Goal: Task Accomplishment & Management: Use online tool/utility

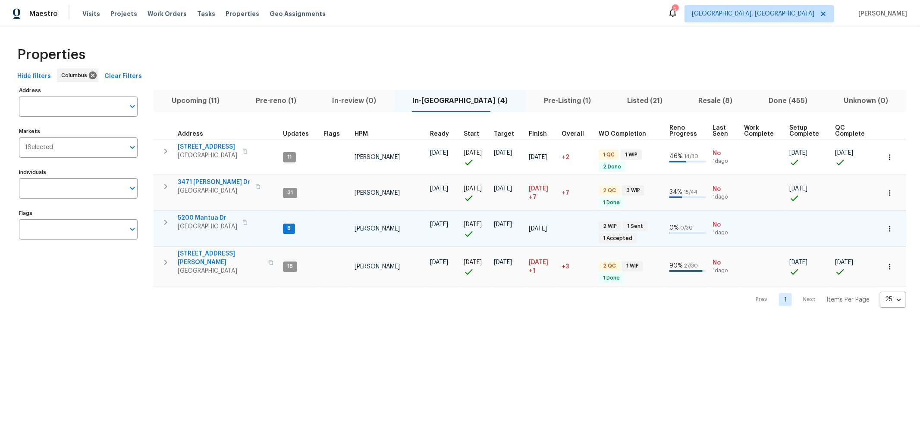
click at [166, 223] on icon "button" at bounding box center [165, 222] width 10 height 10
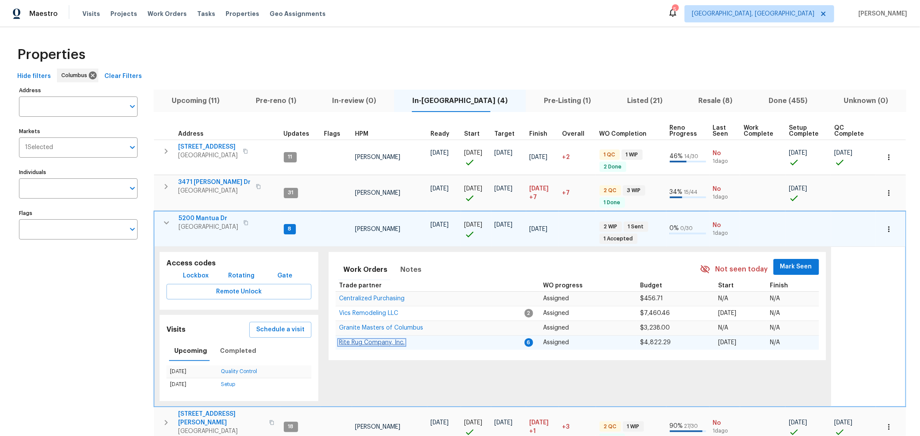
click at [376, 341] on span "Rite Rug Company, Inc." at bounding box center [372, 343] width 66 height 6
click at [163, 221] on icon "button" at bounding box center [166, 223] width 10 height 10
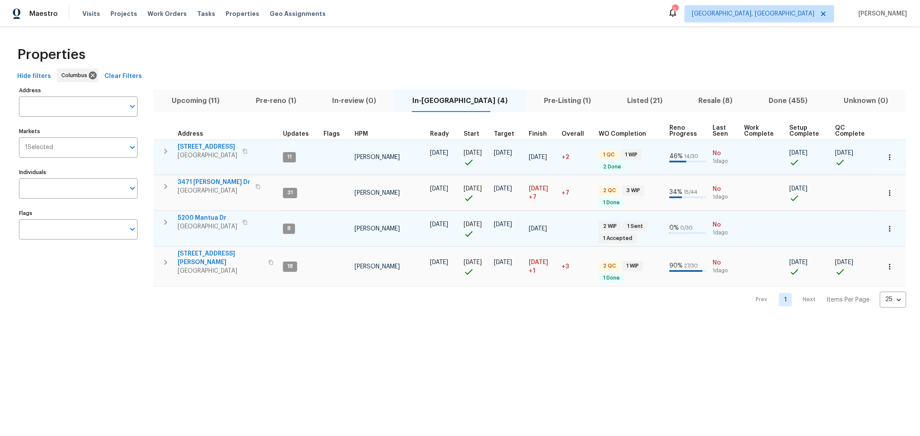
click at [163, 154] on icon "button" at bounding box center [165, 151] width 10 height 10
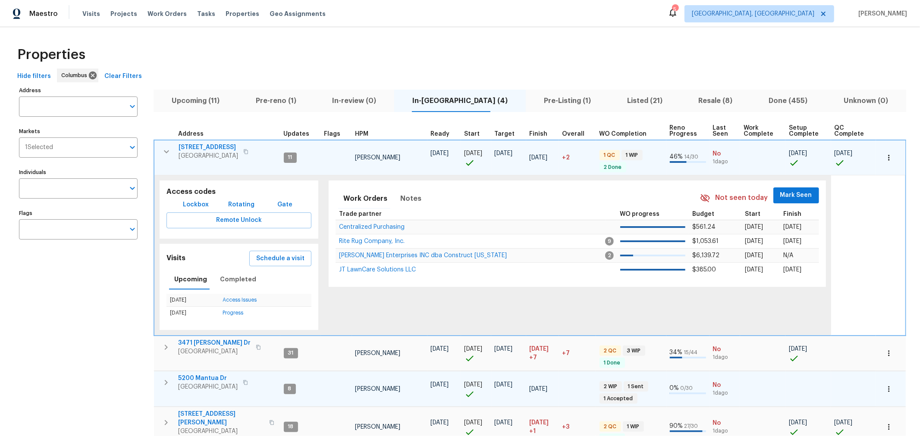
click at [805, 188] on button "Mark Seen" at bounding box center [796, 196] width 46 height 16
click at [164, 157] on button "button" at bounding box center [166, 151] width 17 height 17
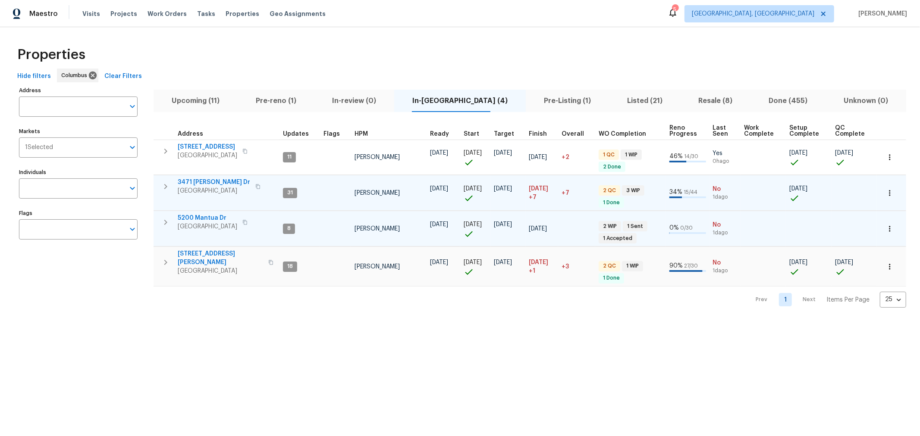
click at [164, 195] on td "3471 Marlin Dr Columbus, OH 43232" at bounding box center [217, 186] width 126 height 22
click at [159, 185] on button "button" at bounding box center [165, 186] width 17 height 17
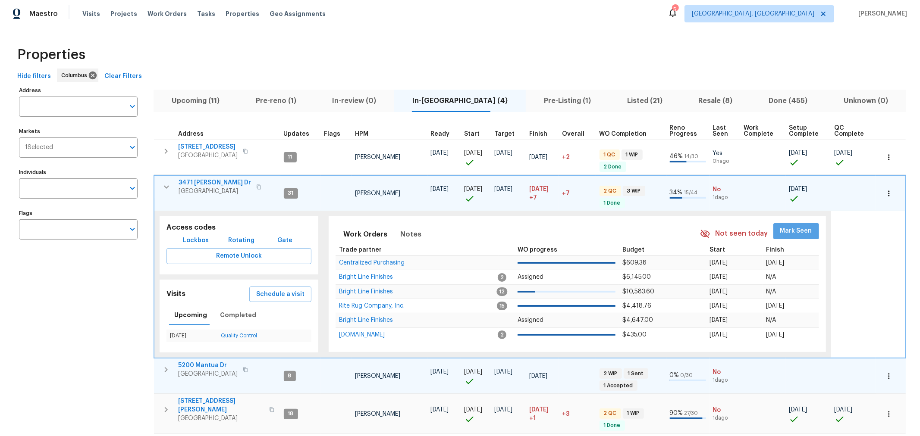
click at [802, 230] on span "Mark Seen" at bounding box center [796, 231] width 32 height 11
click at [165, 185] on icon "button" at bounding box center [166, 187] width 10 height 10
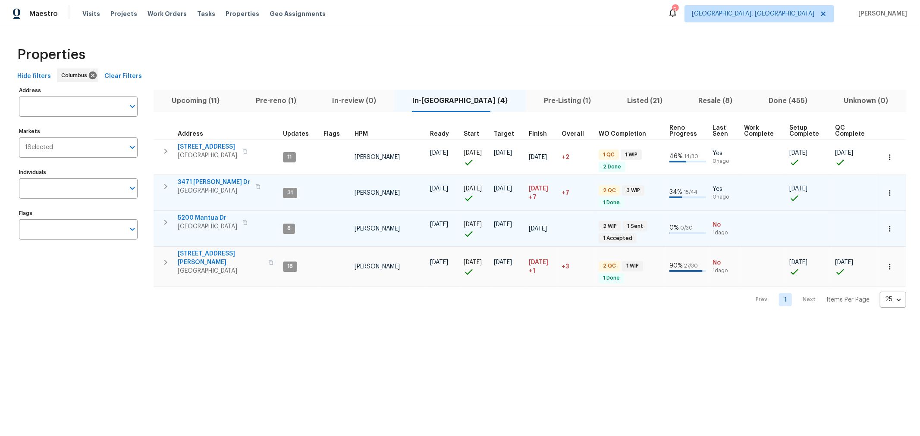
click at [168, 223] on icon "button" at bounding box center [165, 222] width 10 height 10
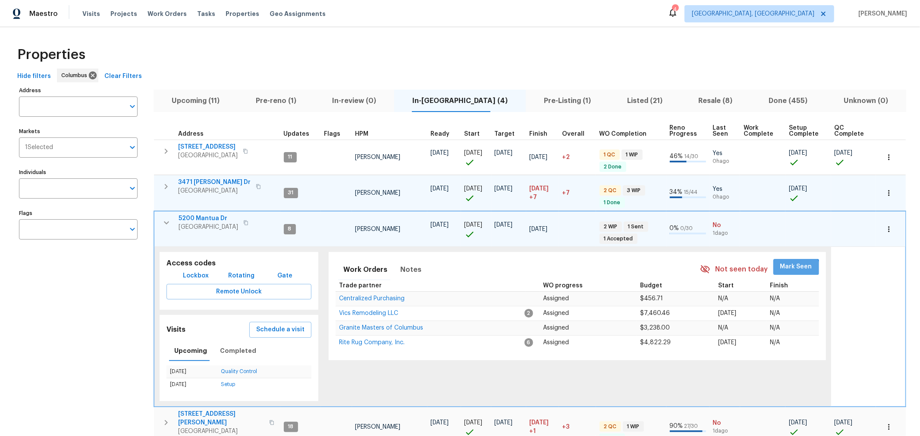
click at [780, 273] on button "Mark Seen" at bounding box center [796, 267] width 46 height 16
click at [166, 223] on icon "button" at bounding box center [166, 223] width 10 height 10
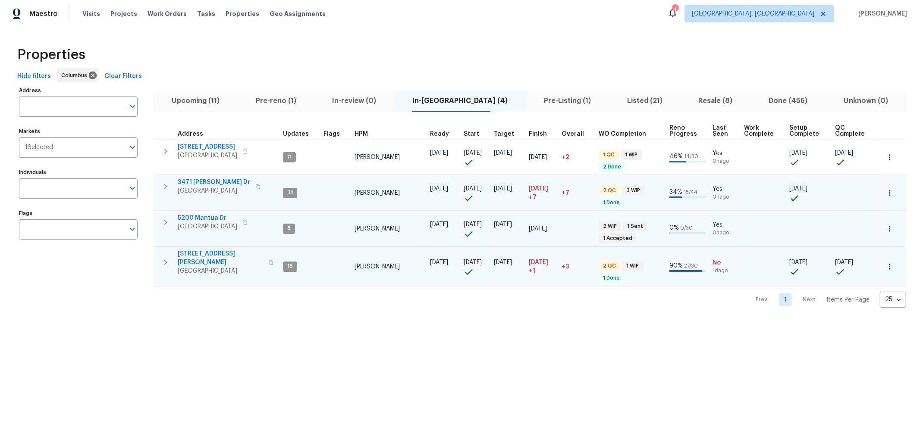
click at [166, 259] on icon "button" at bounding box center [165, 262] width 10 height 10
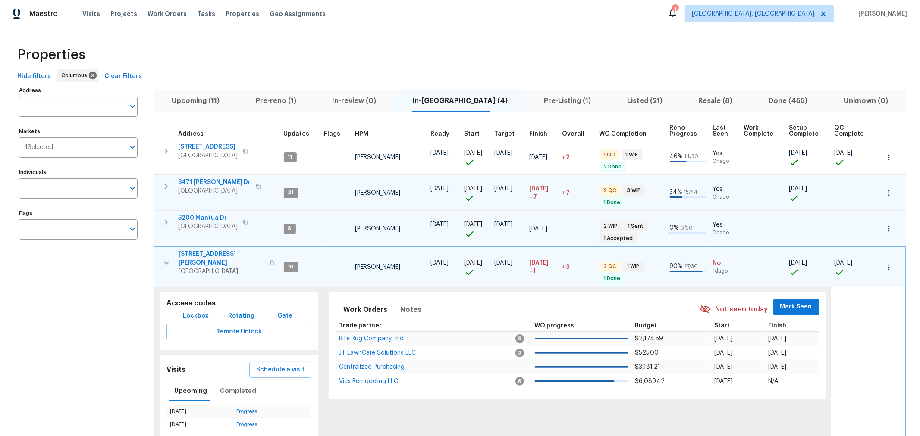
click at [807, 299] on button "Mark Seen" at bounding box center [796, 307] width 46 height 16
click at [165, 260] on icon "button" at bounding box center [166, 263] width 10 height 10
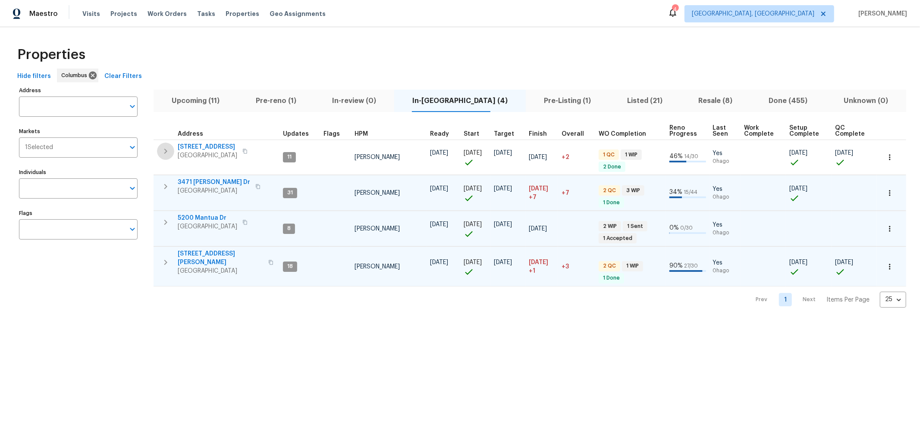
click at [167, 150] on icon "button" at bounding box center [165, 151] width 3 height 5
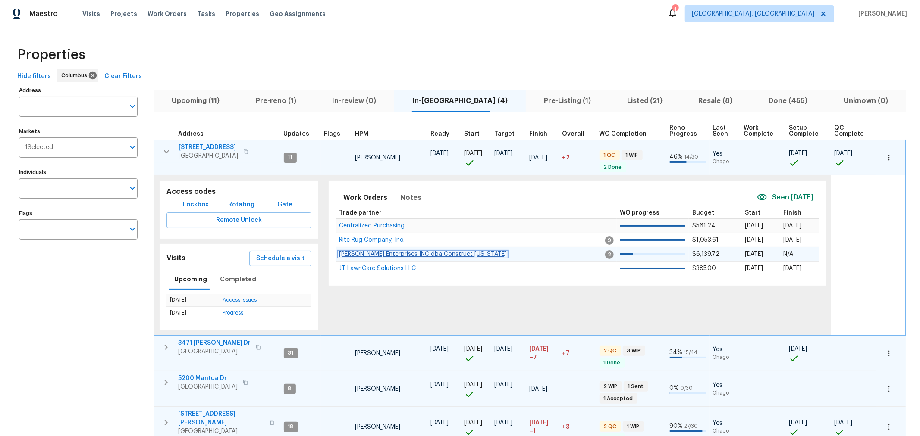
click at [404, 251] on span "Strick Enterprises INC dba Construct Ohio" at bounding box center [423, 254] width 168 height 6
click at [163, 154] on icon "button" at bounding box center [166, 152] width 10 height 10
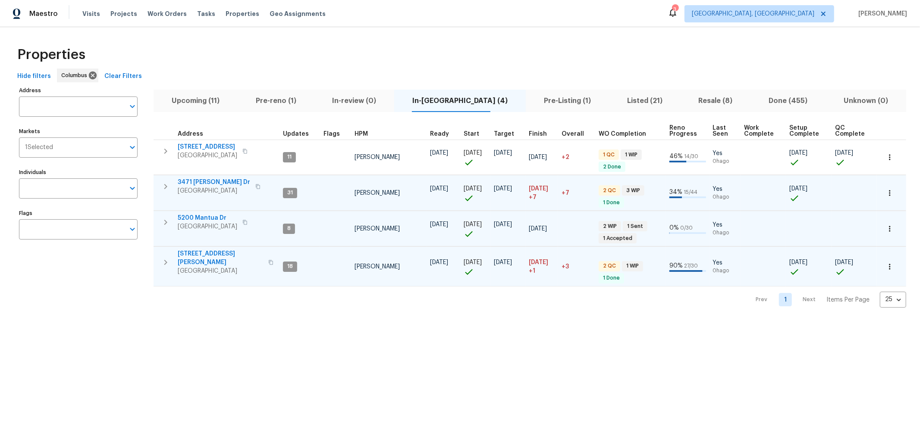
click at [637, 322] on html "Maestro Visits Projects Work Orders Tasks Properties Geo Assignments 3 Columbus…" at bounding box center [460, 161] width 920 height 322
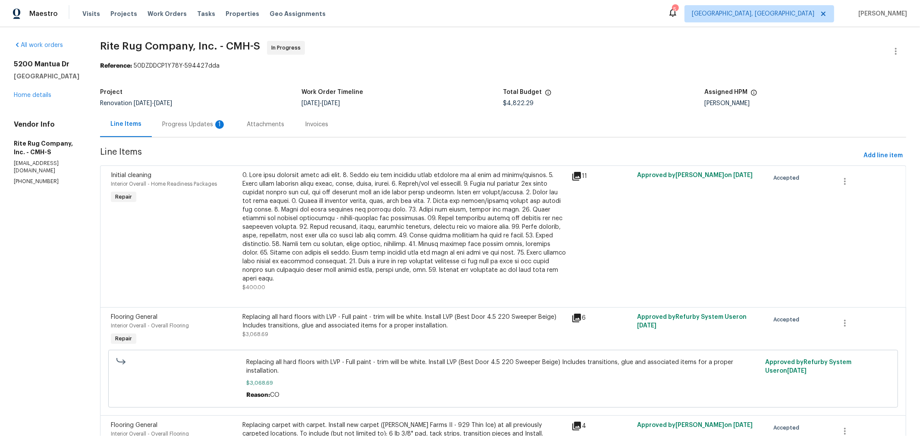
click at [205, 124] on div "Progress Updates 1" at bounding box center [194, 124] width 64 height 9
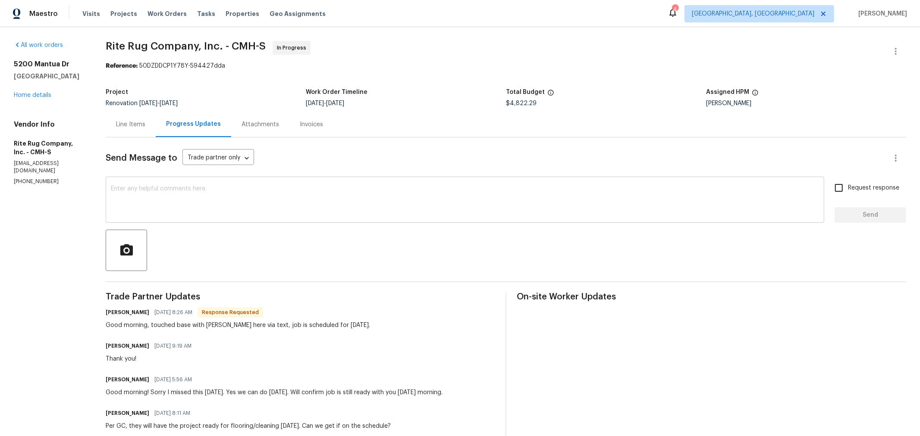
click at [275, 210] on textarea at bounding box center [465, 201] width 708 height 30
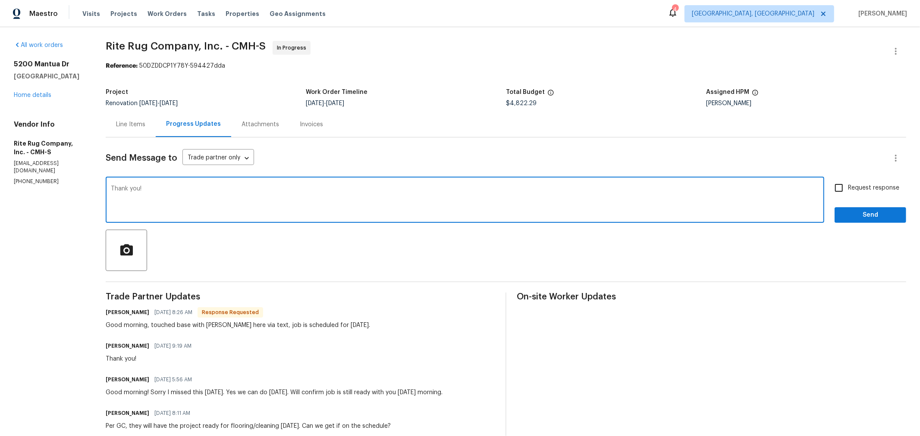
type textarea "Thank you!"
click at [837, 187] on input "Request response" at bounding box center [839, 188] width 18 height 18
checkbox input "true"
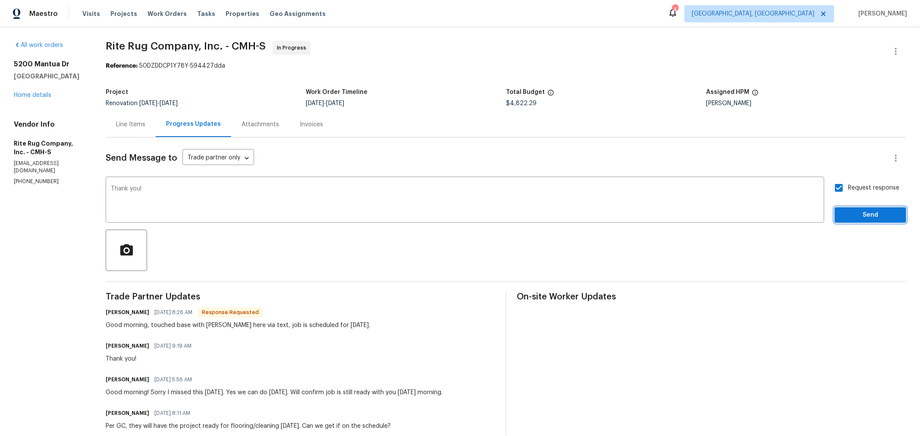
click at [845, 210] on span "Send" at bounding box center [870, 215] width 58 height 11
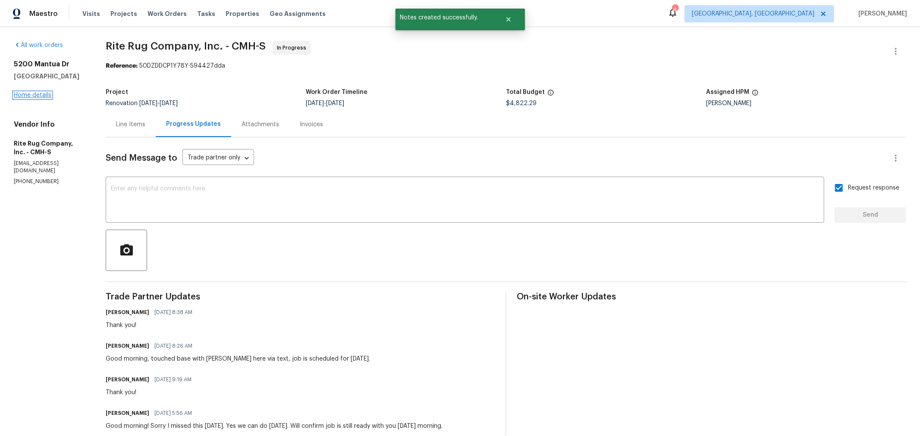
click at [39, 98] on link "Home details" at bounding box center [33, 95] width 38 height 6
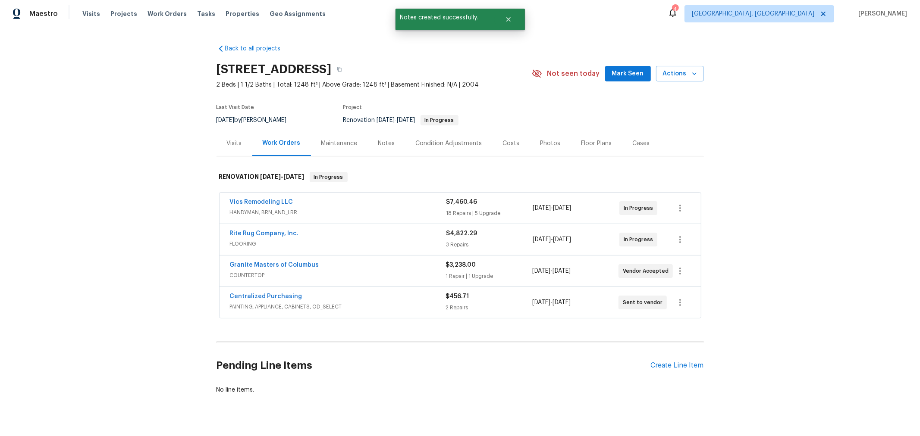
click at [378, 140] on div "Notes" at bounding box center [386, 143] width 17 height 9
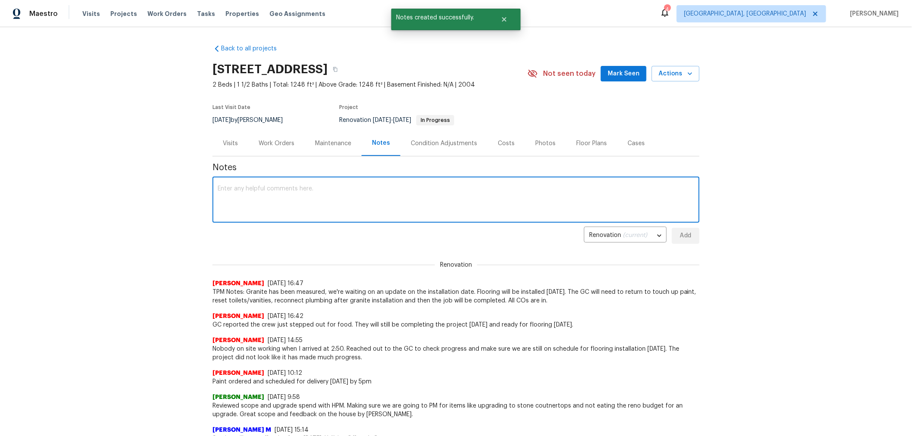
click at [336, 200] on textarea at bounding box center [456, 201] width 477 height 30
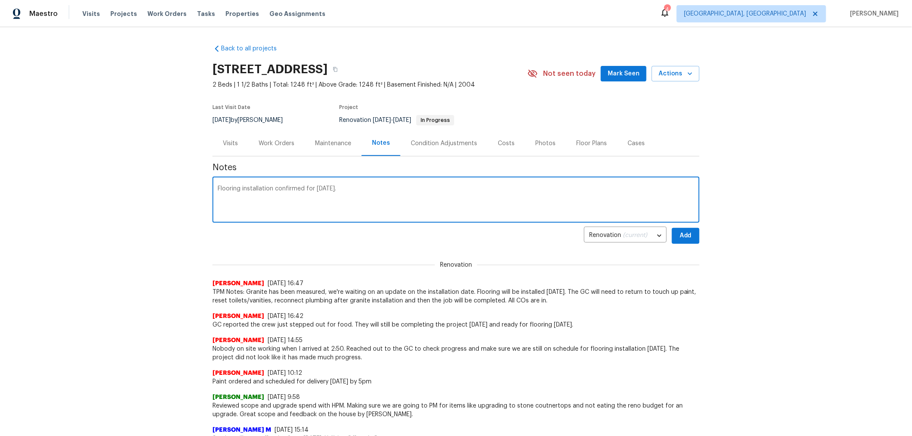
type textarea "Flooring installation confirmed for tomorrow."
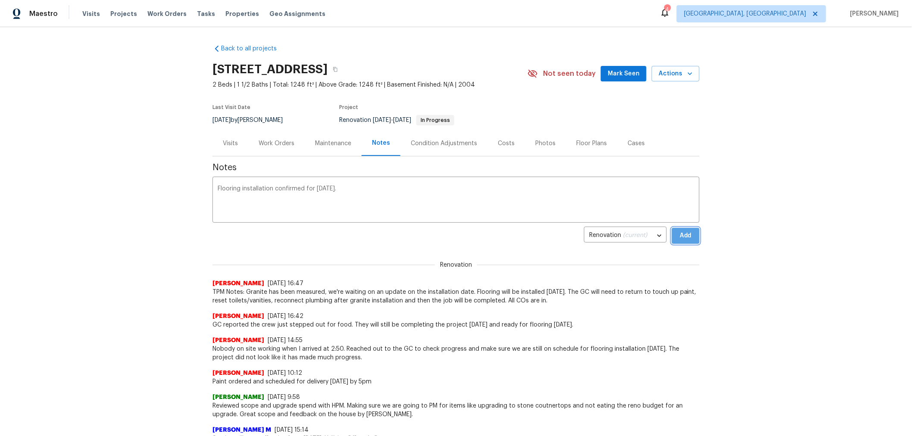
click at [681, 238] on span "Add" at bounding box center [686, 236] width 14 height 11
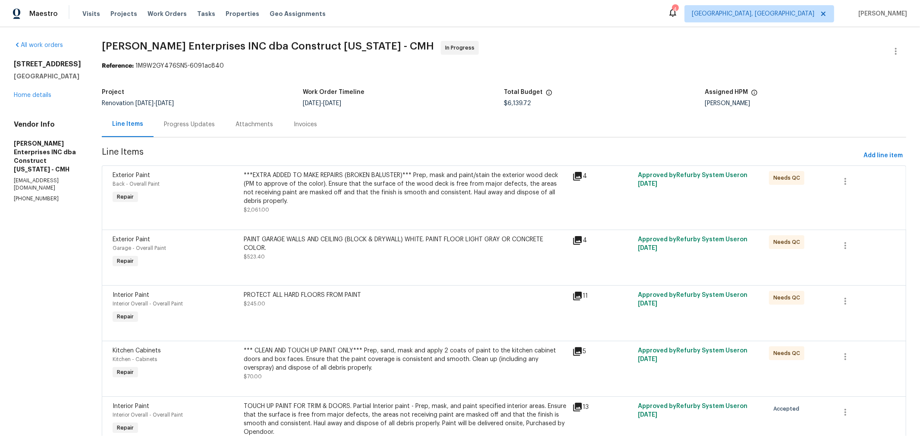
click at [202, 125] on div "Progress Updates" at bounding box center [189, 124] width 51 height 9
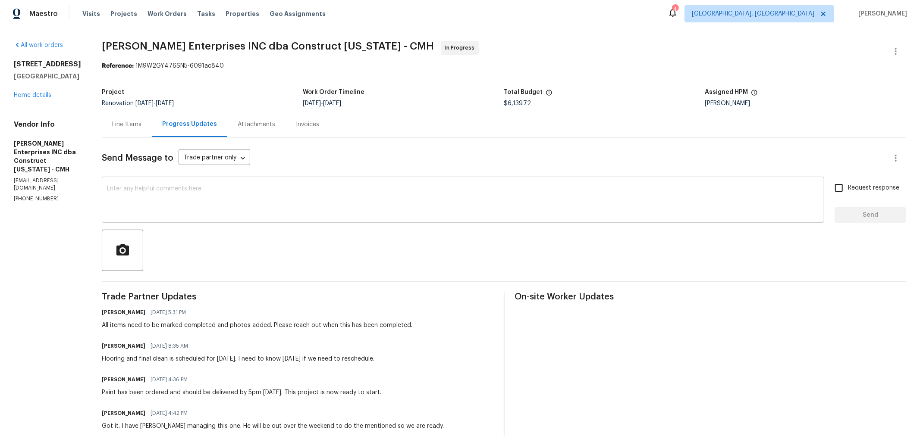
click at [207, 200] on textarea at bounding box center [463, 201] width 712 height 30
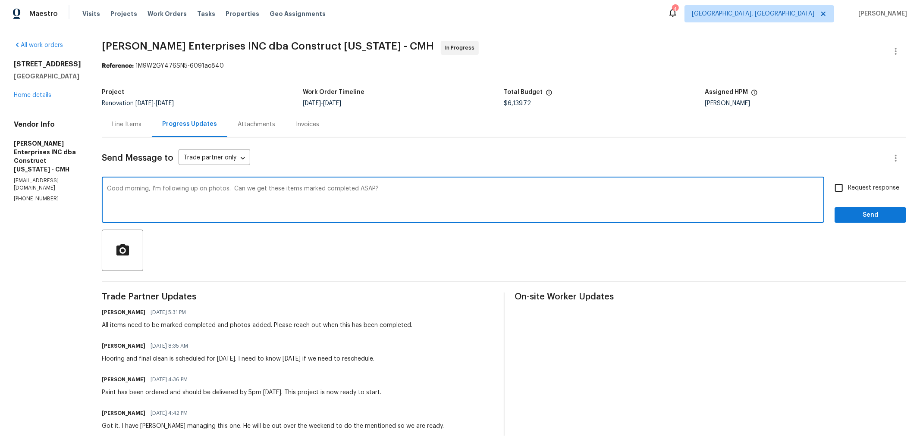
type textarea "Good morning, I'm following up on photos. Can we get these items marked complet…"
click at [862, 190] on span "Request response" at bounding box center [873, 188] width 51 height 9
click at [848, 190] on input "Request response" at bounding box center [839, 188] width 18 height 18
checkbox input "true"
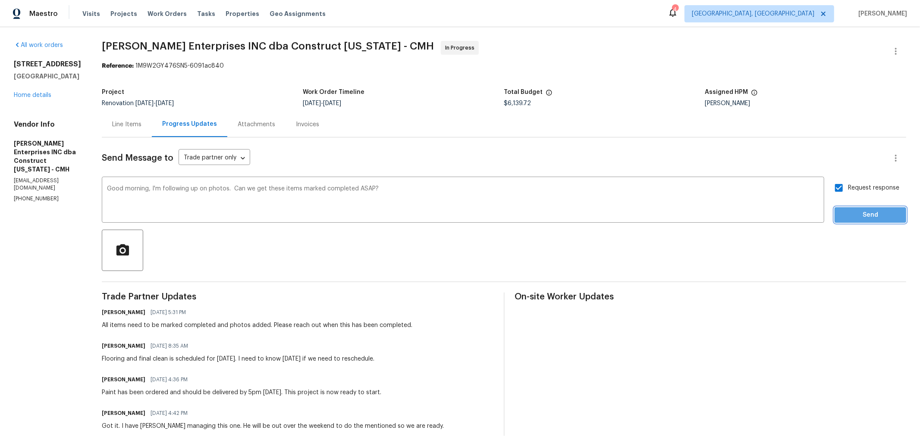
click at [857, 212] on span "Send" at bounding box center [870, 215] width 58 height 11
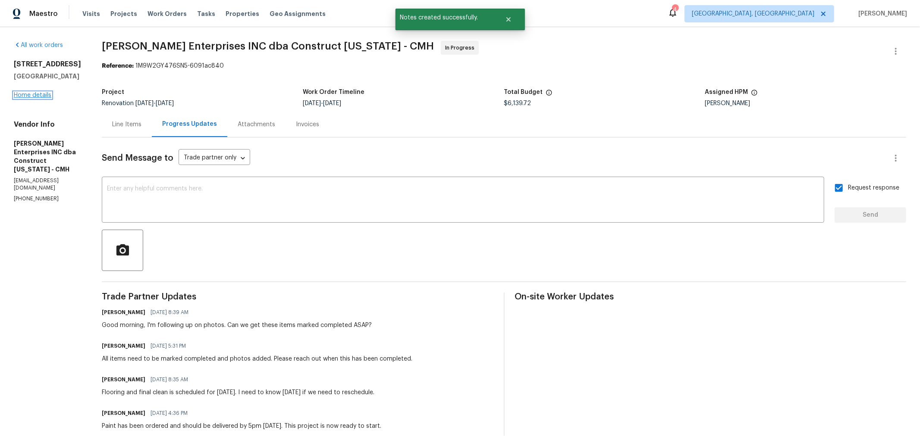
click at [41, 93] on link "Home details" at bounding box center [33, 95] width 38 height 6
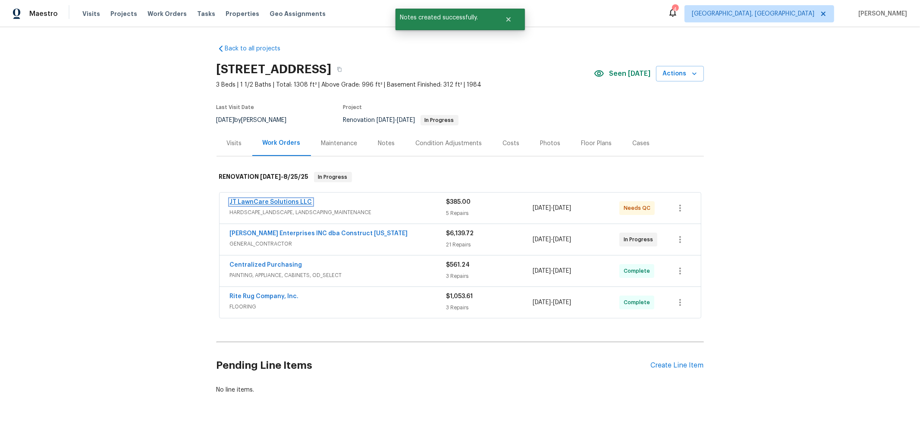
click at [270, 199] on link "JT LawnCare Solutions LLC" at bounding box center [271, 202] width 82 height 6
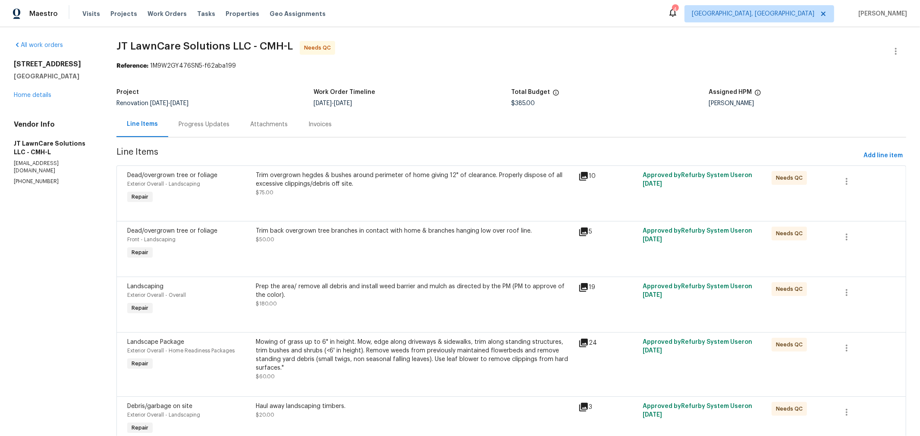
click at [360, 213] on div at bounding box center [511, 211] width 768 height 10
click at [371, 188] on div "Trim overgrown hegdes & bushes around perimeter of home giving 12" of clearance…" at bounding box center [414, 184] width 317 height 26
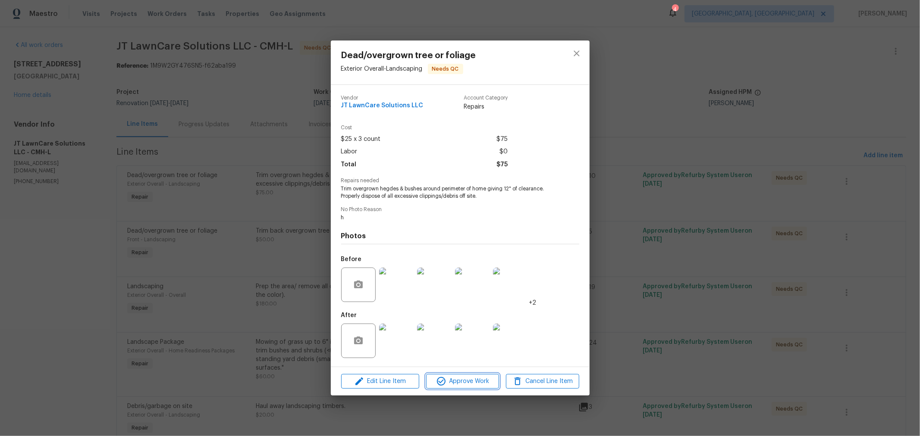
click at [464, 384] on span "Approve Work" at bounding box center [463, 381] width 68 height 11
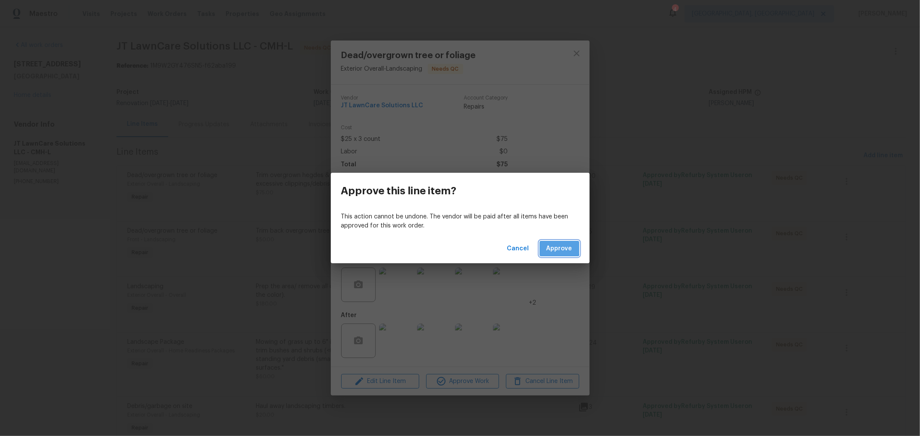
click at [542, 242] on button "Approve" at bounding box center [559, 249] width 40 height 16
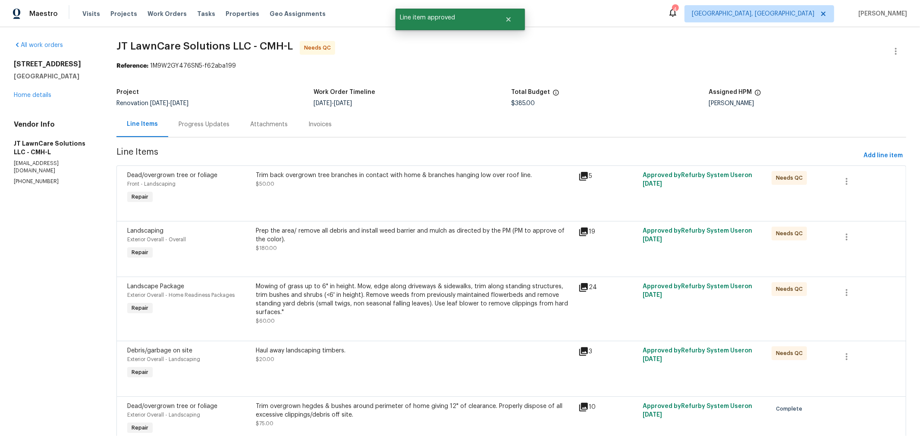
click at [365, 197] on div "Trim back overgrown tree branches in contact with home & branches hanging low o…" at bounding box center [415, 189] width 322 height 40
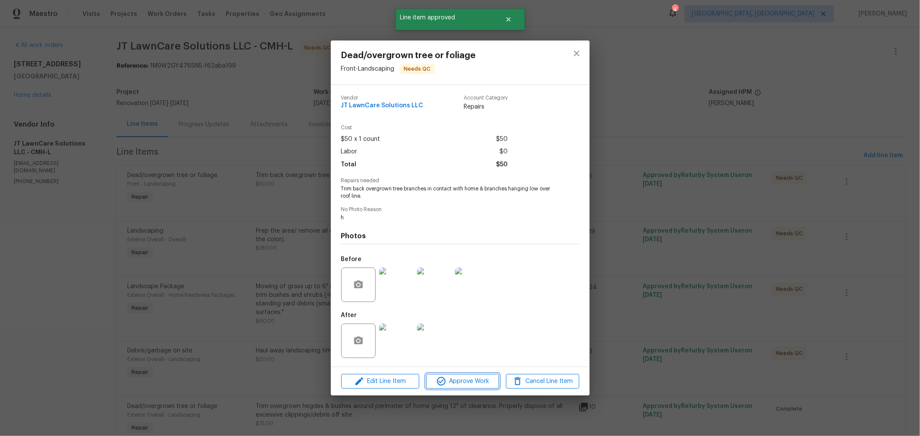
click at [449, 383] on span "Approve Work" at bounding box center [463, 381] width 68 height 11
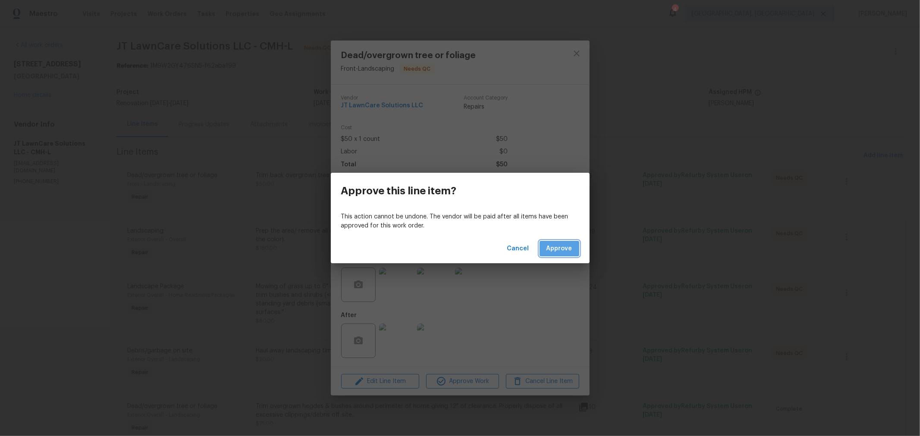
click at [570, 249] on span "Approve" at bounding box center [559, 249] width 26 height 11
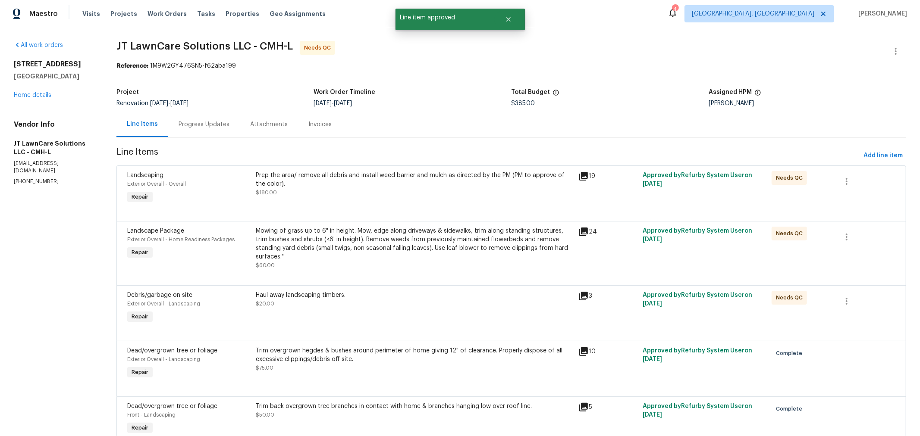
click at [437, 208] on div at bounding box center [511, 211] width 768 height 10
click at [429, 194] on div "Prep the area/ remove all debris and install weed barrier and mulch as directed…" at bounding box center [414, 184] width 317 height 26
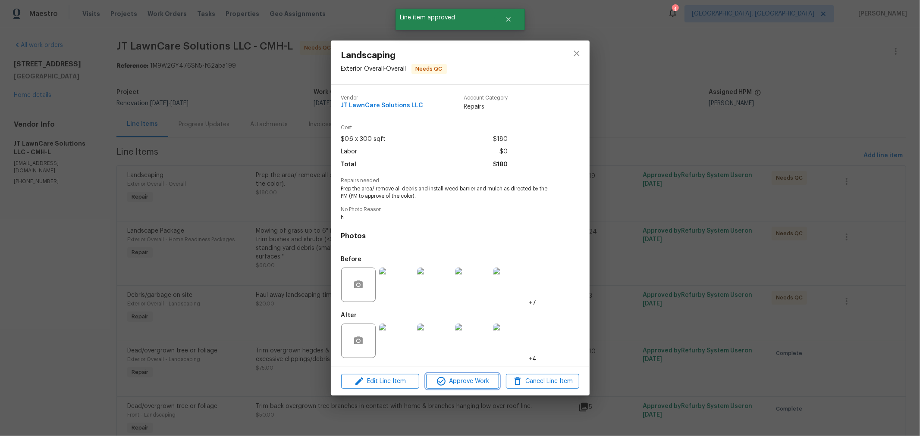
click at [466, 388] on button "Approve Work" at bounding box center [462, 381] width 73 height 15
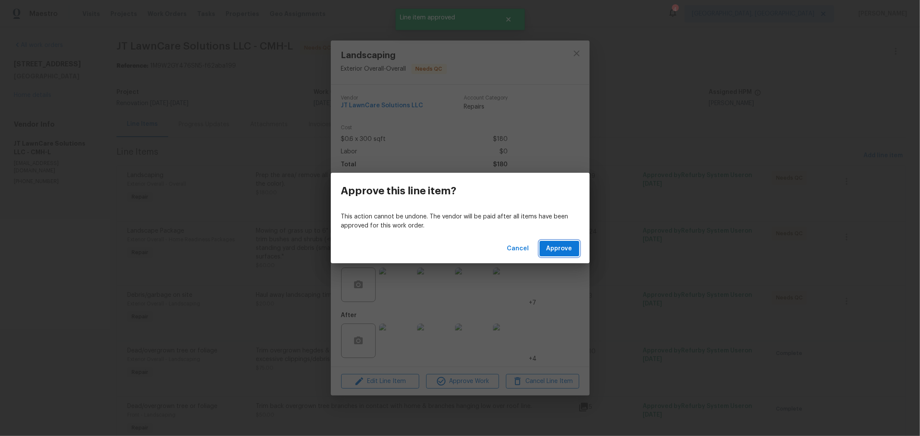
click at [555, 251] on span "Approve" at bounding box center [559, 249] width 26 height 11
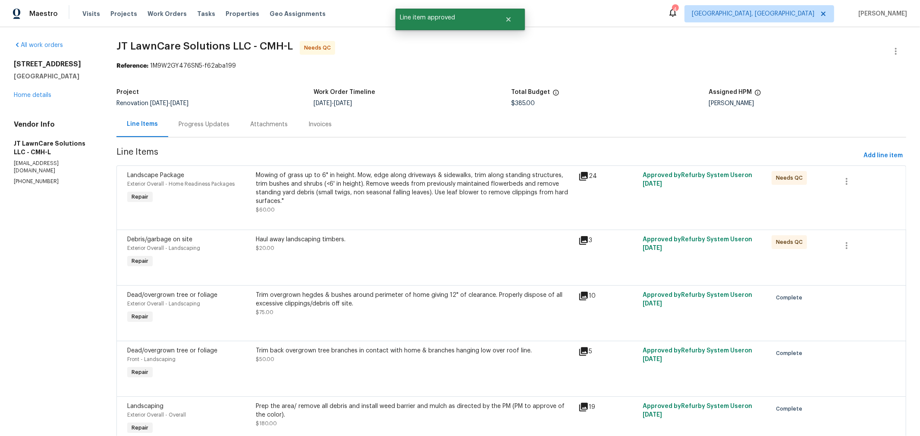
click at [425, 190] on div "Mowing of grass up to 6" in height. Mow, edge along driveways & sidewalks, trim…" at bounding box center [414, 188] width 317 height 34
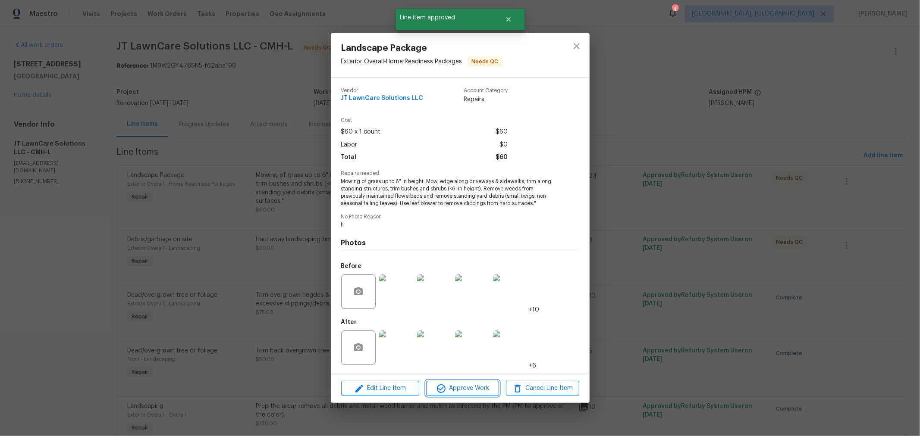
click at [470, 387] on span "Approve Work" at bounding box center [463, 388] width 68 height 11
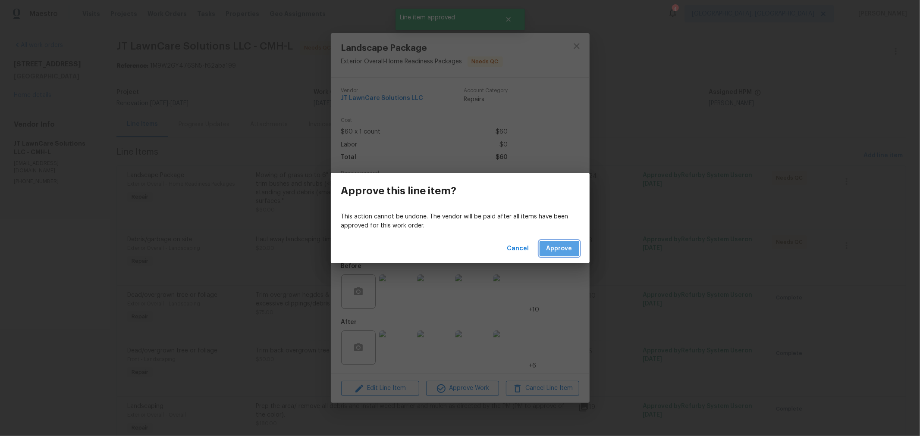
click at [559, 246] on span "Approve" at bounding box center [559, 249] width 26 height 11
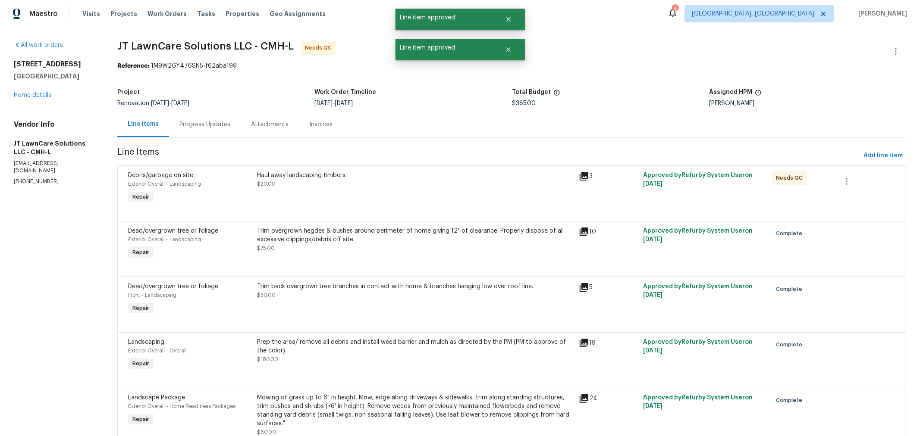
click at [413, 197] on div "Haul away landscaping timbers. $20.00" at bounding box center [415, 189] width 322 height 40
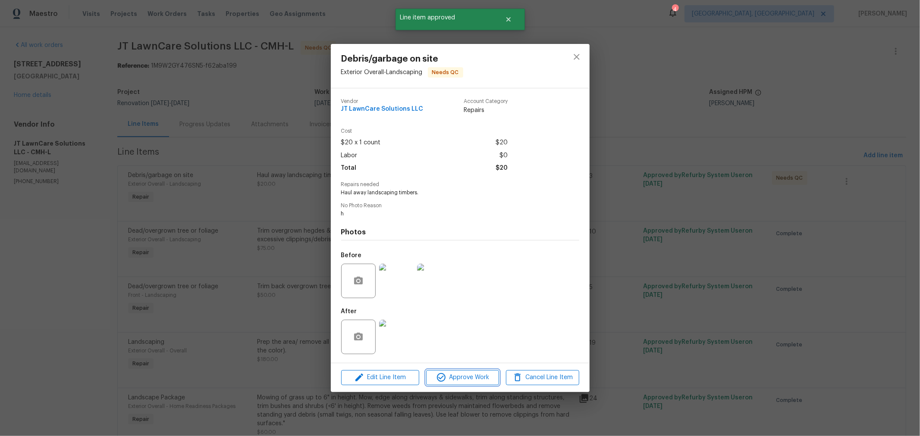
click at [473, 378] on span "Approve Work" at bounding box center [463, 378] width 68 height 11
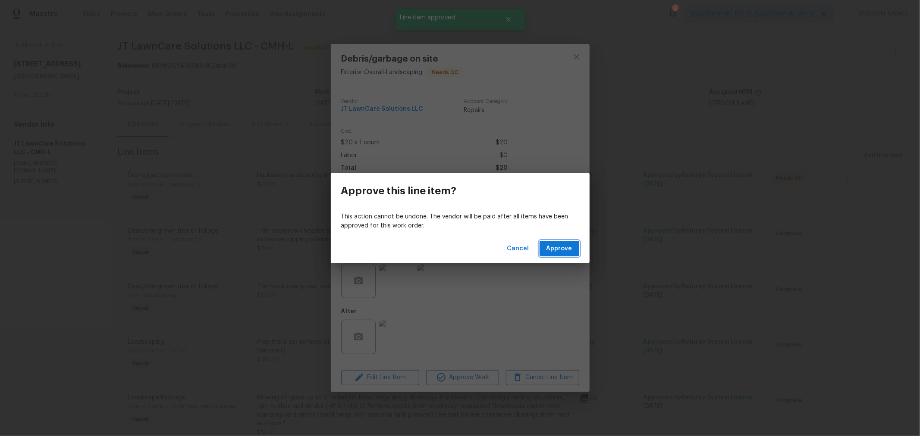
click at [558, 250] on span "Approve" at bounding box center [559, 249] width 26 height 11
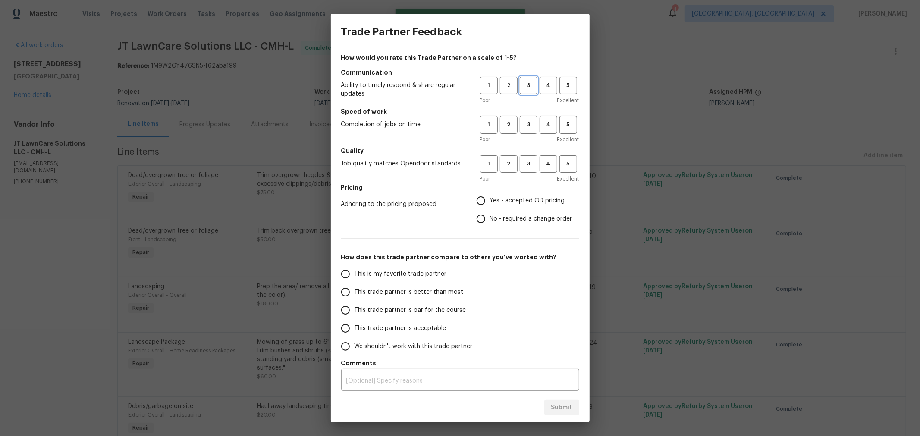
drag, startPoint x: 525, startPoint y: 81, endPoint x: 520, endPoint y: 119, distance: 37.8
click at [525, 81] on span "3" at bounding box center [528, 86] width 16 height 10
click at [523, 126] on span "3" at bounding box center [528, 125] width 16 height 10
click at [525, 164] on span "3" at bounding box center [528, 164] width 16 height 10
click at [497, 201] on span "Yes - accepted OD pricing" at bounding box center [527, 201] width 75 height 9
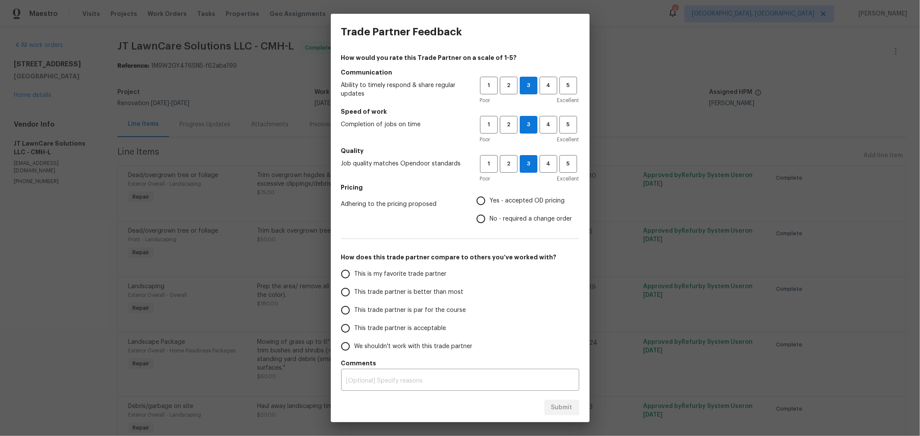
click at [490, 201] on input "Yes - accepted OD pricing" at bounding box center [481, 201] width 18 height 18
radio input "true"
click at [423, 294] on span "This trade partner is better than most" at bounding box center [408, 292] width 109 height 9
click at [354, 294] on input "This trade partner is better than most" at bounding box center [345, 292] width 18 height 18
click at [549, 403] on button "Submit" at bounding box center [561, 408] width 35 height 16
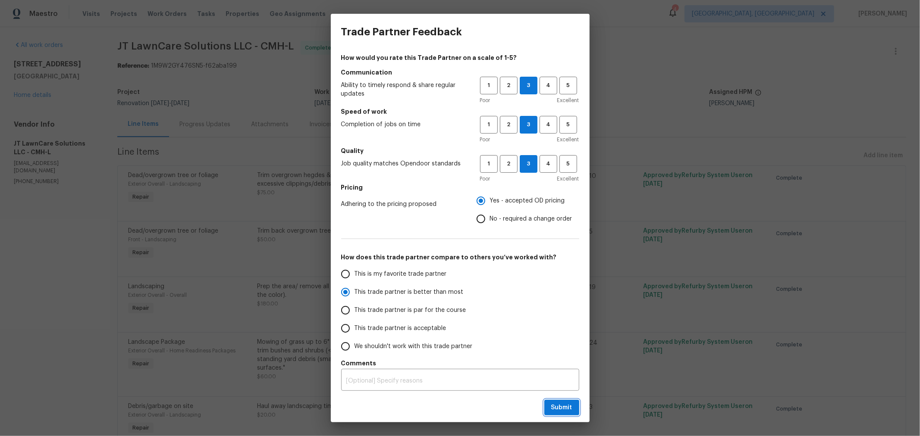
radio input "true"
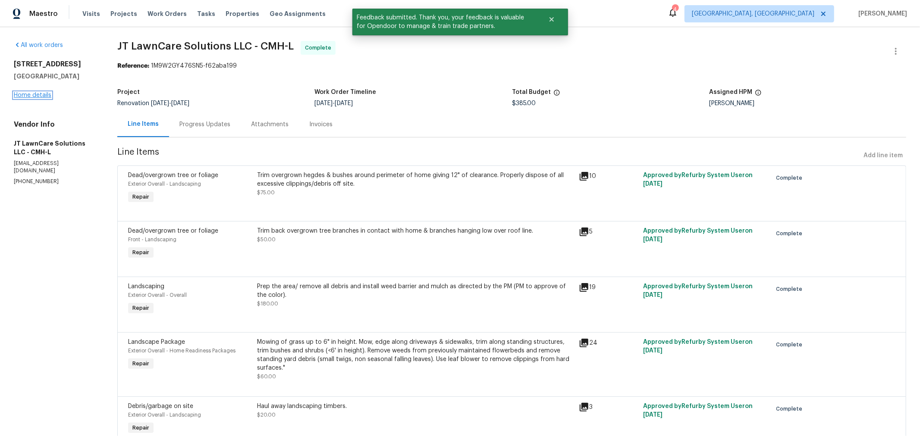
click at [41, 92] on link "Home details" at bounding box center [33, 95] width 38 height 6
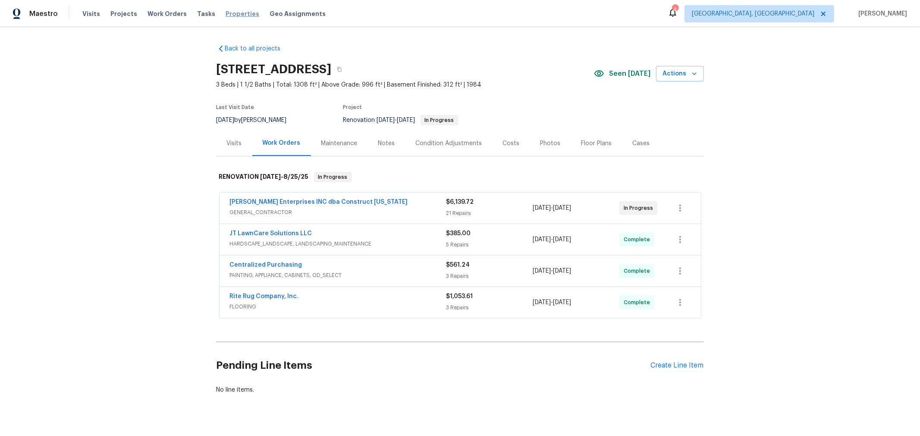
click at [231, 14] on span "Properties" at bounding box center [243, 13] width 34 height 9
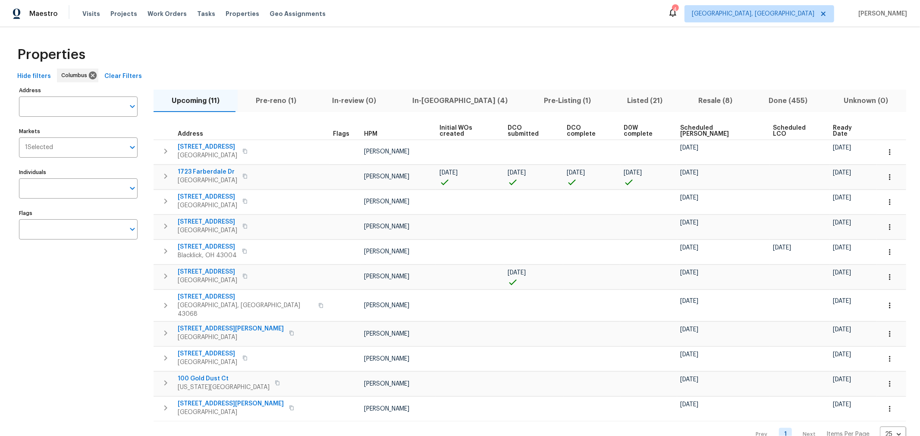
click at [269, 52] on div "Properties" at bounding box center [460, 55] width 892 height 28
click at [285, 103] on span "Pre-reno (1)" at bounding box center [276, 101] width 66 height 12
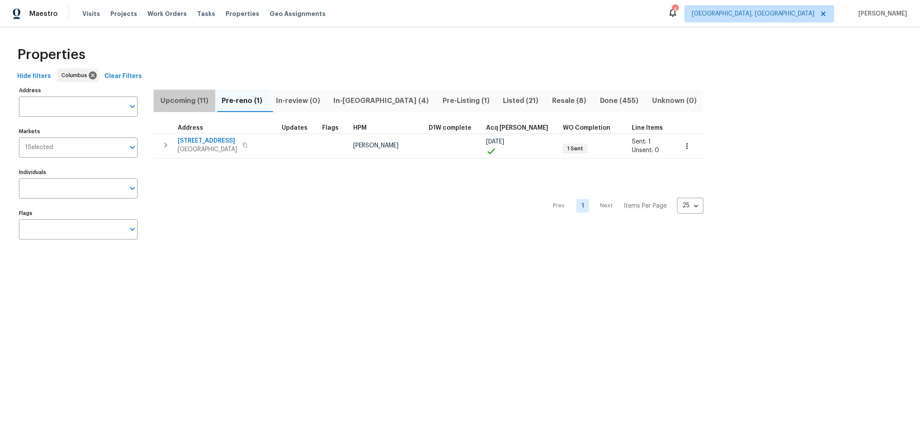
click at [167, 100] on span "Upcoming (11)" at bounding box center [184, 101] width 51 height 12
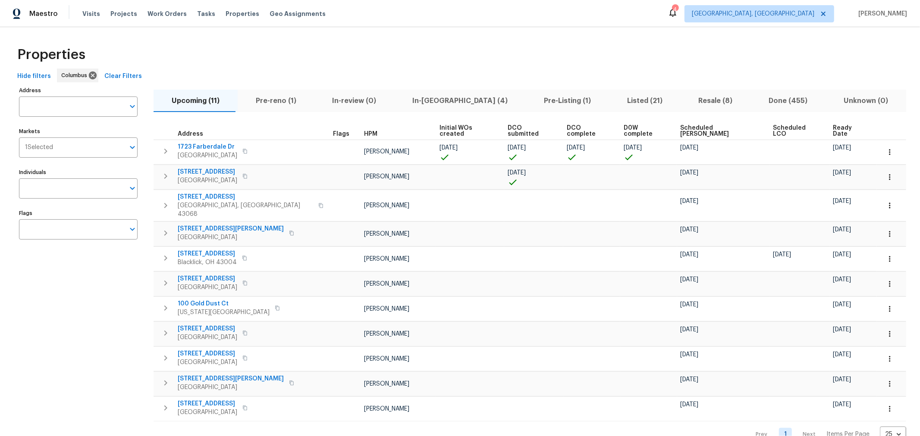
click at [833, 127] on span "Ready Date" at bounding box center [849, 131] width 33 height 12
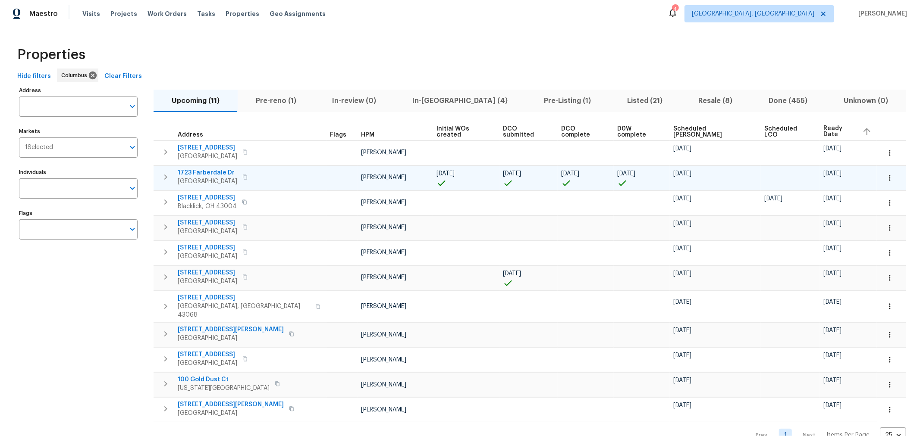
click at [163, 175] on icon "button" at bounding box center [165, 177] width 10 height 10
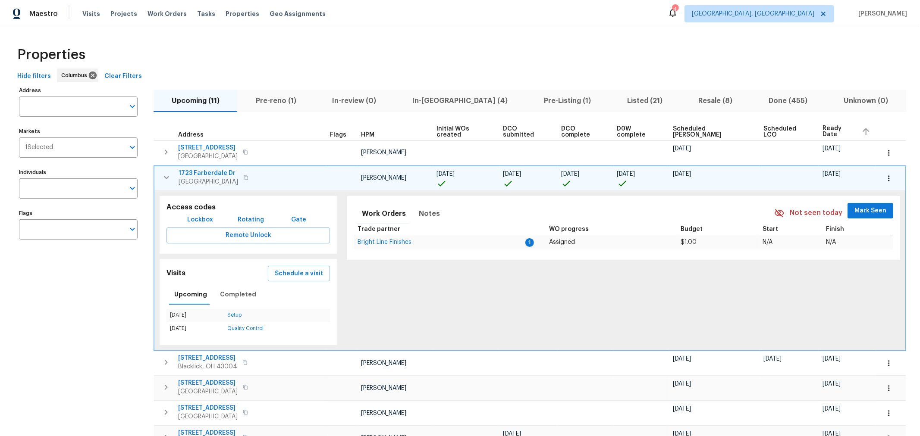
click at [163, 175] on icon "button" at bounding box center [166, 177] width 10 height 10
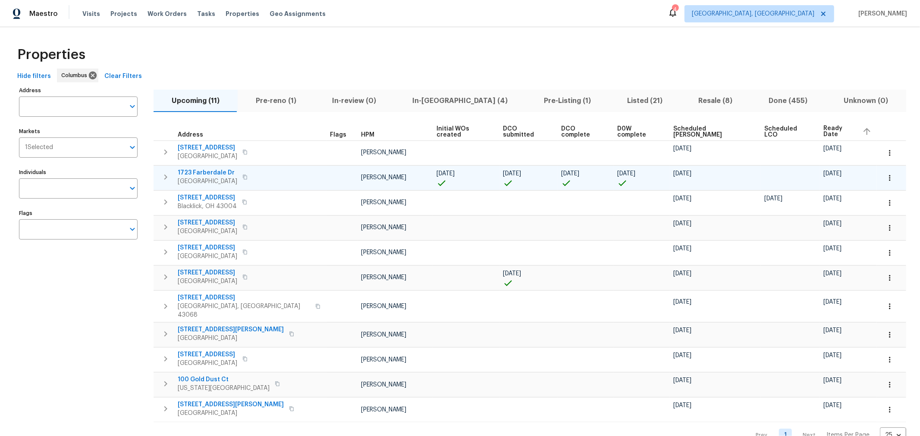
click at [163, 175] on icon "button" at bounding box center [165, 177] width 10 height 10
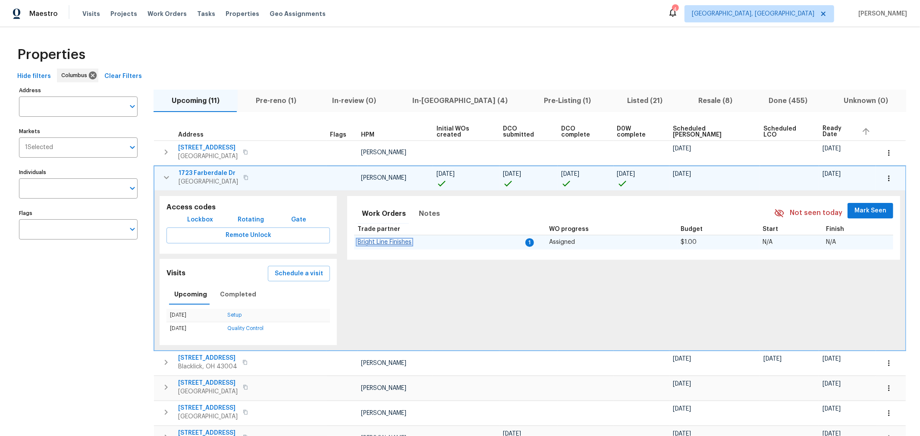
click at [376, 241] on span "Bright Line Finishes" at bounding box center [384, 242] width 54 height 6
click at [199, 220] on span "Lockbox" at bounding box center [201, 220] width 26 height 11
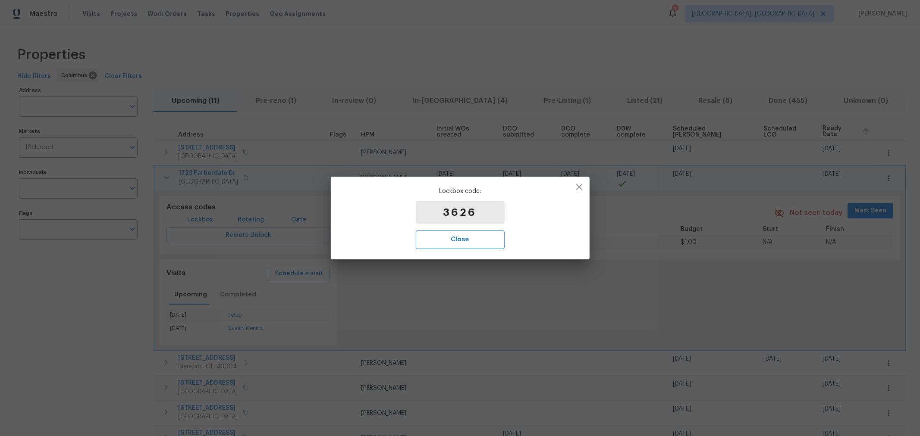
click at [482, 244] on span "Close" at bounding box center [460, 239] width 70 height 11
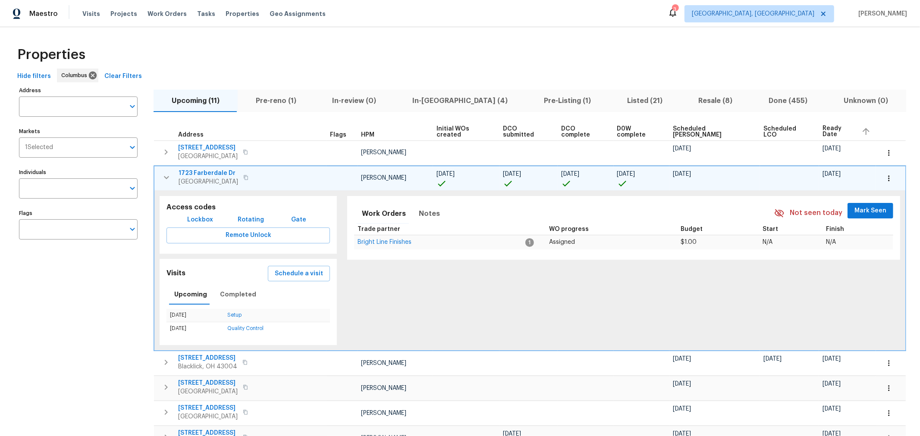
click at [165, 180] on icon "button" at bounding box center [166, 177] width 10 height 10
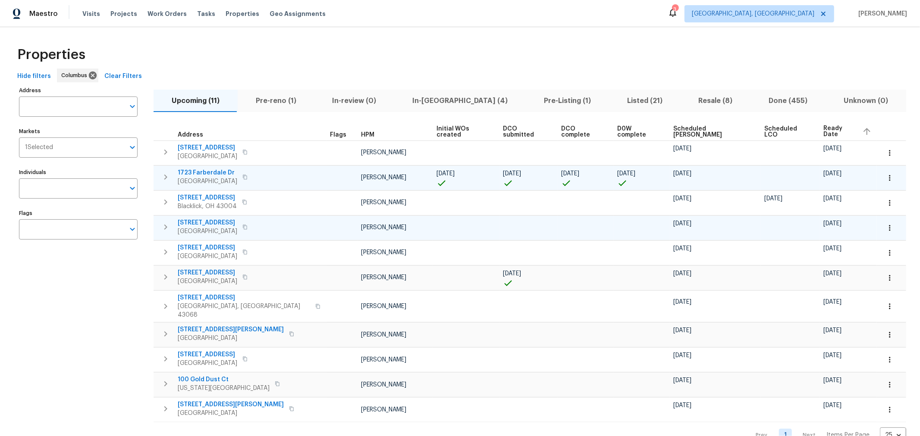
click at [885, 225] on icon "button" at bounding box center [889, 228] width 9 height 9
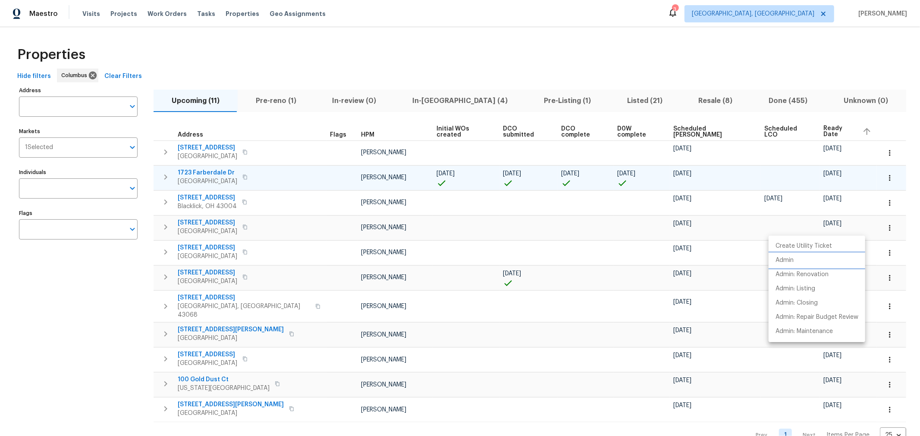
click at [798, 260] on li "Admin" at bounding box center [816, 261] width 97 height 14
click at [869, 204] on div at bounding box center [460, 218] width 920 height 436
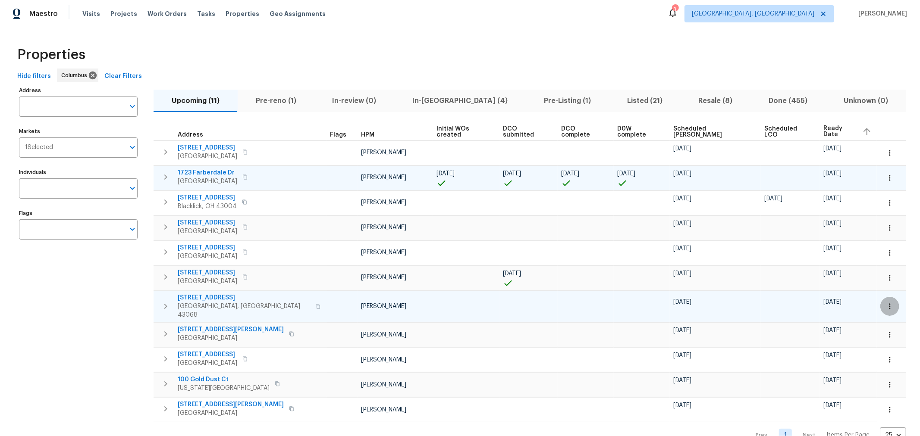
click at [885, 302] on icon "button" at bounding box center [889, 306] width 9 height 9
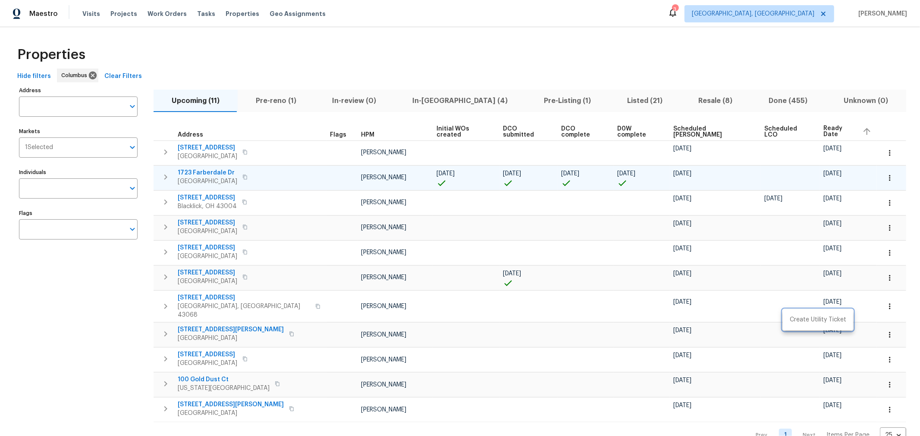
click at [861, 280] on div at bounding box center [460, 218] width 920 height 436
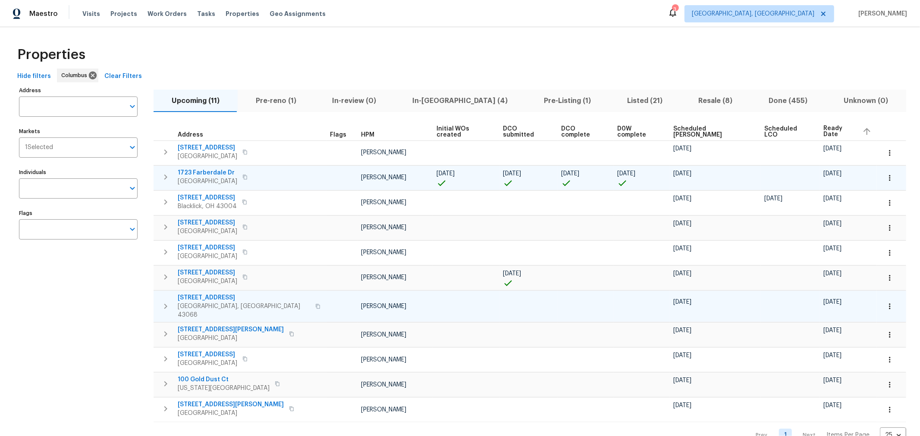
click at [885, 302] on icon "button" at bounding box center [889, 306] width 9 height 9
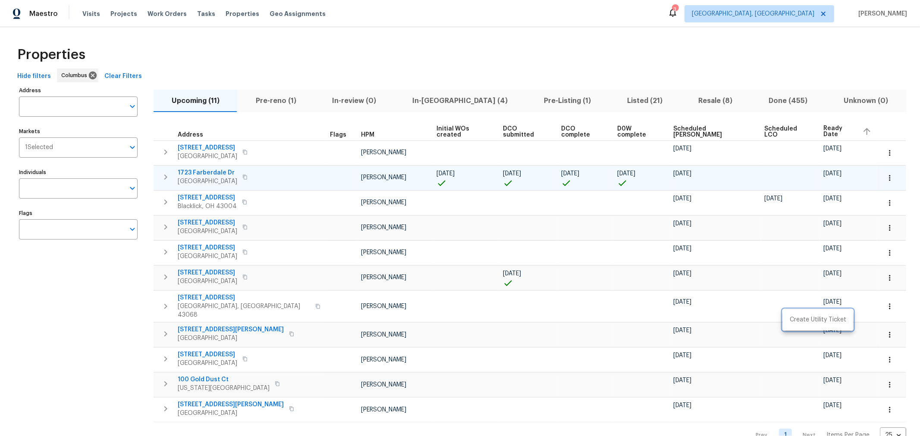
click at [845, 282] on div at bounding box center [460, 218] width 920 height 436
click at [885, 274] on icon "button" at bounding box center [889, 278] width 9 height 9
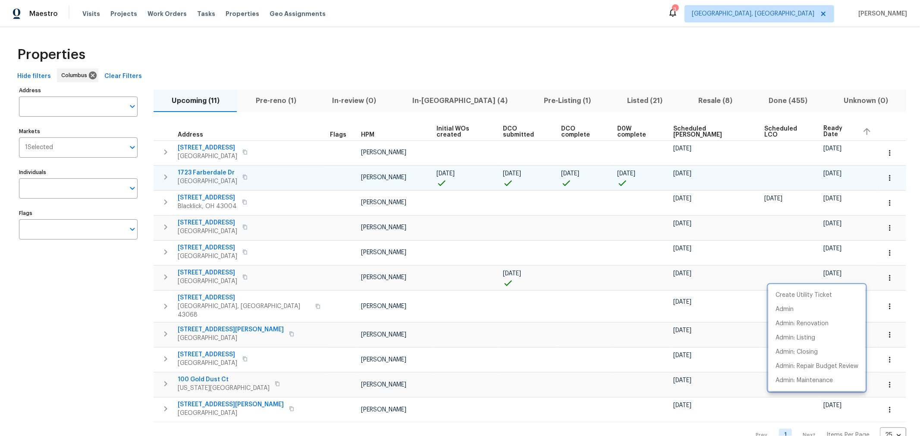
click at [843, 261] on div at bounding box center [460, 218] width 920 height 436
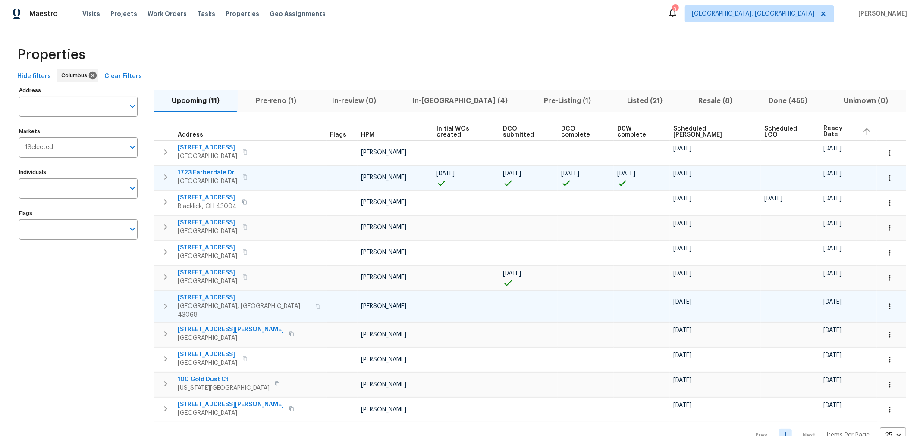
click at [889, 304] on icon "button" at bounding box center [889, 307] width 1 height 6
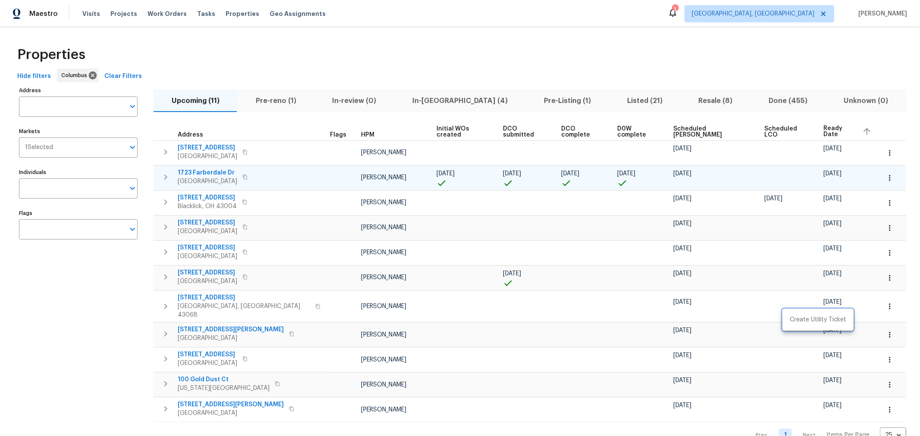
click at [863, 274] on div at bounding box center [460, 218] width 920 height 436
click at [885, 331] on icon "button" at bounding box center [889, 335] width 9 height 9
click at [871, 306] on div at bounding box center [460, 218] width 920 height 436
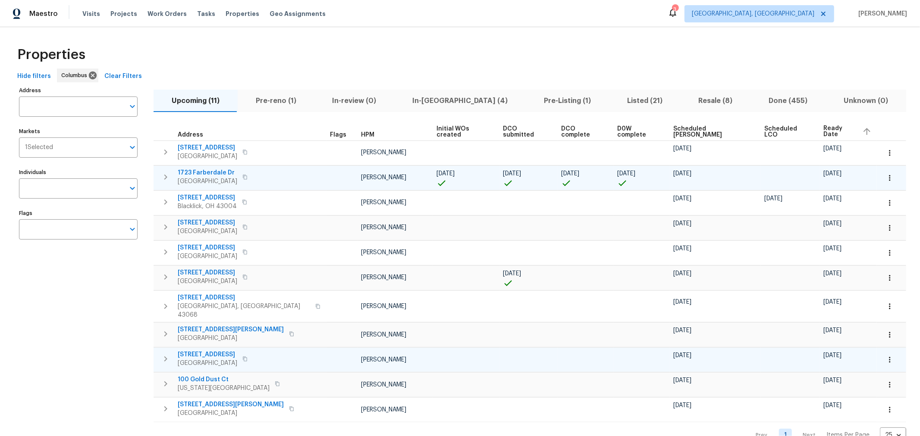
click at [885, 356] on icon "button" at bounding box center [889, 360] width 9 height 9
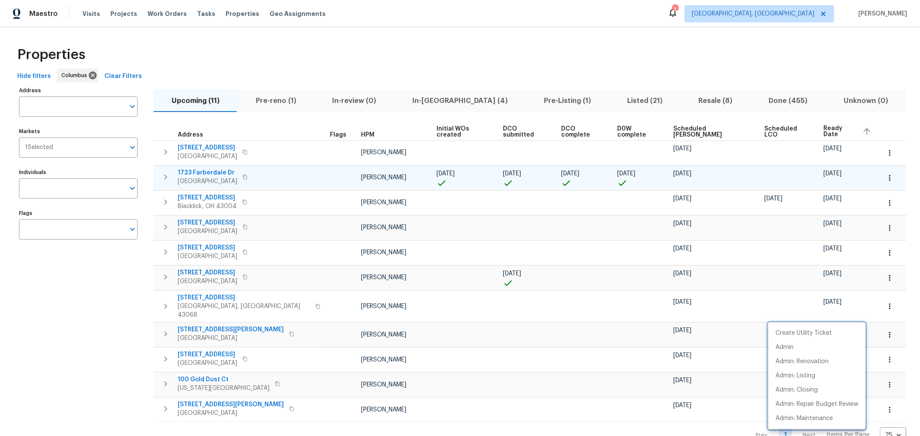
click at [860, 284] on div at bounding box center [460, 218] width 920 height 436
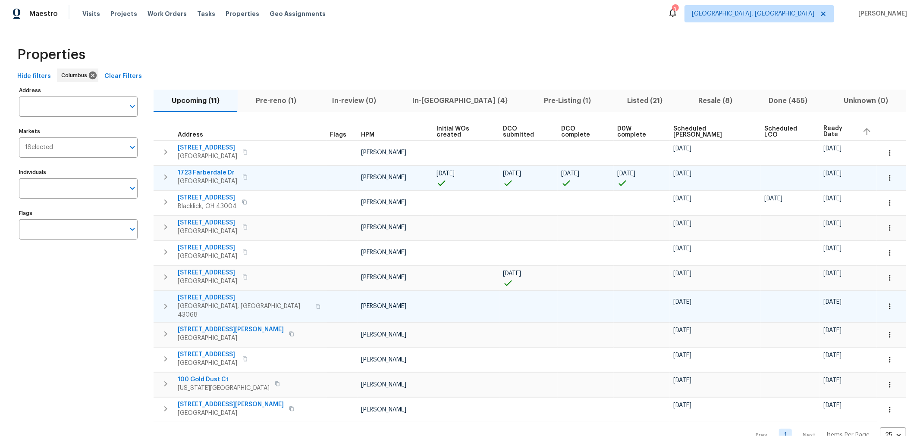
click at [880, 305] on button "button" at bounding box center [889, 306] width 19 height 19
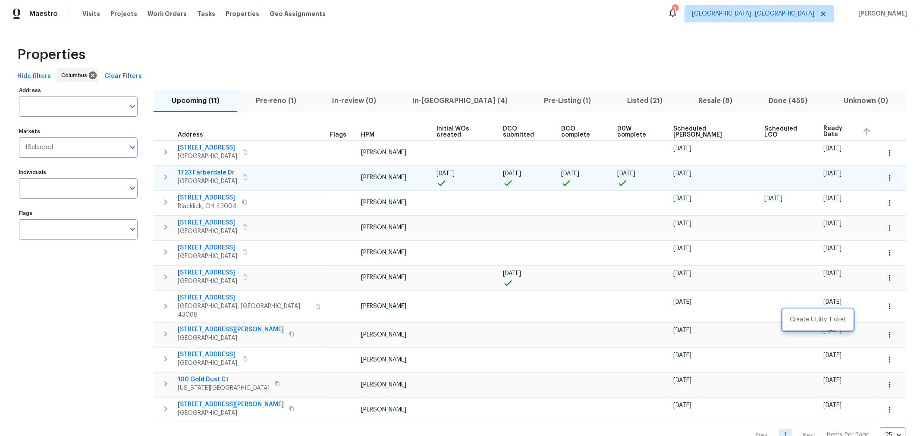
click at [555, 40] on div at bounding box center [460, 218] width 920 height 436
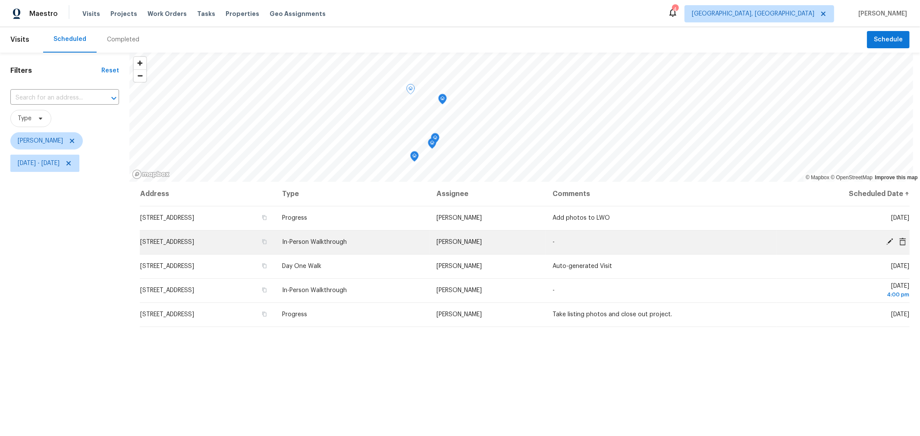
scroll to position [1, 0]
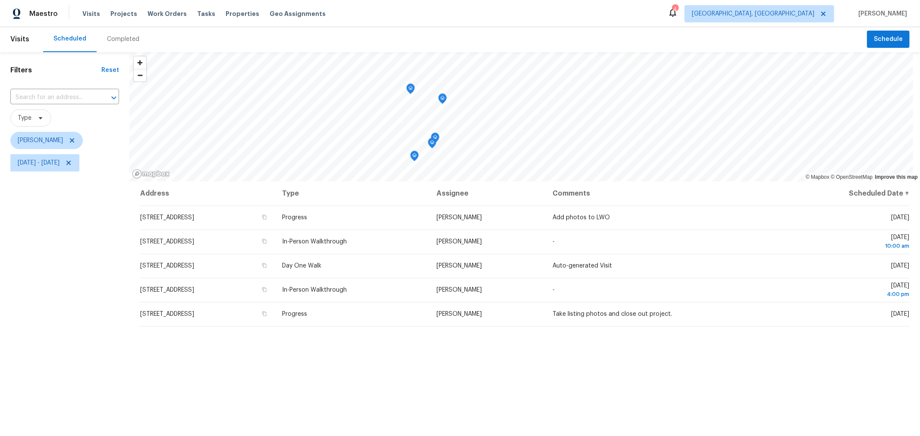
click at [413, 92] on icon "Map marker" at bounding box center [410, 89] width 9 height 11
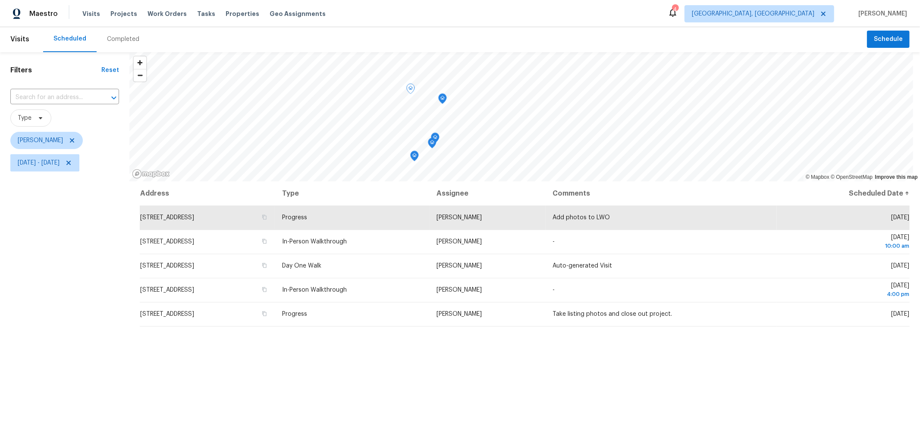
click at [446, 105] on div "Map marker" at bounding box center [442, 100] width 9 height 13
click at [440, 100] on icon "Map marker" at bounding box center [443, 99] width 8 height 10
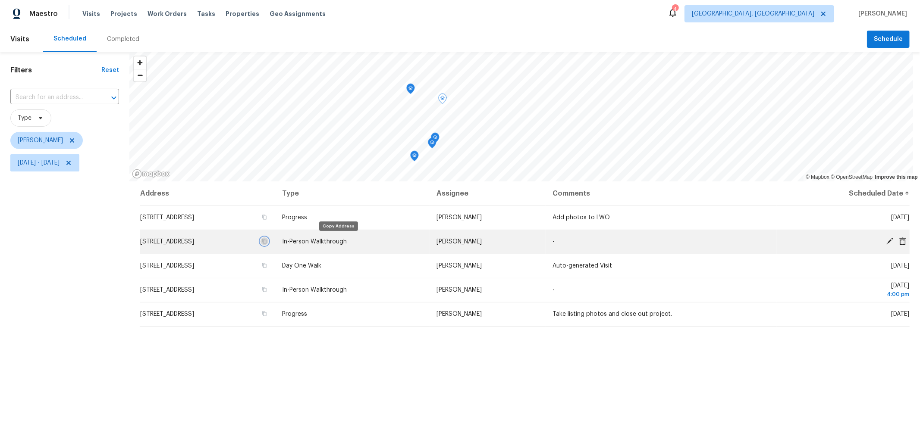
click at [267, 240] on icon "button" at bounding box center [264, 241] width 5 height 5
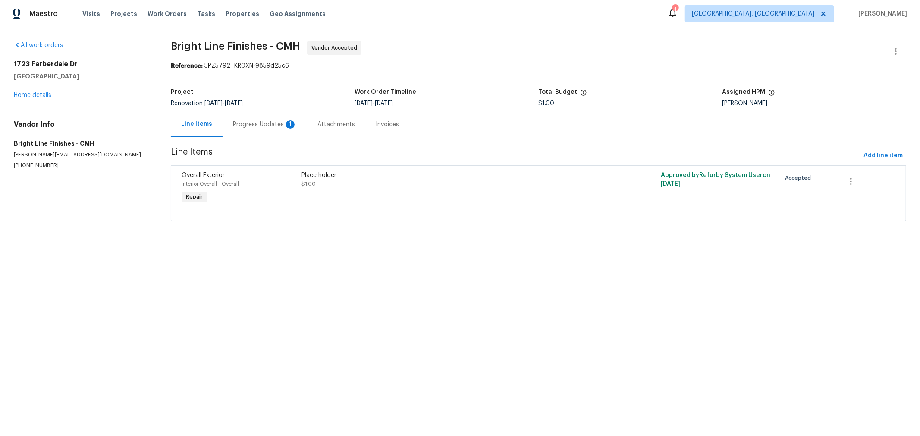
click at [255, 125] on div "Progress Updates 1" at bounding box center [265, 124] width 64 height 9
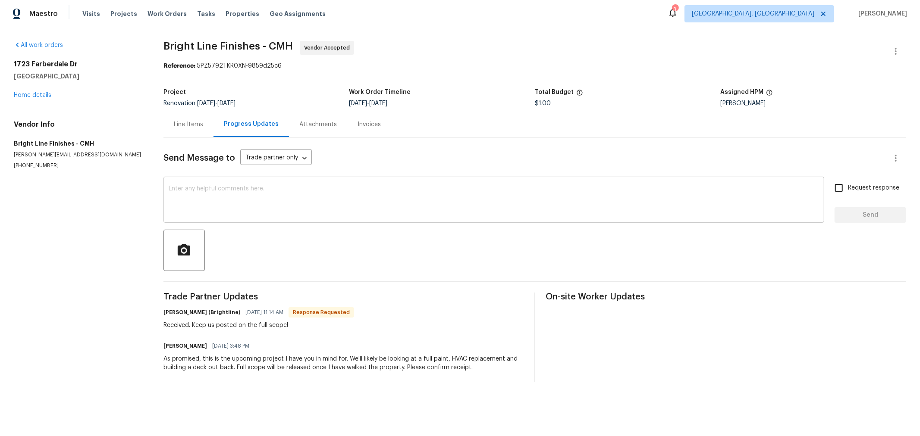
click at [252, 204] on textarea at bounding box center [494, 201] width 650 height 30
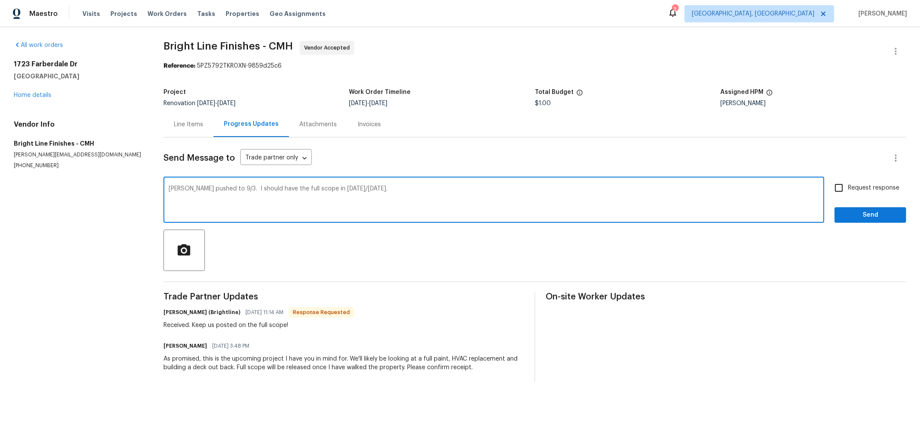
click at [274, 184] on div "COE pushed to 9/3. I should have the full scope in today/tomorrow. x ​" at bounding box center [493, 201] width 661 height 44
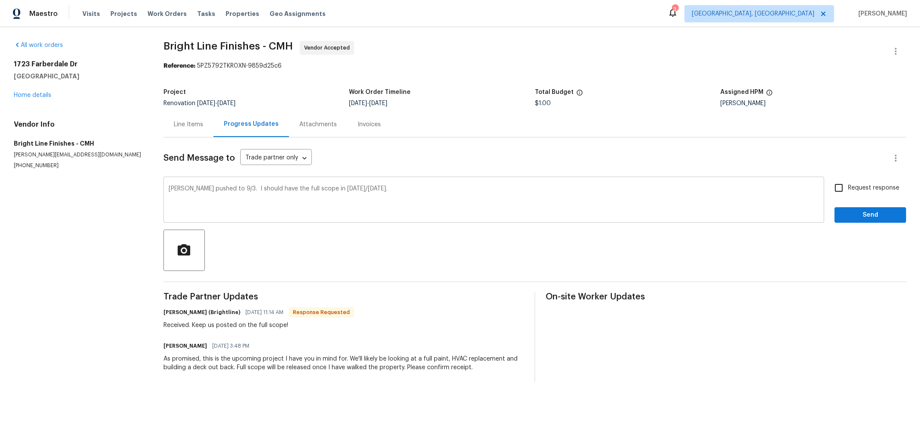
click at [274, 184] on div "COE pushed to 9/3. I should have the full scope in today/tomorrow. x ​" at bounding box center [493, 201] width 661 height 44
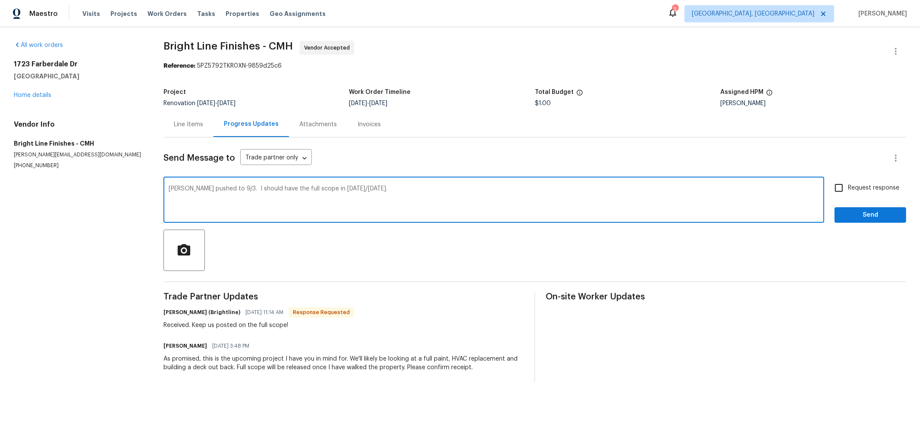
click at [262, 190] on textarea "COE pushed to 9/3. I should have the full scope in today/tomorrow." at bounding box center [494, 201] width 650 height 30
click at [380, 191] on textarea "COE pushed to 9/3. I should have the full scope in today/tomorrow." at bounding box center [494, 201] width 650 height 30
click at [407, 189] on textarea "COE pushed to 9/3. I should have the full scope in today/tomorrow. LB code is" at bounding box center [494, 201] width 650 height 30
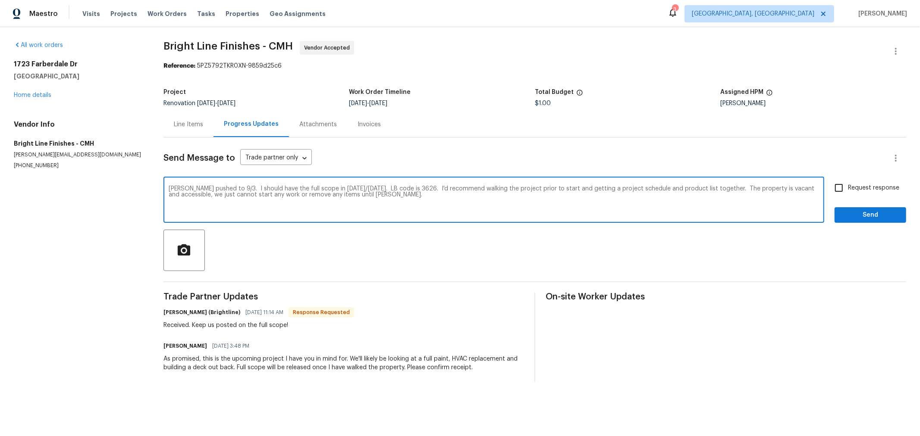
type textarea "[PERSON_NAME] pushed to 9/3. I should have the full scope in [DATE]/[DATE]. LB …"
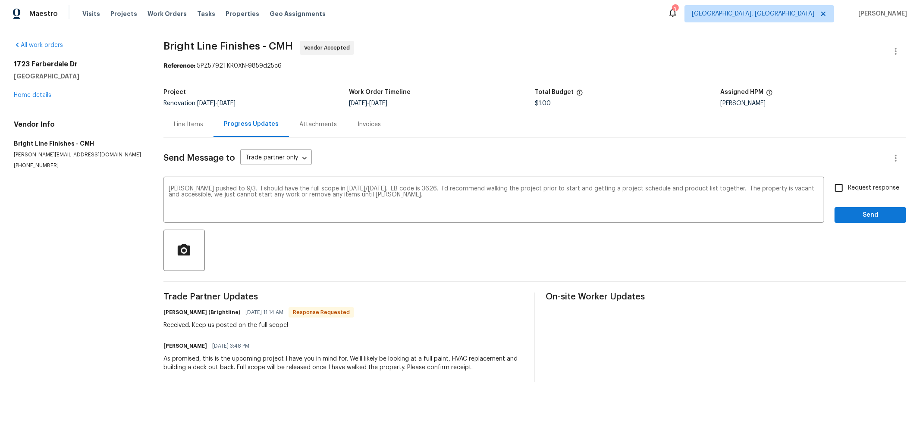
click at [848, 184] on span "Request response" at bounding box center [873, 188] width 51 height 9
click at [846, 184] on input "Request response" at bounding box center [839, 188] width 18 height 18
checkbox input "true"
click at [849, 214] on span "Send" at bounding box center [870, 215] width 58 height 11
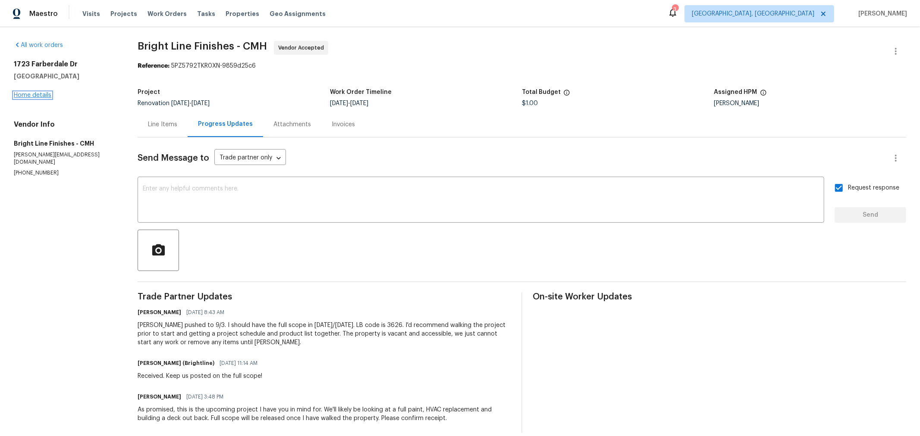
click at [41, 95] on link "Home details" at bounding box center [33, 95] width 38 height 6
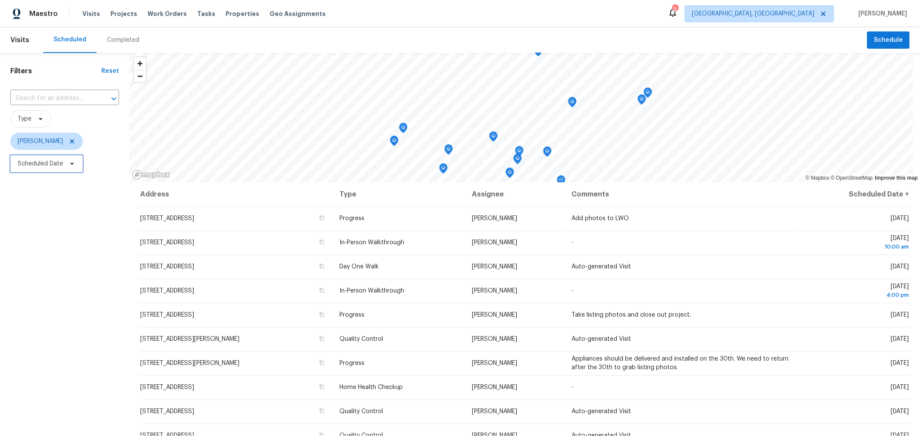
click at [56, 169] on span "Scheduled Date" at bounding box center [46, 163] width 72 height 17
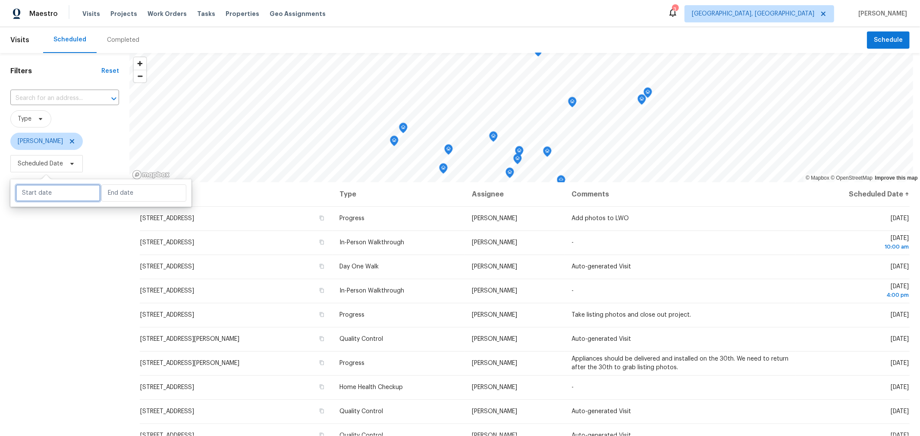
click at [64, 199] on input "text" at bounding box center [58, 193] width 85 height 17
select select "7"
select select "2025"
select select "8"
select select "2025"
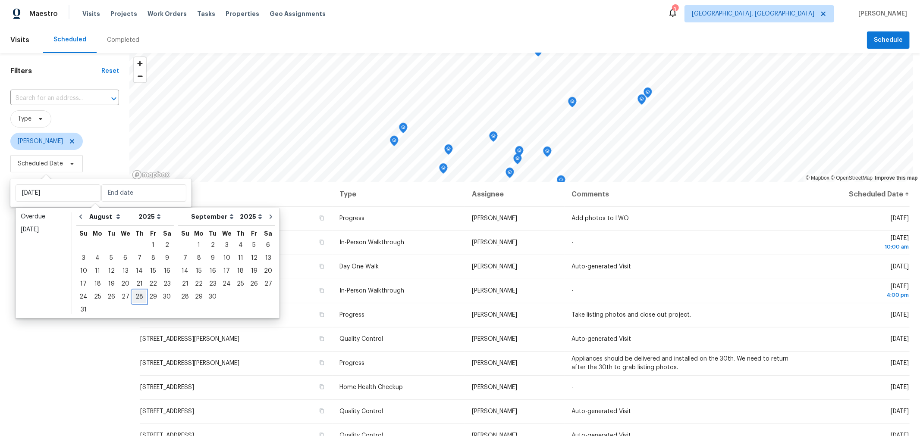
click at [132, 295] on div "28" at bounding box center [139, 297] width 14 height 12
type input "Thu, Aug 28"
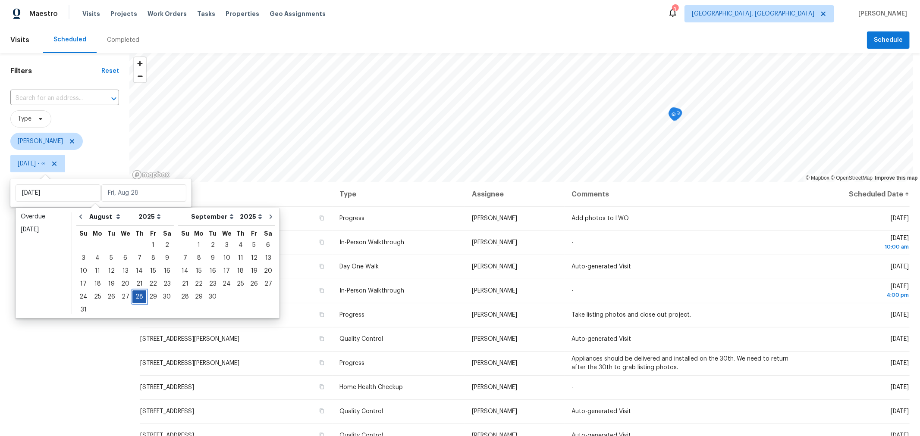
click at [132, 296] on div "28" at bounding box center [139, 297] width 14 height 12
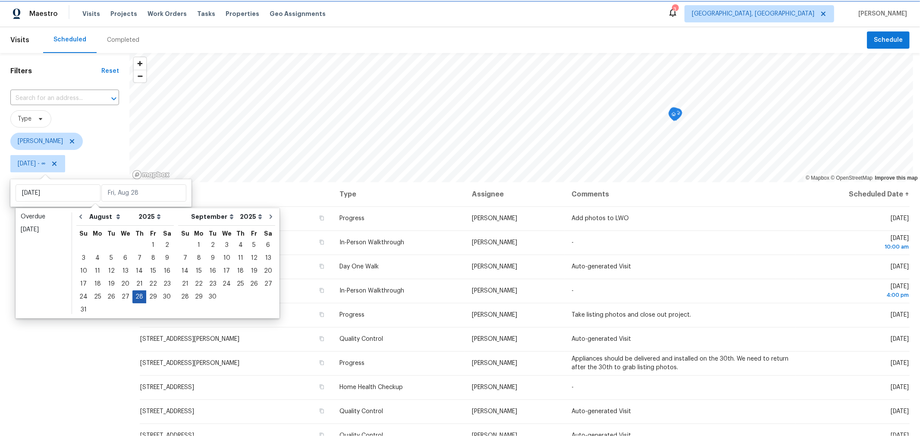
type input "Thu, Aug 28"
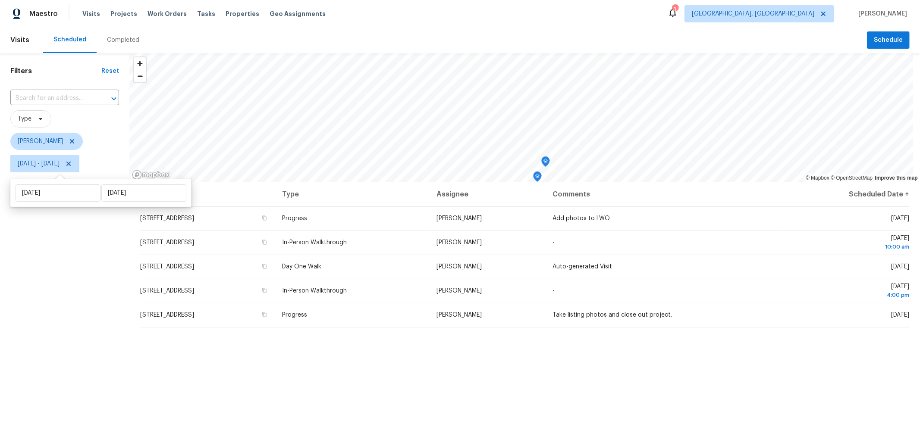
click at [98, 336] on div "Filters Reset ​ Type Keith Hollingsworth Thu, Aug 28 - Thu, Aug 28" at bounding box center [64, 292] width 129 height 479
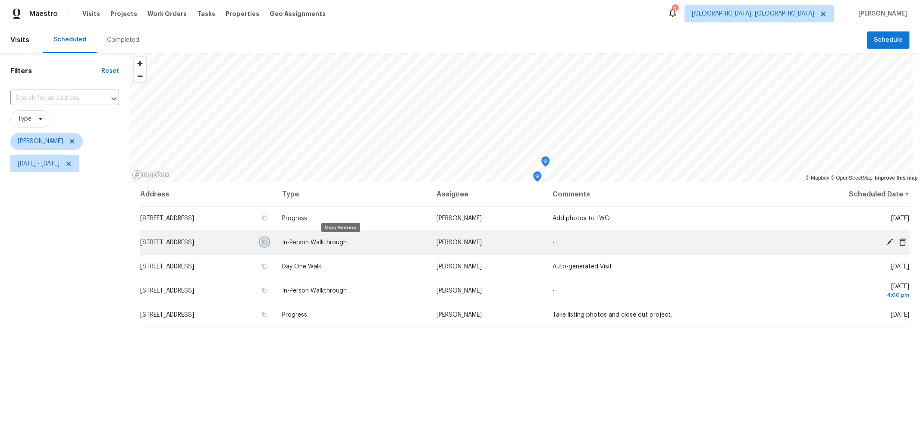
click at [267, 243] on icon "button" at bounding box center [264, 242] width 5 height 5
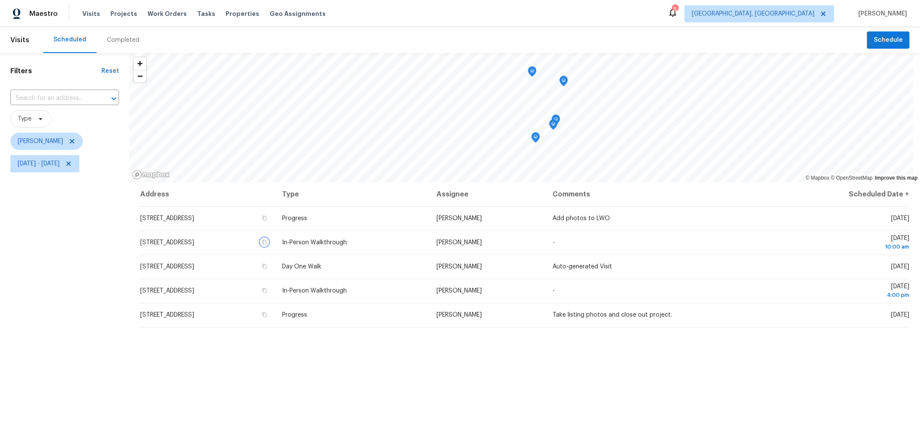
click at [564, 83] on icon "Map marker" at bounding box center [564, 81] width 8 height 10
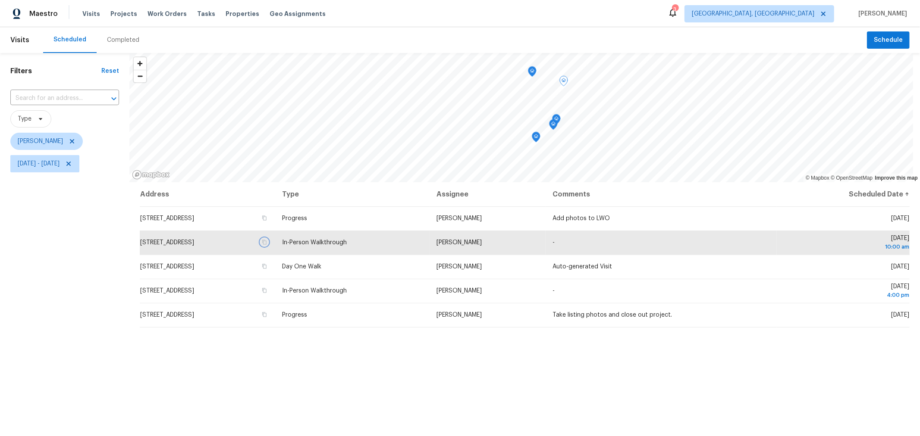
click at [557, 119] on icon "Map marker" at bounding box center [553, 124] width 9 height 11
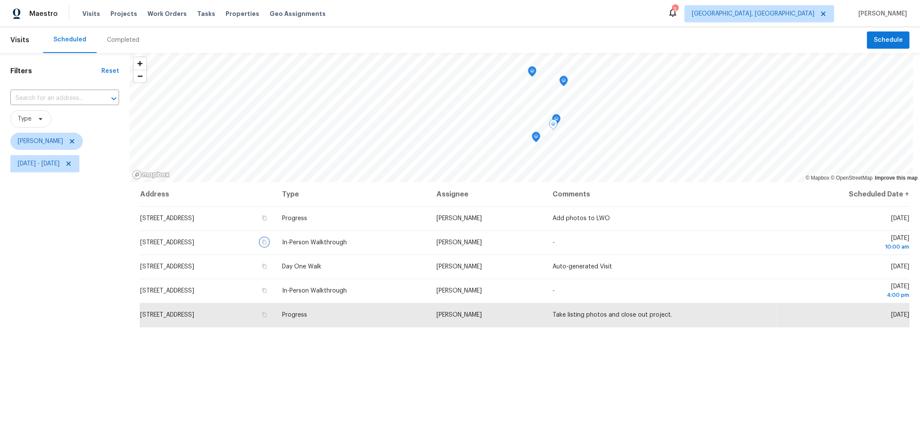
click at [557, 122] on icon "Map marker" at bounding box center [553, 124] width 9 height 11
click at [557, 119] on icon "Map marker" at bounding box center [553, 124] width 9 height 11
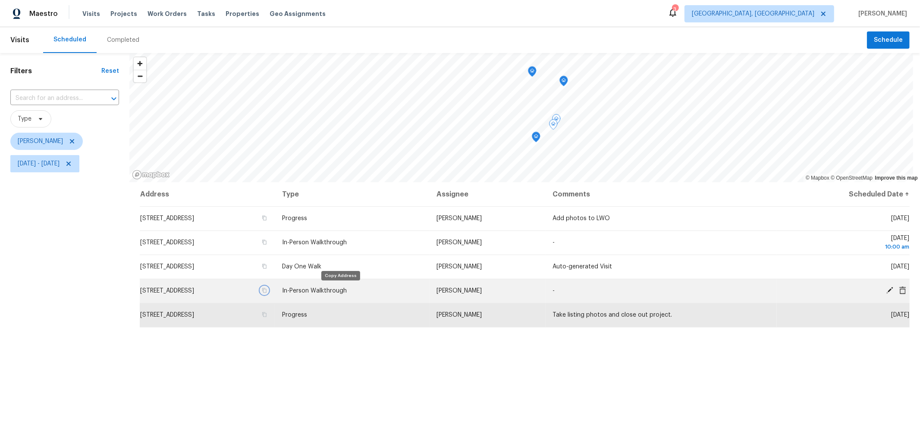
click at [267, 289] on icon "button" at bounding box center [264, 290] width 5 height 5
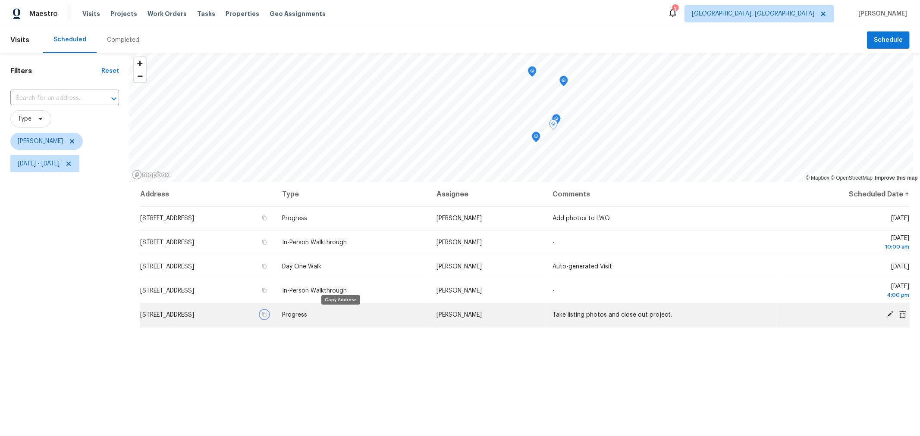
click at [267, 314] on icon "button" at bounding box center [265, 315] width 4 height 5
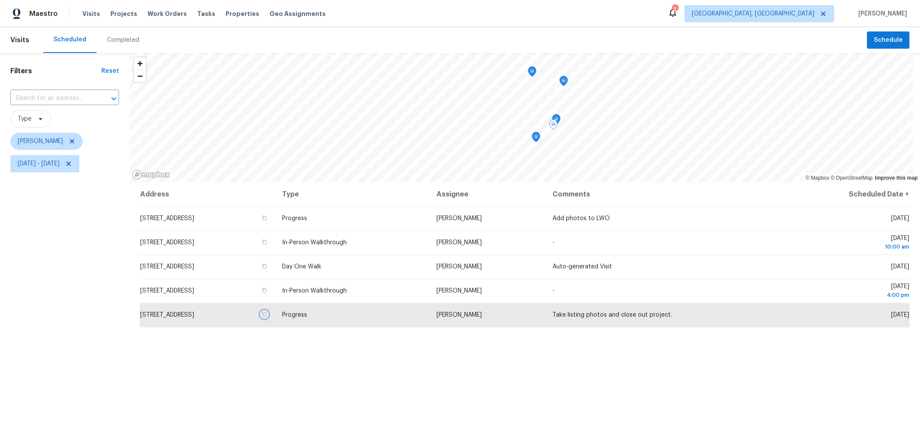
click at [537, 140] on icon "Map marker" at bounding box center [536, 137] width 8 height 10
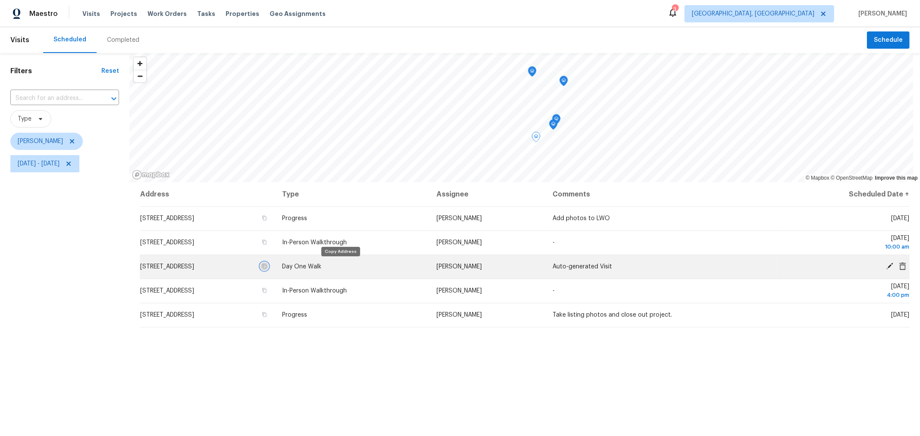
click at [267, 267] on icon "button" at bounding box center [264, 266] width 5 height 5
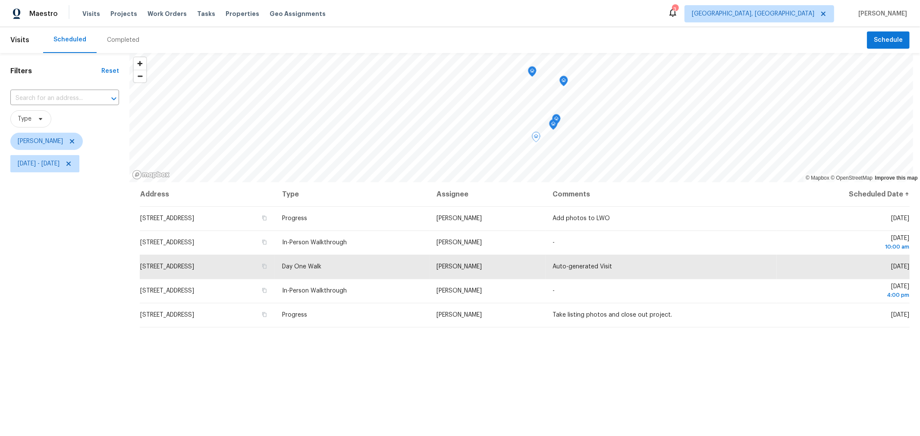
click at [113, 39] on div "Completed" at bounding box center [123, 40] width 32 height 9
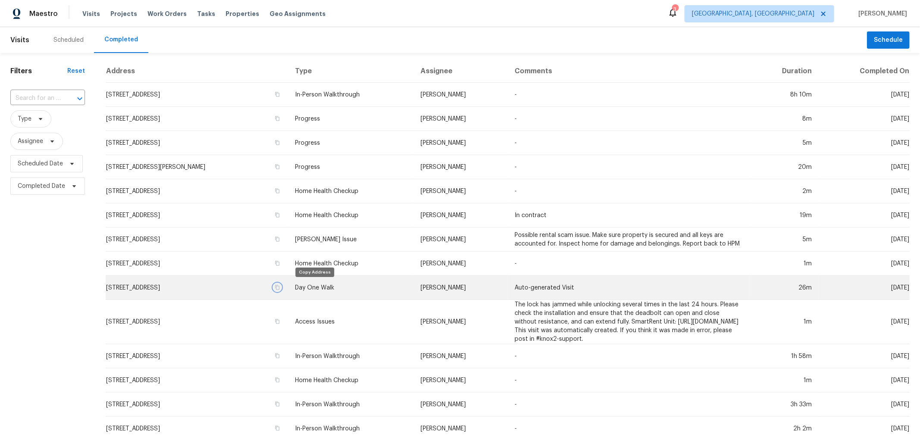
click at [279, 288] on icon "button" at bounding box center [277, 287] width 4 height 5
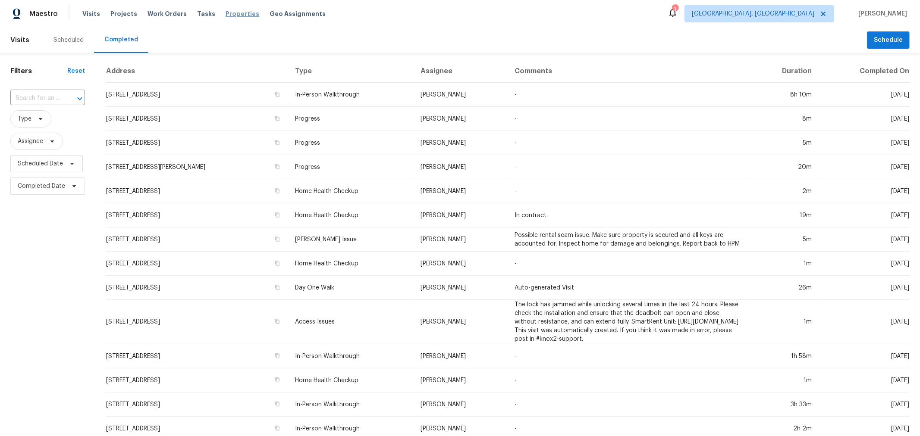
click at [226, 12] on span "Properties" at bounding box center [243, 13] width 34 height 9
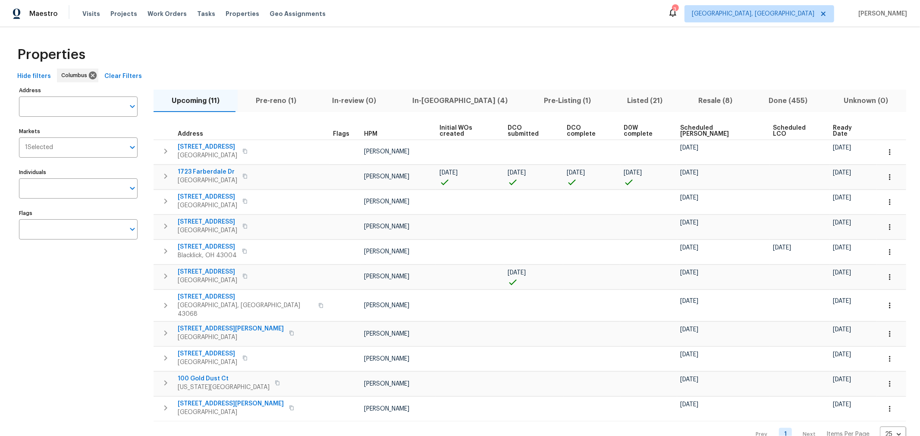
click at [278, 96] on span "Pre-reno (1)" at bounding box center [276, 101] width 66 height 12
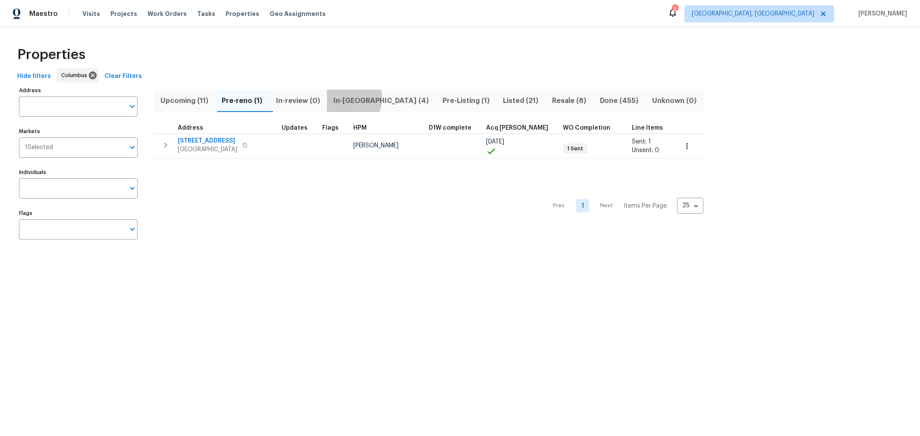
click at [351, 98] on span "In-reno (4)" at bounding box center [381, 101] width 99 height 12
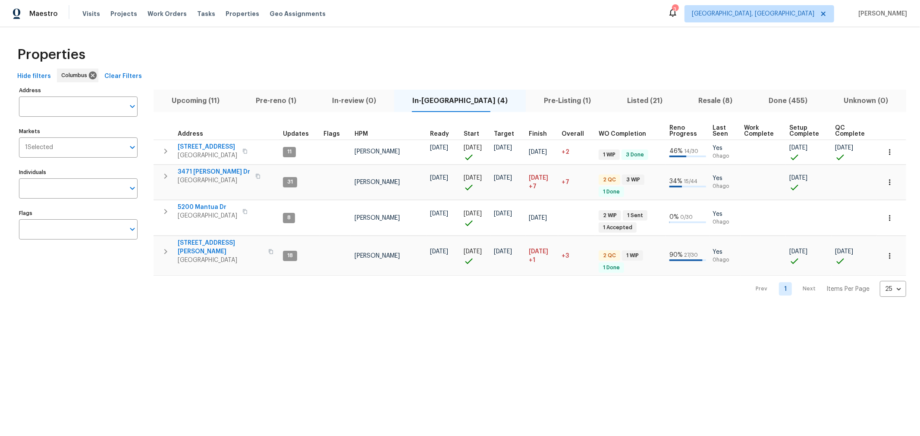
click at [291, 97] on span "Pre-reno (1)" at bounding box center [276, 101] width 66 height 12
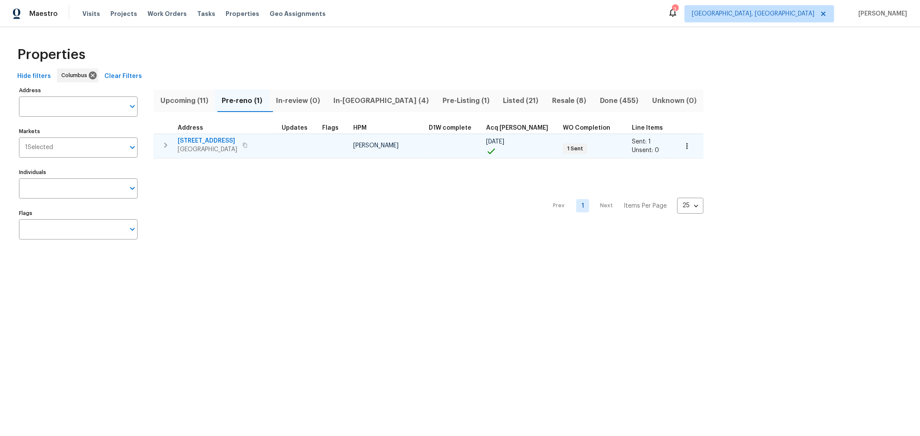
click at [168, 140] on icon "button" at bounding box center [165, 145] width 10 height 10
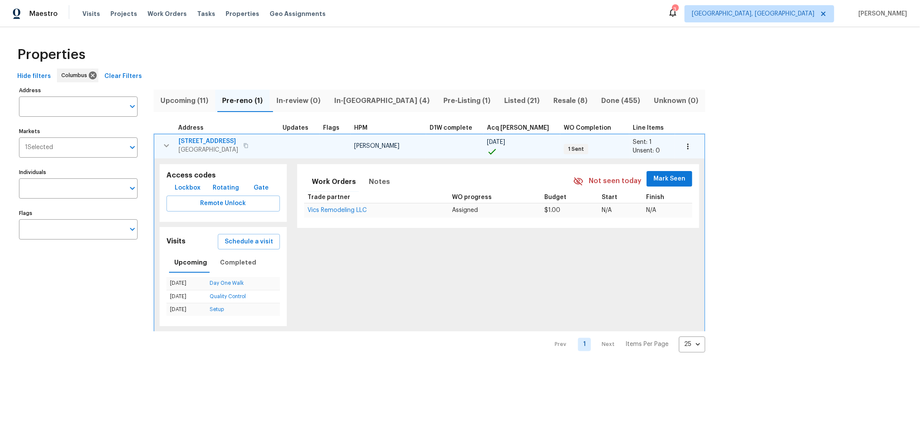
click at [163, 145] on icon "button" at bounding box center [166, 146] width 10 height 10
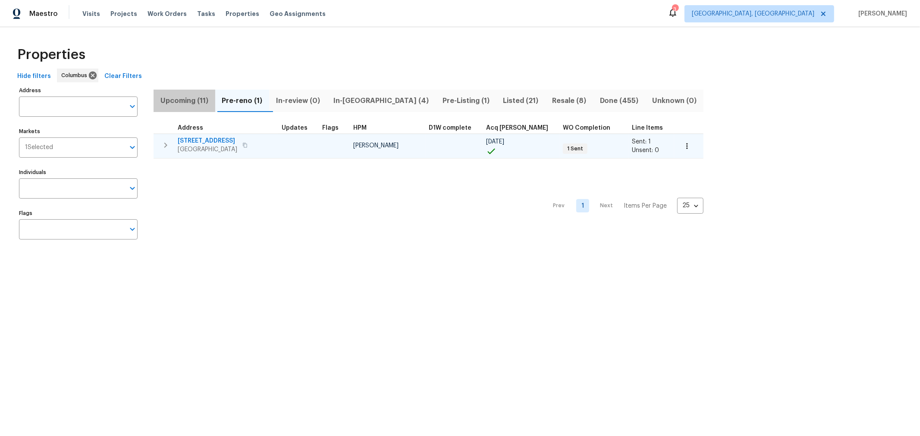
click at [206, 99] on span "Upcoming (11)" at bounding box center [184, 101] width 51 height 12
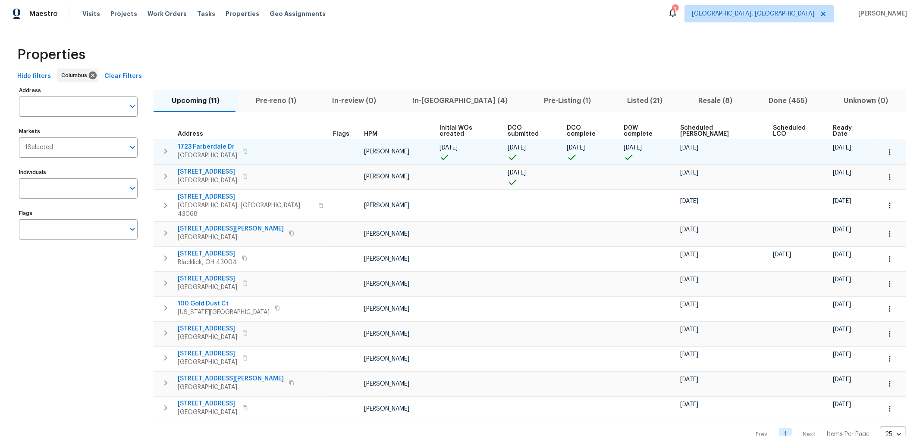
click at [207, 143] on span "1723 Farberdale Dr" at bounding box center [208, 147] width 60 height 9
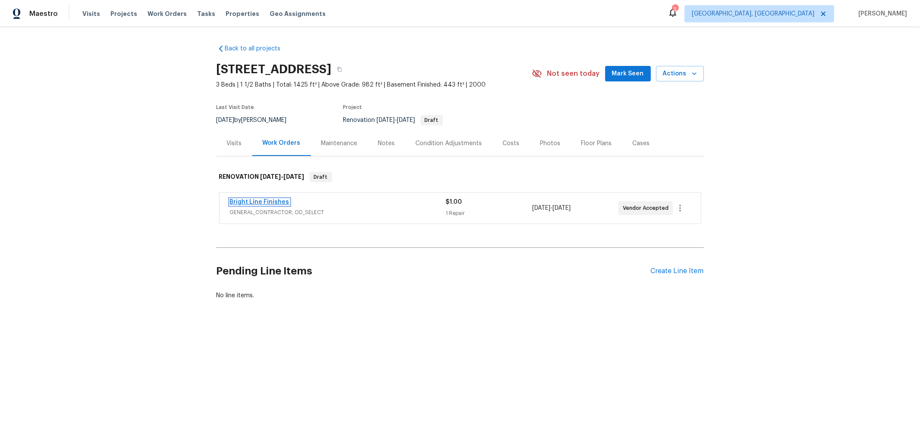
click at [259, 200] on link "Bright Line Finishes" at bounding box center [260, 202] width 60 height 6
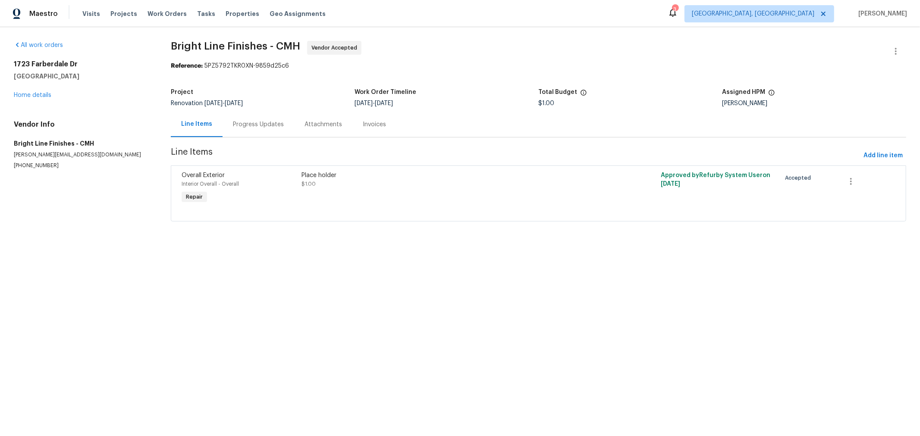
click at [448, 246] on html "Maestro Visits Projects Work Orders Tasks Properties Geo Assignments 3 Columbus…" at bounding box center [460, 123] width 920 height 246
click at [863, 154] on span "Add line item" at bounding box center [882, 155] width 39 height 11
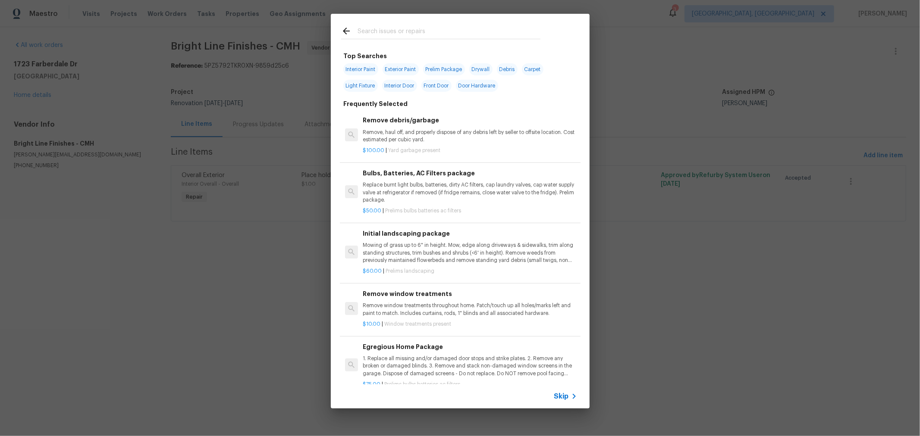
click at [416, 32] on input "text" at bounding box center [448, 32] width 183 height 13
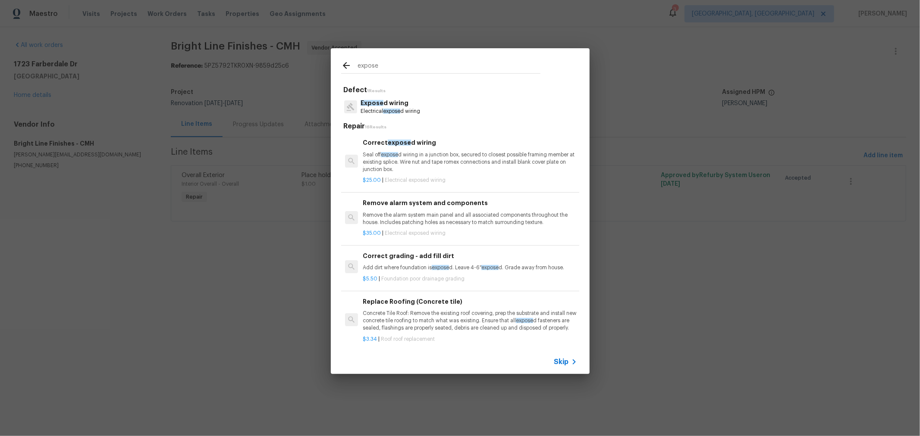
type input "expose"
click at [444, 221] on p "Remove the alarm system main panel and all associated components throughout the…" at bounding box center [470, 219] width 214 height 15
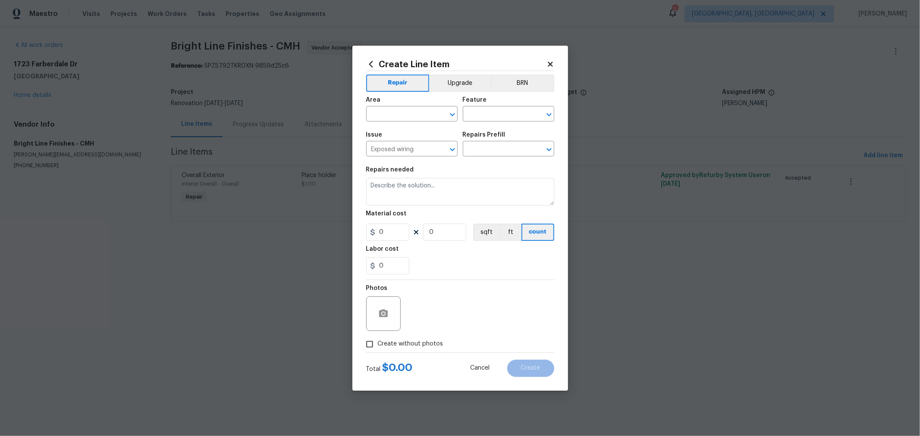
type input "Remove alarm system and components $35.00"
type textarea "Remove the alarm system main panel and all associated components throughout the…"
type input "35"
type input "1"
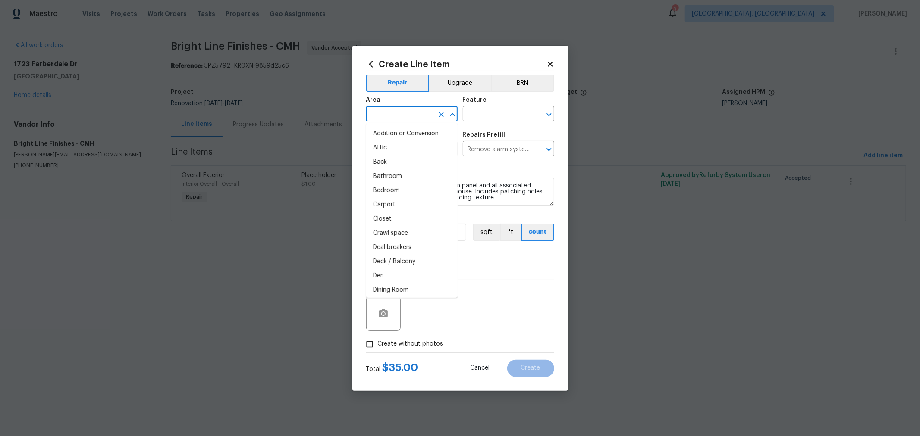
click at [416, 112] on input "text" at bounding box center [399, 114] width 67 height 13
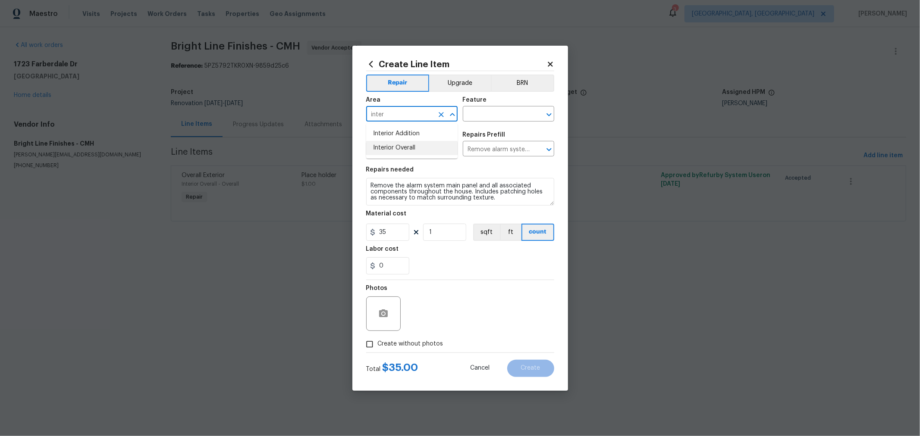
click at [409, 151] on li "Interior Overall" at bounding box center [411, 148] width 91 height 14
type input "Interior Overall"
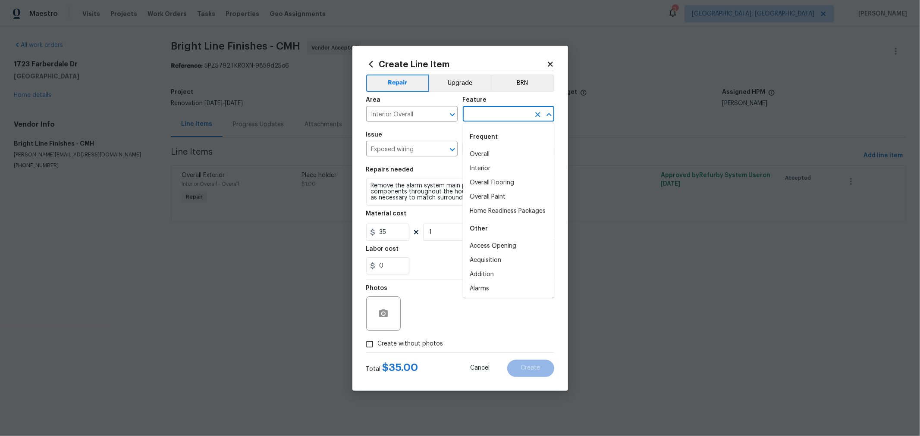
click at [495, 110] on input "text" at bounding box center [496, 114] width 67 height 13
click at [485, 152] on li "Overall" at bounding box center [508, 154] width 91 height 14
type input "Overall"
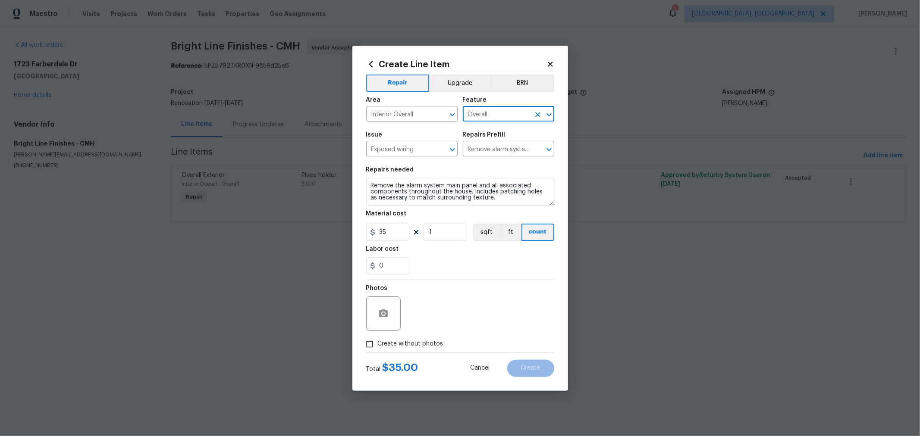
click at [473, 163] on section "Repairs needed Remove the alarm system main panel and all associated components…" at bounding box center [460, 221] width 188 height 118
click at [420, 192] on textarea "Remove the alarm system main panel and all associated components throughout the…" at bounding box center [460, 192] width 188 height 28
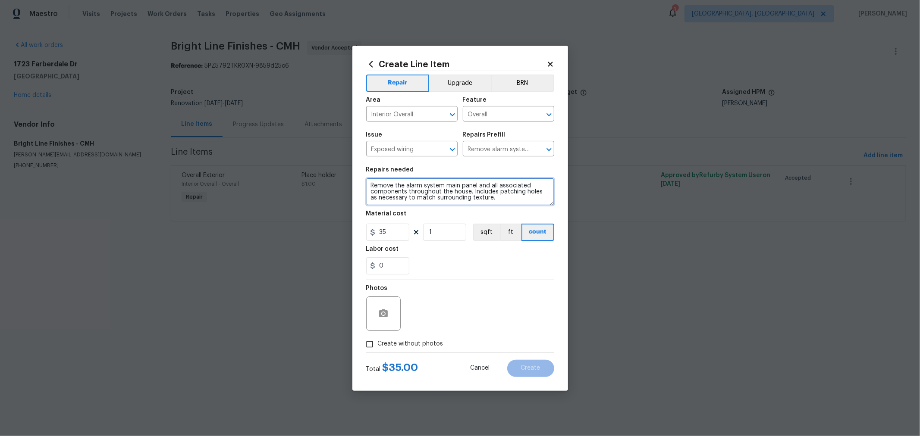
paste textarea "window blinds, treatments, curtains, rods, hardware, loose wires/cables, shelvi…"
type textarea "Remove window blinds, treatments, curtains, rods, hardware, loose wires/cables,…"
drag, startPoint x: 436, startPoint y: 229, endPoint x: 404, endPoint y: 227, distance: 31.2
click at [404, 227] on div "35 1 sqft ft count" at bounding box center [460, 232] width 188 height 17
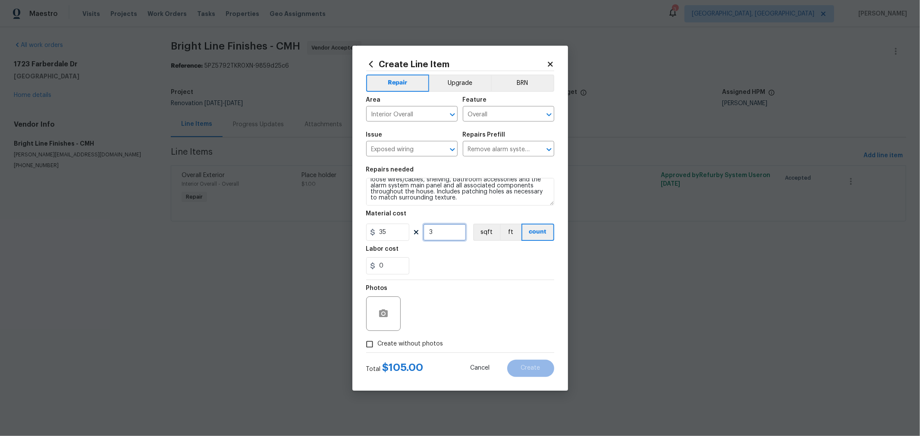
type input "3"
click at [463, 281] on div "Photos" at bounding box center [460, 308] width 188 height 56
click at [422, 338] on label "Create without photos" at bounding box center [402, 344] width 82 height 16
click at [378, 338] on input "Create without photos" at bounding box center [369, 344] width 16 height 16
checkbox input "true"
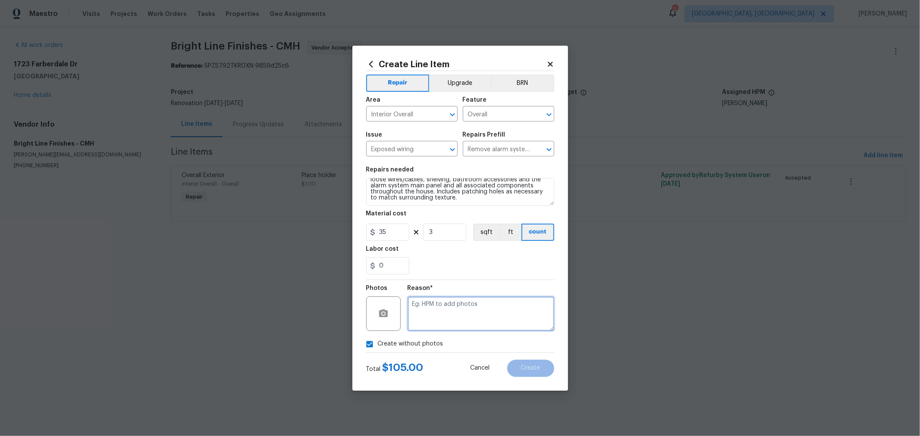
click at [446, 317] on textarea at bounding box center [480, 314] width 147 height 34
type textarea "h"
click at [525, 362] on button "Create" at bounding box center [530, 368] width 47 height 17
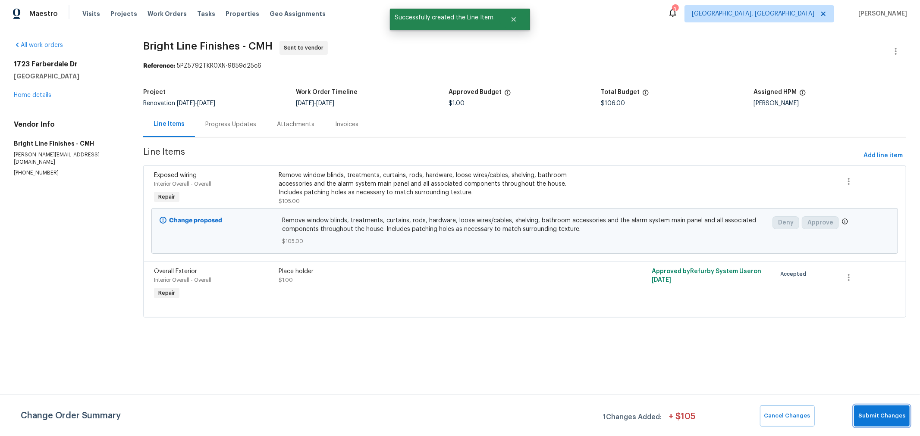
click at [871, 423] on button "Submit Changes" at bounding box center [882, 416] width 56 height 21
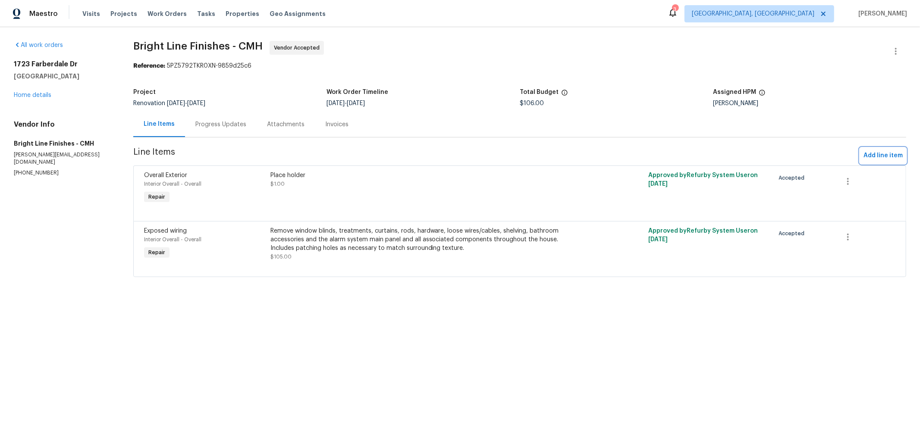
click at [872, 158] on span "Add line item" at bounding box center [882, 155] width 39 height 11
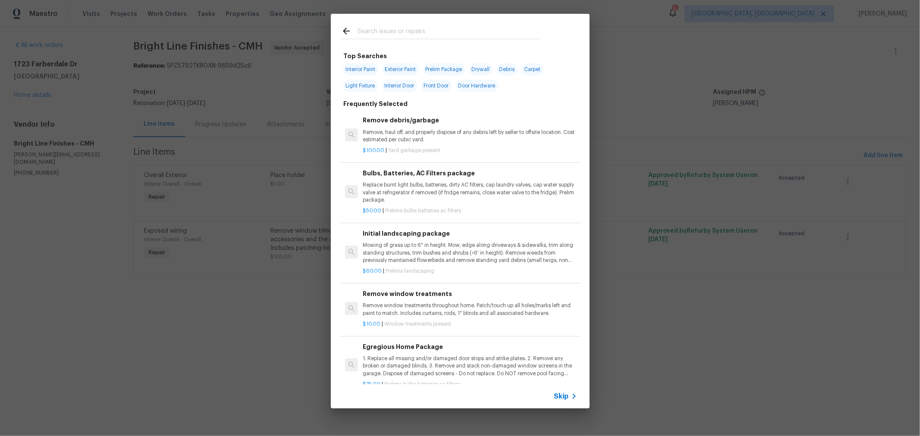
click at [443, 33] on input "text" at bounding box center [448, 32] width 183 height 13
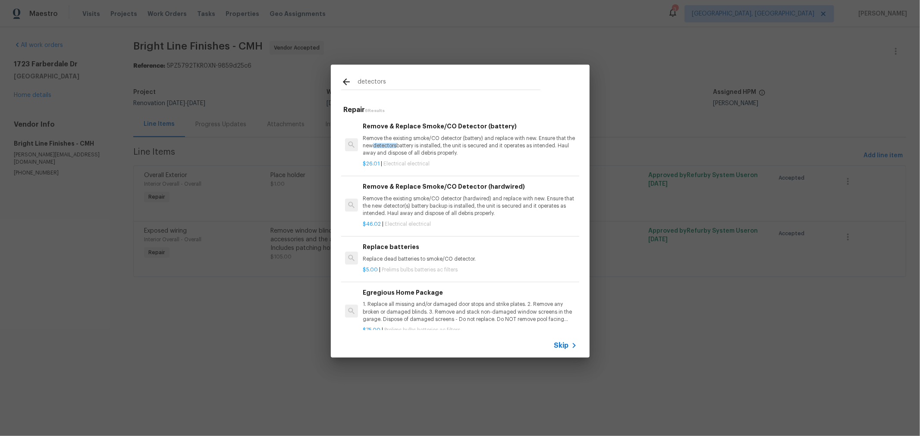
type input "detectors"
click at [461, 187] on h6 "Remove & Replace Smoke/CO Detector (hardwired)" at bounding box center [470, 186] width 214 height 9
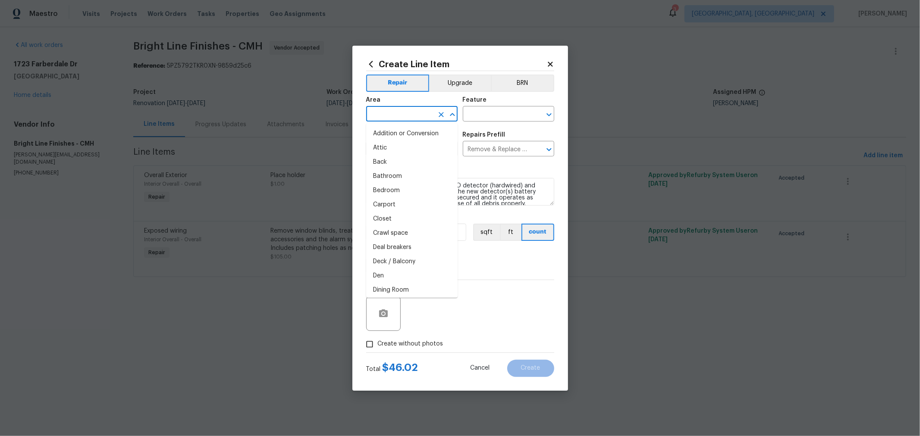
click at [415, 118] on input "text" at bounding box center [399, 114] width 67 height 13
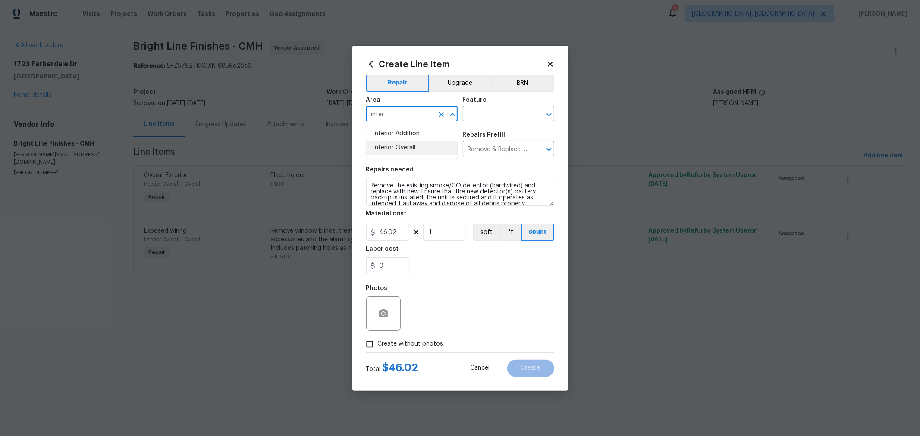
click at [413, 142] on li "Interior Overall" at bounding box center [411, 148] width 91 height 14
type input "Interior Overall"
click at [482, 116] on input "text" at bounding box center [496, 114] width 67 height 13
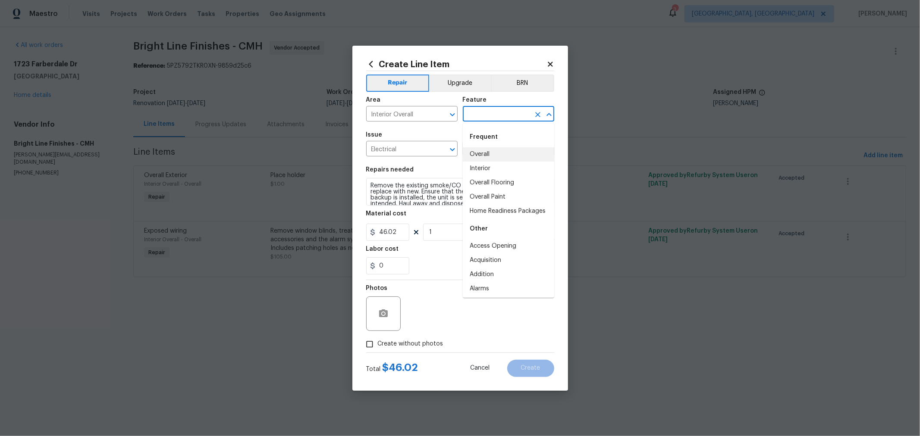
click at [487, 150] on li "Overall" at bounding box center [508, 154] width 91 height 14
type input "Overall"
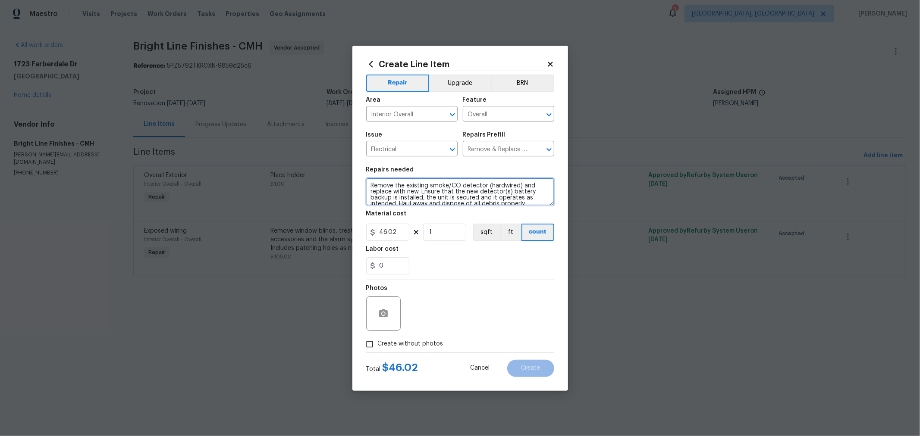
click at [426, 188] on textarea "Remove the existing smoke/CO detector (hardwired) and replace with new. Ensure …" at bounding box center [460, 192] width 188 height 28
paste textarea "Whole home - new detectors -Remove the existing smoke/CO detector (hardwired) a…"
type textarea "Whole home - new detectors -Remove the existing smoke/CO detector (hardwired) a…"
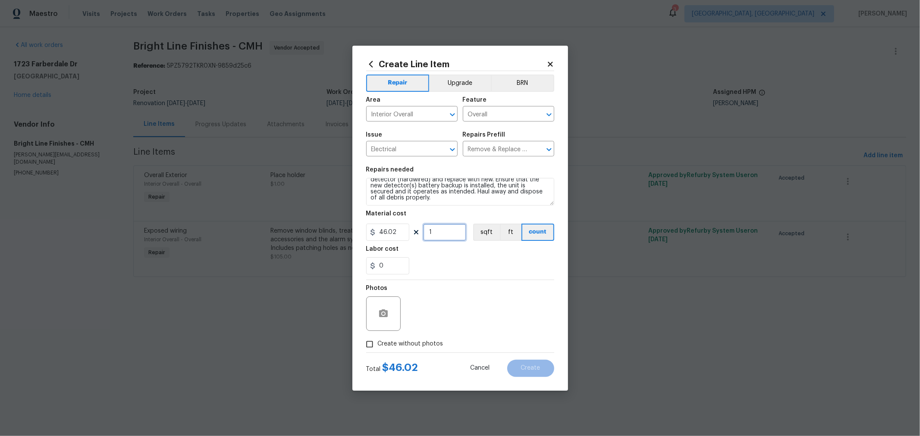
drag, startPoint x: 432, startPoint y: 232, endPoint x: 419, endPoint y: 232, distance: 13.8
click at [419, 232] on div "46.02 1 sqft ft count" at bounding box center [460, 232] width 188 height 17
click at [477, 277] on section "Repairs needed Whole home - new detectors -Remove the existing smoke/CO detecto…" at bounding box center [460, 221] width 188 height 118
drag, startPoint x: 447, startPoint y: 238, endPoint x: 389, endPoint y: 234, distance: 57.9
click at [389, 234] on div "46.02 3 sqft ft count" at bounding box center [460, 232] width 188 height 17
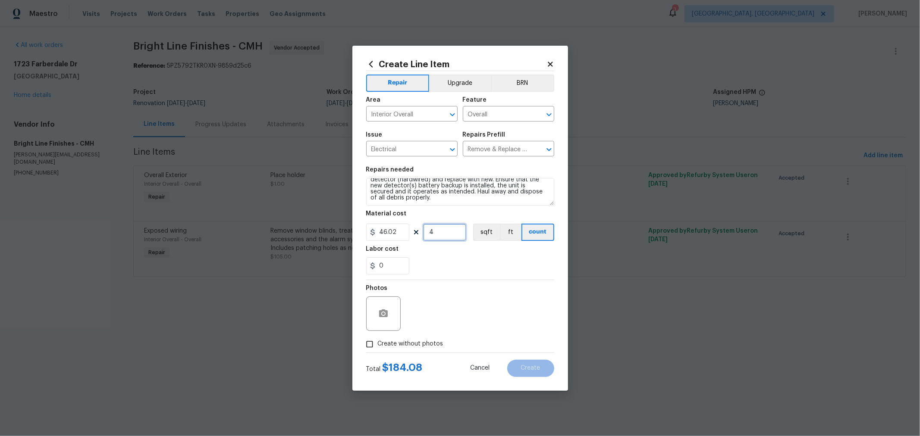
type input "4"
click at [459, 275] on div "0" at bounding box center [460, 265] width 188 height 17
click at [411, 347] on span "Create without photos" at bounding box center [411, 344] width 66 height 9
click at [378, 347] on input "Create without photos" at bounding box center [369, 344] width 16 height 16
checkbox input "true"
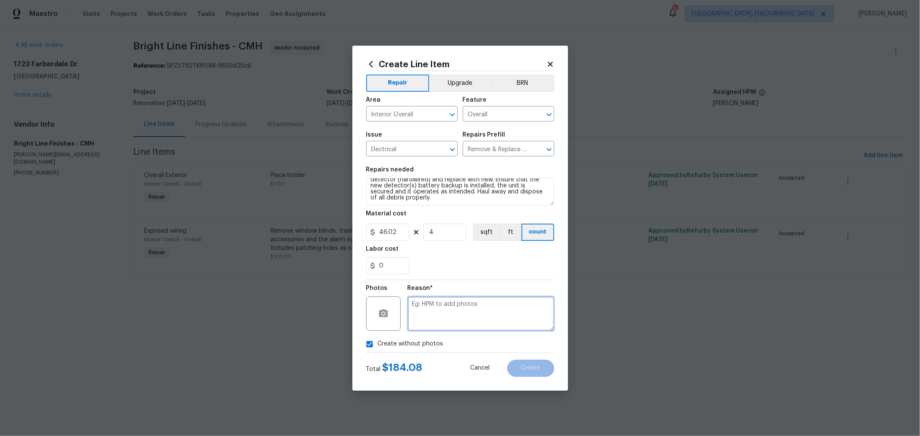
click at [463, 313] on textarea at bounding box center [480, 314] width 147 height 34
type textarea "h"
click at [523, 370] on span "Create" at bounding box center [530, 368] width 19 height 6
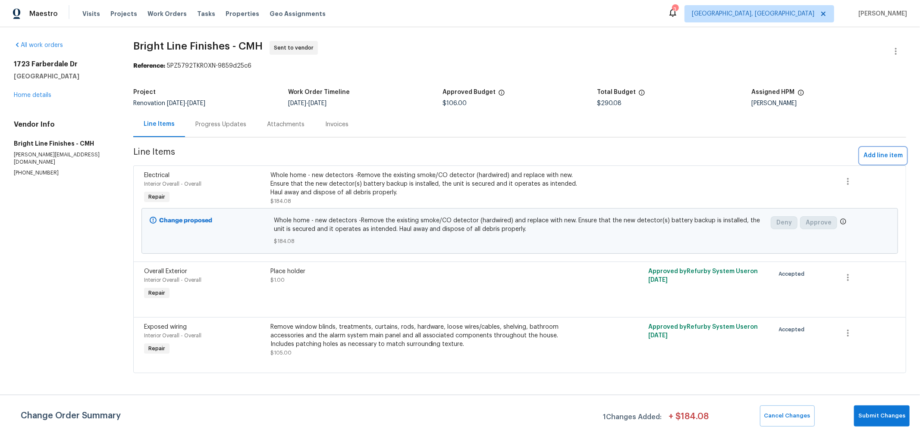
click at [886, 154] on span "Add line item" at bounding box center [882, 155] width 39 height 11
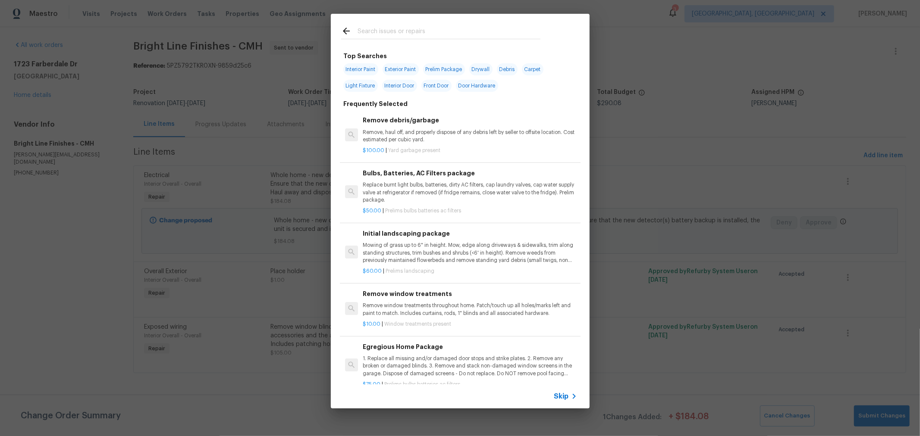
click at [432, 26] on input "text" at bounding box center [448, 32] width 183 height 13
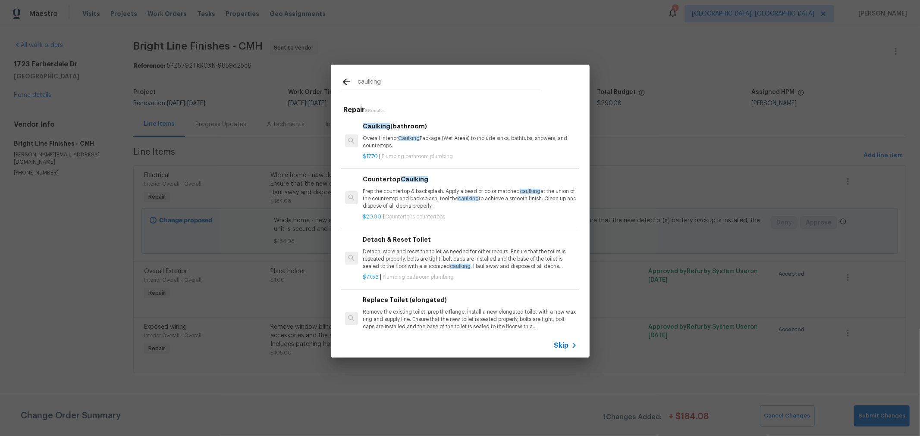
type input "caulking"
click at [436, 139] on p "Overall Interior Caulking Package (Wet Areas) to include sinks, bathtubs, showe…" at bounding box center [470, 142] width 214 height 15
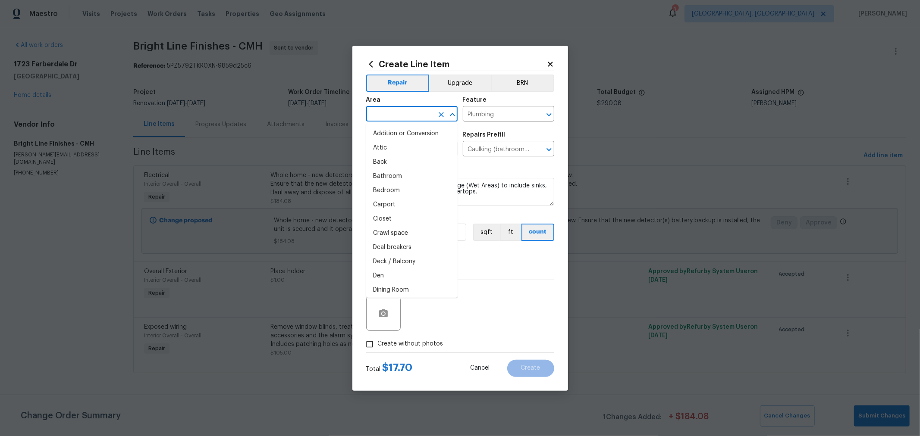
click at [424, 116] on input "text" at bounding box center [399, 114] width 67 height 13
click at [404, 143] on li "Interior Overall" at bounding box center [411, 148] width 91 height 14
type input "Interior Overall"
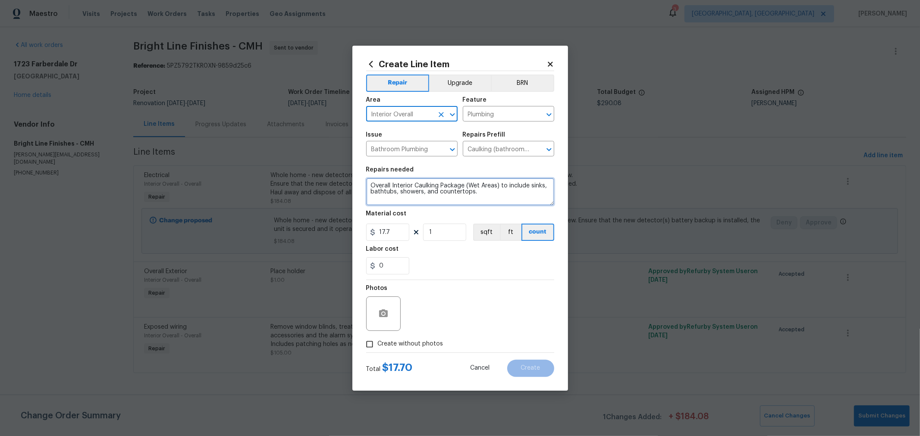
click at [368, 184] on textarea "Overall Interior Caulking Package (Wet Areas) to include sinks, bathtubs, showe…" at bounding box center [460, 192] width 188 height 28
click at [511, 188] on textarea "Whole home - Overall Interior Caulking Package (Wet Areas) to include sinks, ba…" at bounding box center [460, 192] width 188 height 28
click at [449, 202] on textarea "Whole home - Overall Interior Caulking Package ([PERSON_NAME]/Casings/Wet Areas…" at bounding box center [460, 192] width 188 height 28
type textarea "Whole home - Overall Interior Caulking Package ([PERSON_NAME]/Casings/Wet Areas…"
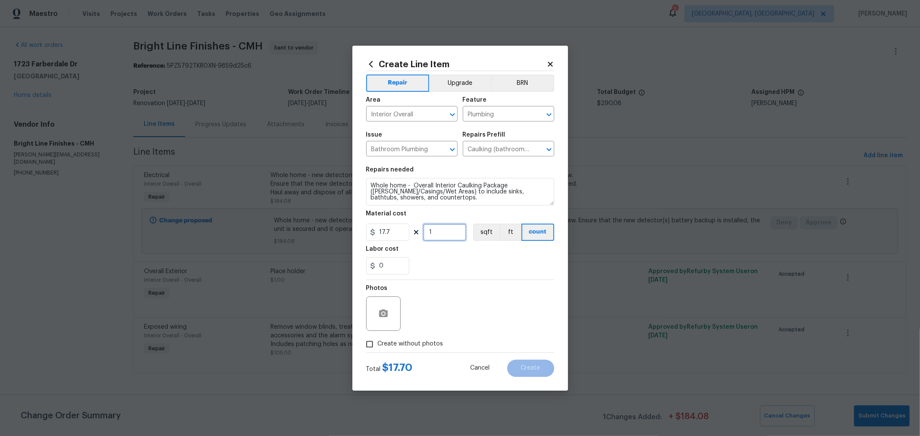
drag, startPoint x: 440, startPoint y: 239, endPoint x: 427, endPoint y: 237, distance: 13.6
click at [427, 237] on input "1" at bounding box center [444, 232] width 43 height 17
type input "4"
click at [431, 342] on span "Create without photos" at bounding box center [411, 344] width 66 height 9
click at [378, 342] on input "Create without photos" at bounding box center [369, 344] width 16 height 16
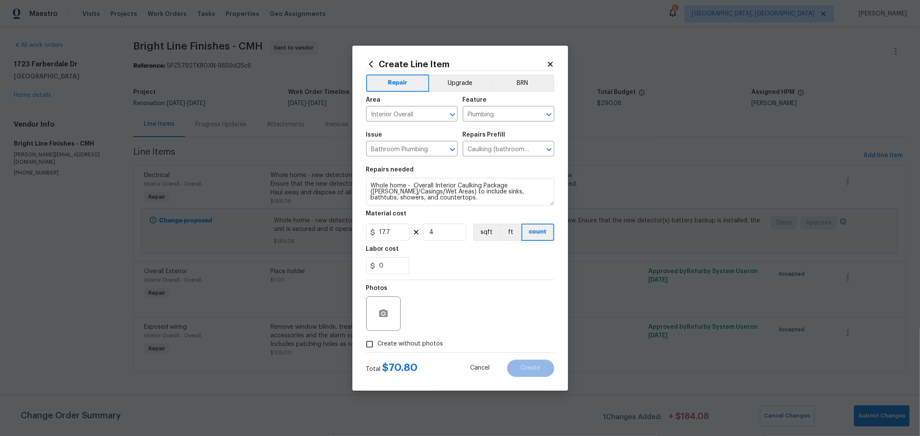
checkbox input "true"
click at [468, 317] on textarea at bounding box center [480, 314] width 147 height 34
type textarea "h"
click at [527, 283] on div "Reason* h" at bounding box center [480, 308] width 147 height 56
click at [542, 369] on button "Create" at bounding box center [530, 368] width 47 height 17
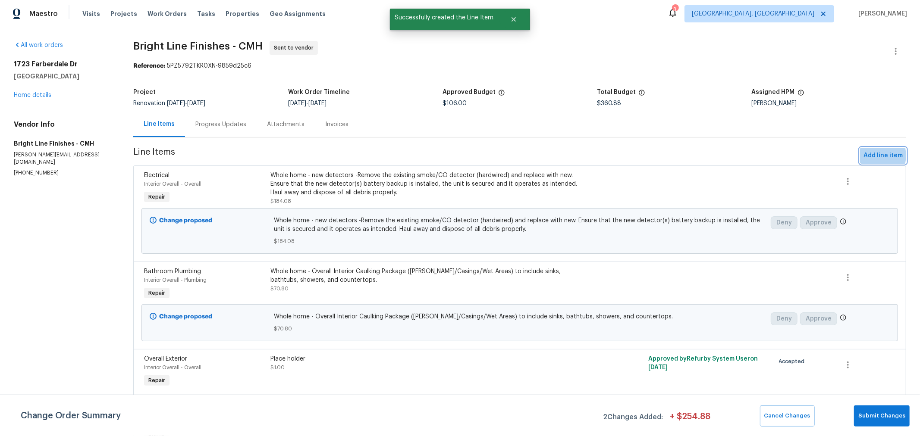
click at [863, 156] on span "Add line item" at bounding box center [882, 155] width 39 height 11
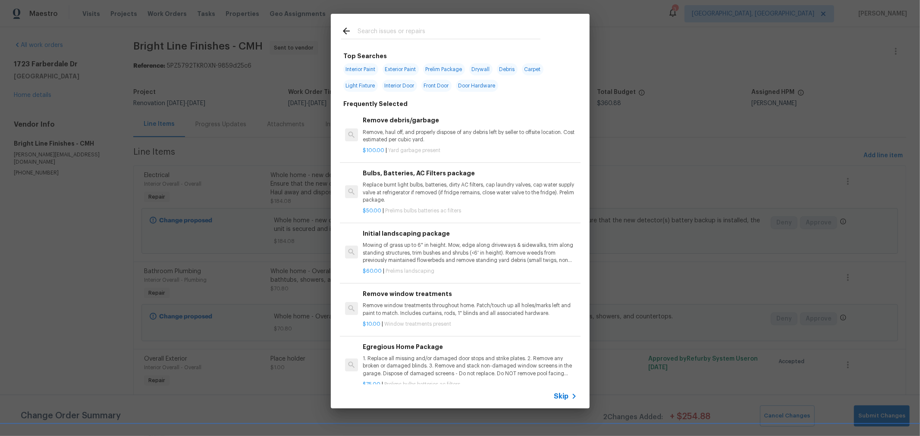
click at [370, 70] on span "Interior Paint" at bounding box center [360, 69] width 35 height 12
type input "Interior Paint"
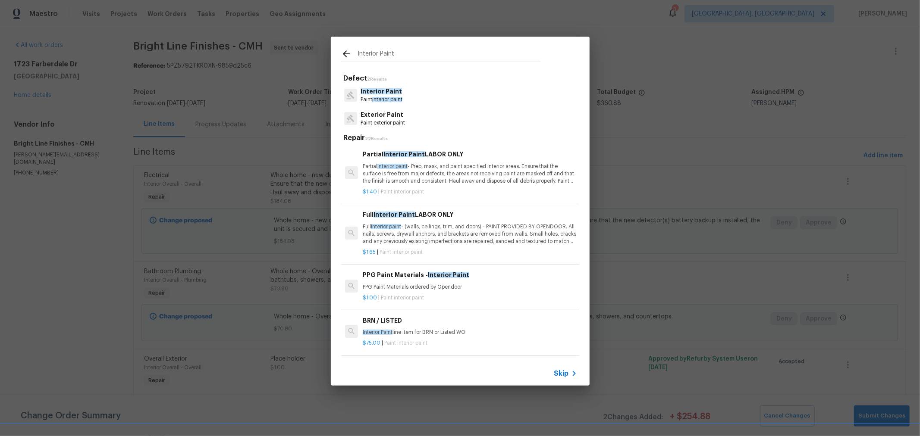
click at [468, 223] on p "Full Interior paint - (walls, ceilings, trim, and doors) - PAINT PROVIDED BY OP…" at bounding box center [470, 234] width 214 height 22
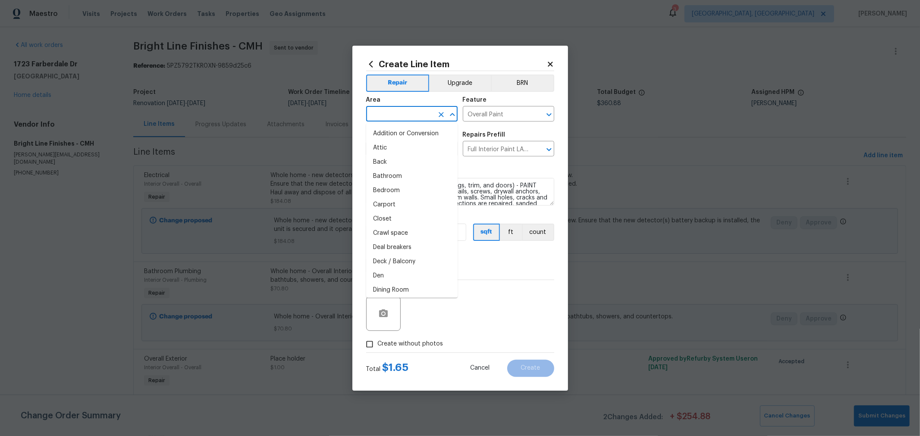
click at [412, 111] on input "text" at bounding box center [399, 114] width 67 height 13
type input "int"
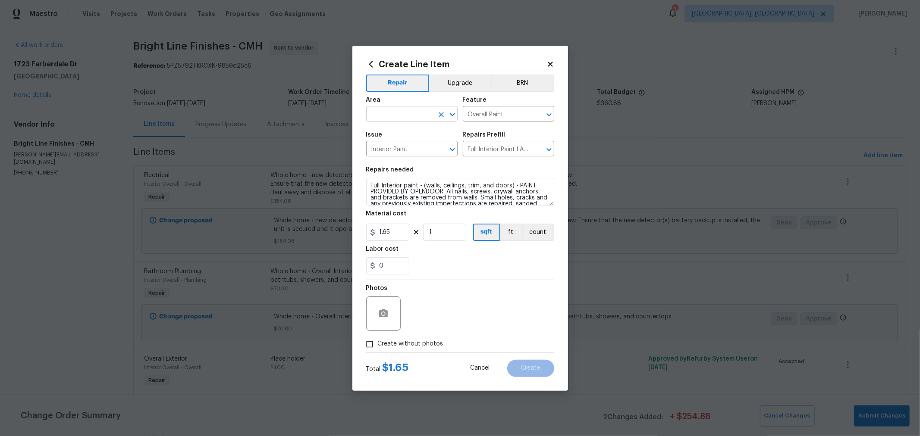
drag, startPoint x: 417, startPoint y: 196, endPoint x: 404, endPoint y: 108, distance: 88.9
click at [404, 108] on input "text" at bounding box center [399, 114] width 67 height 13
click at [404, 145] on li "Interior Overall" at bounding box center [411, 148] width 91 height 14
type input "Interior Overall"
drag, startPoint x: 445, startPoint y: 235, endPoint x: 428, endPoint y: 231, distance: 17.6
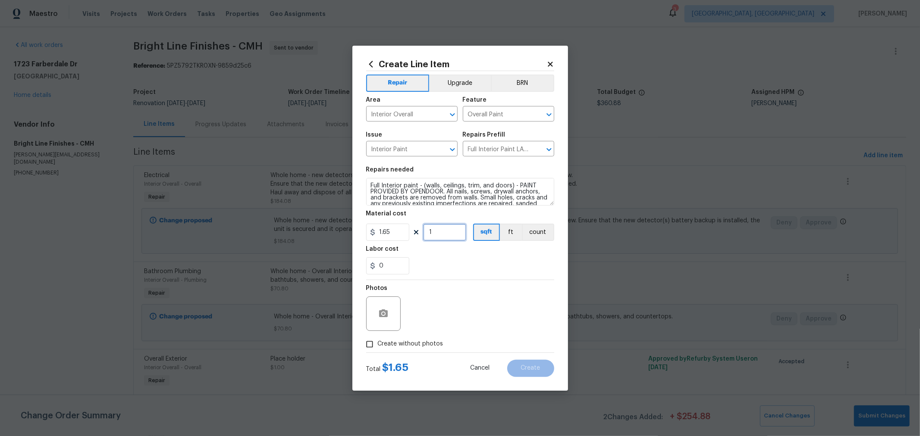
click at [428, 231] on input "1" at bounding box center [444, 232] width 43 height 17
type input "1425"
click at [410, 343] on span "Create without photos" at bounding box center [411, 344] width 66 height 9
click at [378, 343] on input "Create without photos" at bounding box center [369, 344] width 16 height 16
checkbox input "true"
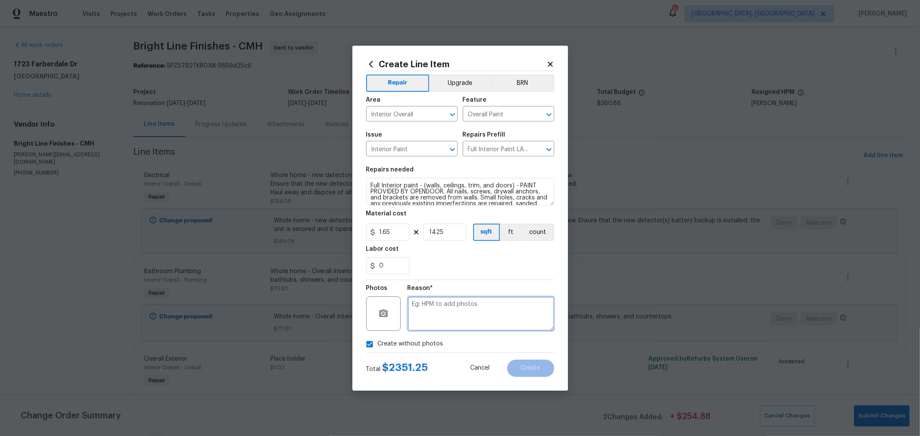
click at [473, 320] on textarea at bounding box center [480, 314] width 147 height 34
type textarea "HPM"
click at [498, 266] on div "0" at bounding box center [460, 265] width 188 height 17
click at [384, 229] on input "1.65" at bounding box center [387, 232] width 43 height 17
click at [483, 271] on div "0" at bounding box center [460, 265] width 188 height 17
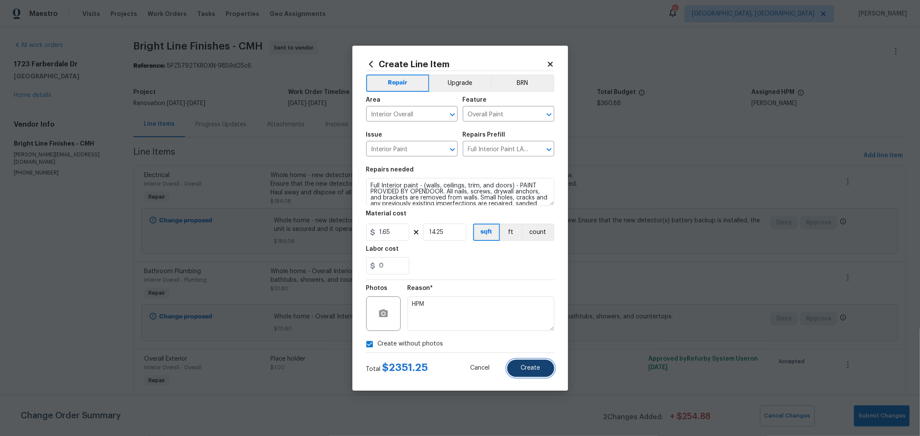
click at [537, 372] on button "Create" at bounding box center [530, 368] width 47 height 17
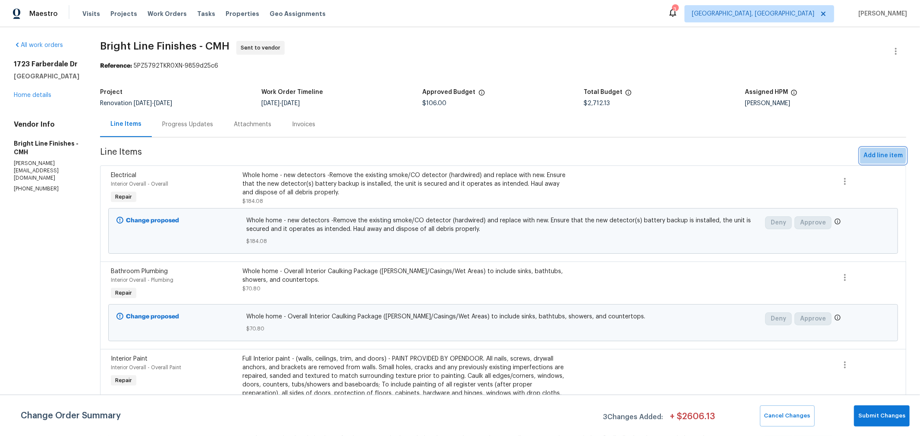
click at [865, 154] on span "Add line item" at bounding box center [882, 155] width 39 height 11
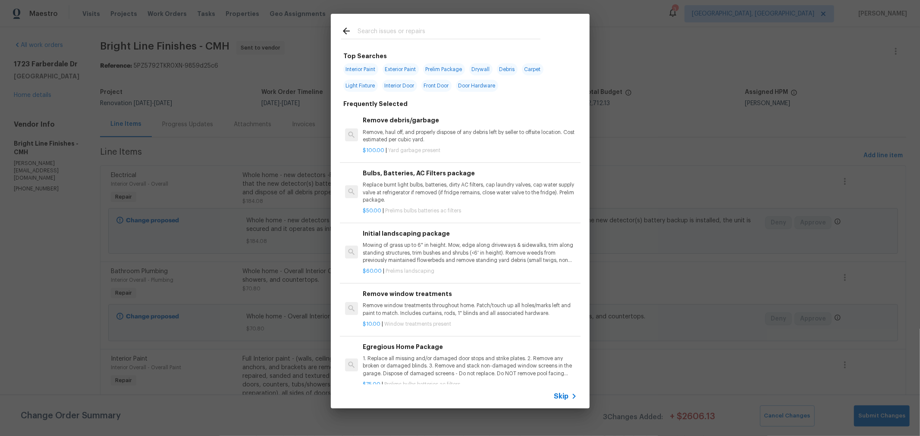
click at [412, 23] on div at bounding box center [441, 31] width 220 height 34
click at [412, 27] on input "text" at bounding box center [448, 32] width 183 height 13
click at [361, 69] on span "Interior Paint" at bounding box center [360, 69] width 35 height 12
type input "Interior Paint"
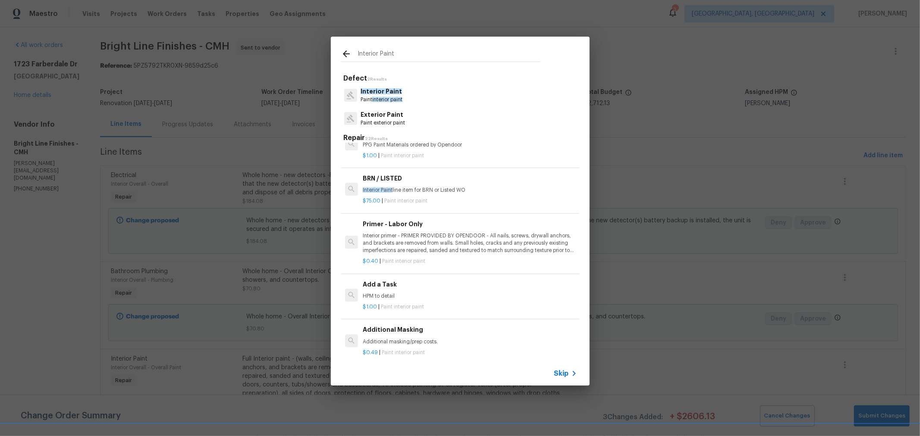
scroll to position [143, 0]
click at [469, 246] on p "Interior primer - PRIMER PROVIDED BY OPENDOOR - All nails, screws, drywall anch…" at bounding box center [470, 243] width 214 height 22
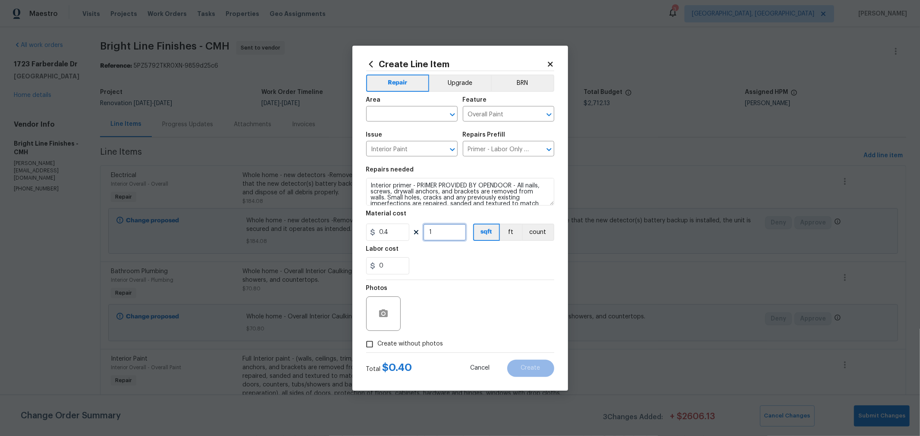
drag, startPoint x: 447, startPoint y: 230, endPoint x: 417, endPoint y: 232, distance: 29.8
click at [415, 233] on div "0.4 1 sqft ft count" at bounding box center [460, 232] width 188 height 17
type input "500"
click at [409, 119] on input "text" at bounding box center [399, 114] width 67 height 13
click at [403, 151] on li "Interior Overall" at bounding box center [411, 148] width 91 height 14
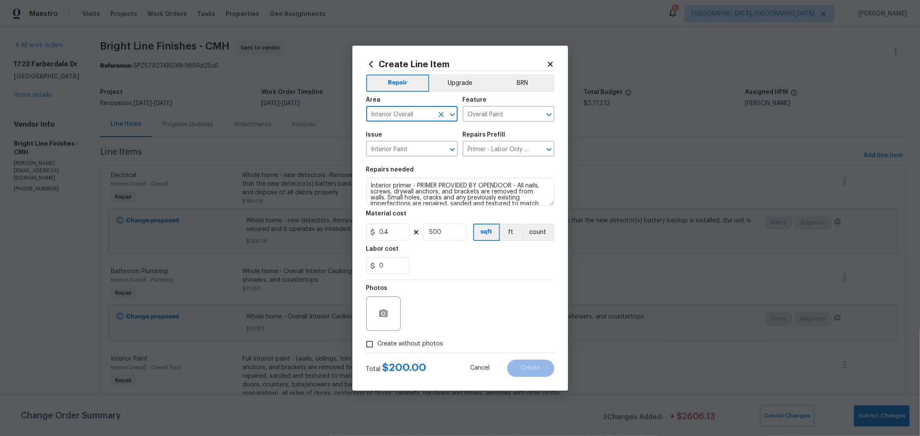
type input "Interior Overall"
click at [412, 342] on span "Create without photos" at bounding box center [411, 344] width 66 height 9
click at [378, 342] on input "Create without photos" at bounding box center [369, 344] width 16 height 16
checkbox input "true"
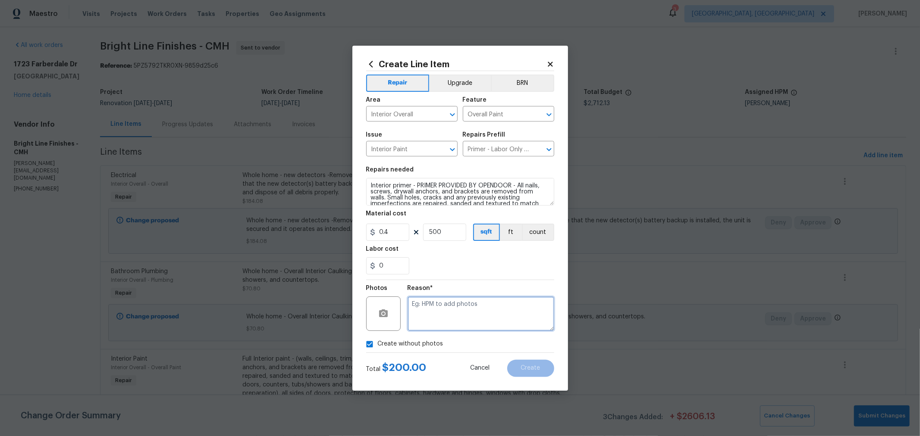
click at [453, 309] on textarea at bounding box center [480, 314] width 147 height 34
type textarea "h"
click at [453, 257] on div "0" at bounding box center [460, 265] width 188 height 17
click at [527, 368] on span "Create" at bounding box center [530, 368] width 19 height 6
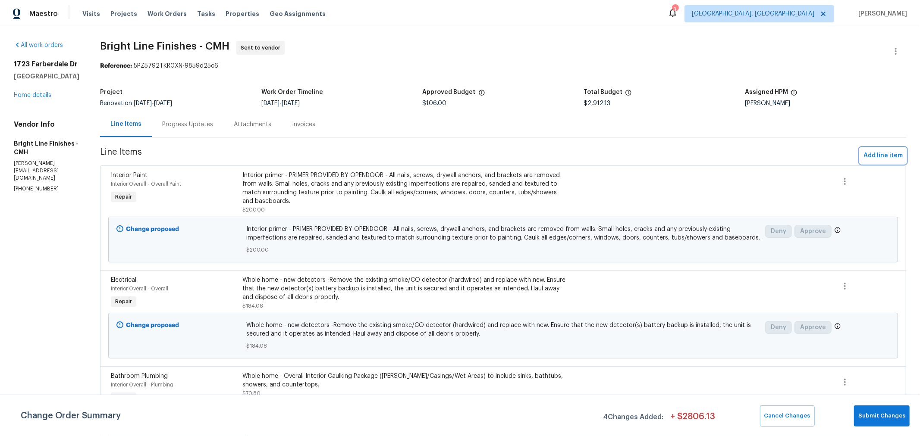
click at [882, 152] on span "Add line item" at bounding box center [882, 155] width 39 height 11
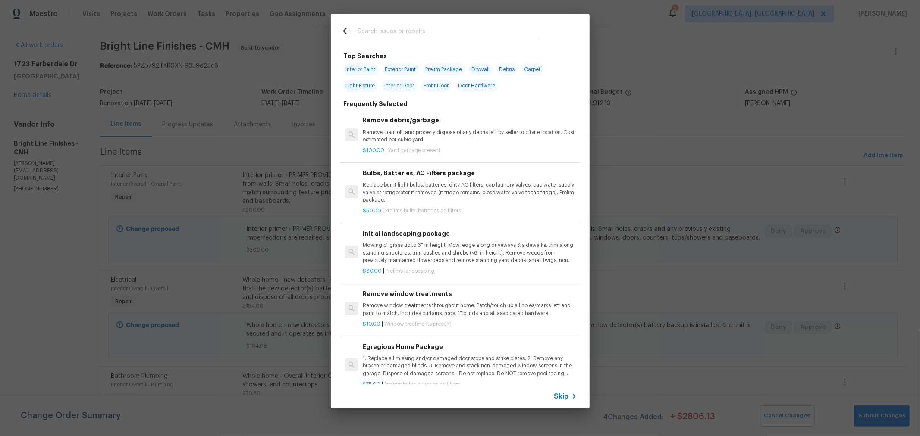
click at [415, 34] on input "text" at bounding box center [448, 32] width 183 height 13
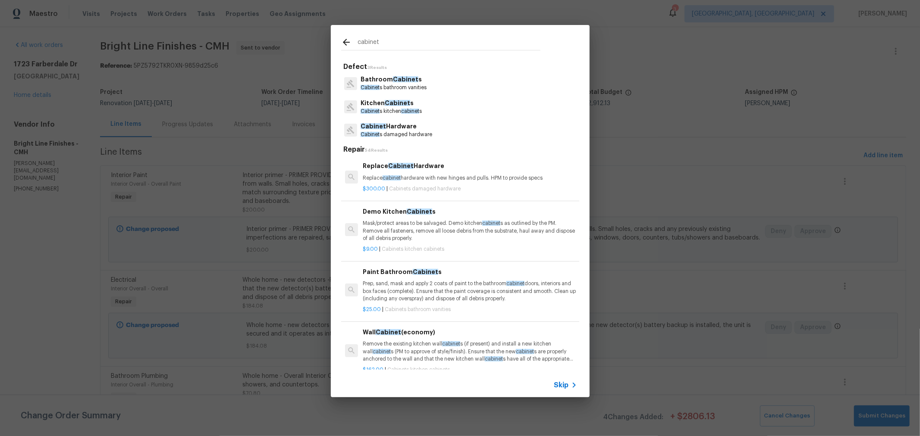
type input "cabinet"
click at [409, 105] on p "Kitchen Cabinet s" at bounding box center [390, 103] width 61 height 9
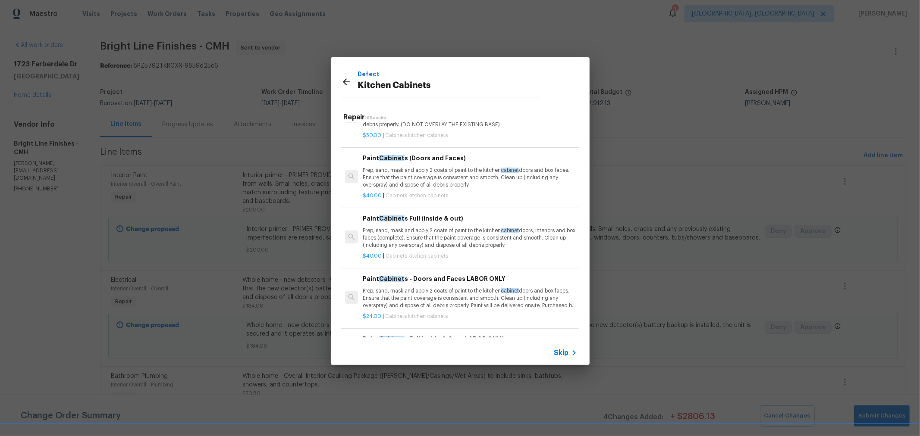
scroll to position [573, 0]
click at [462, 239] on p "Prep, sand, mask and apply 2 coats of paint to the kitchen cabinet doors, inter…" at bounding box center [470, 237] width 214 height 22
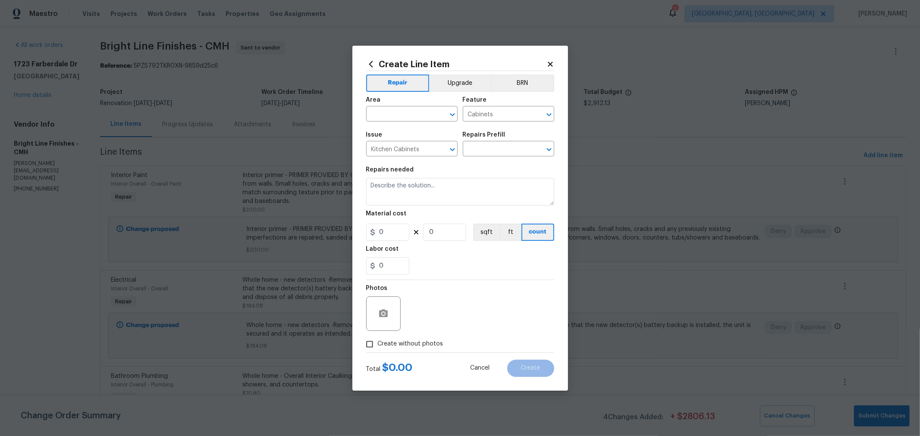
type input "Paint Cabinets Full (inside & out) $40.00"
type textarea "Prep, sand, mask and apply 2 coats of paint to the kitchen cabinet doors, inter…"
type input "40"
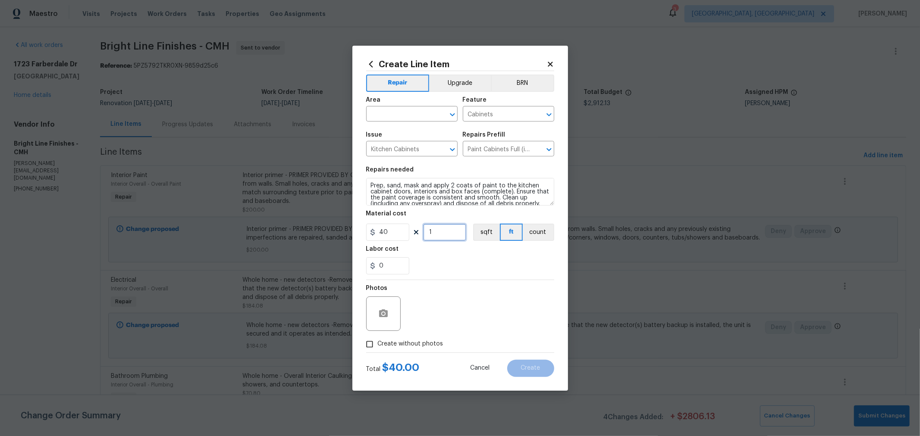
drag, startPoint x: 444, startPoint y: 234, endPoint x: 377, endPoint y: 233, distance: 67.3
click at [377, 233] on div "40 1 sqft ft count" at bounding box center [460, 232] width 188 height 17
type input "34"
click at [411, 346] on span "Create without photos" at bounding box center [411, 344] width 66 height 9
click at [378, 346] on input "Create without photos" at bounding box center [369, 344] width 16 height 16
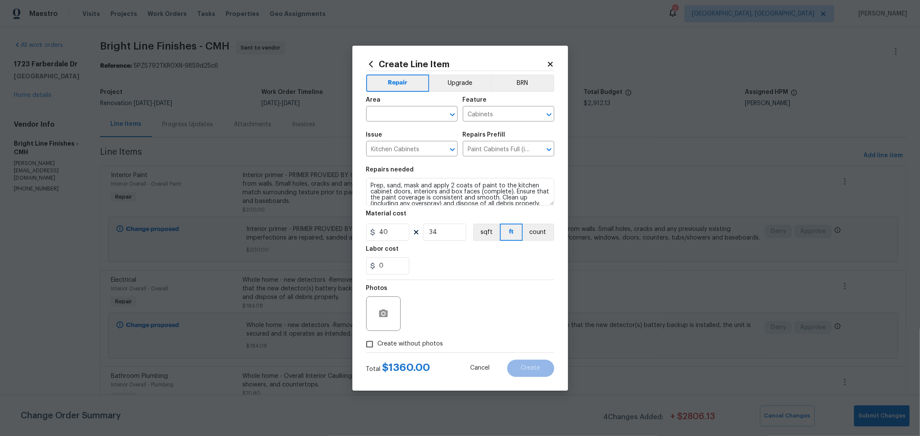
checkbox input "true"
click at [466, 318] on textarea at bounding box center [480, 314] width 147 height 34
type textarea "HPM"
click at [401, 112] on input "text" at bounding box center [399, 114] width 67 height 13
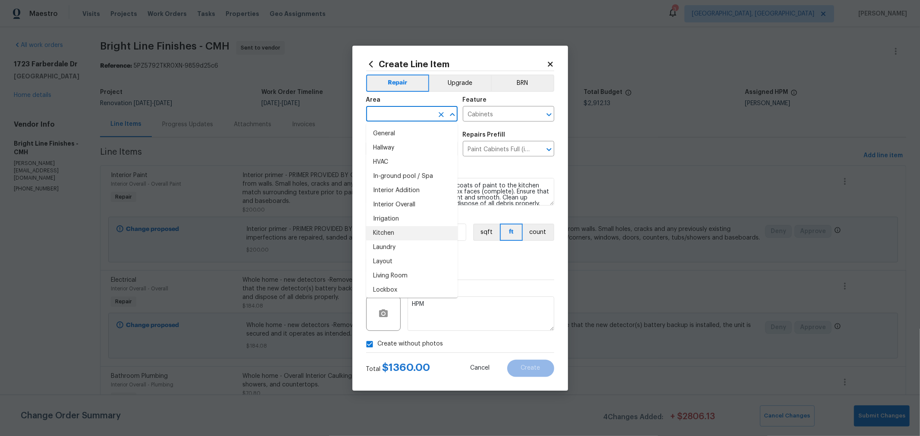
scroll to position [285, 0]
click at [388, 235] on li "Kitchen" at bounding box center [411, 233] width 91 height 14
type input "Kitchen"
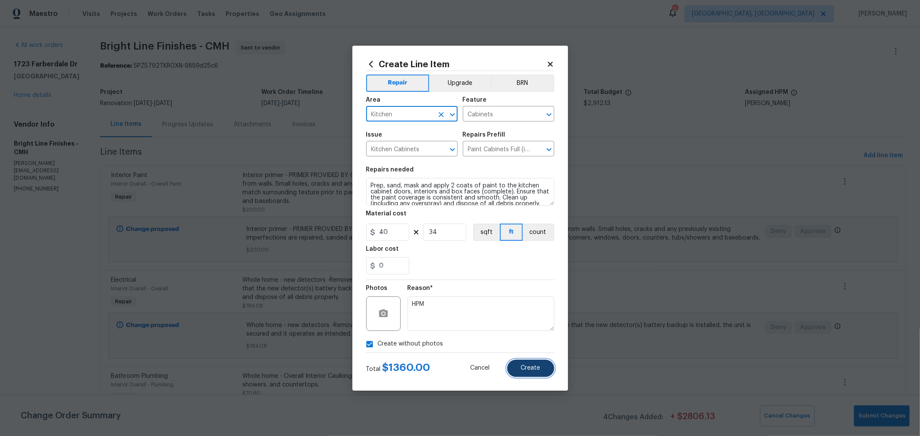
click at [532, 366] on span "Create" at bounding box center [530, 368] width 19 height 6
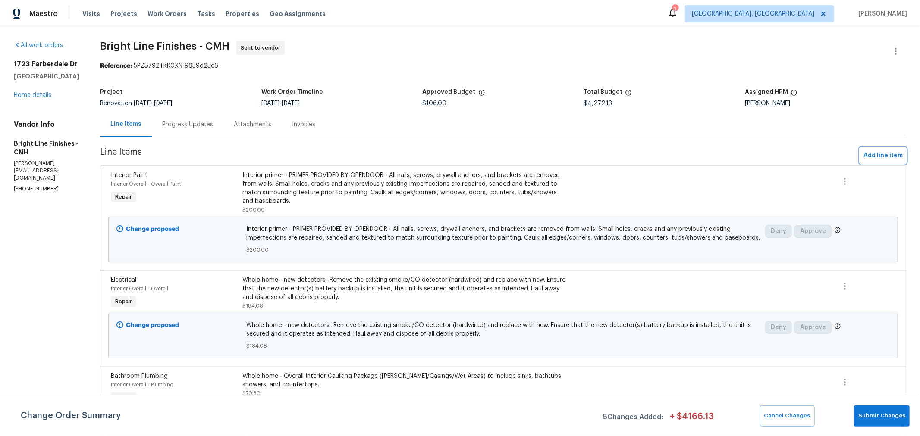
click at [870, 160] on span "Add line item" at bounding box center [882, 155] width 39 height 11
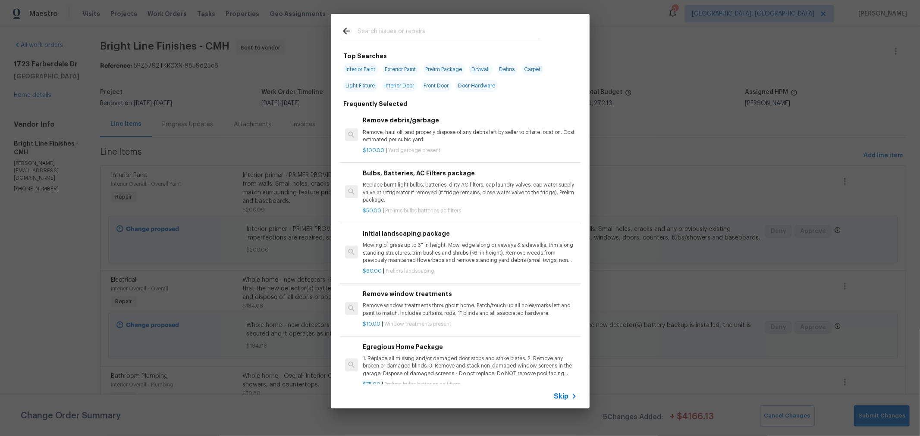
click at [391, 32] on input "text" at bounding box center [448, 32] width 183 height 13
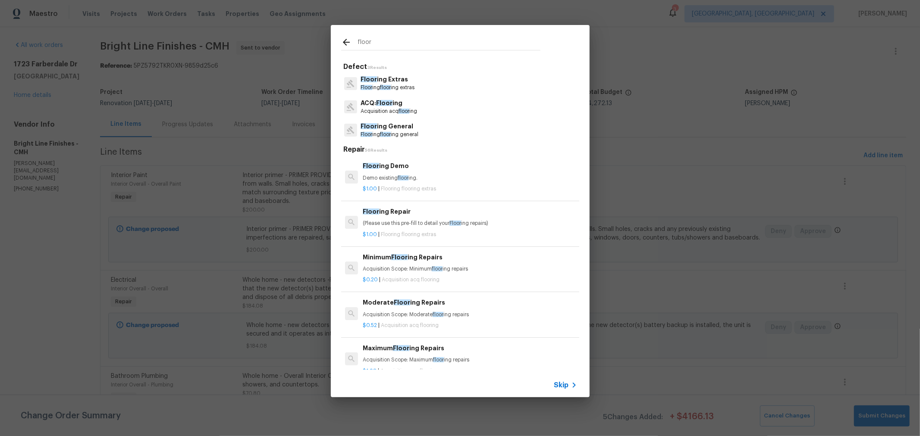
drag, startPoint x: 418, startPoint y: 44, endPoint x: 269, endPoint y: 28, distance: 149.2
click at [272, 29] on div "floor Defect 3 Results Floor ing Extras Floor ing floor ing extras ACQ: Floor i…" at bounding box center [460, 211] width 920 height 423
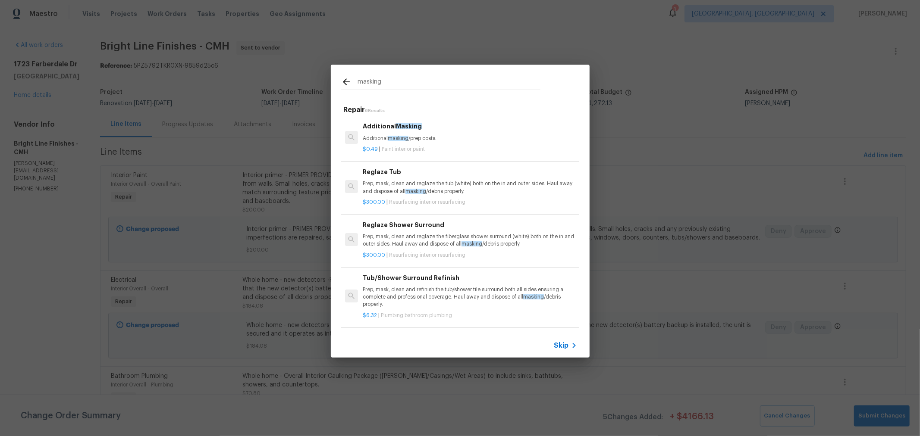
type input "masking"
click at [430, 143] on div "$0.49 | Paint interior paint" at bounding box center [470, 147] width 214 height 11
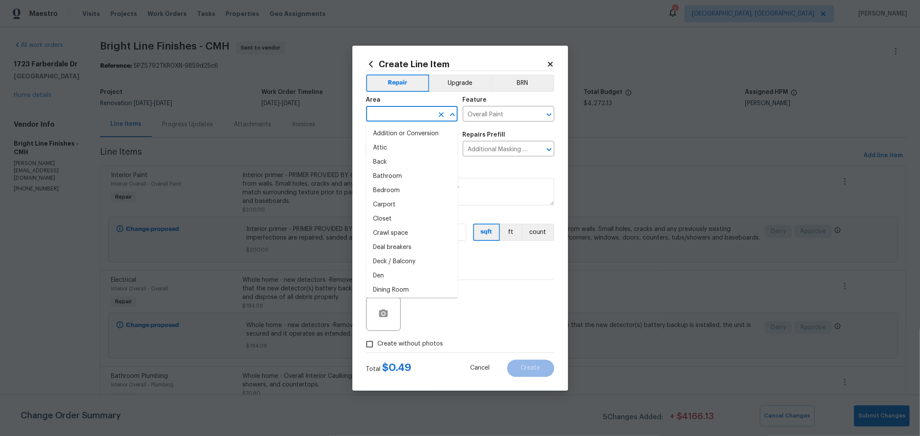
click at [408, 117] on input "text" at bounding box center [399, 114] width 67 height 13
click at [404, 146] on li "Interior Overall" at bounding box center [411, 148] width 91 height 14
type input "Interior Overall"
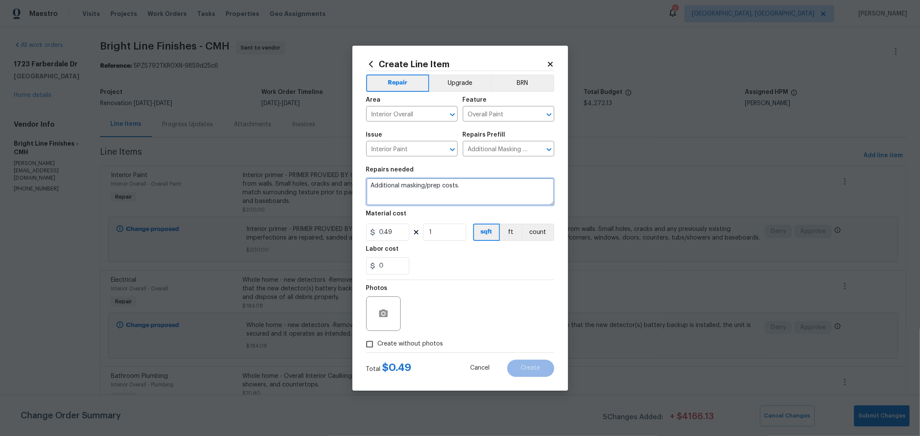
click at [498, 184] on textarea "Additional masking/prep costs." at bounding box center [460, 192] width 188 height 28
drag, startPoint x: 473, startPoint y: 188, endPoint x: 213, endPoint y: 154, distance: 262.2
click at [213, 154] on div "Create Line Item Repair Upgrade BRN Area Interior Overall ​ Feature Overall Pai…" at bounding box center [460, 218] width 920 height 436
type textarea "Protect all hard floors"
click at [416, 233] on div "0.49 1 sqft ft count" at bounding box center [460, 232] width 188 height 17
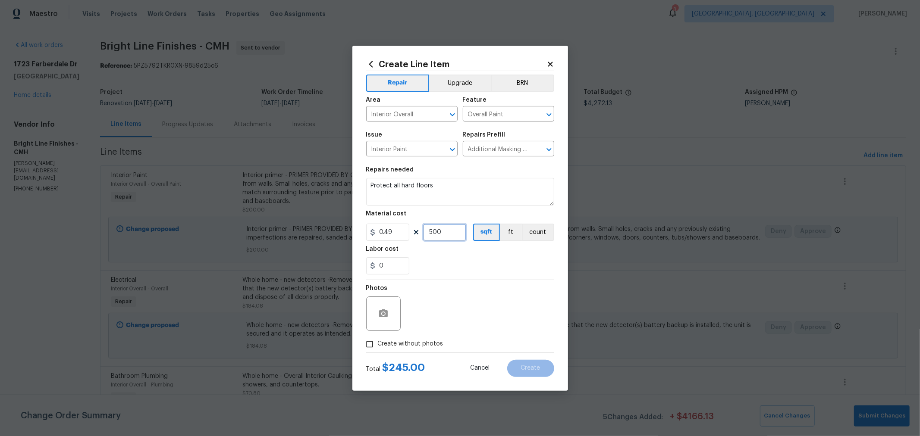
type input "500"
click at [441, 341] on div "Create without photos" at bounding box center [460, 344] width 188 height 16
click at [428, 340] on span "Create without photos" at bounding box center [411, 344] width 66 height 9
click at [378, 340] on input "Create without photos" at bounding box center [369, 344] width 16 height 16
checkbox input "true"
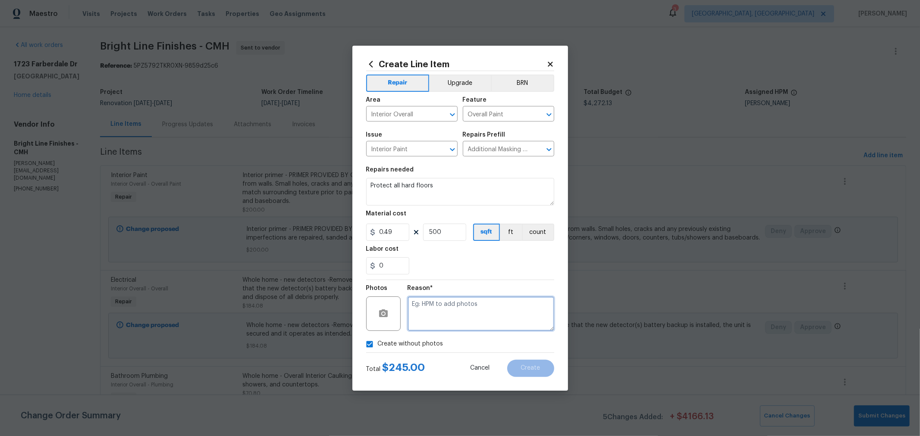
click at [451, 311] on textarea at bounding box center [480, 314] width 147 height 34
type textarea "h"
click at [538, 366] on span "Create" at bounding box center [530, 368] width 19 height 6
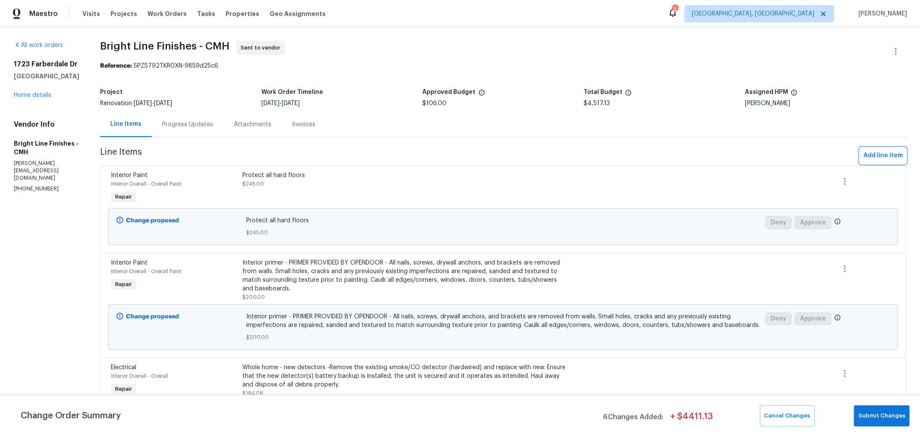
click at [865, 162] on button "Add line item" at bounding box center [883, 156] width 46 height 16
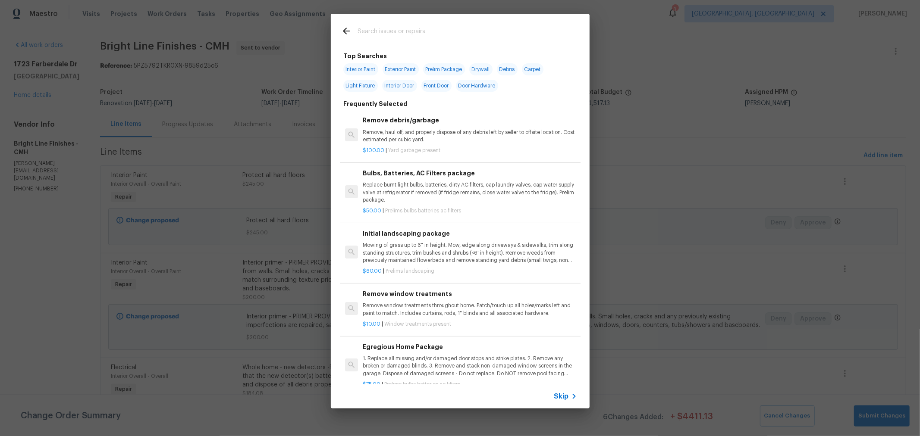
click at [434, 36] on input "text" at bounding box center [448, 32] width 183 height 13
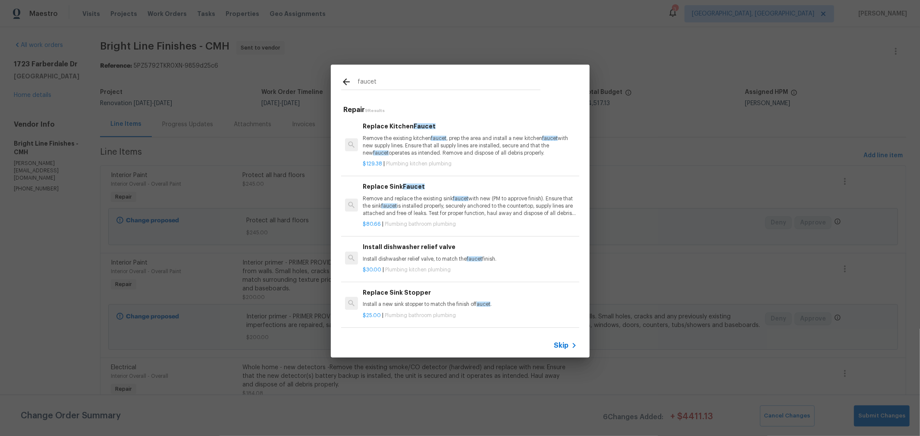
type input "faucet"
click at [472, 153] on p "Remove the existing kitchen faucet , prep the area and install a new kitchen fa…" at bounding box center [470, 146] width 214 height 22
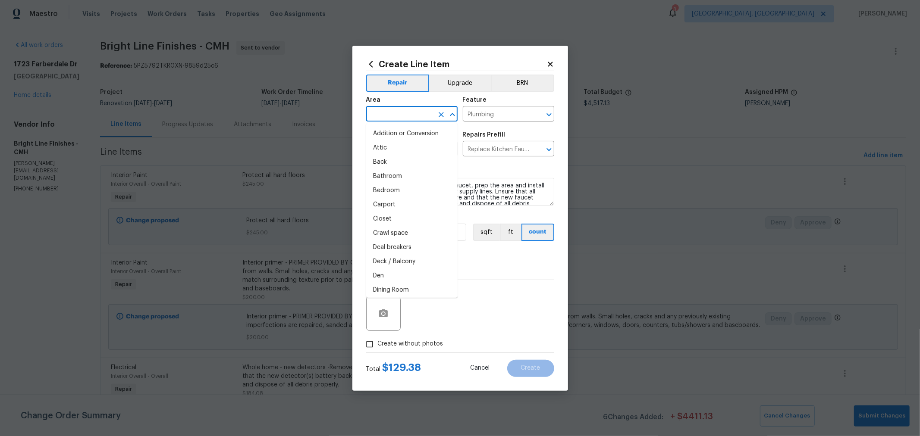
click at [417, 113] on input "text" at bounding box center [399, 114] width 67 height 13
click at [406, 137] on li "Kitchen" at bounding box center [411, 134] width 91 height 14
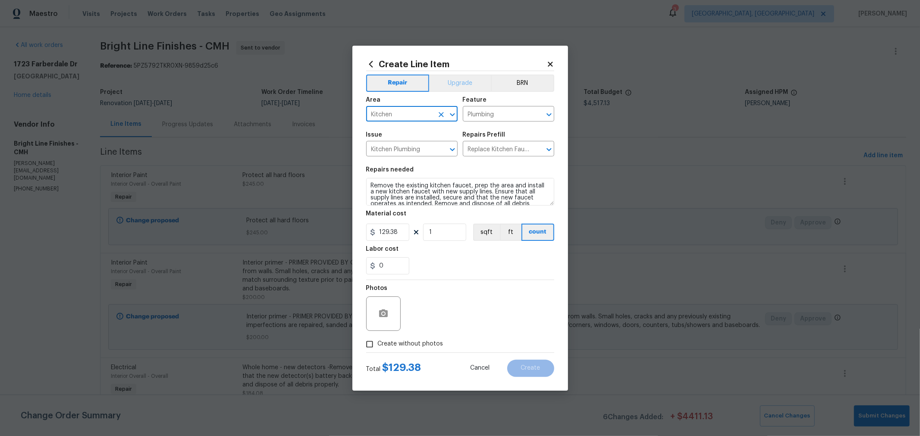
type input "Kitchen"
click at [457, 86] on button "Upgrade" at bounding box center [460, 83] width 62 height 17
click at [418, 338] on label "Create without photos" at bounding box center [402, 344] width 82 height 16
click at [378, 338] on input "Create without photos" at bounding box center [369, 344] width 16 height 16
checkbox input "true"
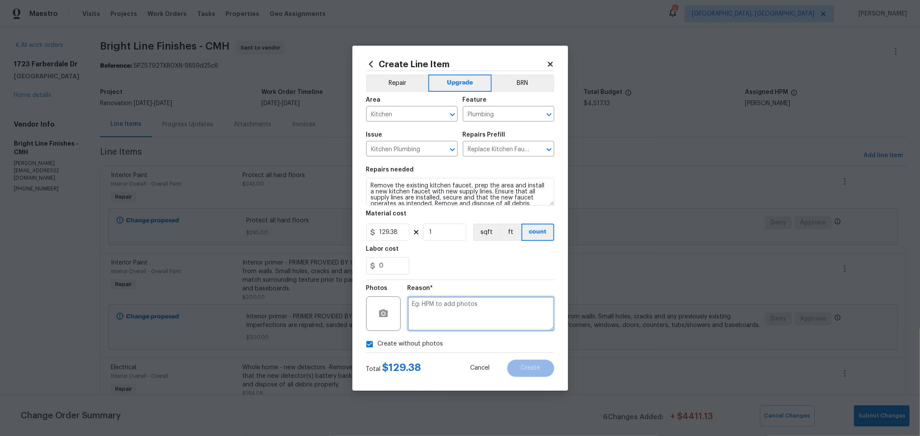
click at [471, 318] on textarea at bounding box center [480, 314] width 147 height 34
type textarea "h"
click at [542, 367] on button "Create" at bounding box center [530, 368] width 47 height 17
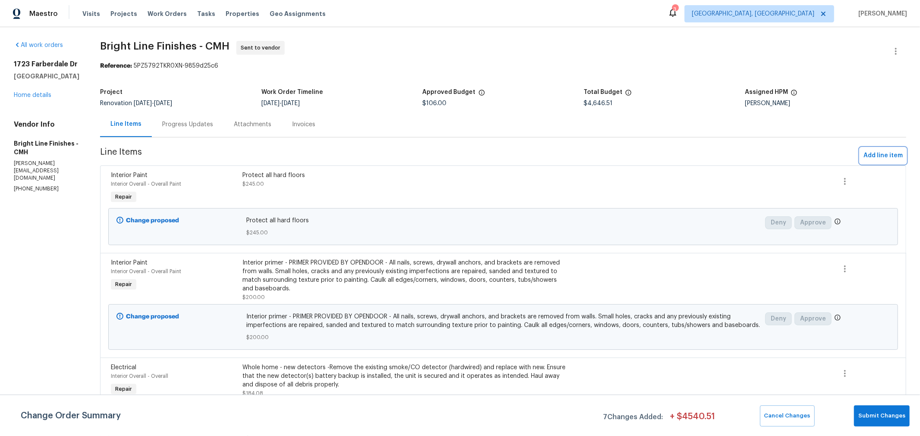
click at [874, 153] on span "Add line item" at bounding box center [882, 155] width 39 height 11
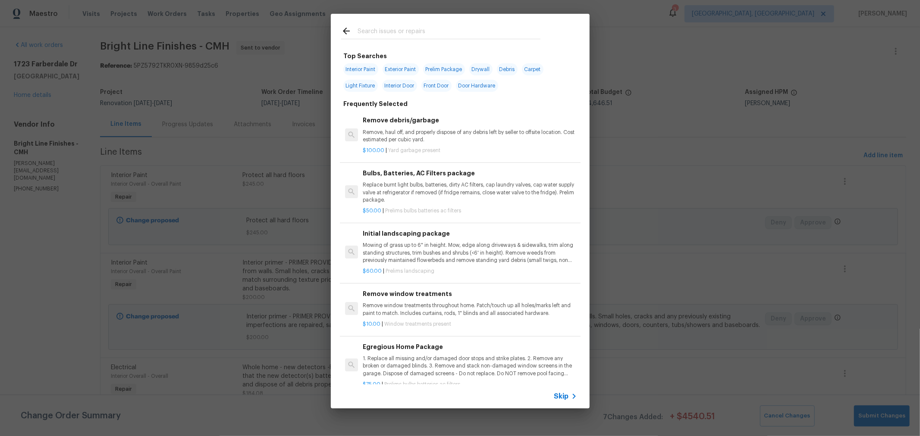
click at [375, 28] on input "text" at bounding box center [448, 32] width 183 height 13
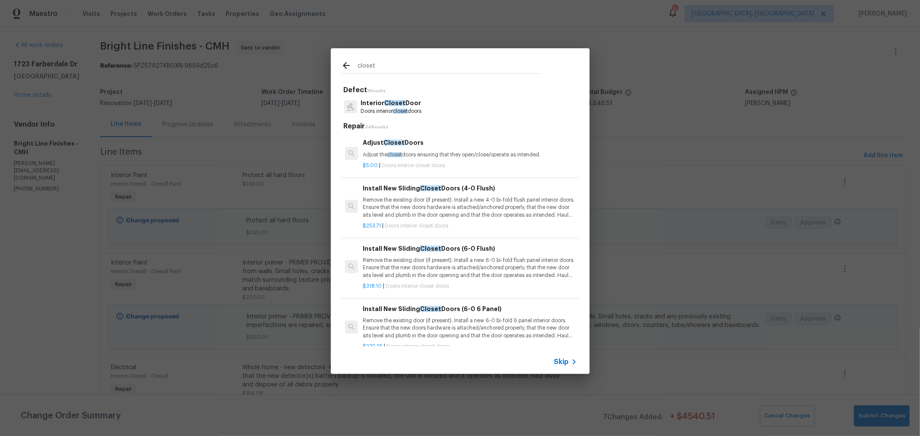
type input "closet"
click at [398, 102] on span "Closet" at bounding box center [394, 103] width 21 height 6
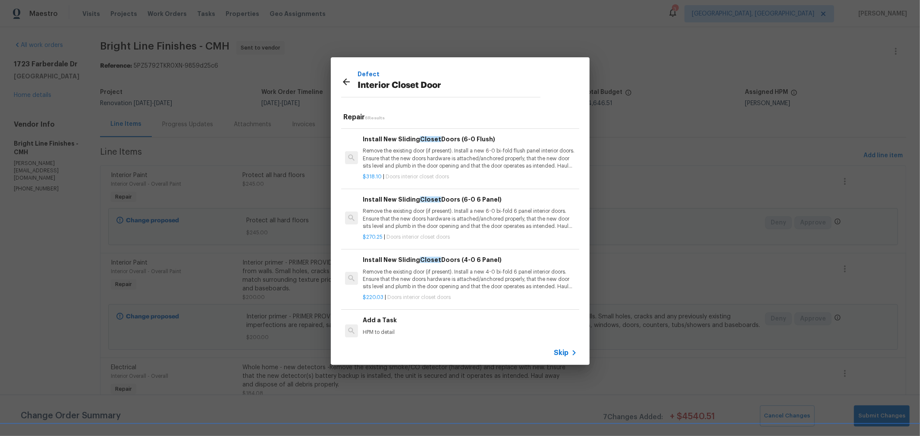
scroll to position [124, 0]
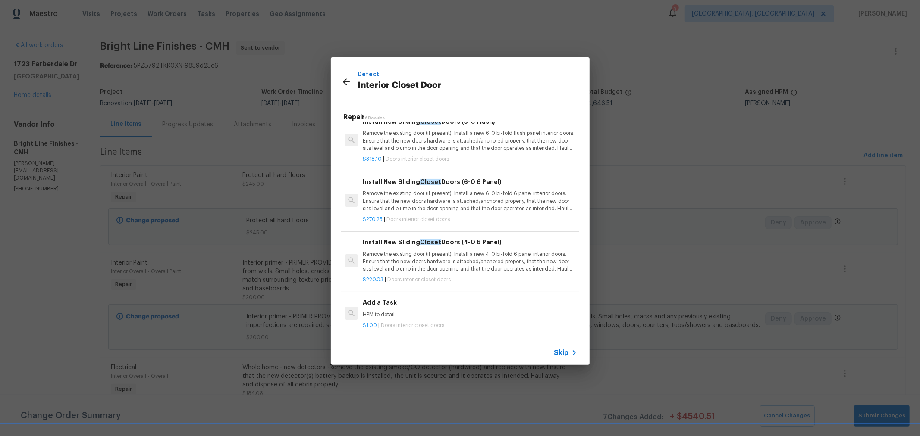
click at [412, 302] on div "Add a Task HPM to detail" at bounding box center [470, 308] width 214 height 21
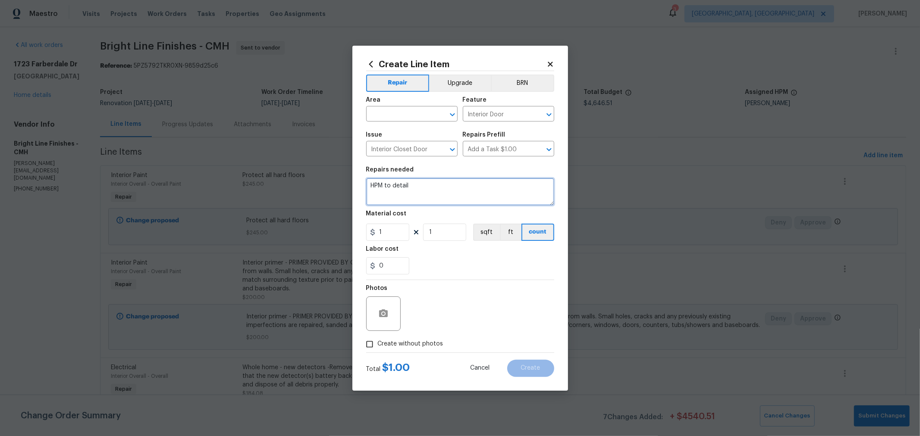
drag, startPoint x: 418, startPoint y: 190, endPoint x: 257, endPoint y: 186, distance: 160.9
click at [254, 188] on div "Create Line Item Repair Upgrade BRN Area ​ Feature Interior Door ​ Issue Interi…" at bounding box center [460, 218] width 920 height 436
type textarea "Install closet doors (existing) to include new track and hardware."
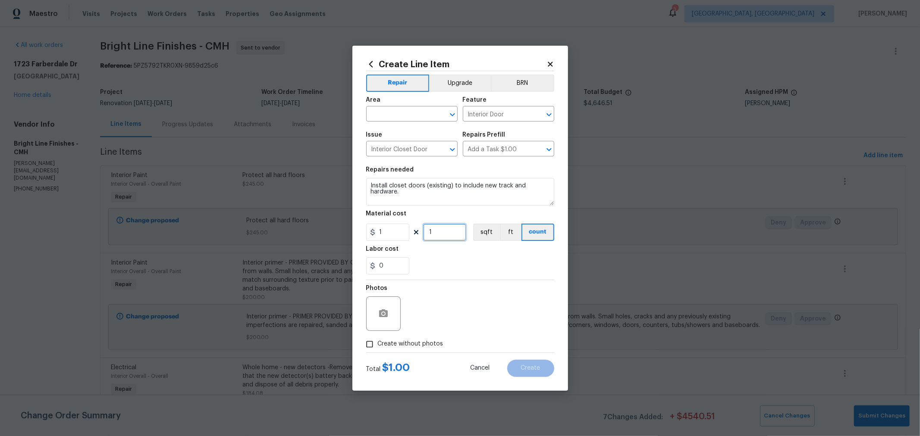
drag, startPoint x: 455, startPoint y: 236, endPoint x: 379, endPoint y: 235, distance: 75.9
click at [371, 240] on div "1 1 sqft ft count" at bounding box center [460, 232] width 188 height 17
type input "50"
click at [398, 343] on span "Create without photos" at bounding box center [411, 344] width 66 height 9
click at [378, 343] on input "Create without photos" at bounding box center [369, 344] width 16 height 16
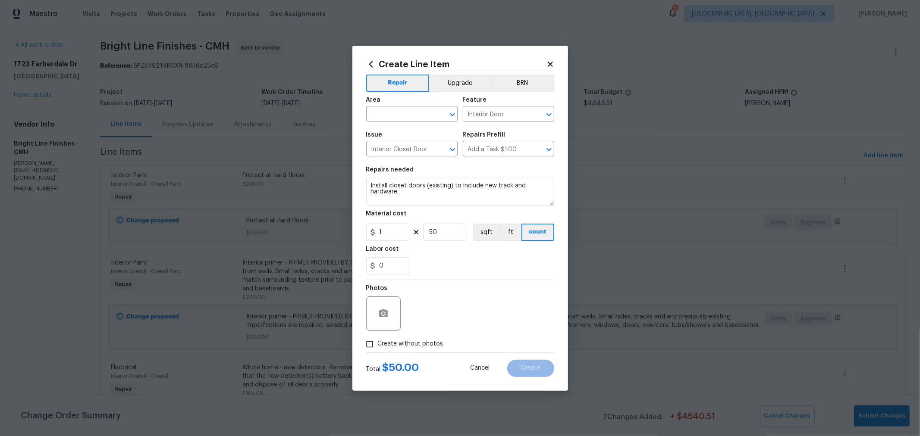
checkbox input "true"
click at [461, 314] on textarea at bounding box center [480, 314] width 147 height 34
type textarea "HPM"
click at [396, 118] on input "text" at bounding box center [399, 114] width 67 height 13
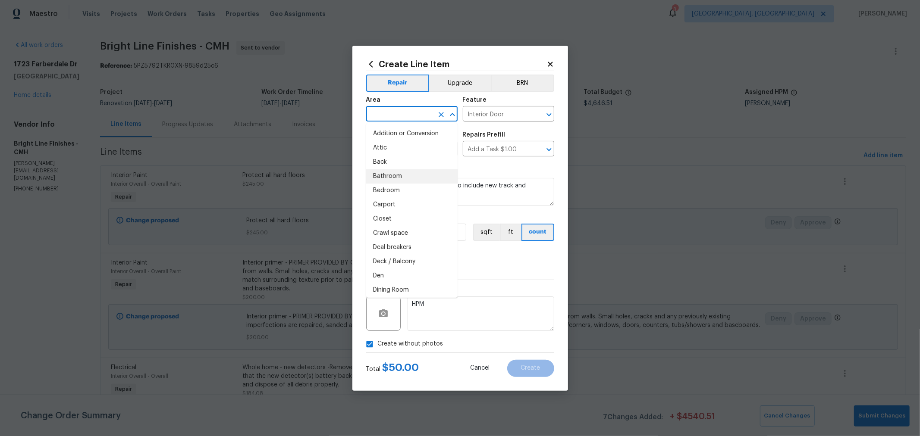
click at [393, 175] on li "Bathroom" at bounding box center [411, 176] width 91 height 14
type input "Bathroom"
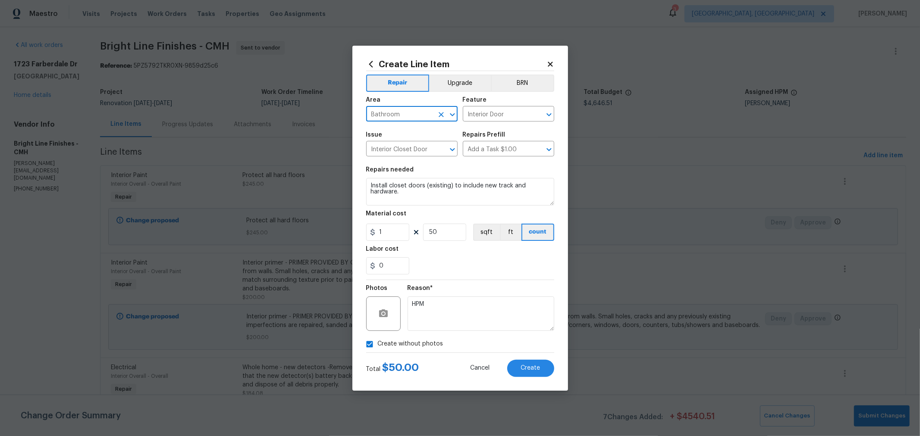
click at [408, 117] on input "Bathroom" at bounding box center [399, 114] width 67 height 13
click at [442, 114] on icon "Clear" at bounding box center [441, 114] width 5 height 5
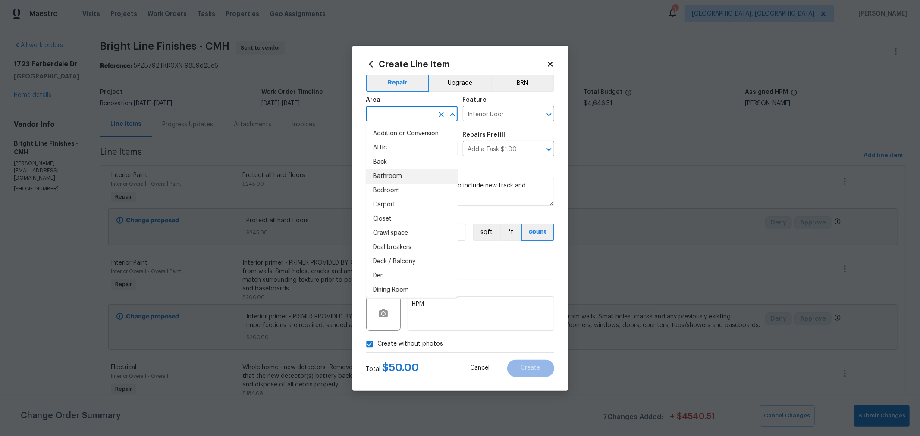
click at [421, 116] on input "text" at bounding box center [399, 114] width 67 height 13
click at [407, 185] on li "Bedroom" at bounding box center [411, 191] width 91 height 14
type input "Bedroom"
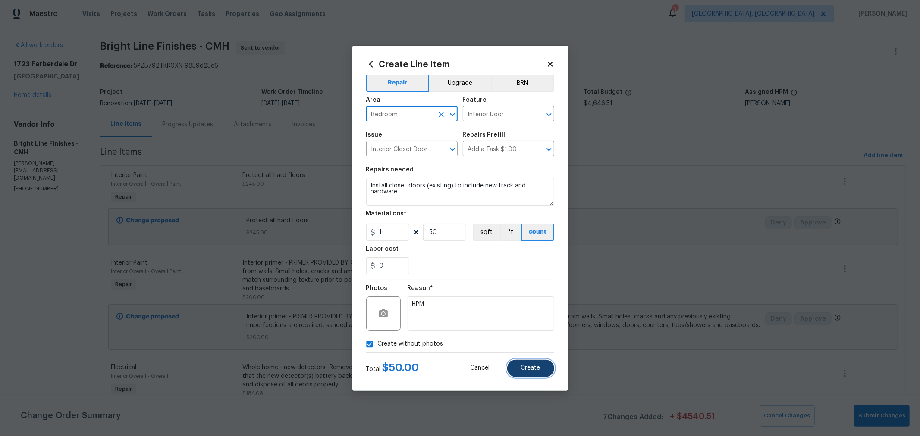
click at [529, 366] on span "Create" at bounding box center [530, 368] width 19 height 6
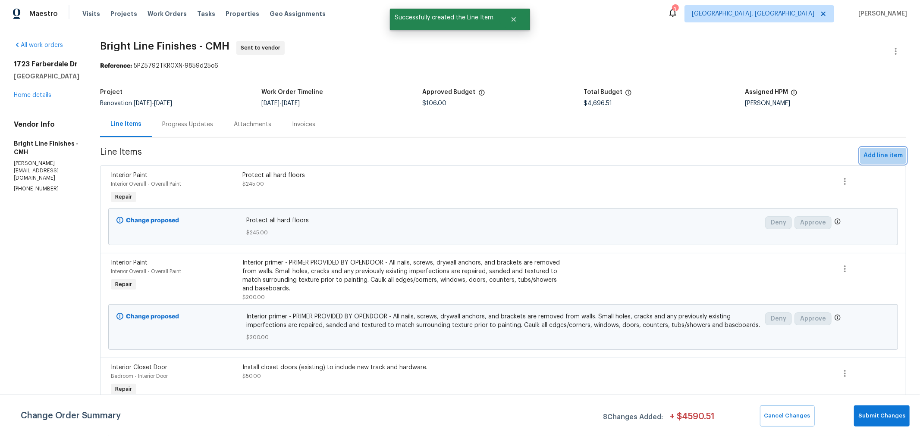
click at [865, 160] on span "Add line item" at bounding box center [882, 155] width 39 height 11
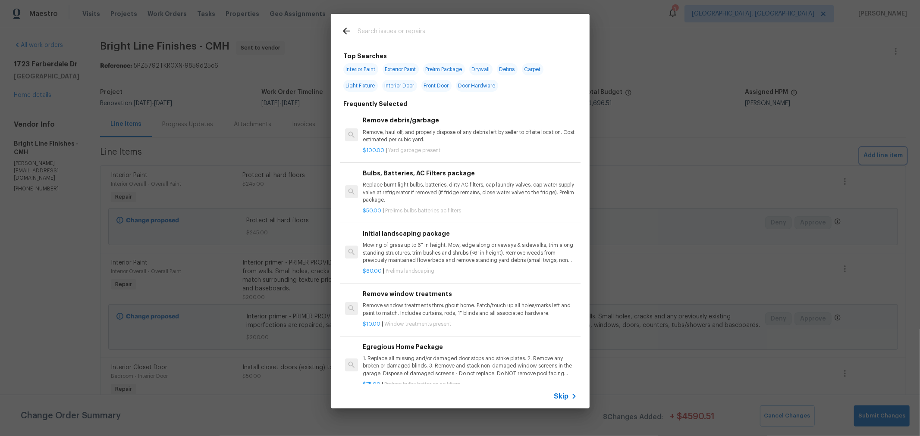
click at [671, 110] on div "Top Searches Interior Paint Exterior Paint Prelim Package Drywall Debris Carpet…" at bounding box center [460, 211] width 920 height 423
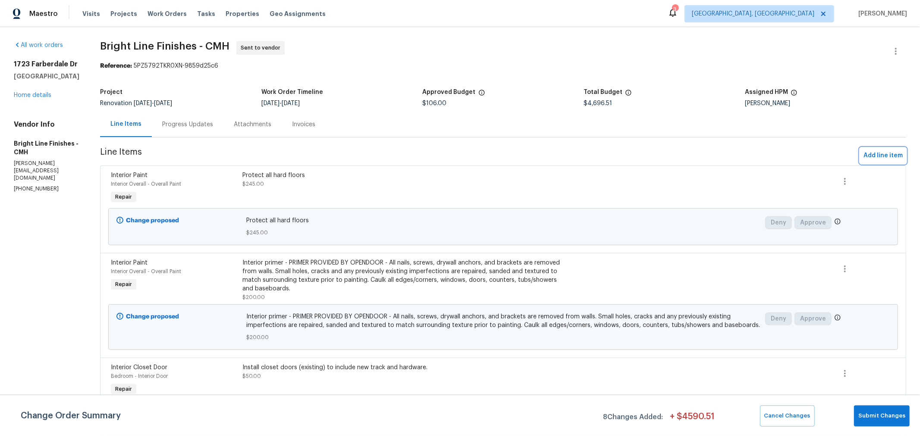
click at [881, 159] on span "Add line item" at bounding box center [882, 155] width 39 height 11
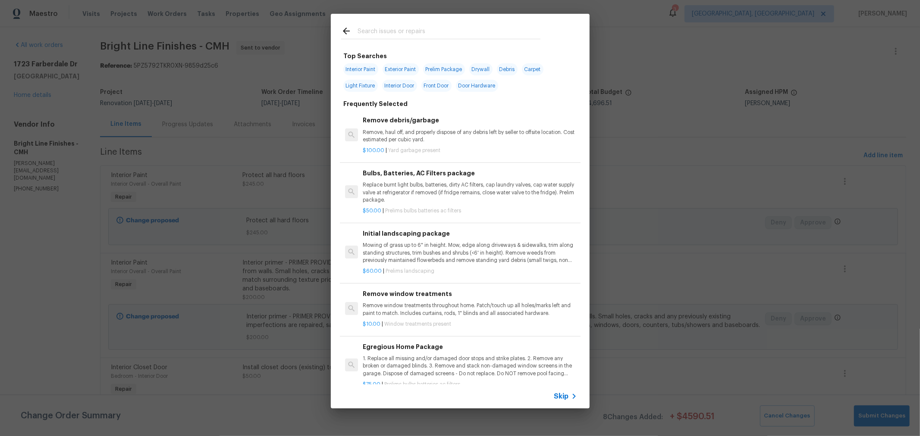
click at [446, 33] on input "text" at bounding box center [448, 32] width 183 height 13
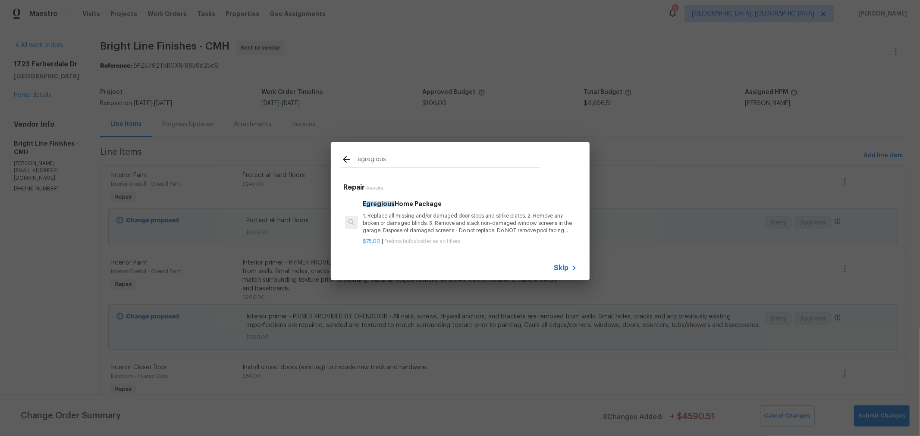
type input "egregious"
click at [428, 214] on p "1. Replace all missing and/or damaged door stops and strike plates. 2. Remove a…" at bounding box center [470, 224] width 214 height 22
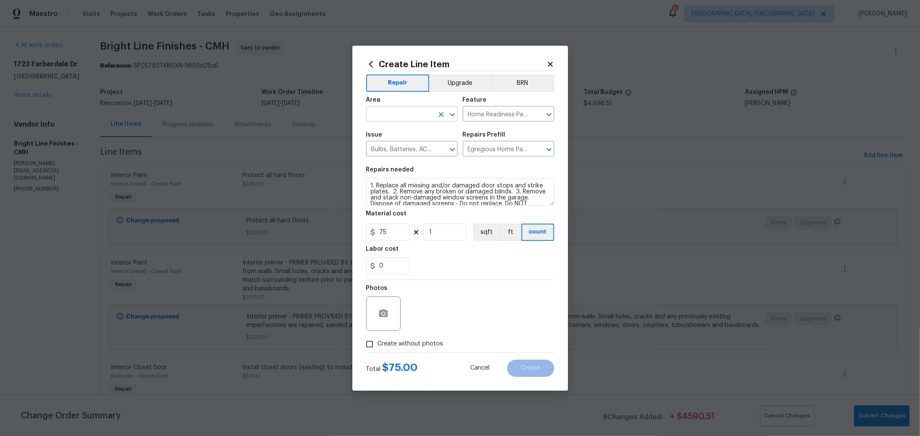
click at [412, 117] on input "text" at bounding box center [399, 114] width 67 height 13
click at [395, 149] on li "Interior Overall" at bounding box center [411, 148] width 91 height 14
type input "Interior Overall"
click at [427, 344] on span "Create without photos" at bounding box center [411, 344] width 66 height 9
click at [378, 344] on input "Create without photos" at bounding box center [369, 344] width 16 height 16
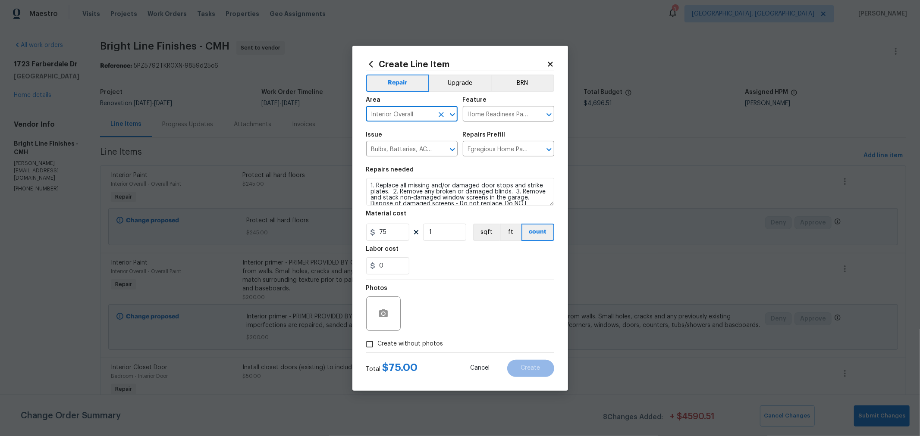
checkbox input "true"
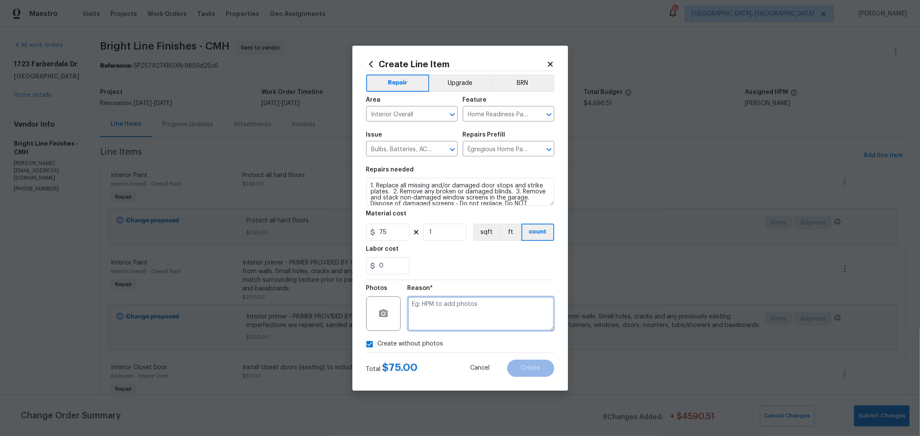
click at [481, 303] on textarea at bounding box center [480, 314] width 147 height 34
type textarea "h"
click at [538, 361] on button "Create" at bounding box center [530, 368] width 47 height 17
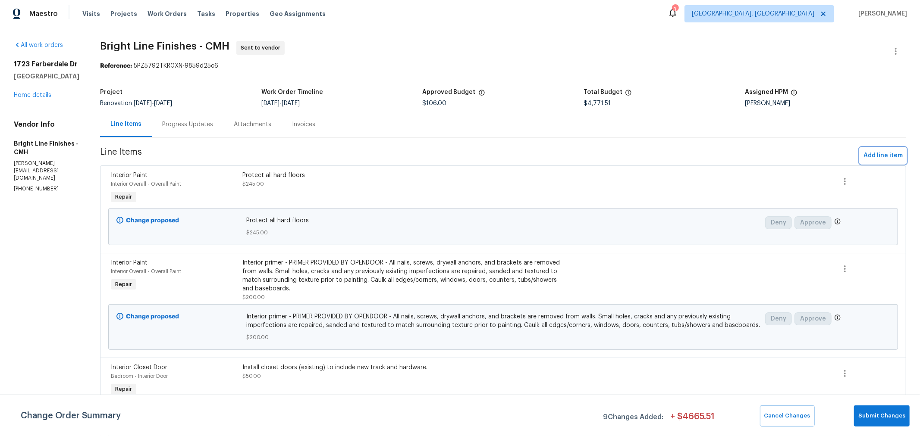
click at [868, 160] on span "Add line item" at bounding box center [882, 155] width 39 height 11
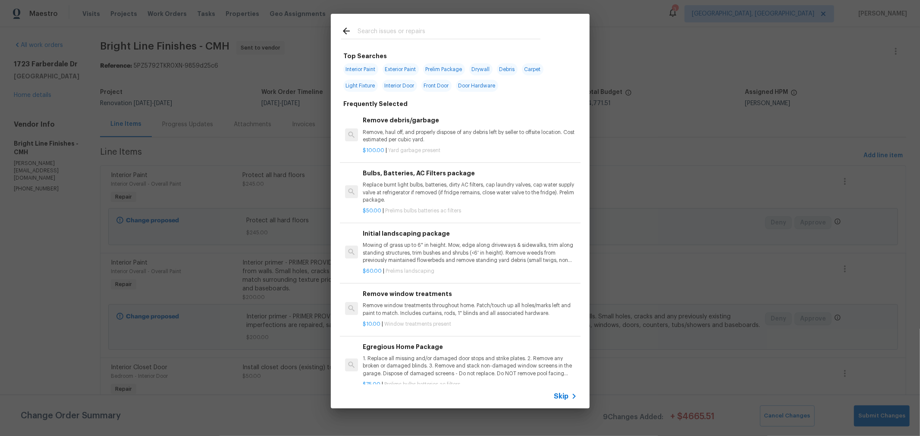
click at [431, 34] on input "text" at bounding box center [448, 32] width 183 height 13
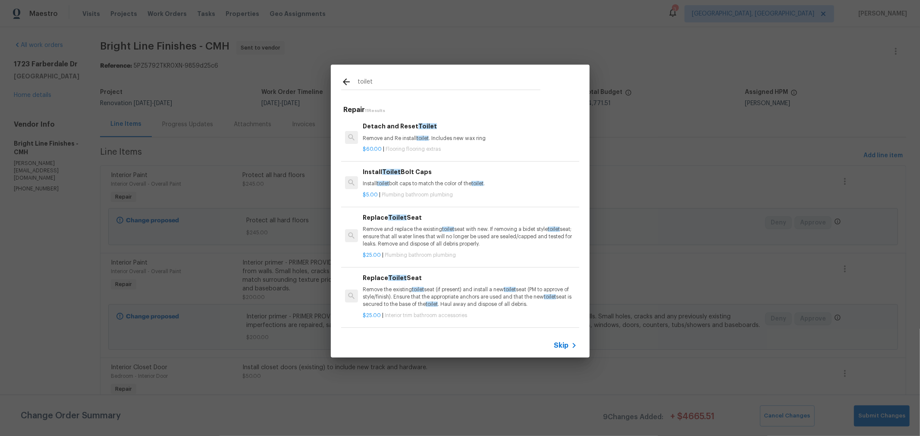
type input "toilet"
click at [423, 231] on p "Remove and replace the existing toilet seat with new. If removing a bidet style…" at bounding box center [470, 237] width 214 height 22
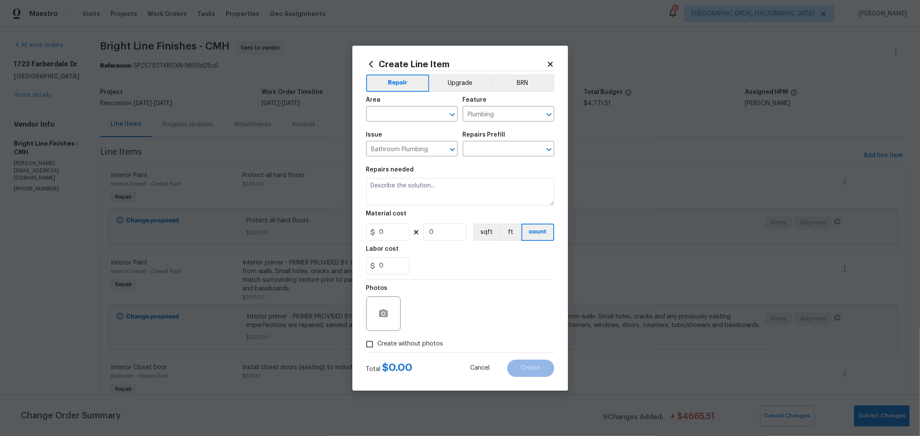
type input "Replace Toilet Seat $25.00"
type textarea "Remove and replace the existing toilet seat with new. If removing a bidet style…"
type input "25"
type input "1"
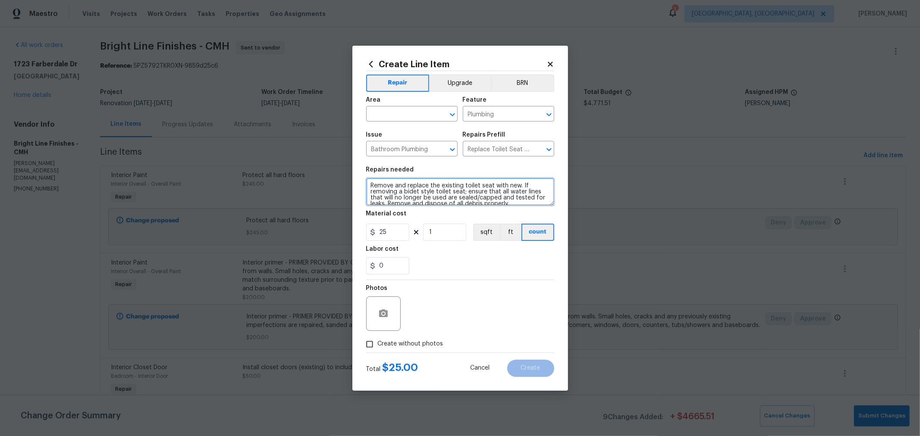
click at [370, 186] on textarea "Remove and replace the existing toilet seat with new. If removing a bidet style…" at bounding box center [460, 192] width 188 height 28
type textarea "BOTH BATHROOMS - Remove and replace the existing toilet seat with new. If remov…"
click at [404, 114] on input "text" at bounding box center [399, 114] width 67 height 13
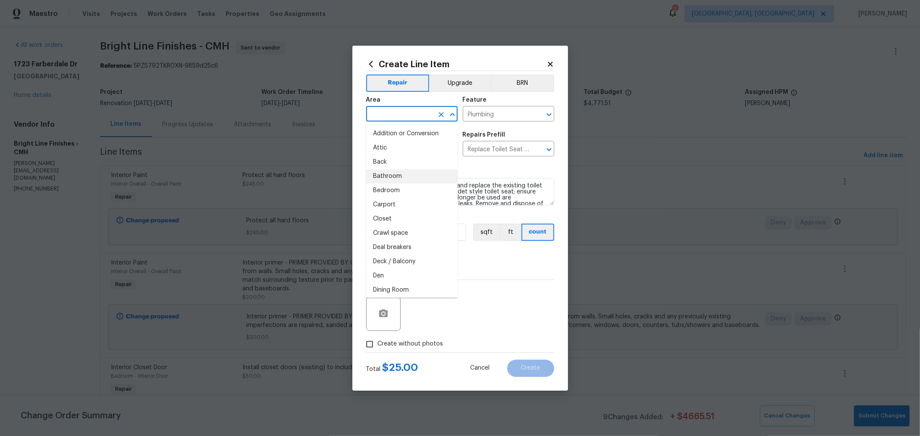
click at [393, 179] on li "Bathroom" at bounding box center [411, 176] width 91 height 14
type input "Bathroom"
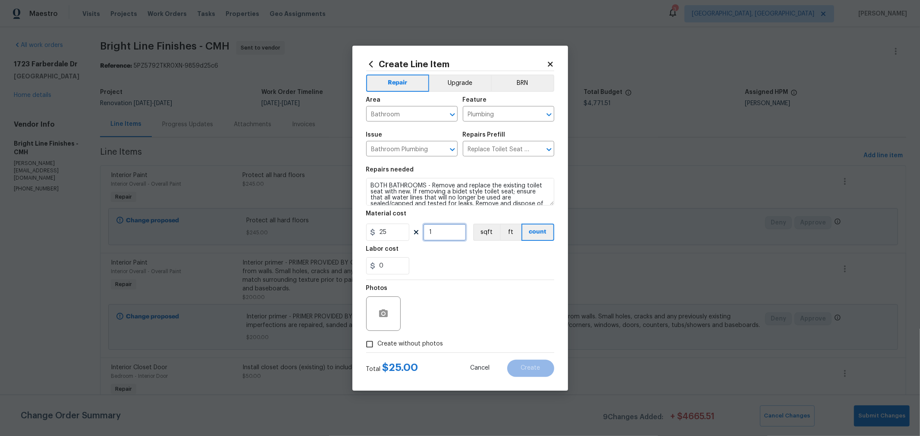
drag, startPoint x: 453, startPoint y: 235, endPoint x: 427, endPoint y: 235, distance: 25.4
click at [428, 235] on input "1" at bounding box center [444, 232] width 43 height 17
type input "2"
click at [525, 311] on div "Photos" at bounding box center [460, 308] width 188 height 56
drag, startPoint x: 429, startPoint y: 344, endPoint x: 434, endPoint y: 342, distance: 5.6
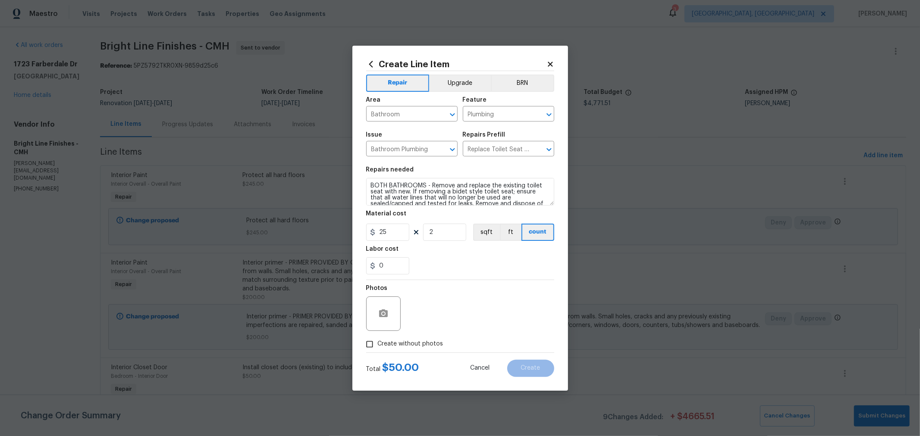
click at [429, 344] on span "Create without photos" at bounding box center [411, 344] width 66 height 9
click at [378, 344] on input "Create without photos" at bounding box center [369, 344] width 16 height 16
checkbox input "true"
click at [475, 314] on textarea at bounding box center [480, 314] width 147 height 34
type textarea "H"
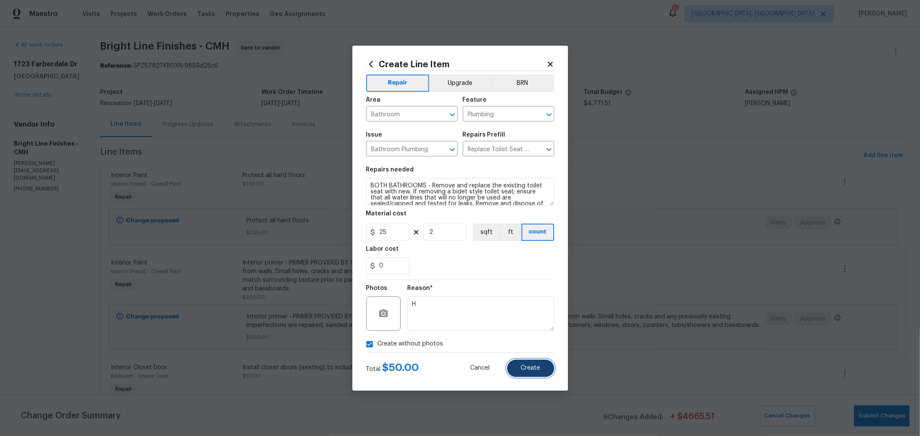
click at [527, 363] on button "Create" at bounding box center [530, 368] width 47 height 17
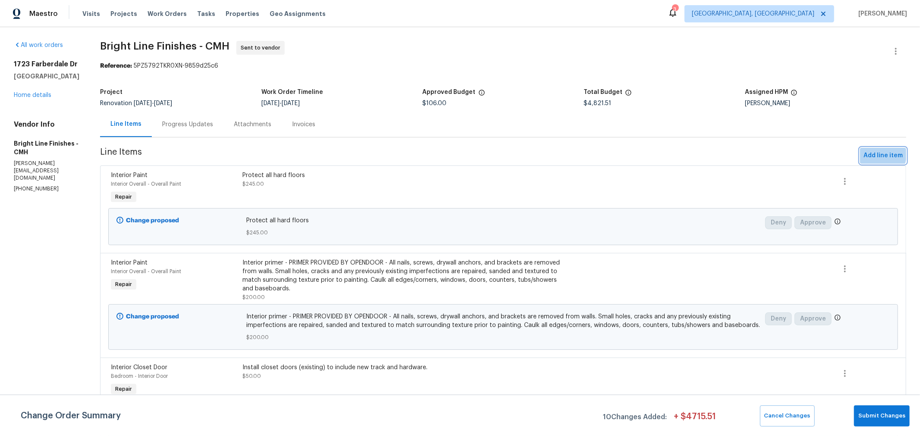
click at [863, 152] on span "Add line item" at bounding box center [882, 155] width 39 height 11
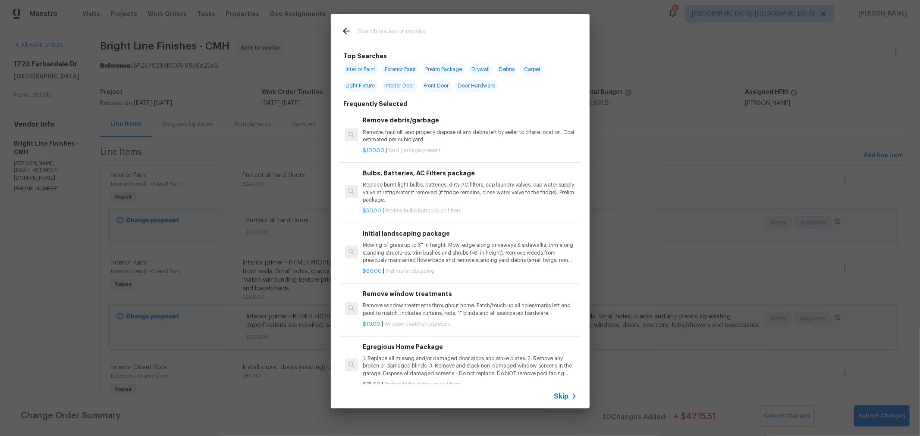
click at [492, 33] on input "text" at bounding box center [448, 32] width 183 height 13
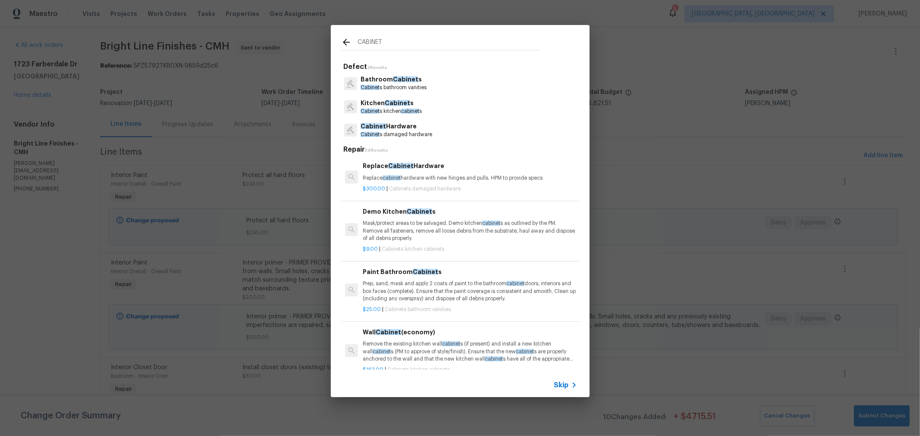
type input "CABINET"
click at [398, 88] on p "Cabinet s bathroom vanities" at bounding box center [393, 87] width 66 height 7
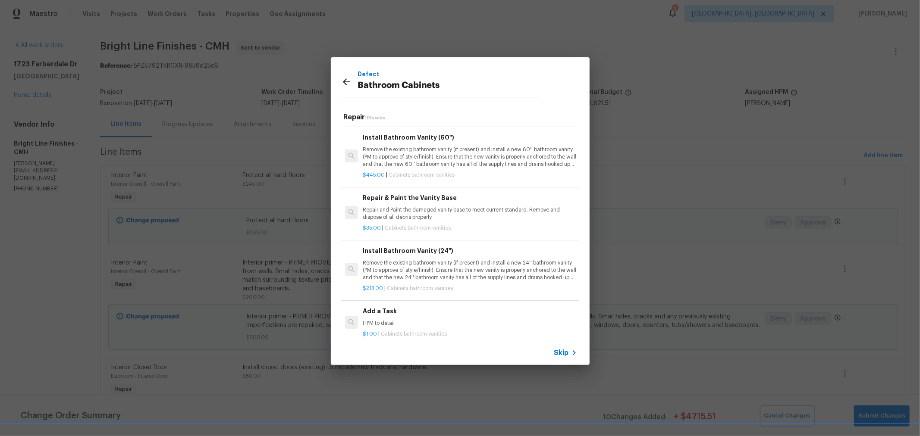
scroll to position [238, 0]
click at [499, 206] on p "Repair and Paint the damaged vanity base to meet current standard. Remove and d…" at bounding box center [470, 213] width 214 height 15
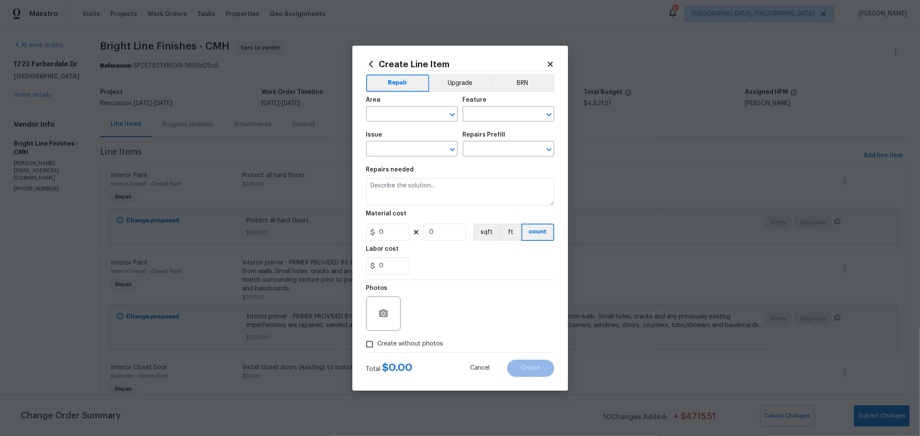
type input "Cabinets"
type input "Bathroom Cabinets"
type input "Repair & Paint the Vanity Base $35.00"
type textarea "Repair and Paint the damaged vanity base to meet current standard. Remove and d…"
type input "35"
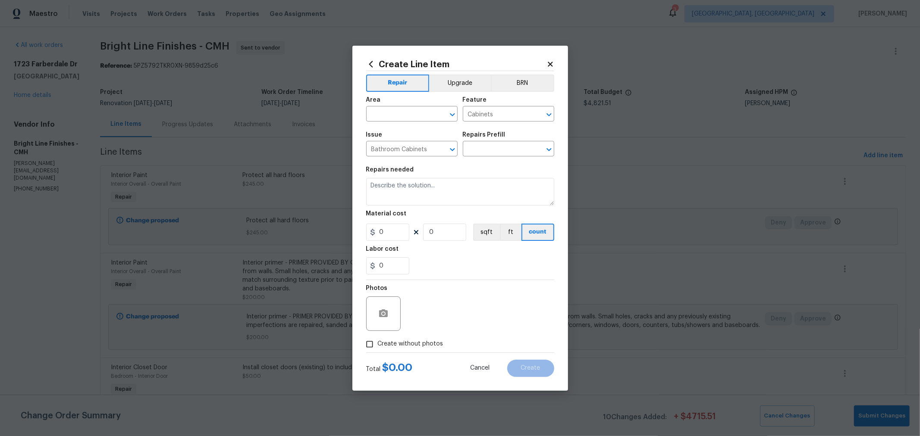
type input "1"
click at [412, 114] on input "text" at bounding box center [399, 114] width 67 height 13
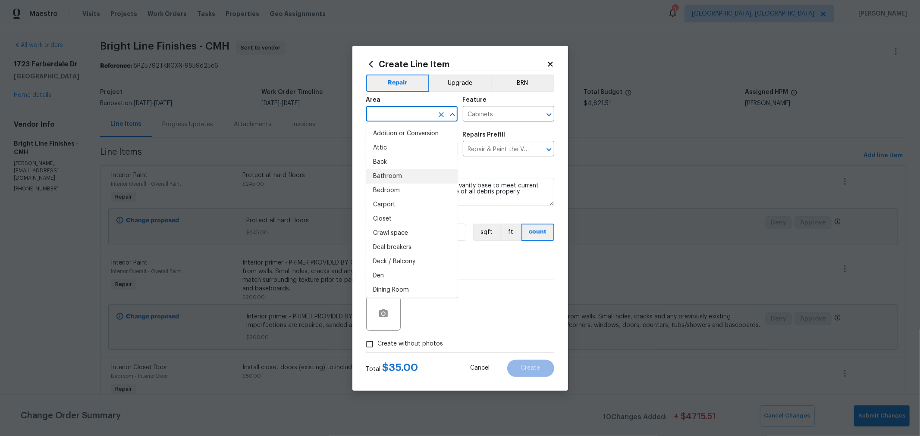
click at [395, 174] on li "Bathroom" at bounding box center [411, 176] width 91 height 14
type input "Bathroom"
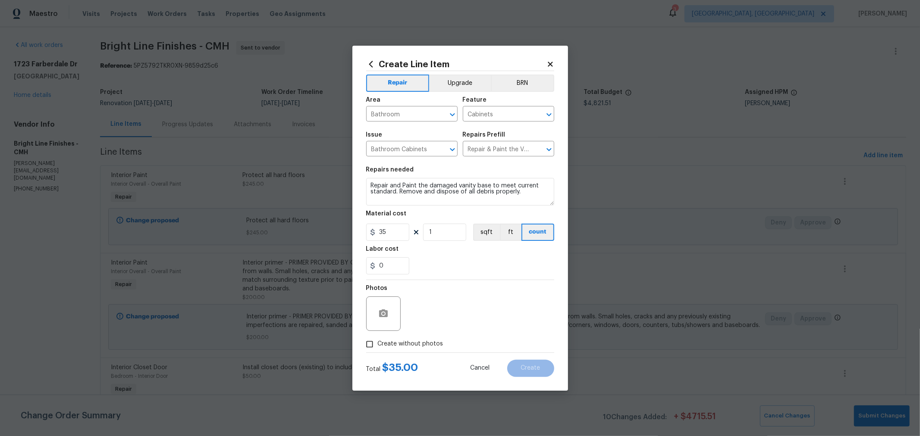
click at [414, 344] on span "Create without photos" at bounding box center [411, 344] width 66 height 9
click at [378, 344] on input "Create without photos" at bounding box center [369, 344] width 16 height 16
checkbox input "true"
click at [474, 310] on textarea at bounding box center [480, 314] width 147 height 34
type textarea "H"
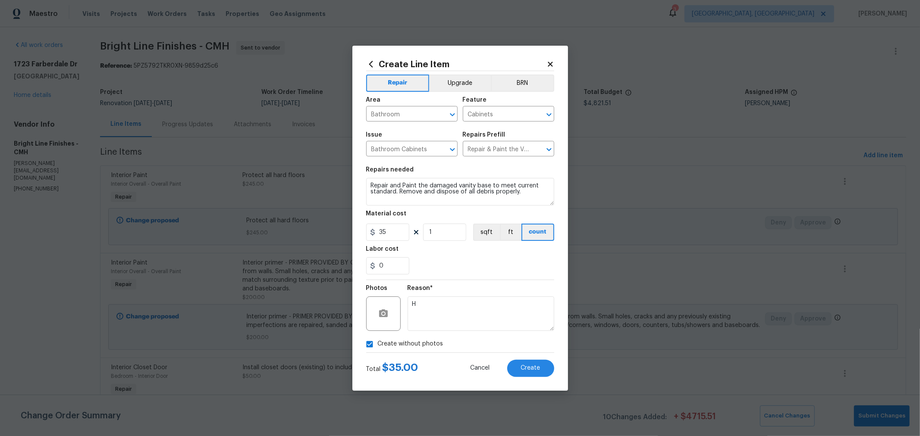
click at [530, 261] on div "0" at bounding box center [460, 265] width 188 height 17
click at [533, 371] on span "Create" at bounding box center [530, 368] width 19 height 6
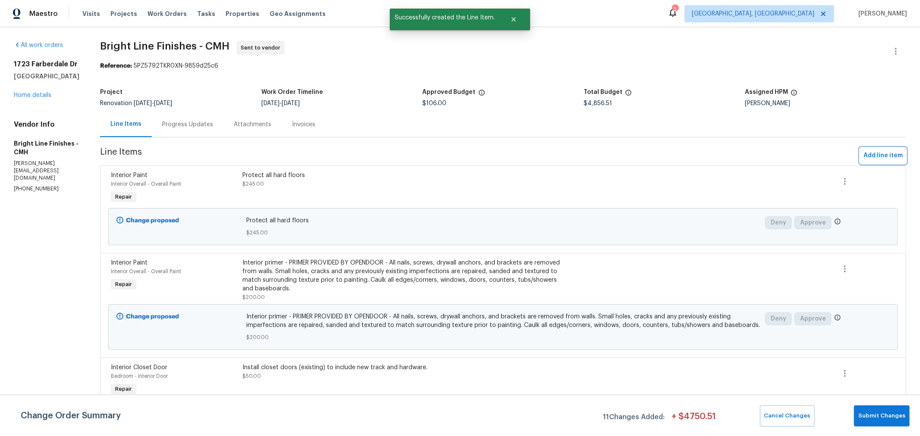
click at [863, 156] on span "Add line item" at bounding box center [882, 155] width 39 height 11
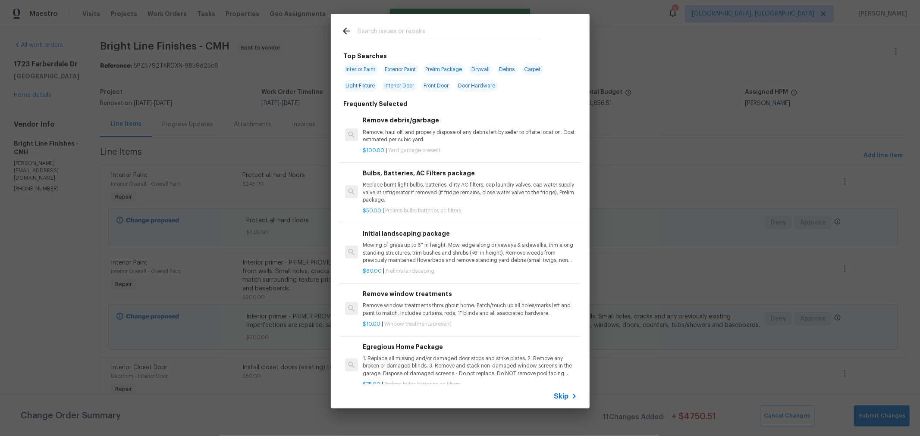
click at [414, 31] on input "text" at bounding box center [448, 32] width 183 height 13
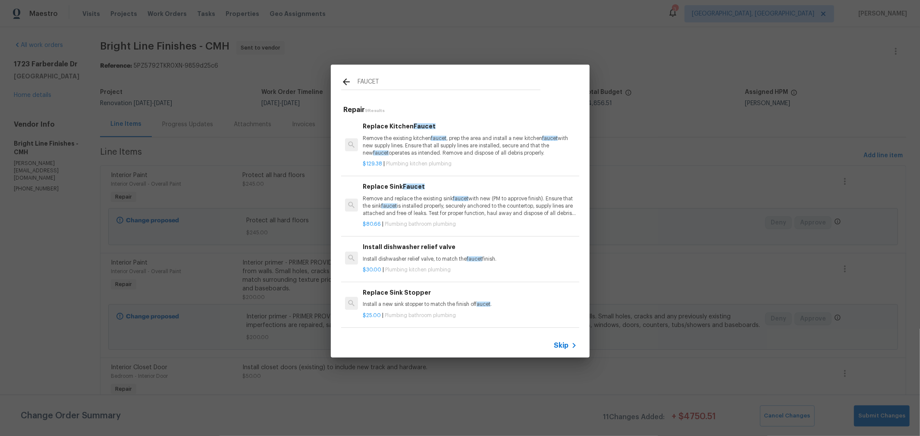
type input "FAUCET"
click at [445, 205] on p "Remove and replace the existing sink faucet with new (PM to approve finish). En…" at bounding box center [470, 206] width 214 height 22
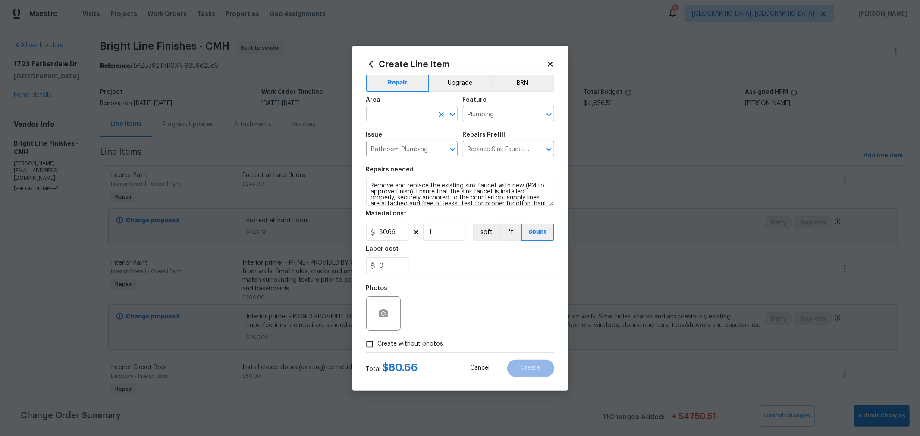
click at [401, 117] on input "text" at bounding box center [399, 114] width 67 height 13
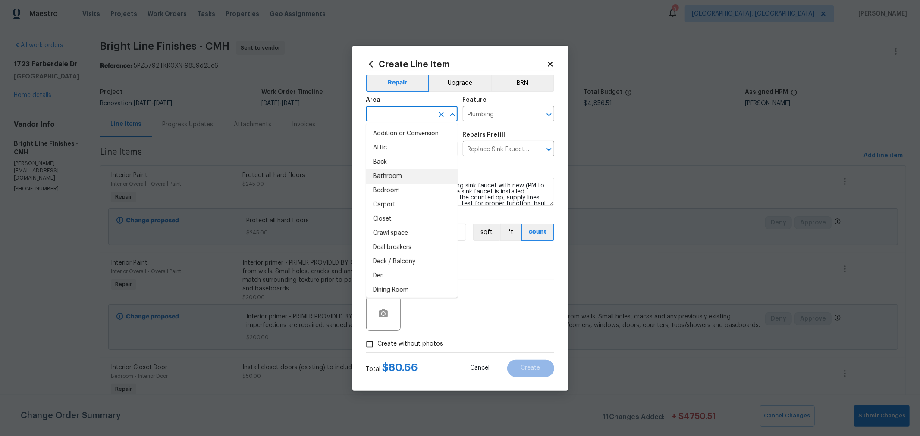
click at [398, 177] on li "Bathroom" at bounding box center [411, 176] width 91 height 14
type input "Bathroom"
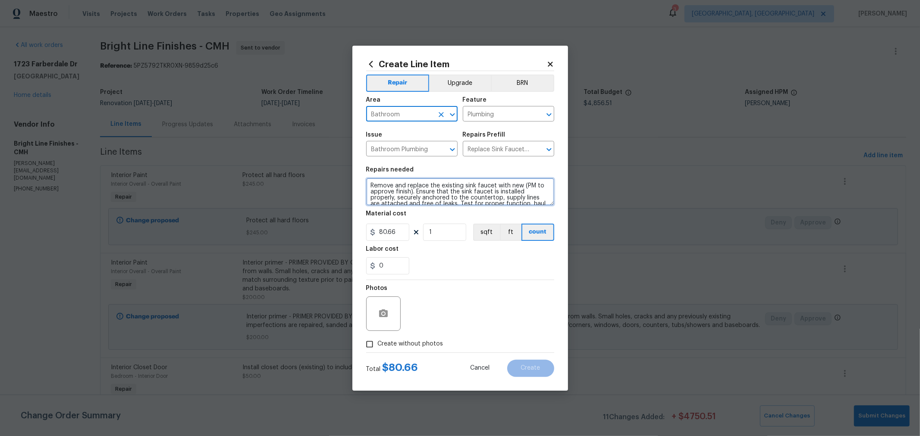
click at [370, 186] on textarea "Remove and replace the existing sink faucet with new (PM to approve finish). En…" at bounding box center [460, 192] width 188 height 28
type textarea "FULL BATH - Remove and replace the existing sink faucet with new (PM to approve…"
click at [516, 279] on section "Repairs needed FULL BATH - Remove and replace the existing sink faucet with new…" at bounding box center [460, 221] width 188 height 118
click at [410, 337] on label "Create without photos" at bounding box center [402, 344] width 82 height 16
click at [378, 337] on input "Create without photos" at bounding box center [369, 344] width 16 height 16
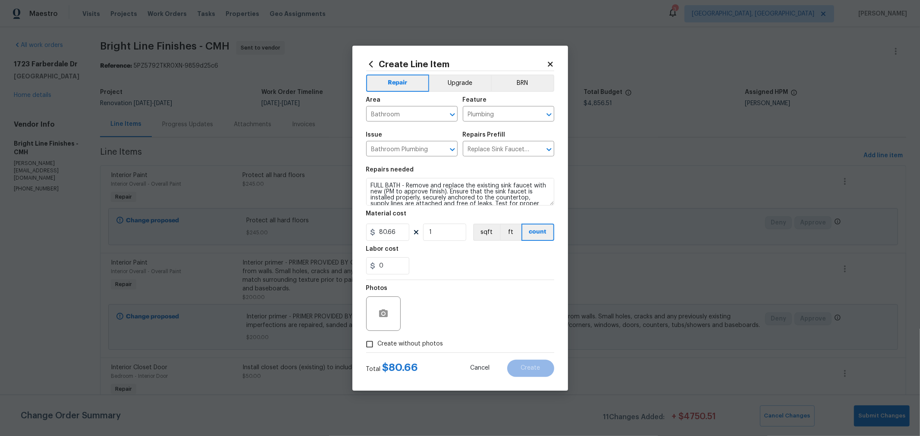
checkbox input "true"
click at [474, 309] on textarea at bounding box center [480, 314] width 147 height 34
type textarea "H"
click at [539, 371] on span "Create" at bounding box center [530, 368] width 19 height 6
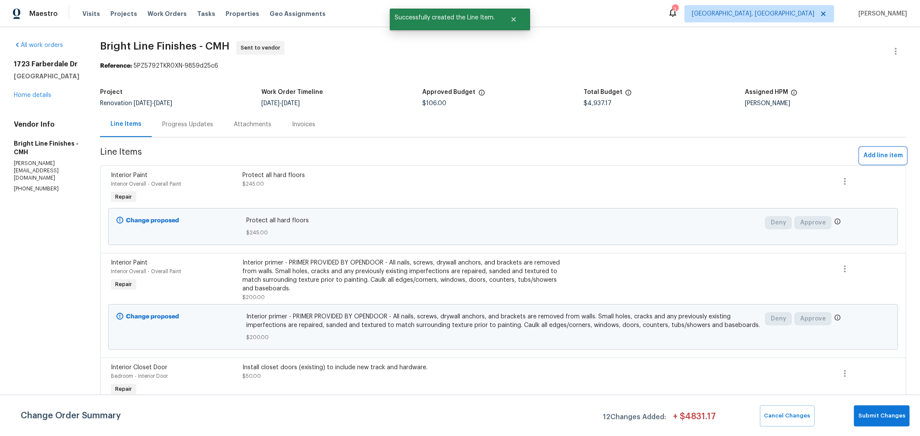
click at [867, 153] on span "Add line item" at bounding box center [882, 155] width 39 height 11
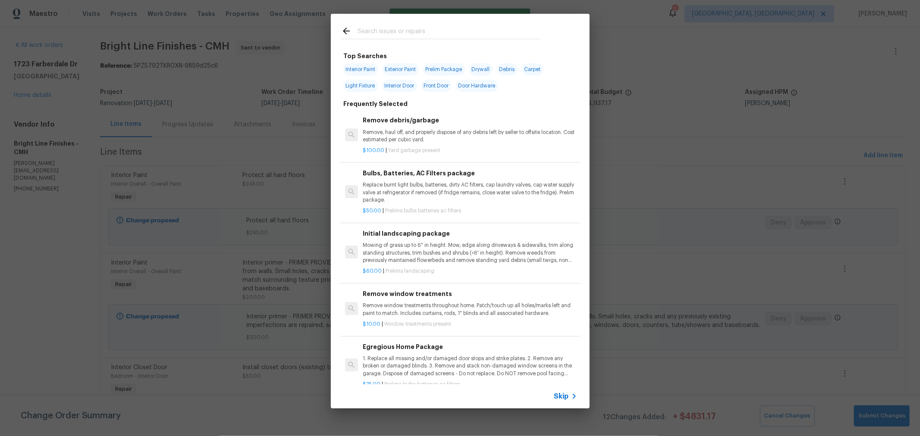
click at [462, 35] on input "text" at bounding box center [448, 32] width 183 height 13
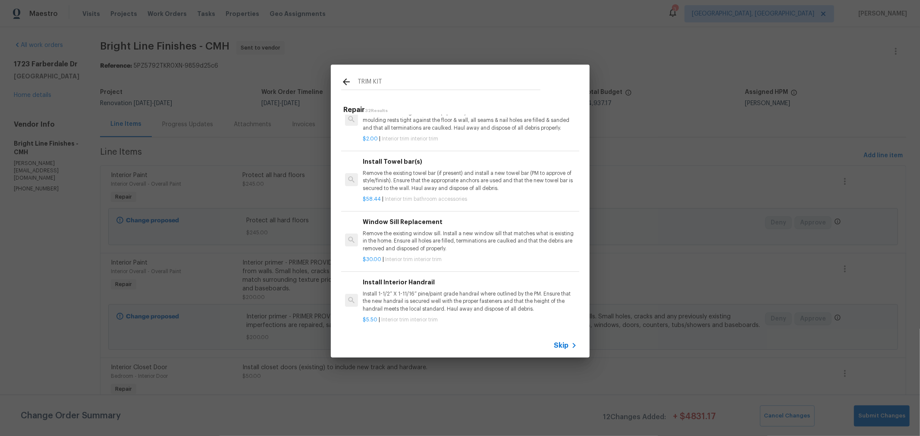
scroll to position [479, 0]
type input "TRIM KIT"
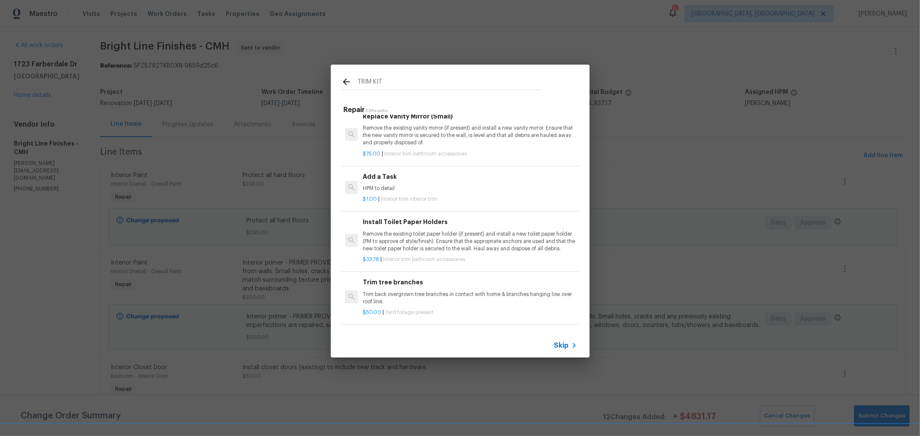
scroll to position [0, 0]
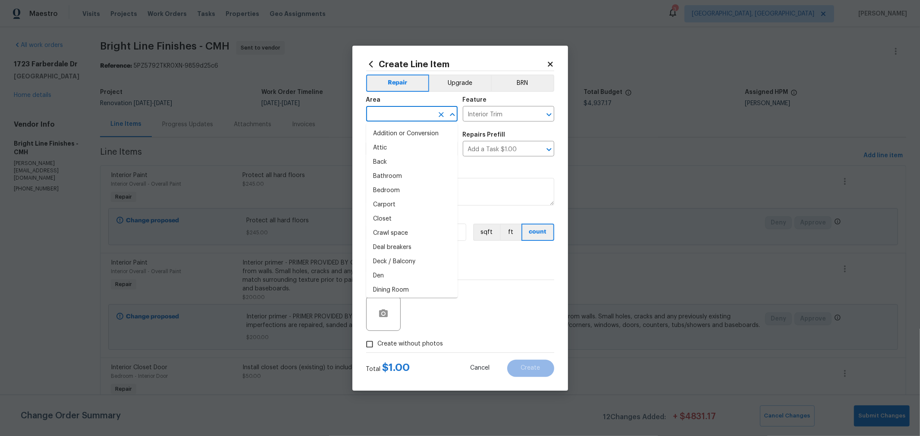
click at [410, 113] on input "text" at bounding box center [399, 114] width 67 height 13
click at [401, 176] on li "Bathroom" at bounding box center [411, 176] width 91 height 14
type input "Bathroom"
click at [532, 117] on div at bounding box center [543, 115] width 22 height 12
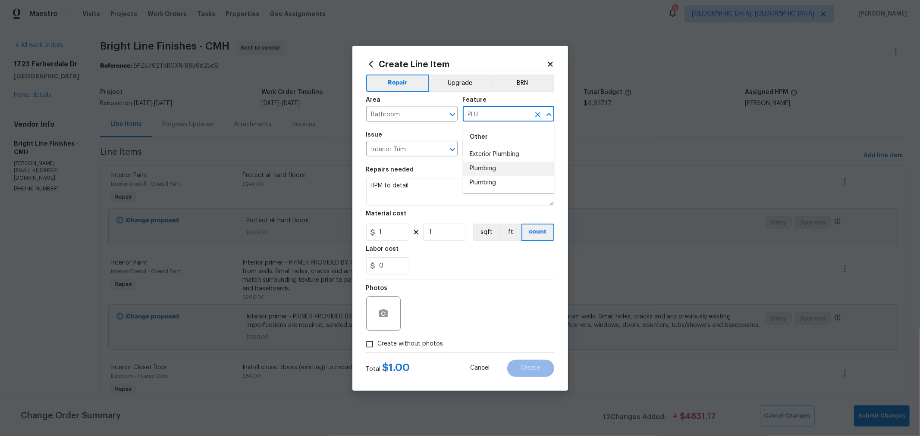
click at [486, 166] on li "Plumbing" at bounding box center [508, 169] width 91 height 14
type input "Plumbing"
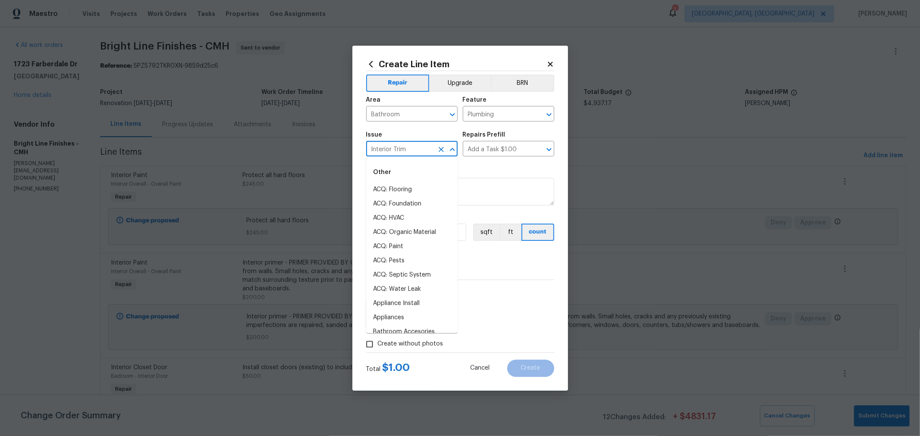
click at [429, 148] on input "Interior Trim" at bounding box center [399, 149] width 67 height 13
click at [395, 185] on li "Bathroom Plumbing" at bounding box center [411, 190] width 91 height 14
type input "Bathroom Plumbing"
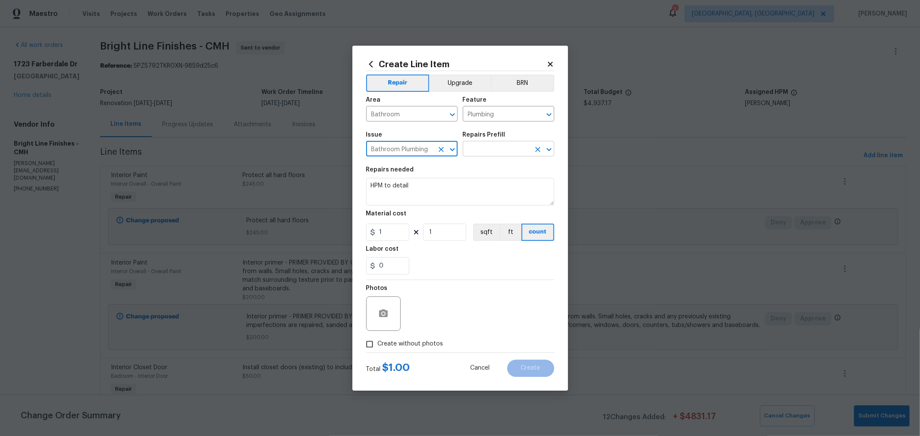
type input "Bathroom Plumbing"
click at [499, 150] on input "text" at bounding box center [496, 149] width 67 height 13
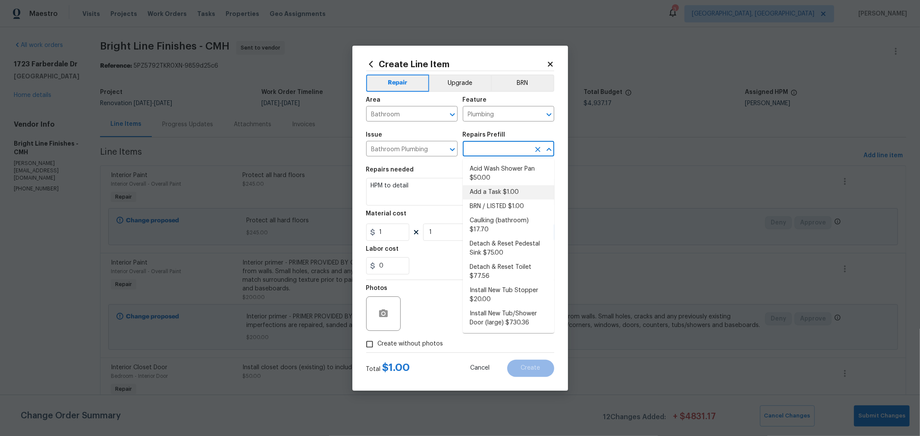
click at [511, 189] on li "Add a Task $1.00" at bounding box center [508, 192] width 91 height 14
type input "Add a Task $1.00"
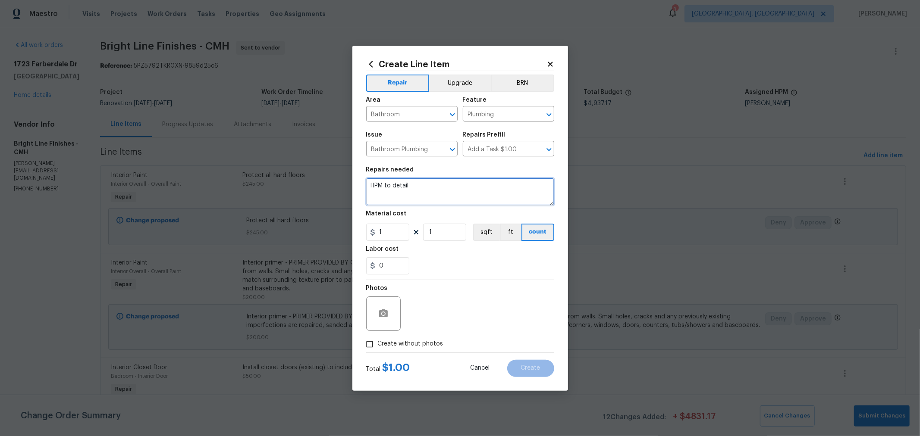
drag, startPoint x: 442, startPoint y: 194, endPoint x: 262, endPoint y: 184, distance: 180.5
click at [262, 184] on div "Create Line Item Repair Upgrade BRN Area Bathroom ​ Feature Plumbing ​ Issue Ba…" at bounding box center [460, 218] width 920 height 436
type textarea "r"
paste textarea "Foundations 1-Handle Tub and Shower Faucet Trim Kit in Stainless (Valve Not Inc…"
type textarea "REPLACE TUB & SHOWER TRIM KIT Foundations 1-Handle Tub and Shower Faucet Trim K…"
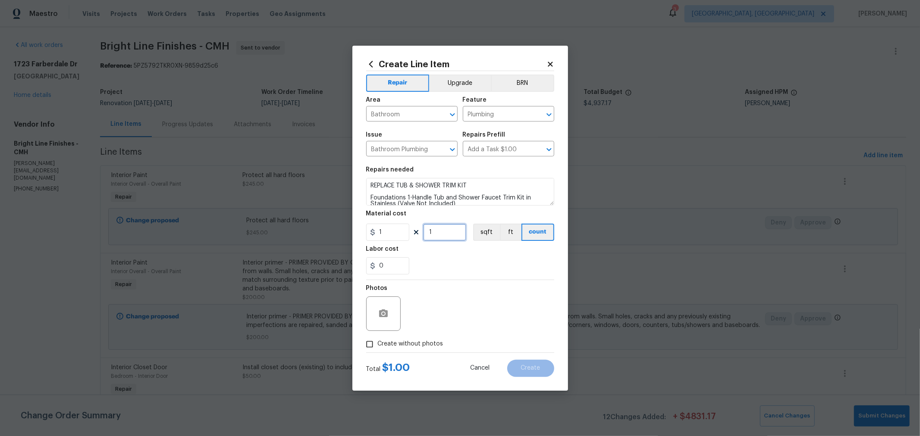
drag, startPoint x: 449, startPoint y: 234, endPoint x: 431, endPoint y: 238, distance: 18.6
click at [413, 234] on div "1 1 sqft ft count" at bounding box center [460, 232] width 188 height 17
click at [481, 257] on div "Labor cost" at bounding box center [460, 251] width 188 height 11
drag, startPoint x: 447, startPoint y: 233, endPoint x: 393, endPoint y: 226, distance: 54.0
click at [393, 226] on div "1 100 sqft ft count" at bounding box center [460, 232] width 188 height 17
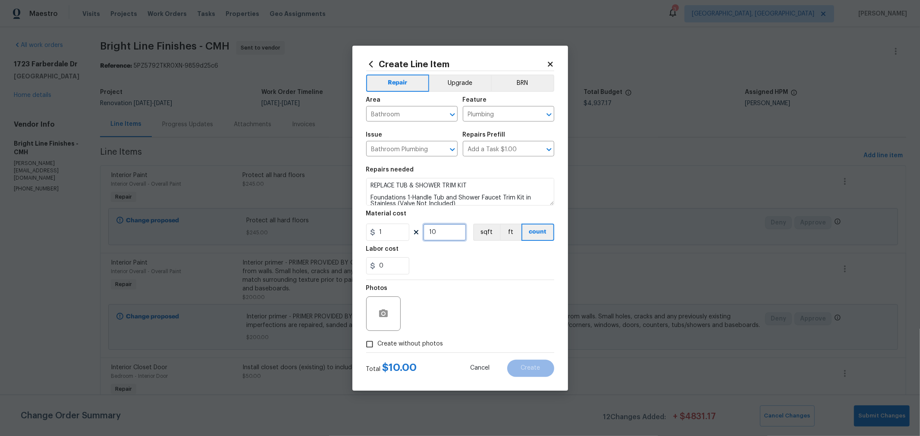
type input "100"
drag, startPoint x: 388, startPoint y: 268, endPoint x: 379, endPoint y: 268, distance: 9.1
click at [380, 268] on input "0" at bounding box center [387, 265] width 43 height 17
type input "25"
click at [461, 288] on div "Photos" at bounding box center [460, 308] width 188 height 56
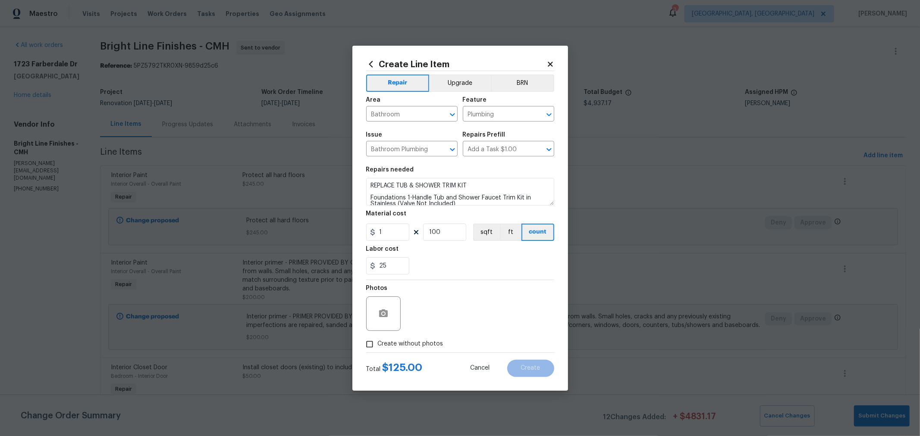
click at [408, 342] on span "Create without photos" at bounding box center [411, 344] width 66 height 9
click at [378, 342] on input "Create without photos" at bounding box center [369, 344] width 16 height 16
checkbox input "true"
click at [457, 315] on textarea at bounding box center [480, 314] width 147 height 34
type textarea "HPM"
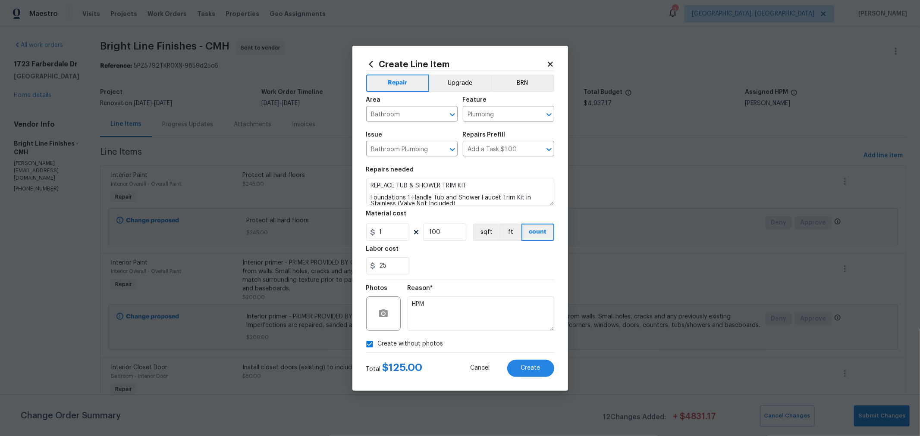
click at [474, 284] on div "Reason* HPM" at bounding box center [480, 308] width 147 height 56
click at [532, 363] on button "Create" at bounding box center [530, 368] width 47 height 17
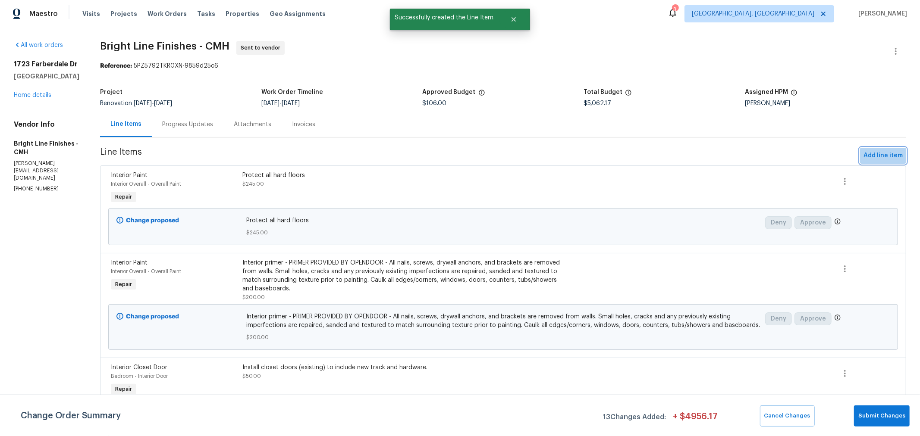
click at [884, 160] on span "Add line item" at bounding box center [882, 155] width 39 height 11
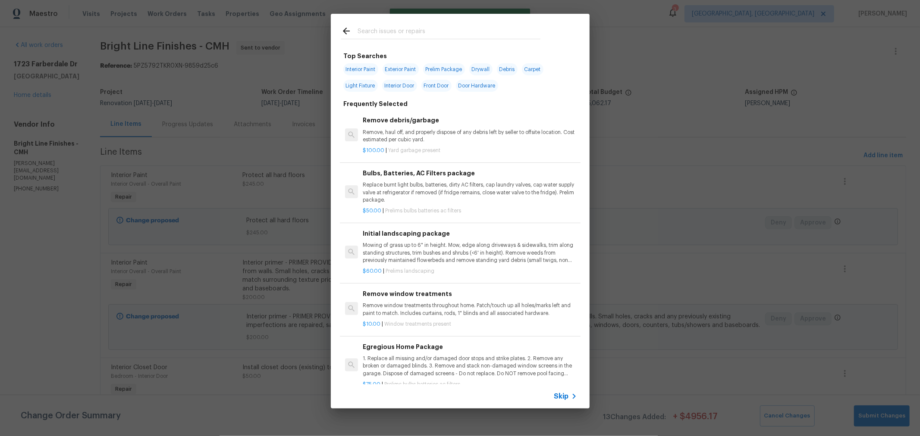
click at [439, 31] on input "text" at bounding box center [448, 32] width 183 height 13
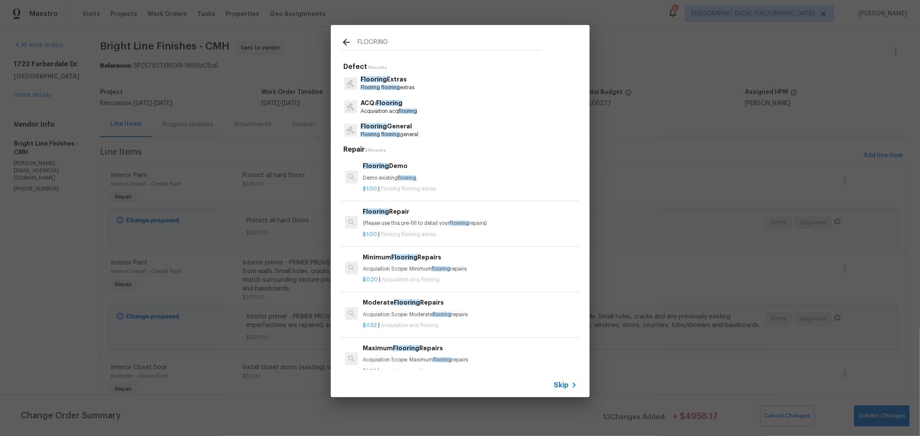
type input "FLOORING"
click at [410, 87] on p "Flooring flooring extras" at bounding box center [387, 87] width 54 height 7
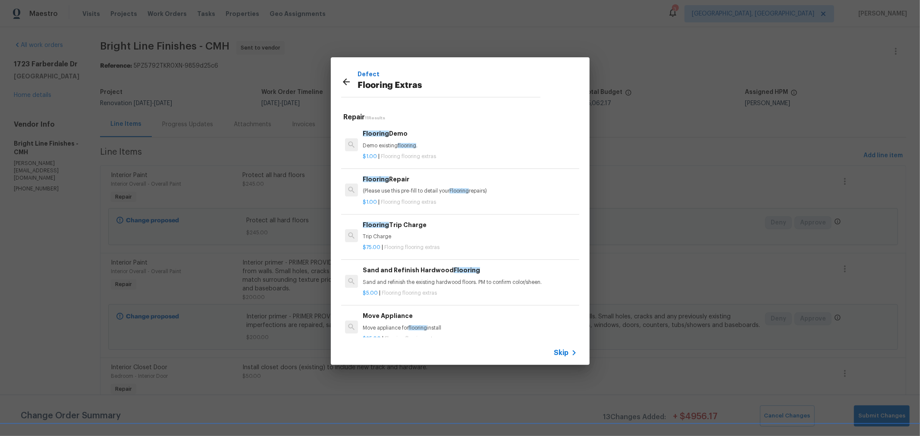
click at [436, 191] on p "(Please use this pre-fill to detail your Flooring repairs)" at bounding box center [470, 191] width 214 height 7
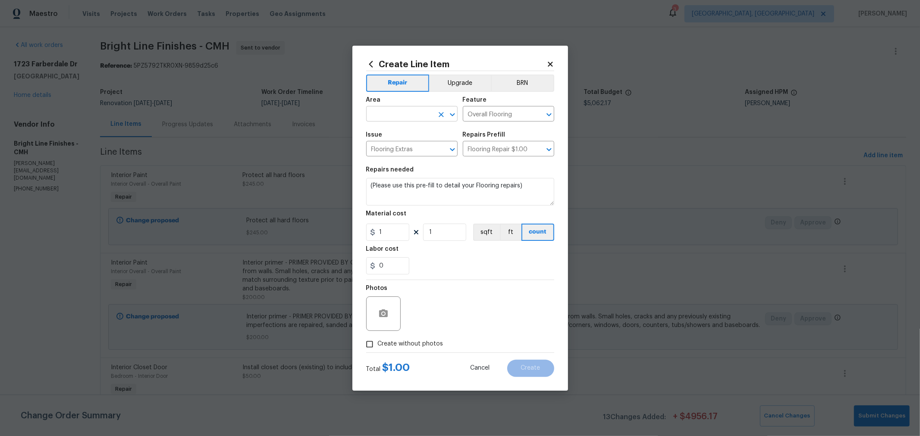
click at [405, 116] on input "text" at bounding box center [399, 114] width 67 height 13
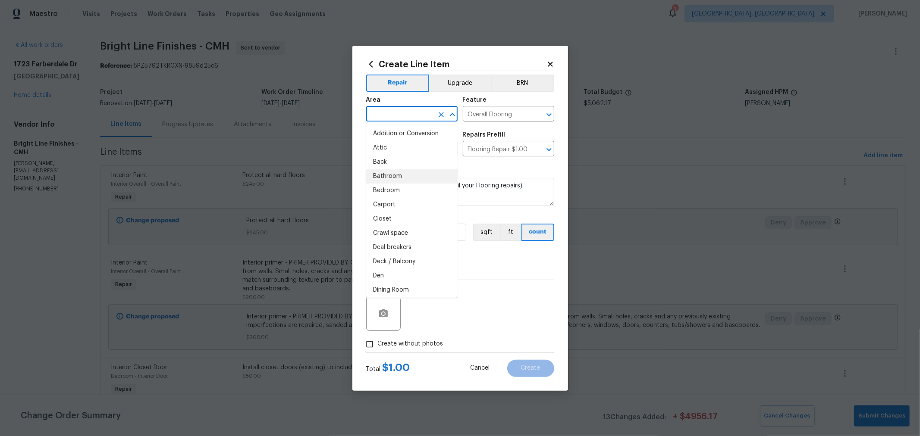
click at [395, 176] on li "Bathroom" at bounding box center [411, 176] width 91 height 14
type input "Bathroom"
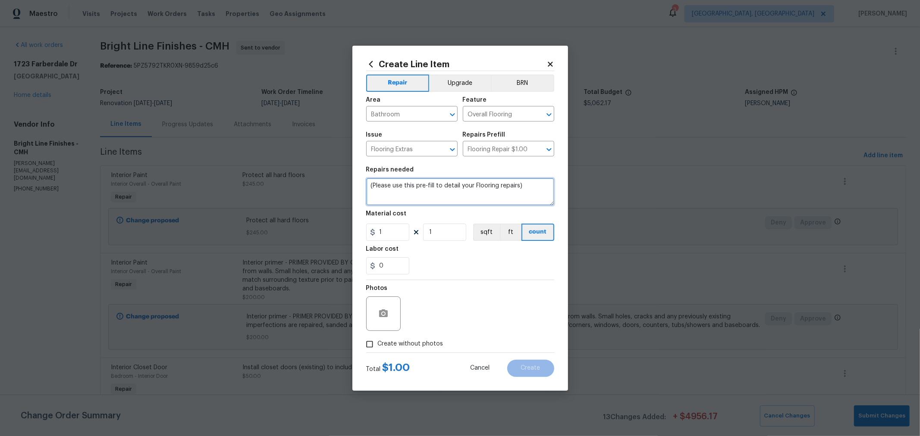
drag, startPoint x: 540, startPoint y: 187, endPoint x: 339, endPoint y: 175, distance: 201.7
click at [339, 175] on div "Create Line Item Repair Upgrade BRN Area Bathroom ​ Feature Overall Flooring ​ …" at bounding box center [460, 218] width 920 height 436
type textarea "CLOSE GAPS IN BATHROOM LVP FLOORING."
drag, startPoint x: 430, startPoint y: 232, endPoint x: 438, endPoint y: 231, distance: 7.8
click at [435, 231] on input "1" at bounding box center [444, 232] width 43 height 17
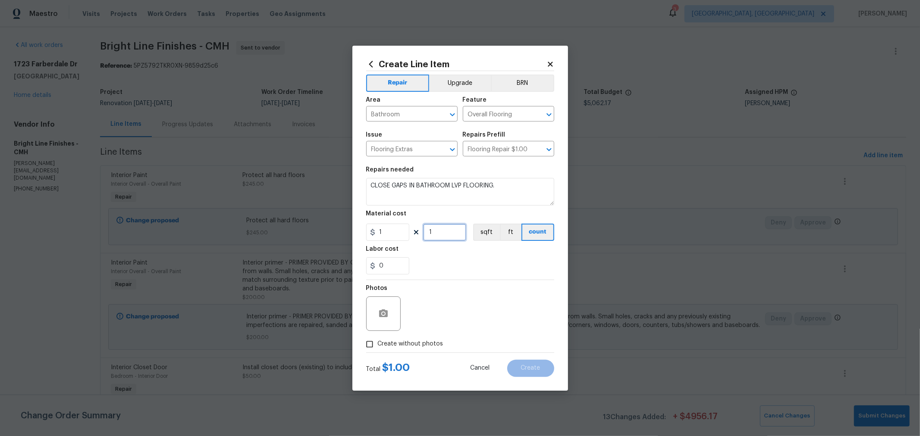
drag, startPoint x: 452, startPoint y: 233, endPoint x: 415, endPoint y: 229, distance: 36.9
click at [415, 229] on div "1 1 sqft ft count" at bounding box center [460, 232] width 188 height 17
type input "25"
drag, startPoint x: 415, startPoint y: 334, endPoint x: 415, endPoint y: 338, distance: 4.3
click at [415, 335] on div "Photos" at bounding box center [460, 308] width 188 height 56
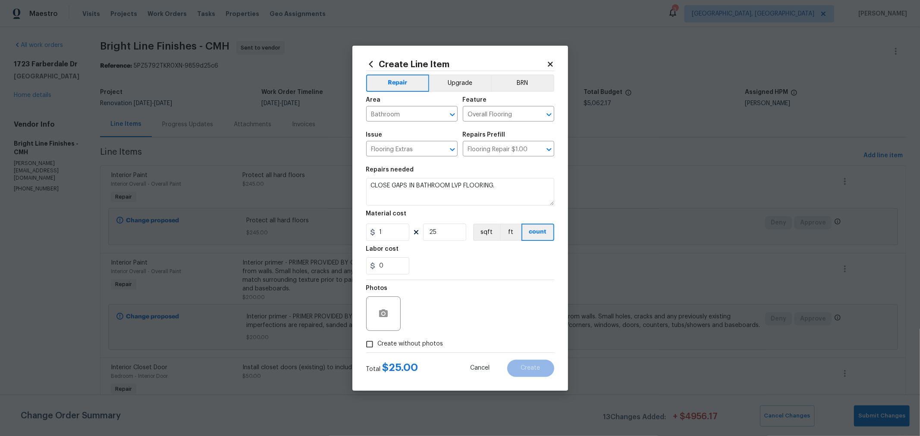
click at [417, 338] on label "Create without photos" at bounding box center [402, 344] width 82 height 16
click at [378, 338] on input "Create without photos" at bounding box center [369, 344] width 16 height 16
checkbox input "true"
click at [446, 320] on textarea at bounding box center [480, 314] width 147 height 34
type textarea "H"
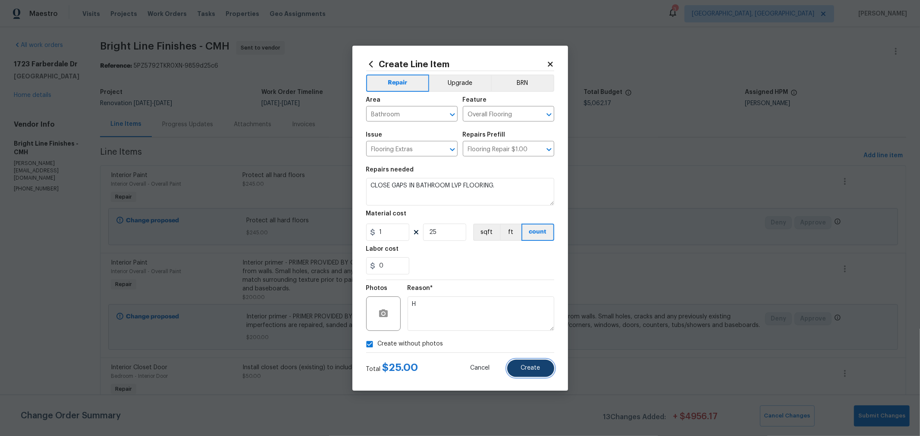
click at [526, 367] on span "Create" at bounding box center [530, 368] width 19 height 6
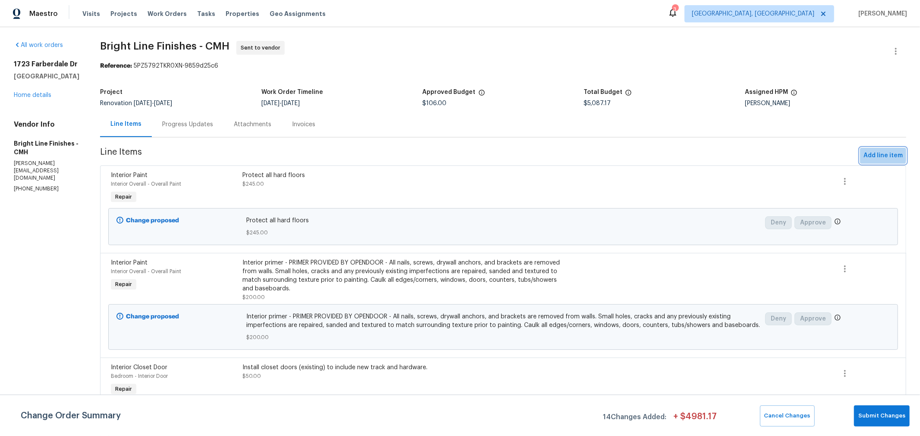
click at [863, 153] on span "Add line item" at bounding box center [882, 155] width 39 height 11
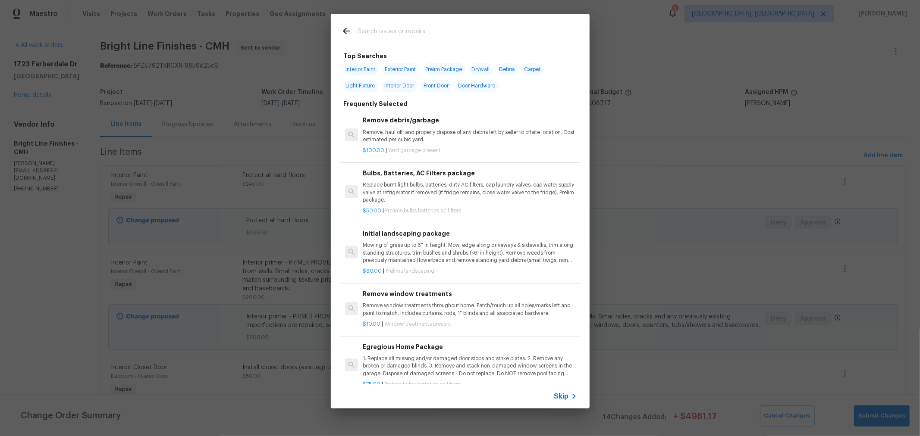
click at [413, 38] on input "text" at bounding box center [448, 32] width 183 height 13
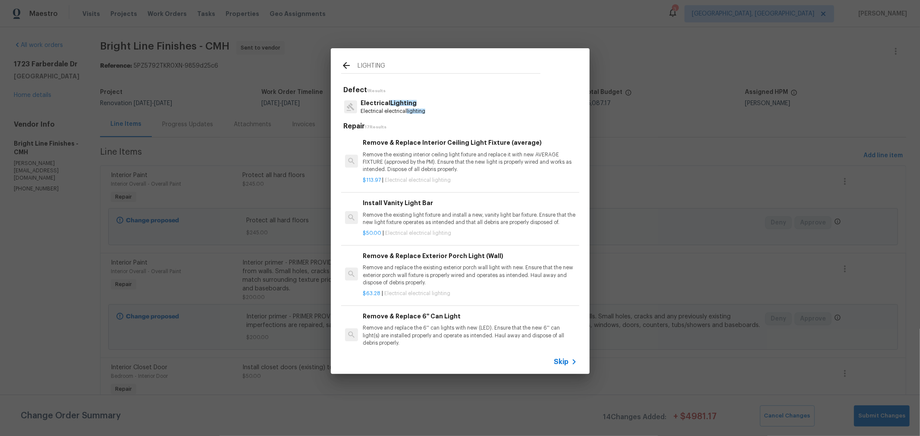
type input "LIGHTING"
click at [412, 108] on p "Electrical electrical lighting" at bounding box center [392, 111] width 65 height 7
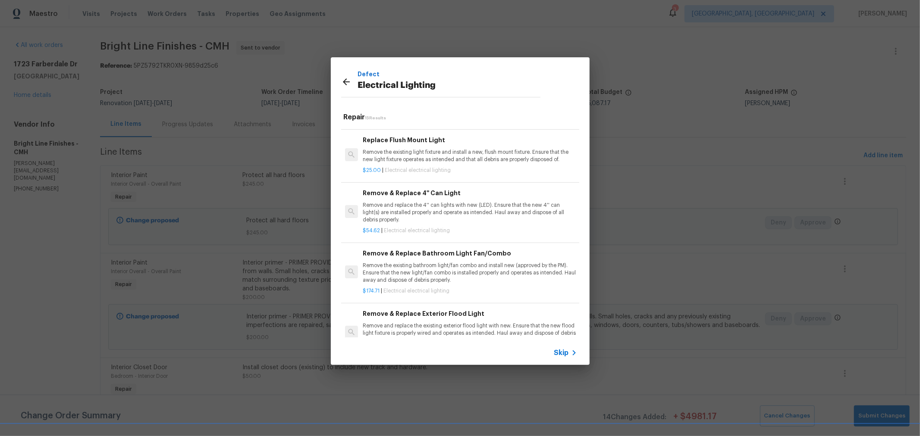
click at [404, 430] on h6 "Add a Task" at bounding box center [470, 434] width 214 height 9
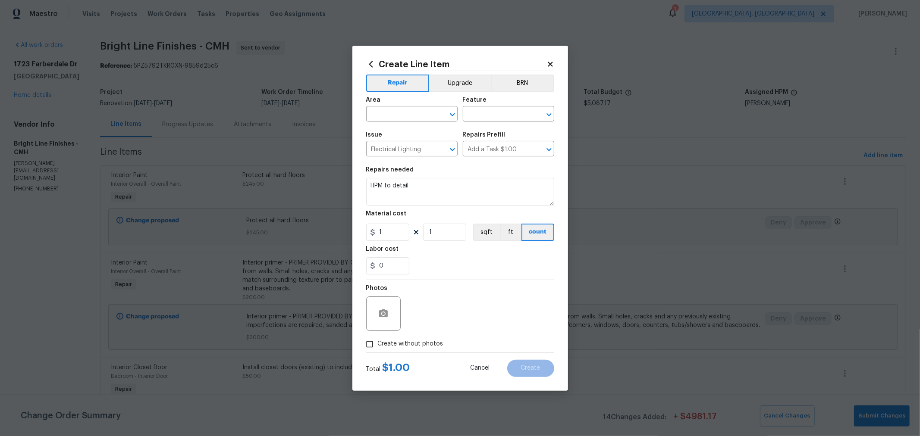
click at [398, 104] on div "Area" at bounding box center [411, 102] width 91 height 11
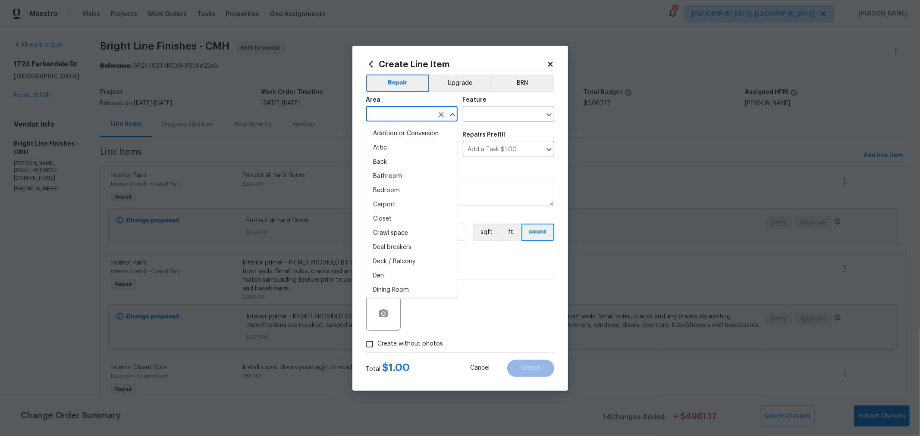
click at [398, 111] on input "text" at bounding box center [399, 114] width 67 height 13
click at [389, 165] on li "Hallway" at bounding box center [411, 162] width 91 height 14
type input "Hallway"
click at [504, 113] on input "text" at bounding box center [496, 114] width 67 height 13
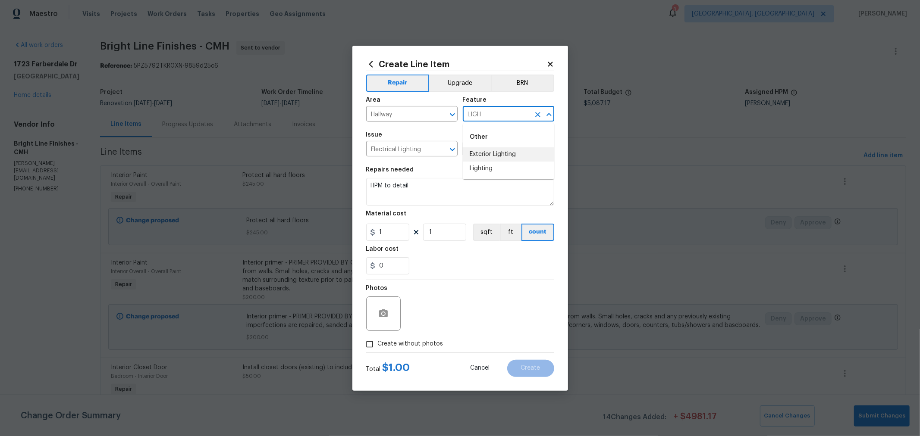
click at [486, 160] on li "Exterior Lighting" at bounding box center [508, 154] width 91 height 14
type input "Exterior Lighting"
click at [530, 116] on div "Exterior Lighting ​" at bounding box center [508, 114] width 91 height 13
click at [537, 115] on icon "Clear" at bounding box center [537, 114] width 5 height 5
click at [486, 113] on input "text" at bounding box center [496, 114] width 67 height 13
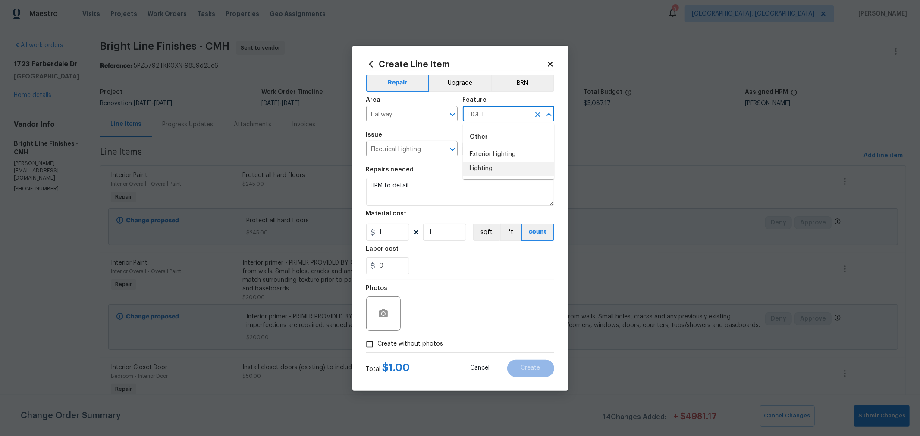
click at [472, 169] on li "Lighting" at bounding box center [508, 169] width 91 height 14
type input "Lighting"
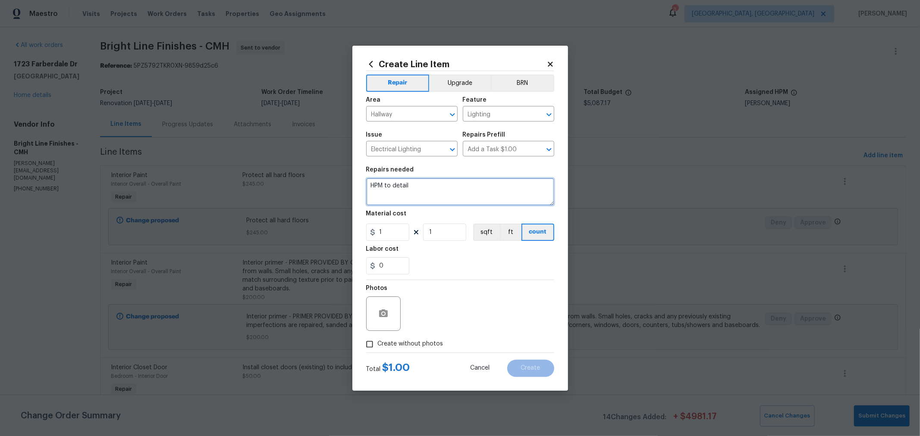
drag, startPoint x: 442, startPoint y: 187, endPoint x: 152, endPoint y: 166, distance: 290.5
click at [152, 166] on div "Create Line Item Repair Upgrade BRN Area Hallway ​ Feature Lighting ​ Issue Ele…" at bounding box center [460, 218] width 920 height 436
type textarea "p"
type textarea "PROPERLY INSTALL FLUSH [GEOGRAPHIC_DATA] (EXISTING) AT BOTTOM OF STAIRS"
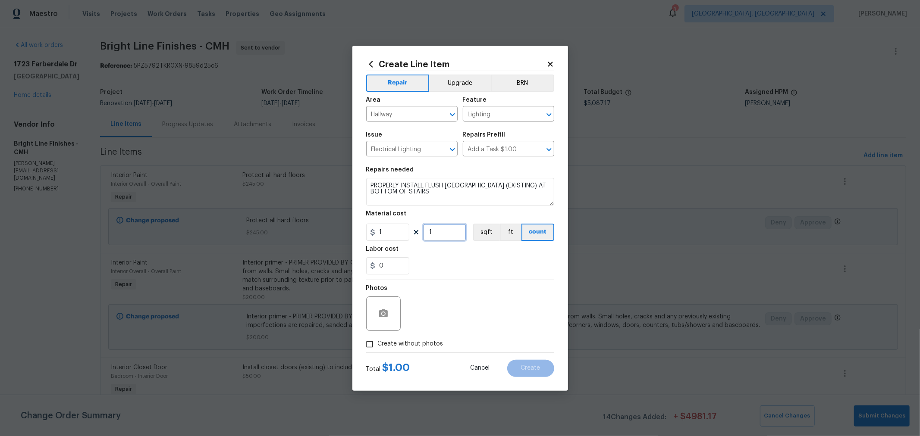
click at [454, 236] on input "1" at bounding box center [444, 232] width 43 height 17
type input "10"
click at [428, 347] on span "Create without photos" at bounding box center [411, 344] width 66 height 9
click at [378, 347] on input "Create without photos" at bounding box center [369, 344] width 16 height 16
checkbox input "true"
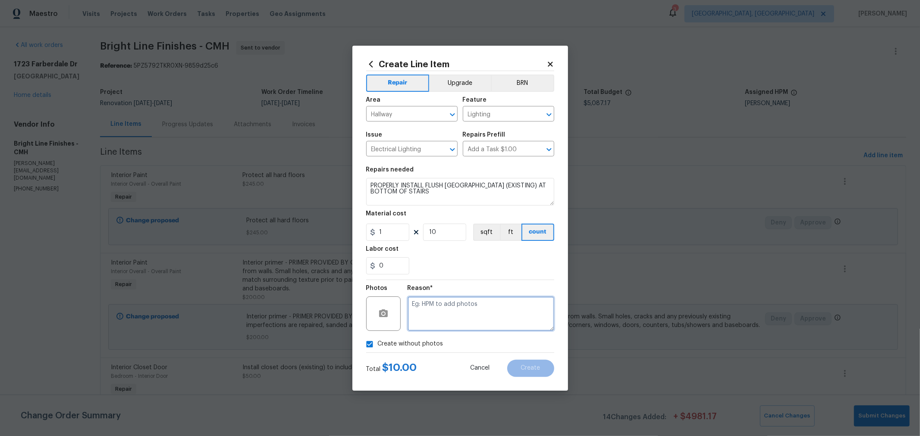
click at [455, 324] on textarea at bounding box center [480, 314] width 147 height 34
type textarea "H"
click at [499, 248] on div "Labor cost" at bounding box center [460, 251] width 188 height 11
click at [528, 371] on span "Create" at bounding box center [530, 368] width 19 height 6
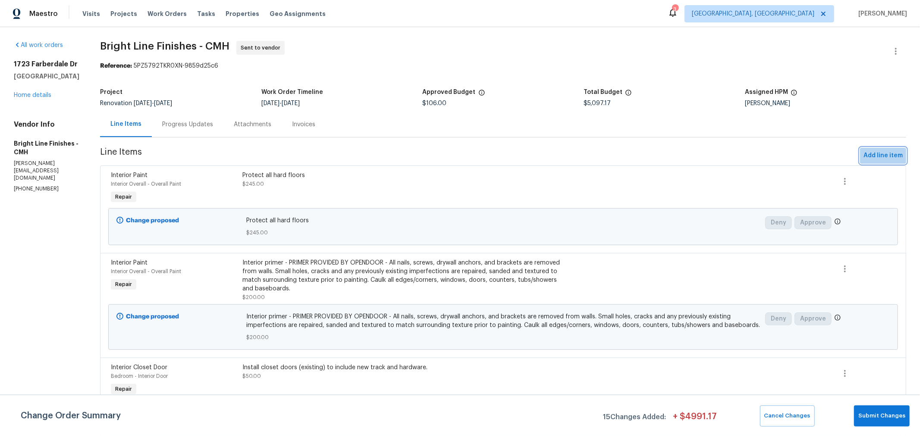
click at [885, 154] on span "Add line item" at bounding box center [882, 155] width 39 height 11
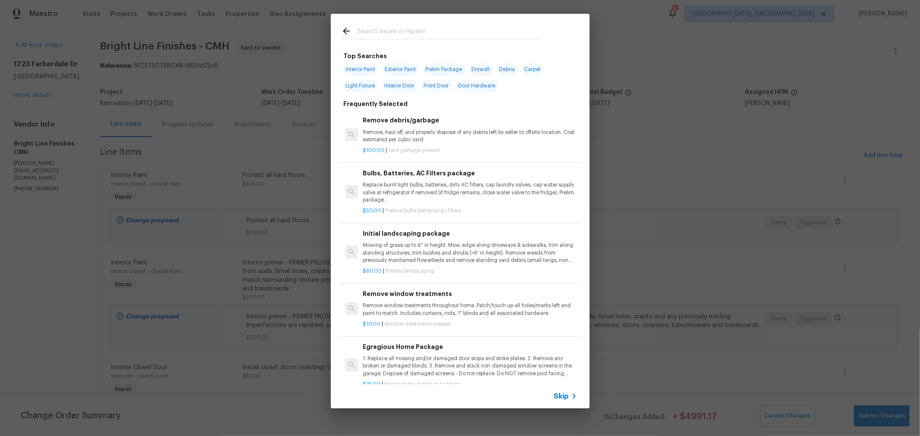
click at [479, 29] on input "text" at bounding box center [448, 32] width 183 height 13
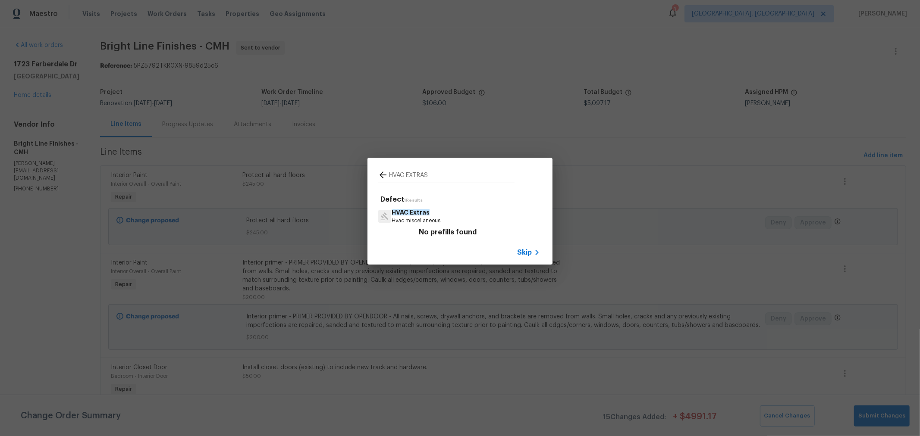
type input "HVAC EXTRAS"
click at [410, 214] on span "HVAC Extras" at bounding box center [411, 213] width 38 height 6
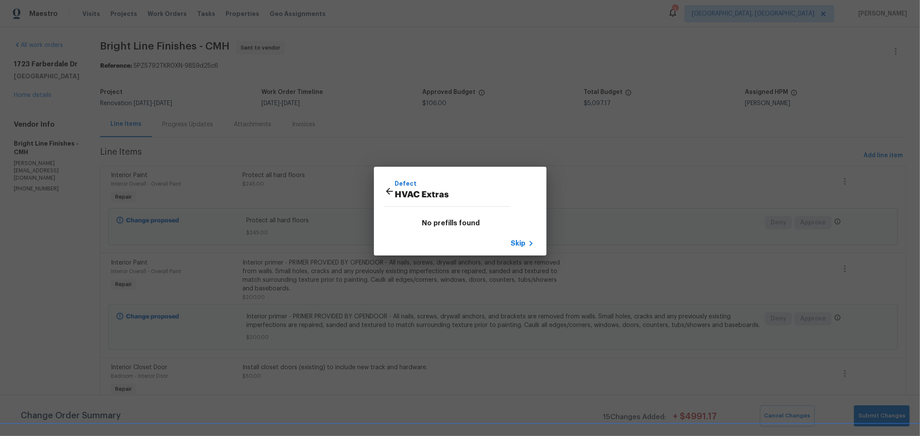
click at [510, 245] on div "Skip" at bounding box center [460, 244] width 172 height 24
click at [518, 243] on span "Skip" at bounding box center [518, 243] width 15 height 9
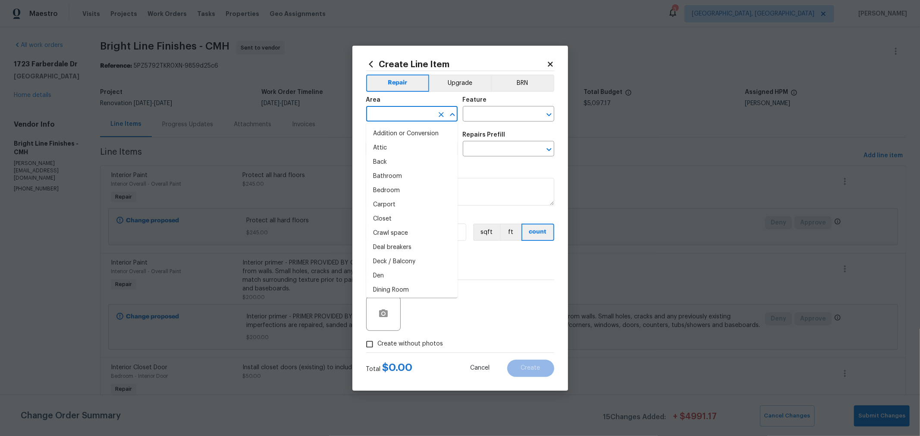
click at [410, 119] on input "text" at bounding box center [399, 114] width 67 height 13
type input "Hallway"
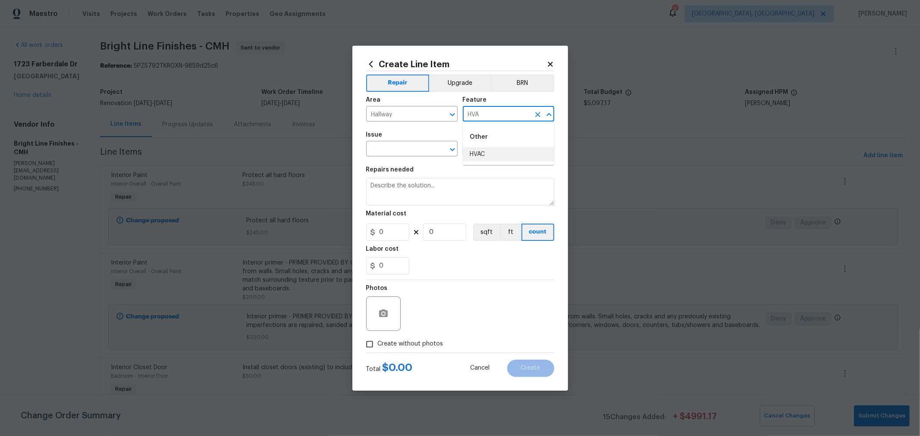
click at [496, 156] on li "HVAC" at bounding box center [508, 154] width 91 height 14
type input "HVAC"
click at [387, 147] on input "text" at bounding box center [399, 149] width 67 height 13
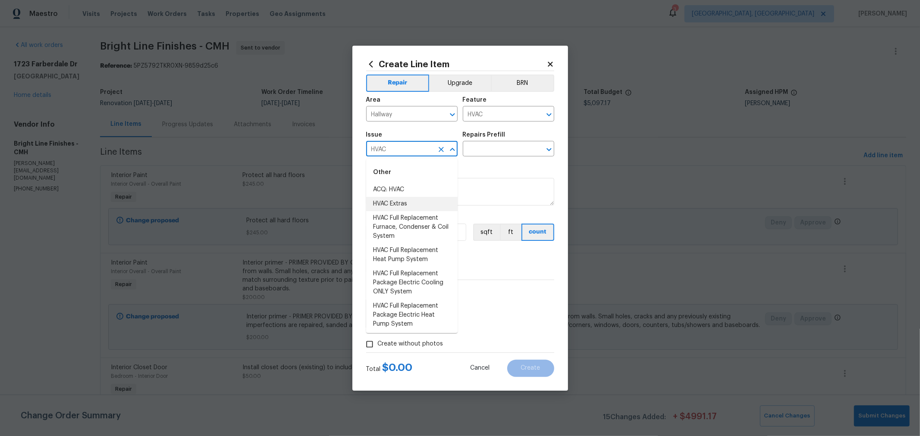
click at [386, 205] on li "HVAC Extras" at bounding box center [411, 204] width 91 height 14
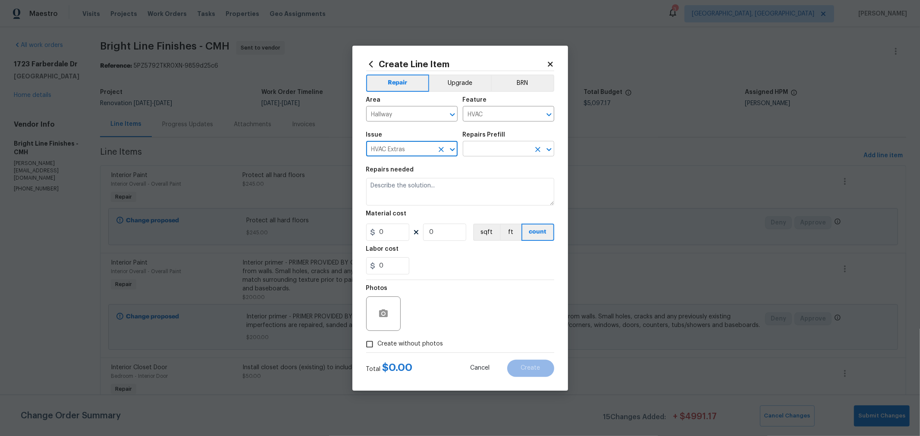
type input "HVAC Extras"
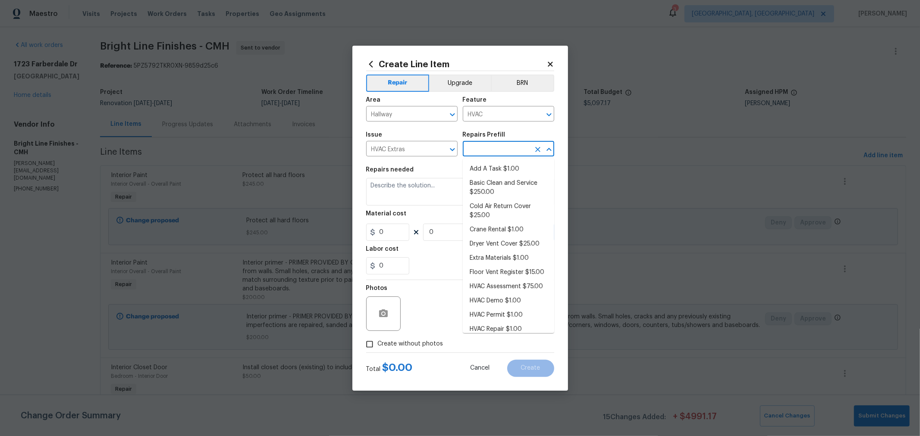
click at [491, 145] on input "text" at bounding box center [496, 149] width 67 height 13
click at [534, 209] on li "Cold Air Return Cover $25.00" at bounding box center [508, 211] width 91 height 23
type input "Cold Air Return Cover $25.00"
type textarea "Remove the existing cold air return cover (if present) and install a new fcold …"
type input "25"
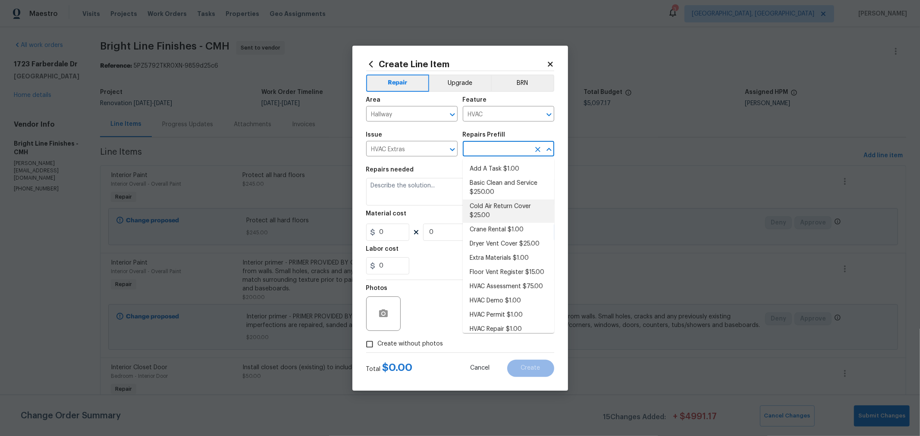
type input "1"
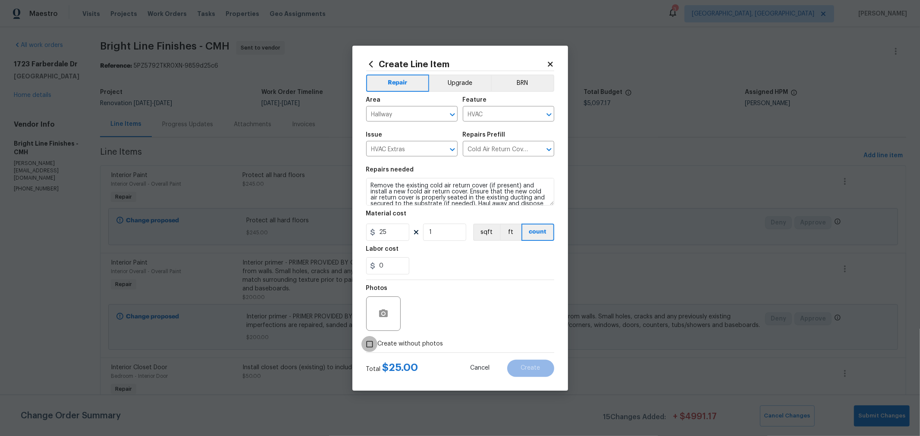
click at [375, 348] on input "Create without photos" at bounding box center [369, 344] width 16 height 16
checkbox input "true"
click at [467, 310] on textarea at bounding box center [480, 314] width 147 height 34
type textarea "H"
click at [369, 186] on textarea "Remove the existing cold air return cover (if present) and install a new fcold …" at bounding box center [460, 192] width 188 height 28
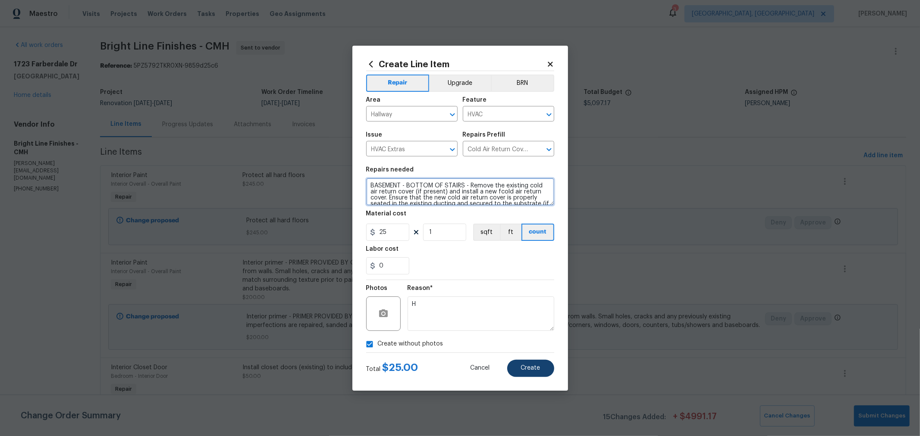
type textarea "BASEMENT - BOTTOM OF STAIRS - Remove the existing cold air return cover (if pre…"
click at [524, 361] on button "Create" at bounding box center [530, 368] width 47 height 17
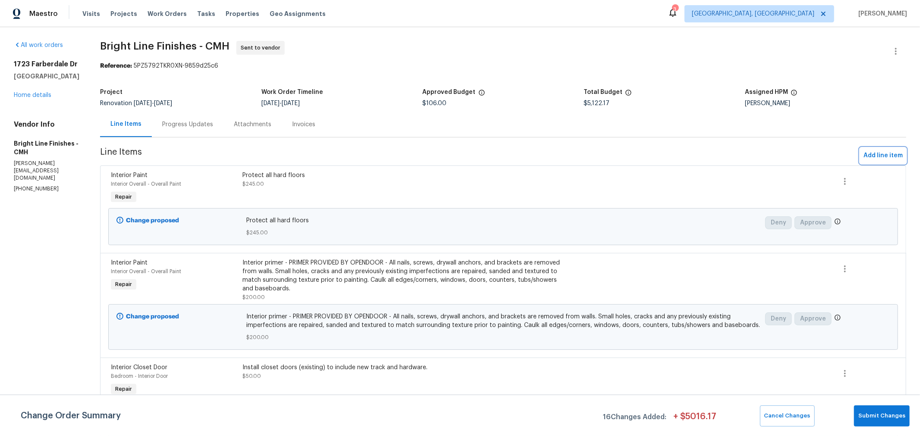
click at [887, 158] on span "Add line item" at bounding box center [882, 155] width 39 height 11
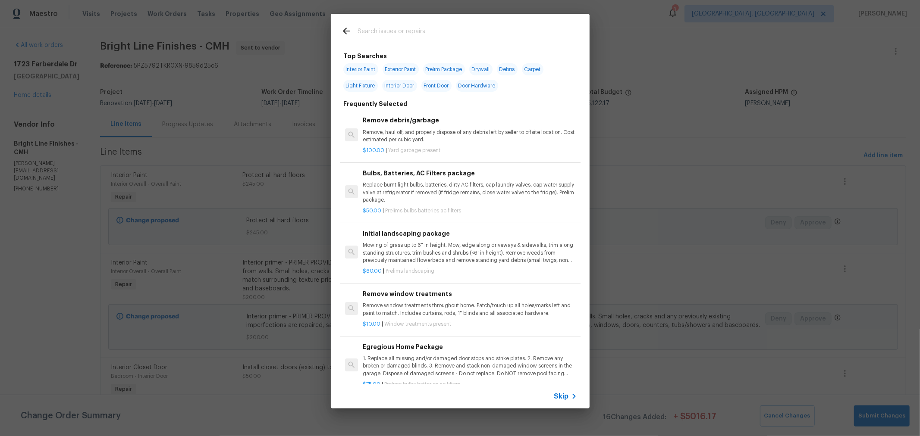
click at [358, 65] on span "Interior Paint" at bounding box center [360, 69] width 35 height 12
type input "Interior Paint"
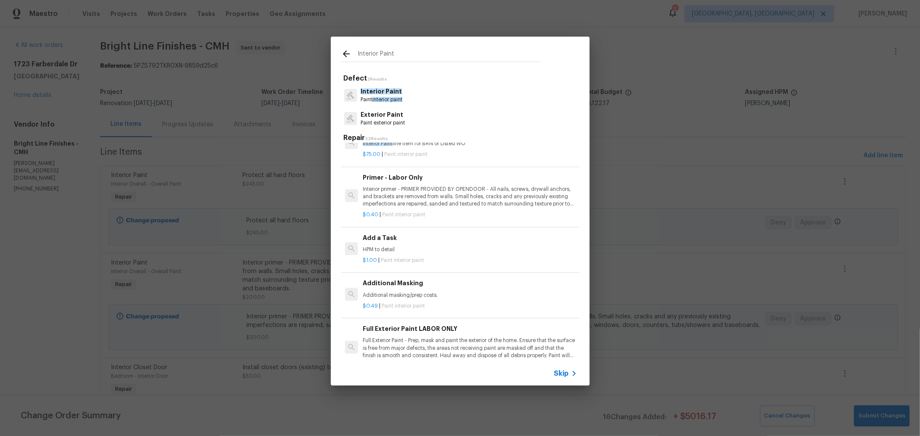
scroll to position [190, 0]
click at [371, 241] on div "Add a Task HPM to detail" at bounding box center [470, 242] width 214 height 21
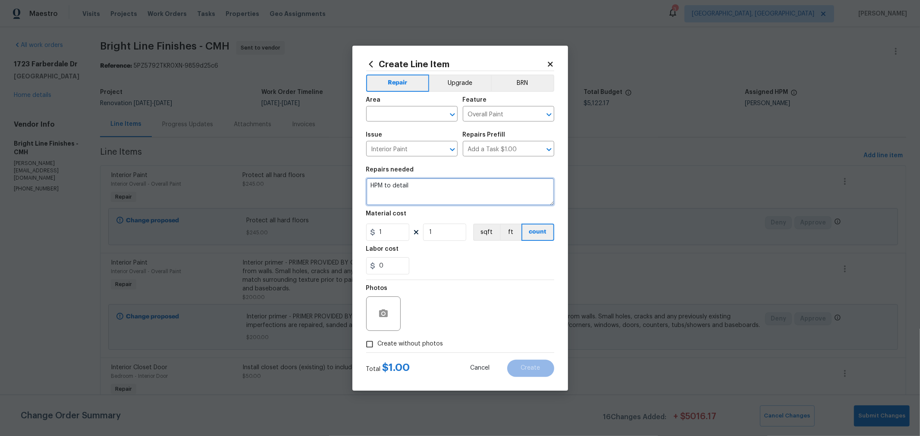
drag, startPoint x: 437, startPoint y: 199, endPoint x: 244, endPoint y: 182, distance: 193.9
click at [244, 182] on div "Create Line Item Repair Upgrade BRN Area ​ Feature Overall Paint ​ Issue Interi…" at bounding box center [460, 218] width 920 height 436
type textarea "PAINT UNFINISHED BASEMENT FLOOR LIGHT GRAY. PAINT BLOCK WALLS DARK GRAY."
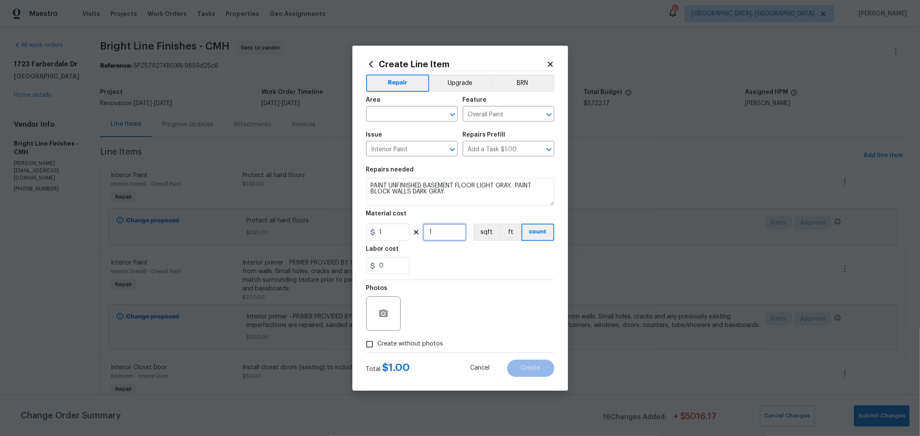
drag, startPoint x: 438, startPoint y: 232, endPoint x: 351, endPoint y: 232, distance: 87.5
click at [350, 232] on div "Create Line Item Repair Upgrade BRN Area ​ Feature Overall Paint ​ Issue Interi…" at bounding box center [460, 218] width 920 height 436
type input "250"
drag, startPoint x: 426, startPoint y: 345, endPoint x: 440, endPoint y: 337, distance: 16.2
click at [426, 345] on span "Create without photos" at bounding box center [411, 344] width 66 height 9
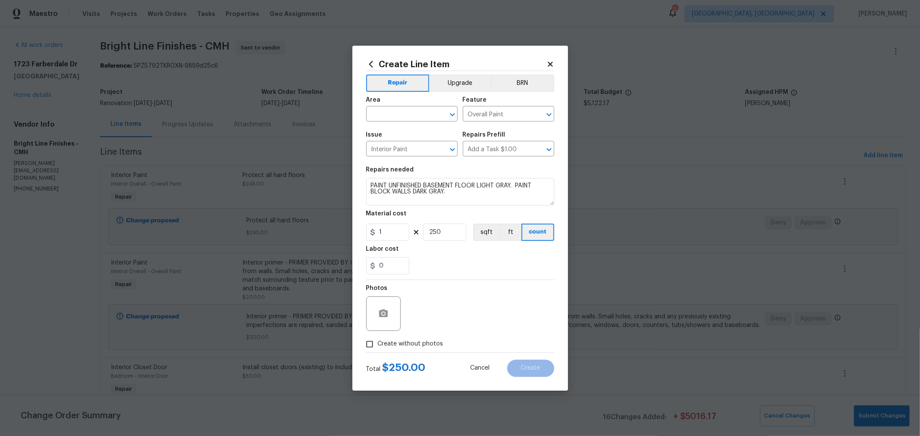
click at [378, 345] on input "Create without photos" at bounding box center [369, 344] width 16 height 16
checkbox input "true"
click at [461, 319] on textarea at bounding box center [480, 314] width 147 height 34
type textarea "H"
click at [527, 341] on div "Create without photos" at bounding box center [460, 344] width 188 height 16
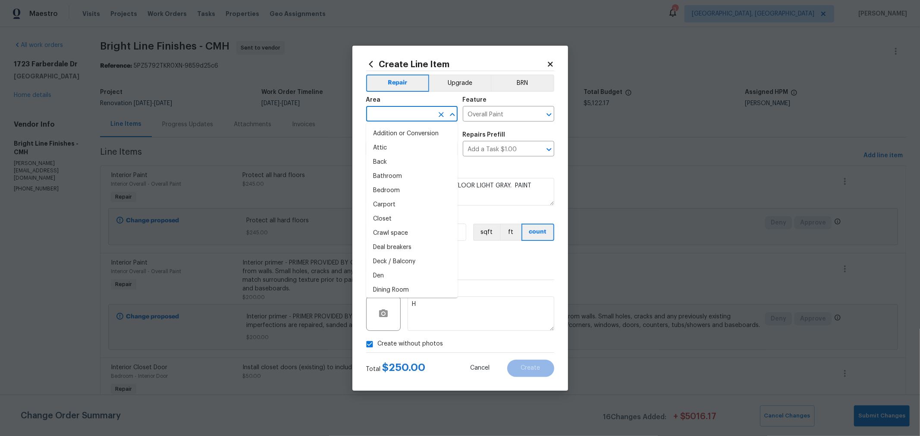
click at [432, 117] on input "text" at bounding box center [399, 114] width 67 height 13
click at [412, 162] on li "Unfinished basement" at bounding box center [411, 162] width 91 height 14
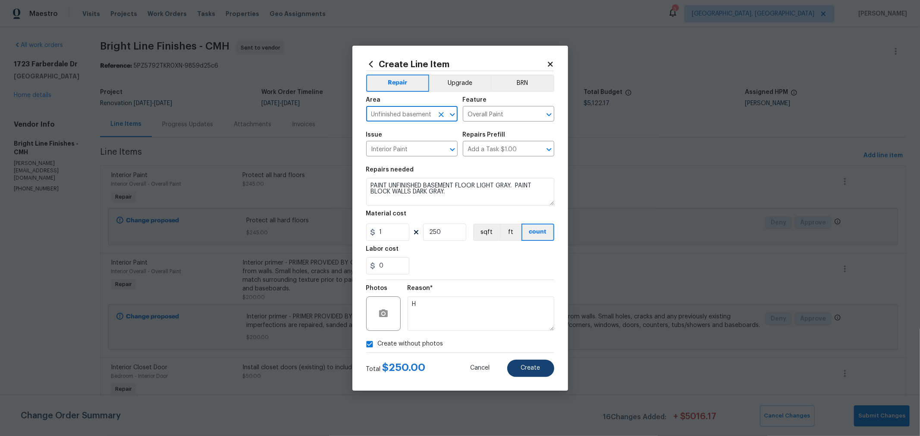
type input "Unfinished basement"
click at [526, 362] on button "Create" at bounding box center [530, 368] width 47 height 17
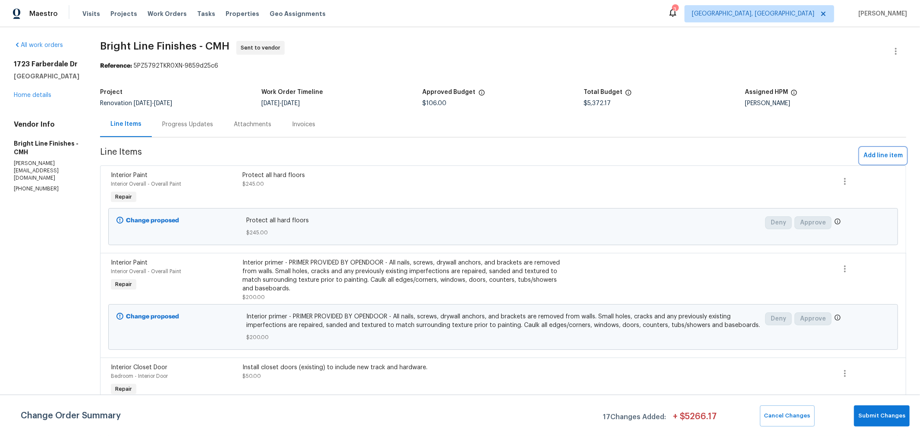
click at [874, 153] on span "Add line item" at bounding box center [882, 155] width 39 height 11
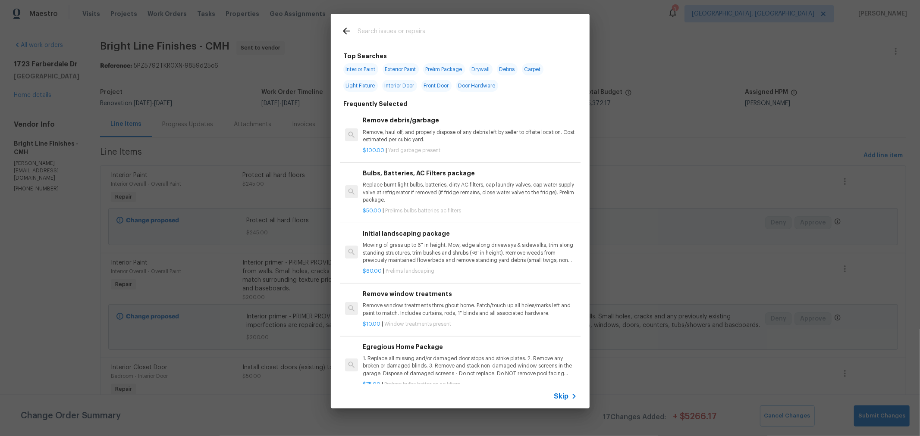
click at [458, 23] on div at bounding box center [441, 31] width 220 height 34
click at [456, 29] on input "text" at bounding box center [448, 32] width 183 height 13
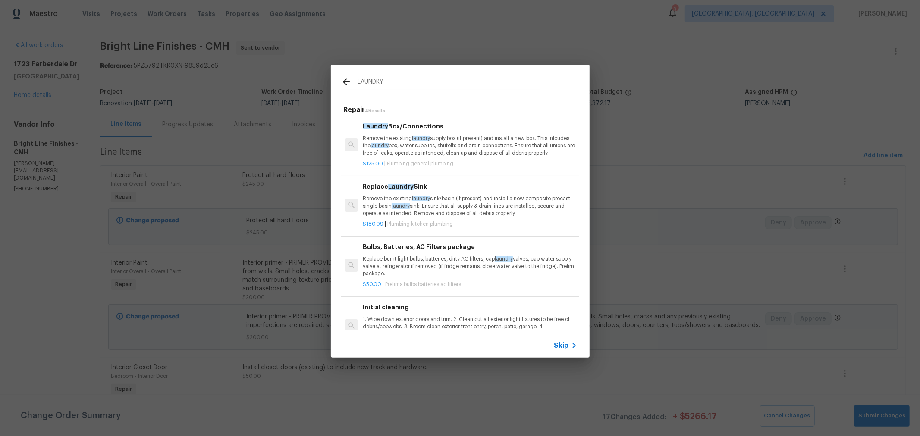
type input "LAUNDRY"
click at [485, 135] on p "Remove the existing laundry supply box (if present) and install a new box. This…" at bounding box center [470, 146] width 214 height 22
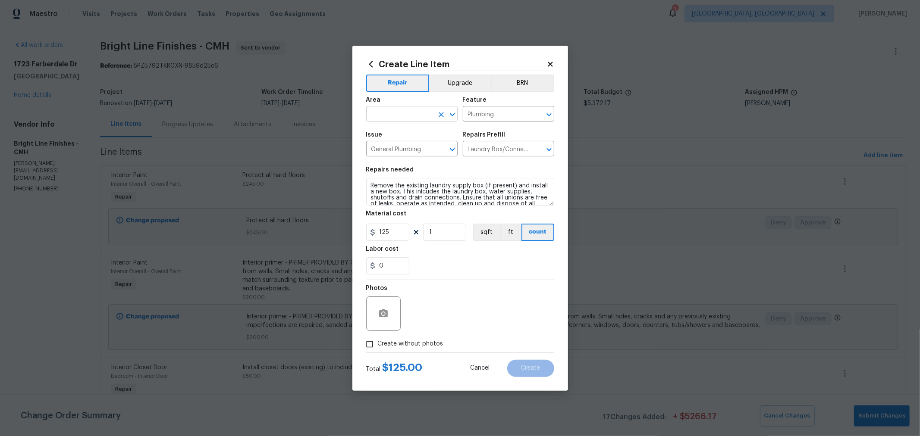
click at [406, 116] on input "text" at bounding box center [399, 114] width 67 height 13
click at [391, 135] on li "Unfinished basement" at bounding box center [411, 134] width 91 height 14
type input "Unfinished basement"
click at [428, 343] on span "Create without photos" at bounding box center [411, 344] width 66 height 9
click at [378, 343] on input "Create without photos" at bounding box center [369, 344] width 16 height 16
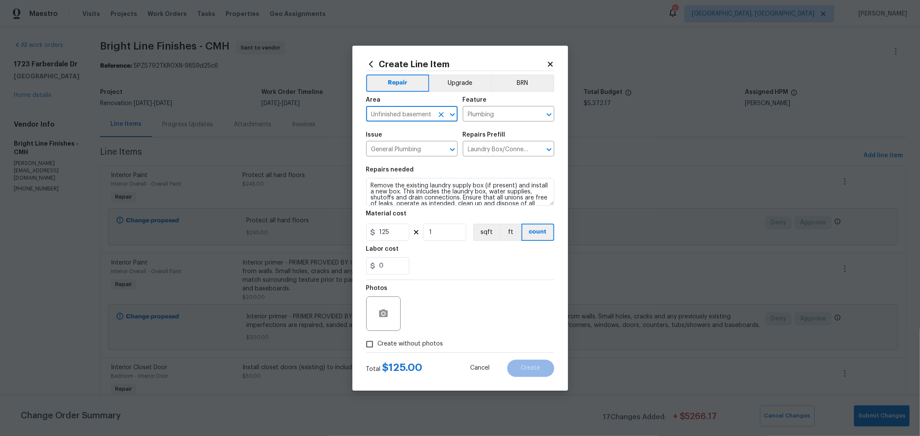
checkbox input "true"
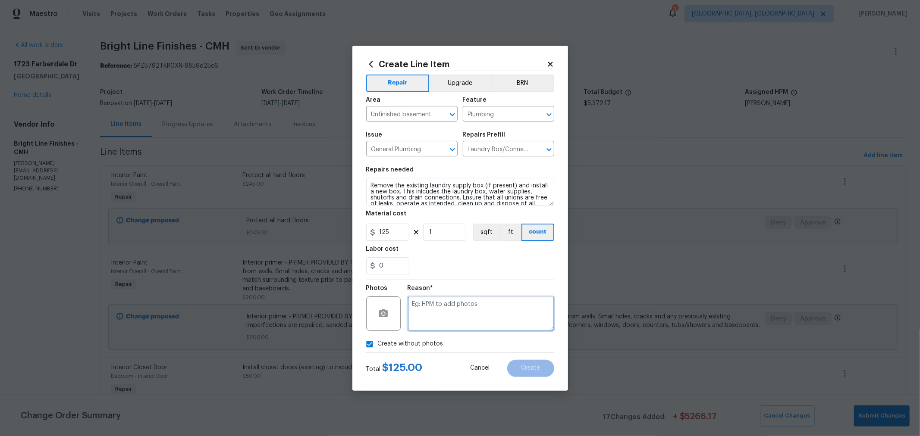
click at [453, 302] on textarea at bounding box center [480, 314] width 147 height 34
type textarea "H"
click at [531, 370] on span "Create" at bounding box center [530, 368] width 19 height 6
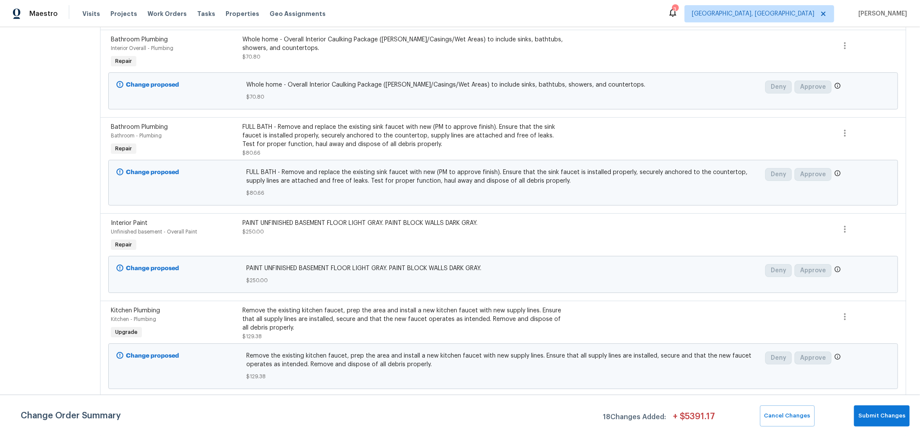
click at [332, 219] on div "PAINT UNFINISHED BASEMENT FLOOR LIGHT GRAY. PAINT BLOCK WALLS DARK GRAY." at bounding box center [404, 223] width 324 height 9
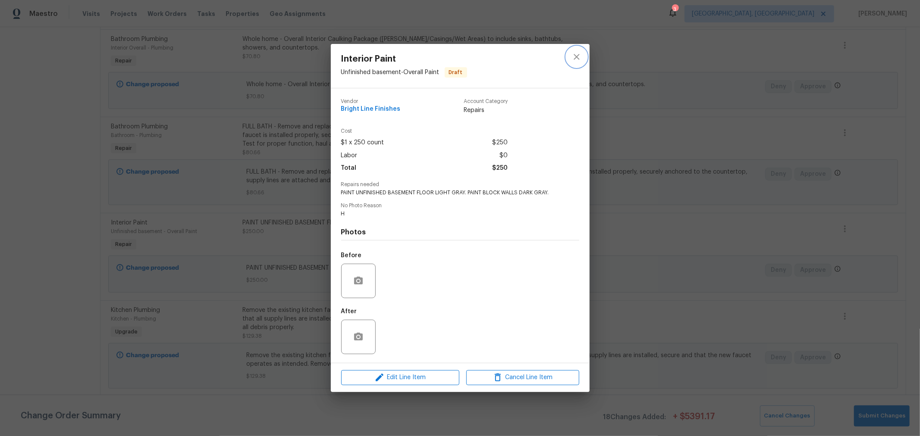
click at [575, 58] on icon "close" at bounding box center [576, 57] width 6 height 6
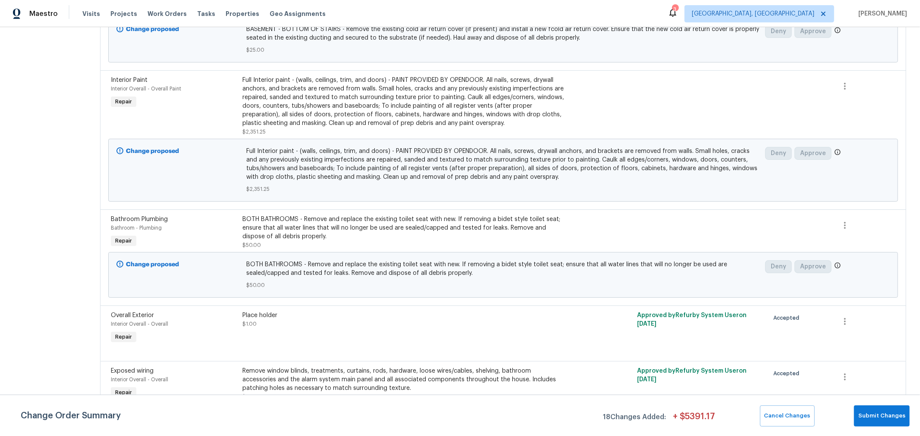
scroll to position [1665, 0]
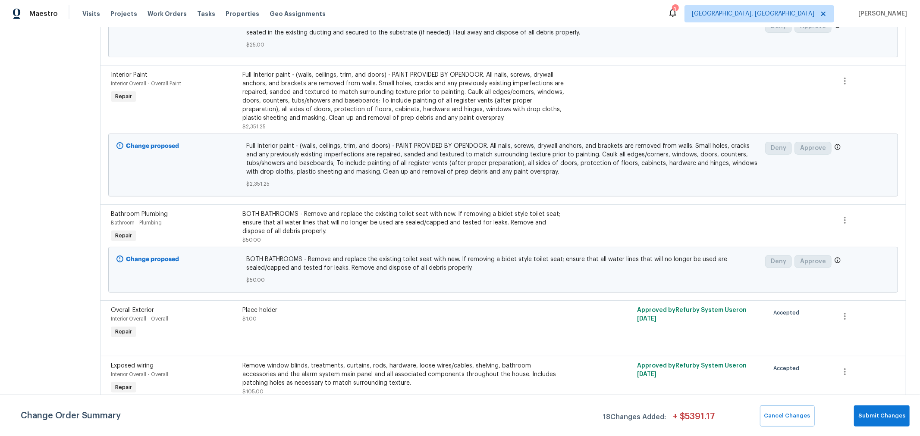
click at [384, 214] on div "BOTH BATHROOMS - Remove and replace the existing toilet seat with new. If remov…" at bounding box center [404, 223] width 324 height 26
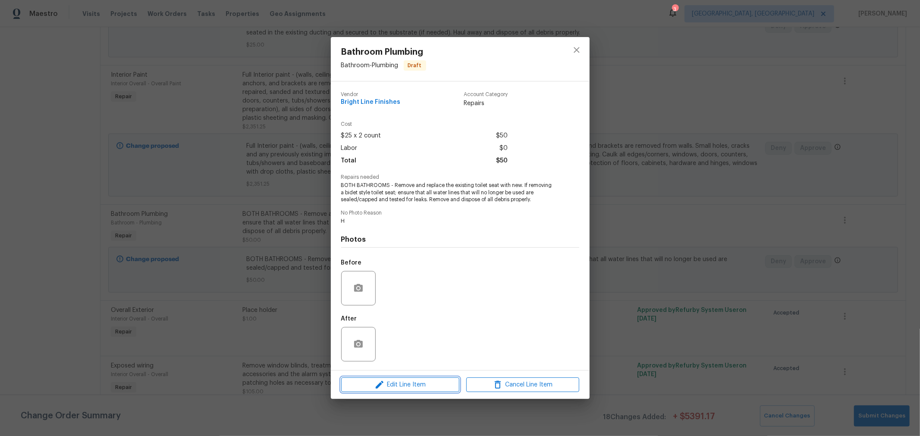
click at [422, 386] on span "Edit Line Item" at bounding box center [400, 385] width 113 height 11
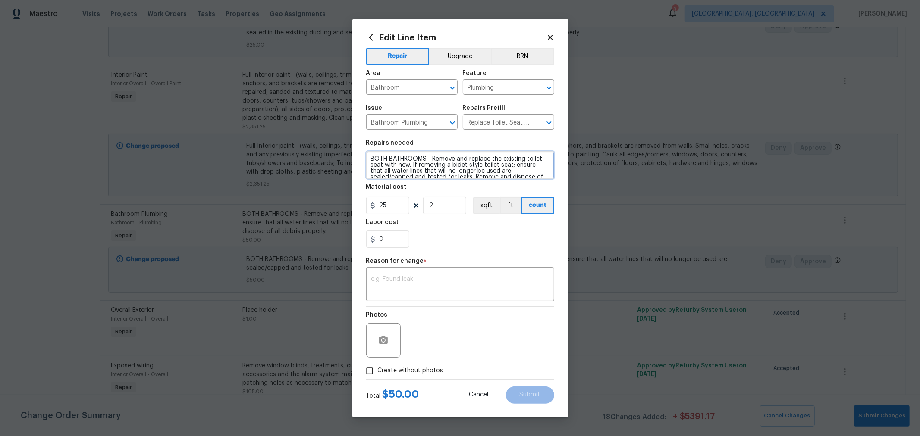
click at [454, 159] on textarea "BOTH BATHROOMS - Remove and replace the existing toilet seat with new. If remov…" at bounding box center [460, 165] width 188 height 28
type textarea "BOTH BATHROOMS - Remove bidet(s) and replace the existing toilet seat with new.…"
click at [486, 334] on div "Photos" at bounding box center [460, 335] width 188 height 56
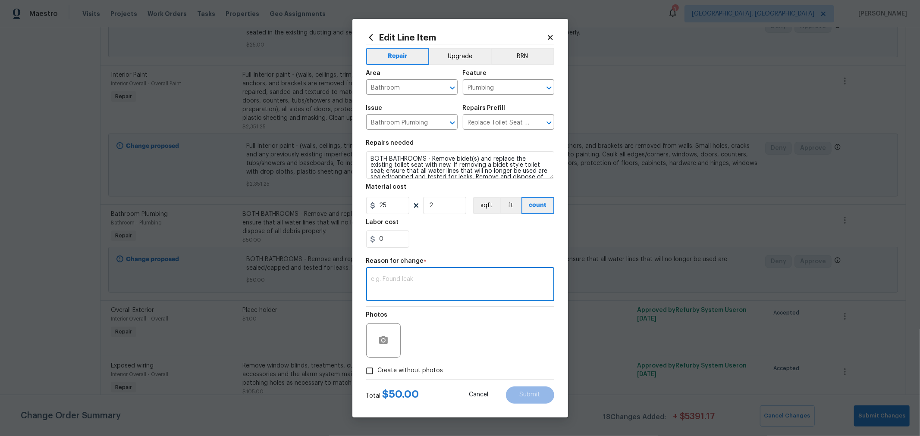
click at [434, 280] on textarea at bounding box center [460, 285] width 178 height 18
type textarea "desc"
click at [520, 392] on span "Submit" at bounding box center [530, 395] width 21 height 6
type textarea "BOTH BATHROOMS - Remove and replace the existing toilet seat with new. If remov…"
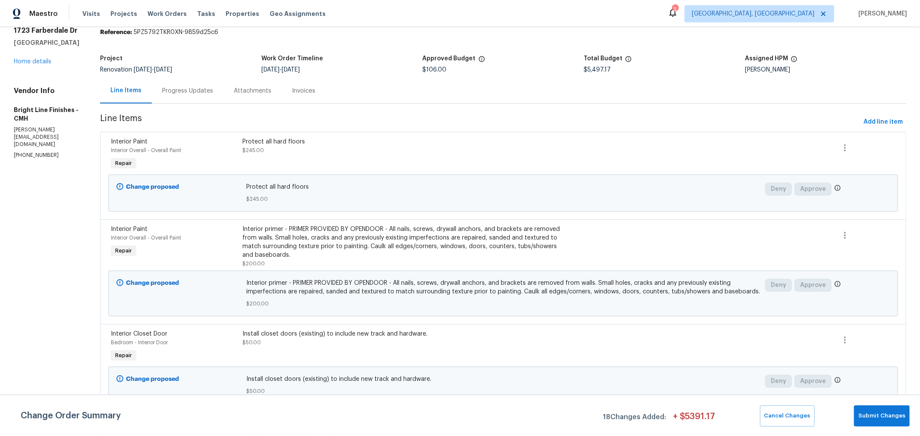
scroll to position [0, 0]
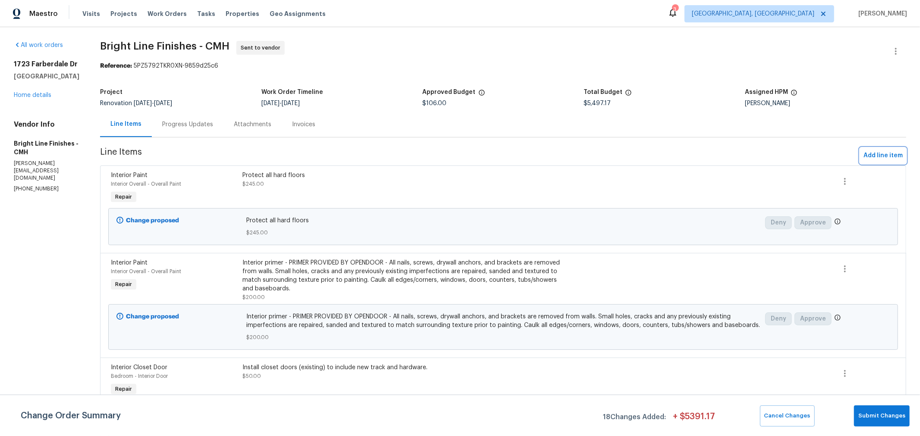
click at [868, 156] on span "Add line item" at bounding box center [882, 155] width 39 height 11
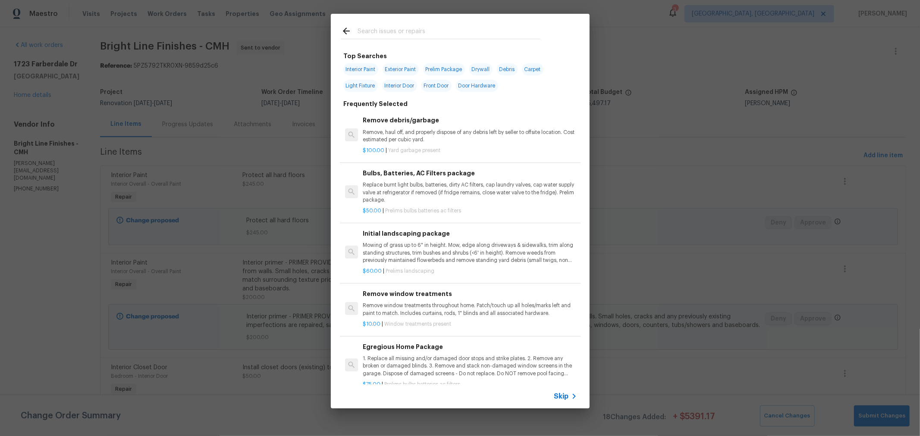
click at [381, 35] on input "text" at bounding box center [448, 32] width 183 height 13
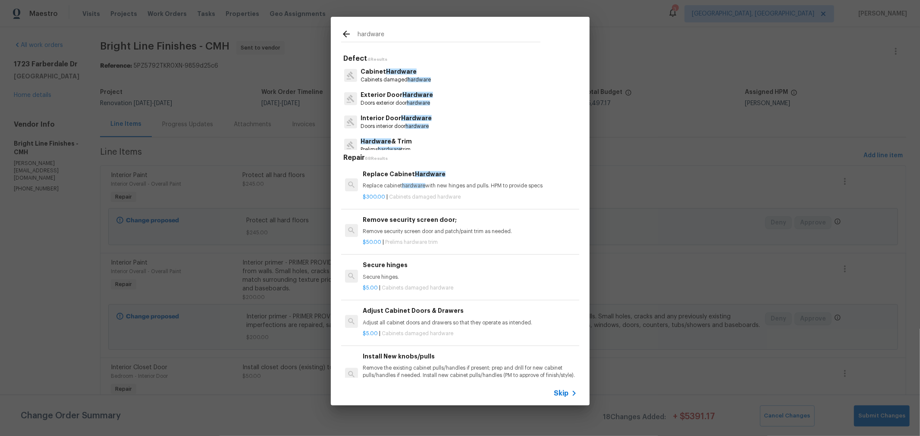
type input "hardware"
click at [408, 93] on span "Hardware" at bounding box center [417, 95] width 31 height 6
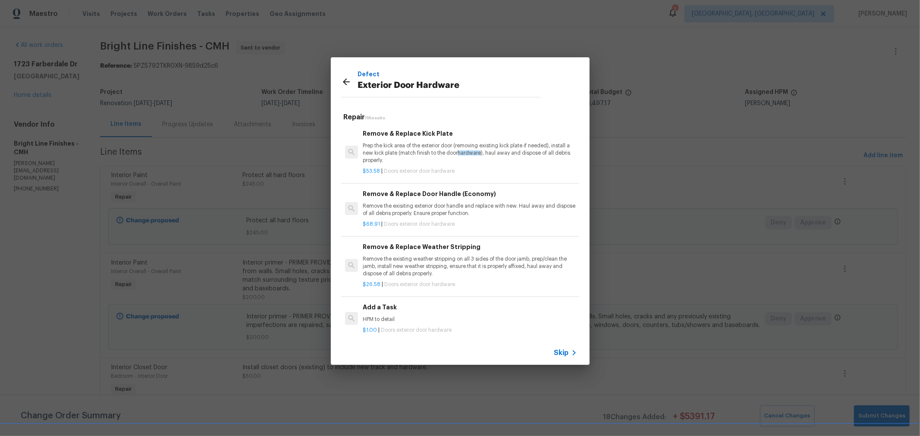
click at [505, 210] on p "Remove the exisiting exterior door handle and replace with new. Haul away and d…" at bounding box center [470, 210] width 214 height 15
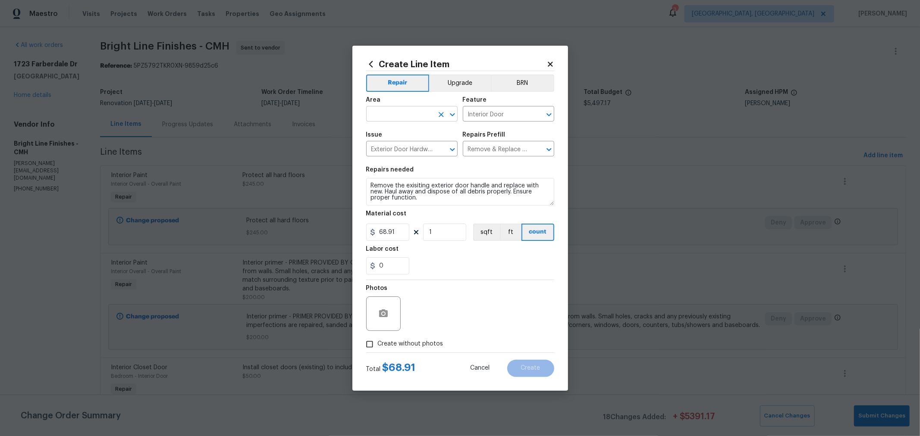
click at [407, 117] on input "text" at bounding box center [399, 114] width 67 height 13
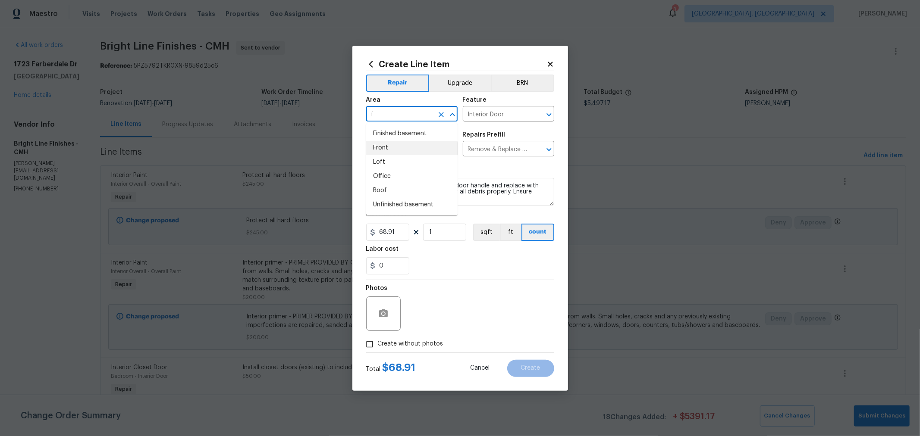
click at [385, 150] on li "Front" at bounding box center [411, 148] width 91 height 14
type input "Front"
click at [501, 121] on body "Maestro Visits Projects Work Orders Tasks Properties Geo Assignments 3 Columbus…" at bounding box center [460, 218] width 920 height 436
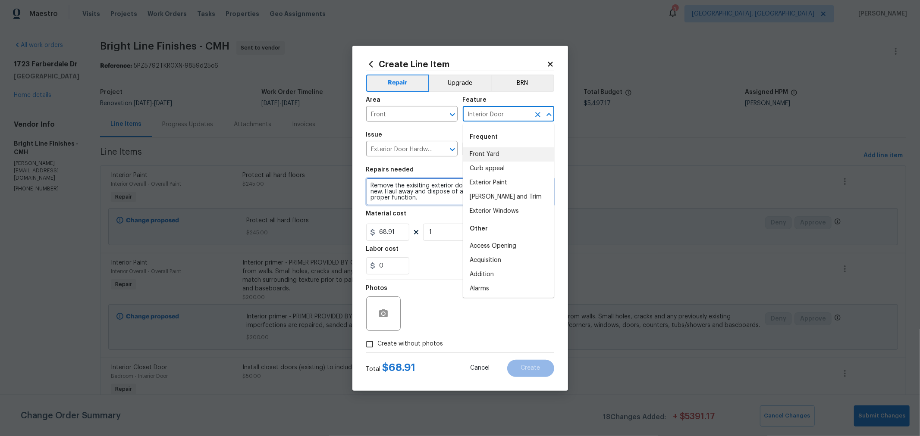
click at [389, 203] on textarea "Remove the exisiting exterior door handle and replace with new. Haul away and d…" at bounding box center [460, 192] width 188 height 28
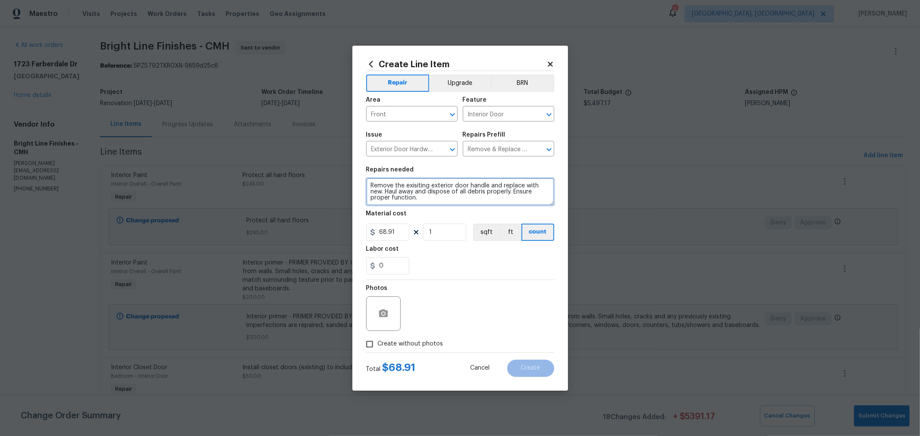
click at [368, 182] on textarea "Remove the exisiting exterior door handle and replace with new. Haul away and d…" at bounding box center [460, 192] width 188 height 28
click at [385, 191] on textarea "Remove the exisiting exterior door handle and replace with new. Haul away and d…" at bounding box center [460, 192] width 188 height 28
click at [487, 184] on textarea "Remove the exisiting exterior door handle and replace with new. Haul away and d…" at bounding box center [460, 192] width 188 height 28
click at [503, 185] on textarea "Remove the exisiting exterior door handle and replace with new. Haul away and d…" at bounding box center [460, 192] width 188 height 28
click at [423, 190] on textarea "Remove the exisiting exterior door handle and deadbolt, replace with new. Haul …" at bounding box center [460, 192] width 188 height 28
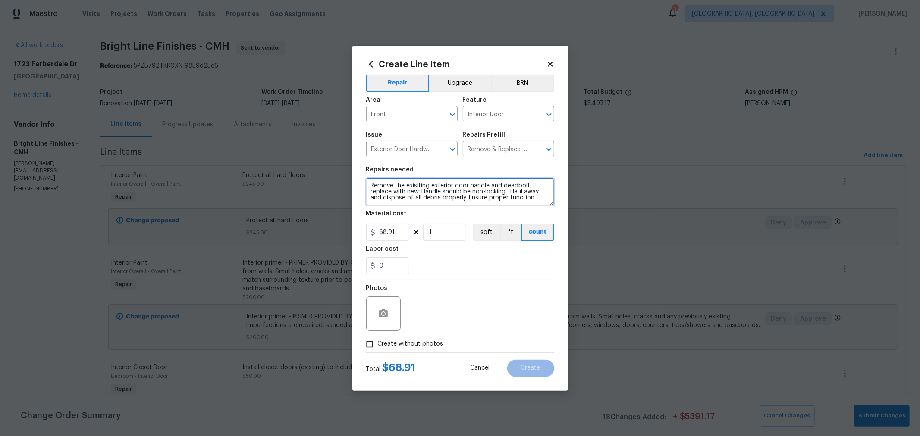
type textarea "Remove the exisiting exterior door handle and deadbolt, replace with new. Handl…"
click at [516, 275] on div "0" at bounding box center [460, 265] width 188 height 17
click at [427, 341] on span "Create without photos" at bounding box center [411, 344] width 66 height 9
click at [378, 341] on input "Create without photos" at bounding box center [369, 344] width 16 height 16
checkbox input "true"
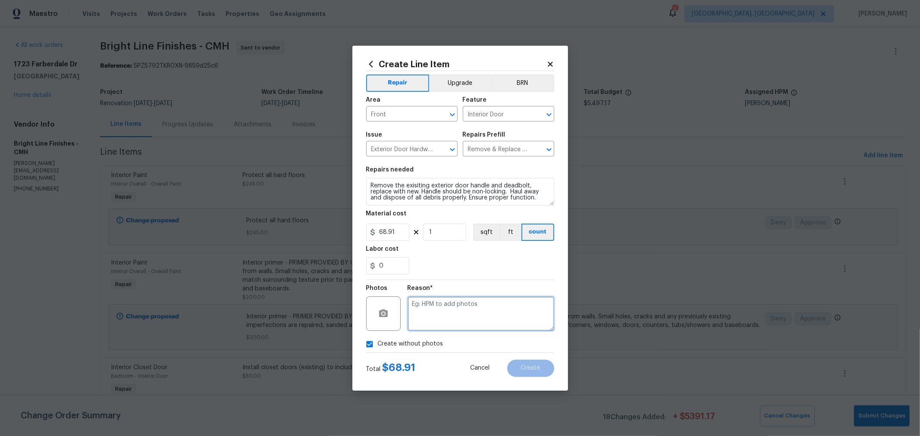
click at [453, 312] on textarea at bounding box center [480, 314] width 147 height 34
type textarea "h"
click at [445, 270] on div "0" at bounding box center [460, 265] width 188 height 17
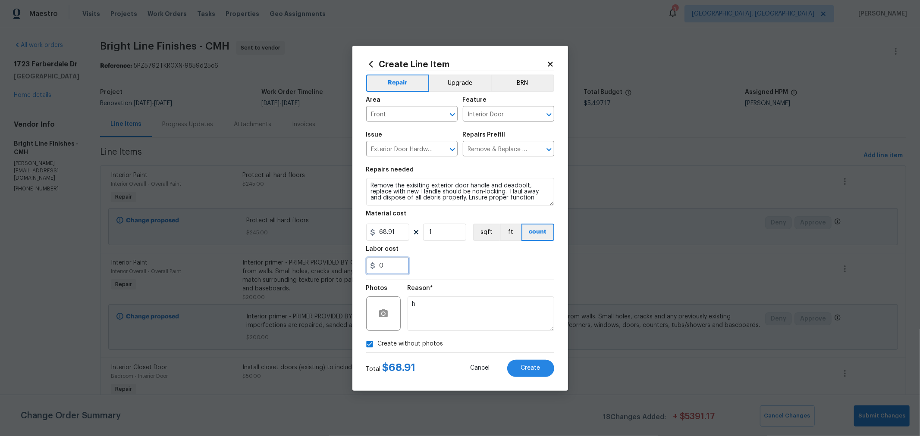
drag, startPoint x: 381, startPoint y: 264, endPoint x: 367, endPoint y: 263, distance: 13.4
click at [367, 263] on input "0" at bounding box center [387, 265] width 43 height 17
drag, startPoint x: 389, startPoint y: 266, endPoint x: 342, endPoint y: 260, distance: 46.9
click at [342, 260] on div "Create Line Item Repair Upgrade BRN Area Front ​ Feature Interior Door ​ Issue …" at bounding box center [460, 218] width 920 height 436
type input "35"
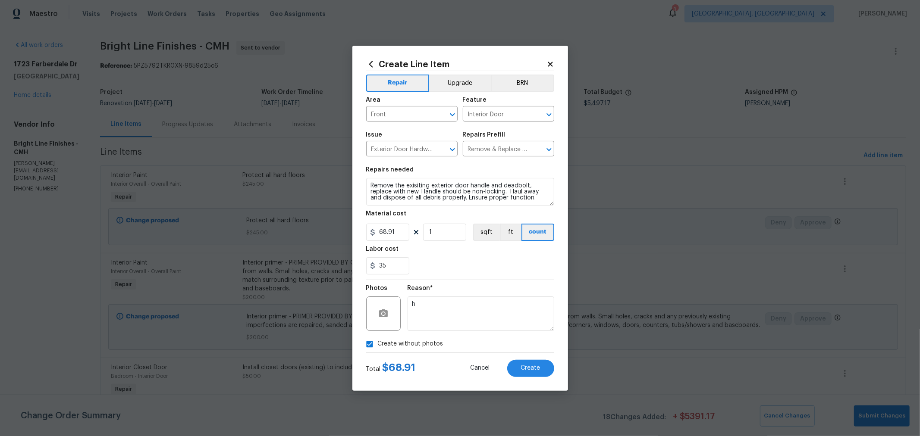
click at [517, 251] on div "Labor cost" at bounding box center [460, 251] width 188 height 11
click at [530, 370] on span "Create" at bounding box center [530, 368] width 19 height 6
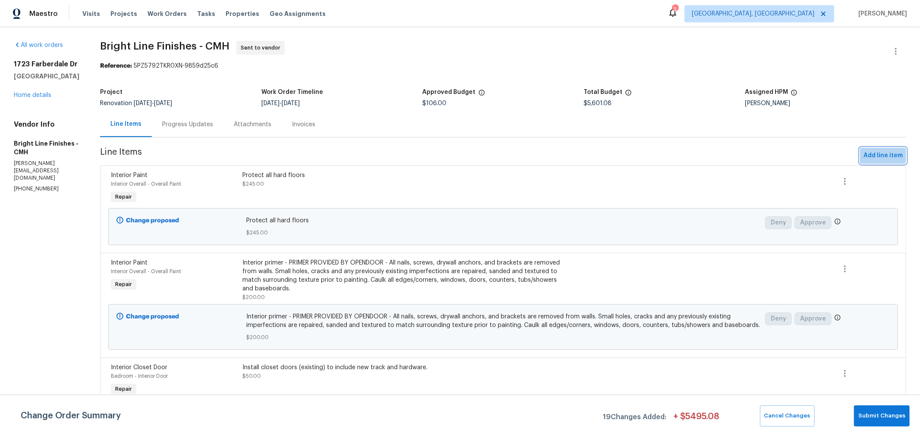
click at [869, 155] on span "Add line item" at bounding box center [882, 155] width 39 height 11
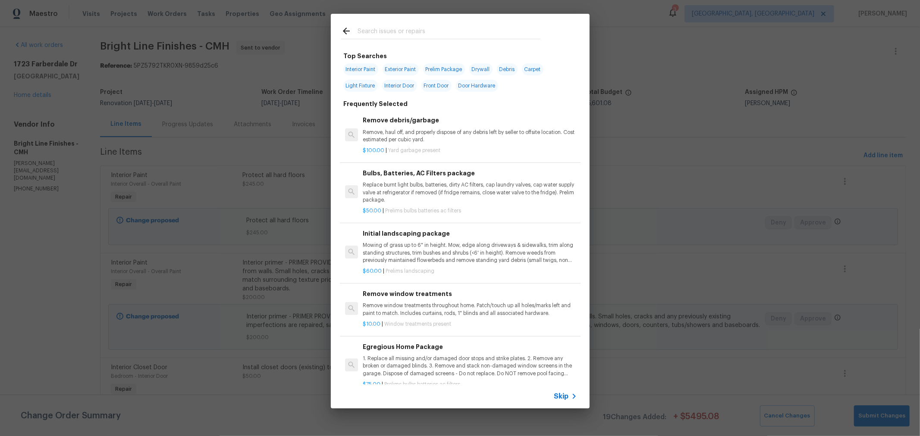
click at [401, 66] on span "Exterior Paint" at bounding box center [400, 69] width 36 height 12
type input "Exterior Paint"
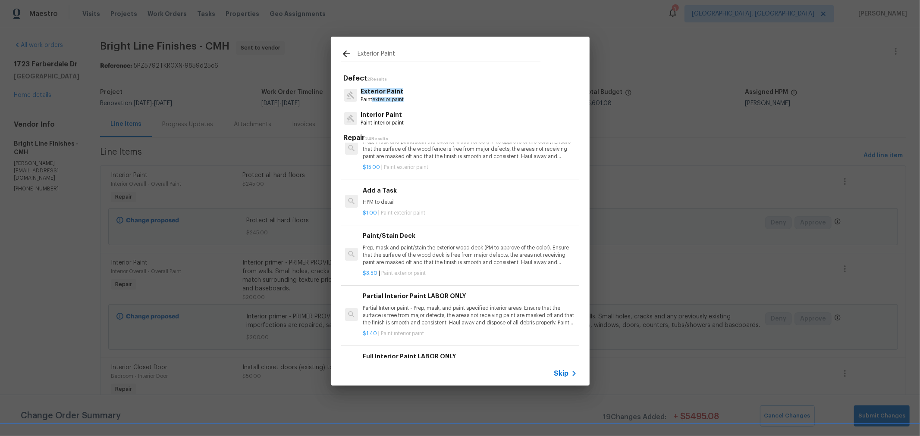
scroll to position [238, 0]
click at [421, 203] on p "HPM to detail" at bounding box center [470, 200] width 214 height 7
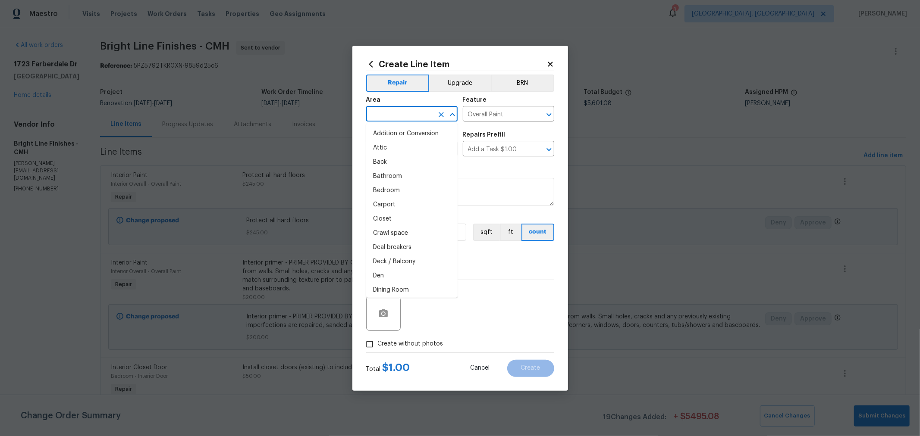
click at [419, 117] on input "text" at bounding box center [399, 114] width 67 height 13
click at [391, 135] on li "Front" at bounding box center [411, 134] width 91 height 14
type input "Front"
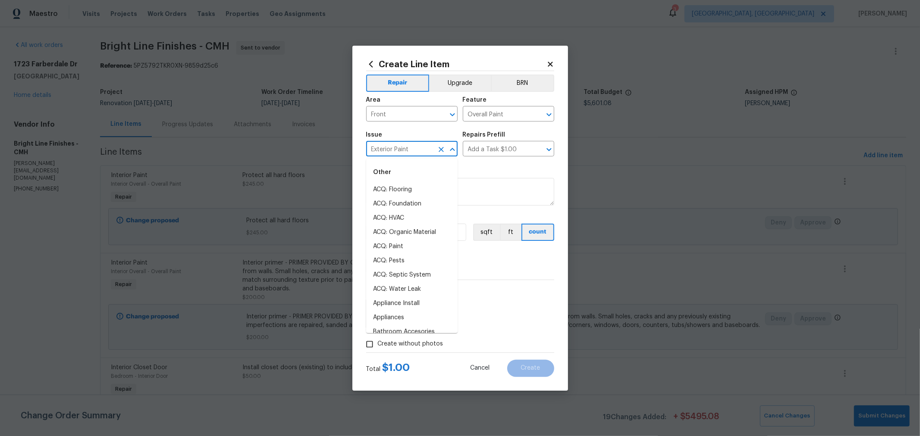
click at [392, 149] on input "Exterior Paint" at bounding box center [399, 149] width 67 height 13
click at [548, 169] on div "Repairs needed" at bounding box center [460, 172] width 188 height 11
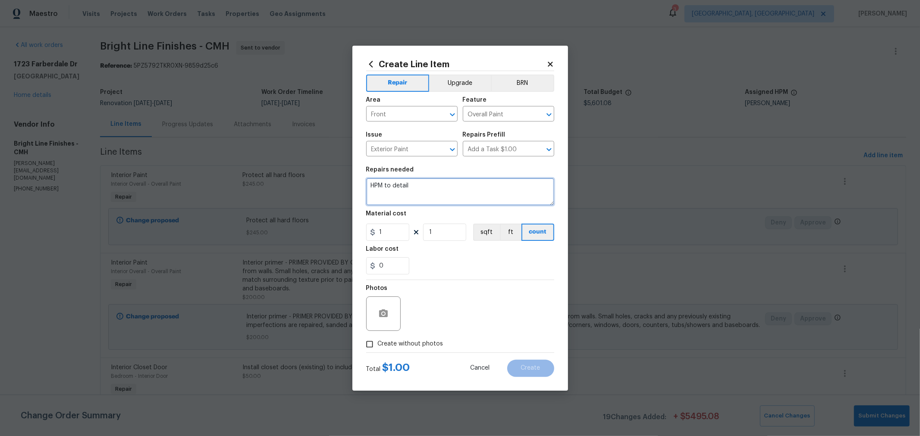
drag, startPoint x: 458, startPoint y: 186, endPoint x: 239, endPoint y: 159, distance: 220.3
click at [239, 159] on div "Create Line Item Repair Upgrade BRN Area Front ​ Feature Overall Paint ​ Issue …" at bounding box center [460, 218] width 920 height 436
type textarea "p"
type textarea "PAINT FRONT DOOR, GARAGE DOOR & TRIM, AND SHUTTERS. DOOR & SHUTTERS: STONES THR…"
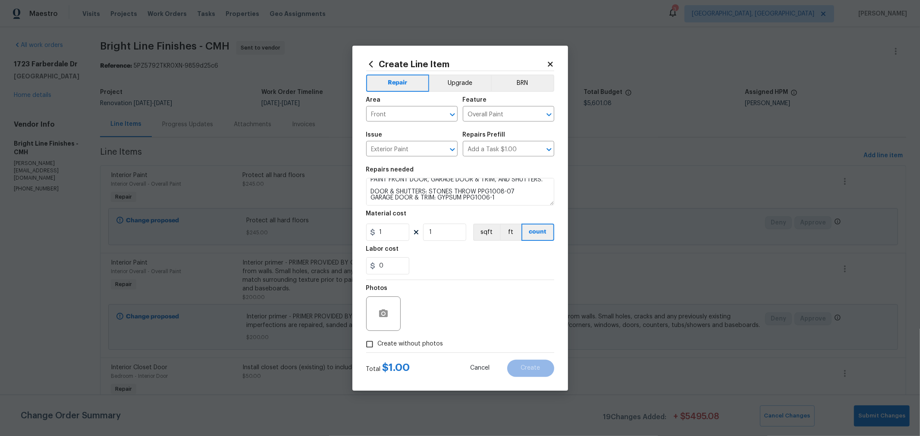
click at [487, 283] on div "Photos" at bounding box center [460, 308] width 188 height 56
drag, startPoint x: 454, startPoint y: 236, endPoint x: 388, endPoint y: 233, distance: 66.0
click at [388, 233] on div "1 1 sqft ft count" at bounding box center [460, 232] width 188 height 17
type input "550"
click at [430, 347] on span "Create without photos" at bounding box center [411, 344] width 66 height 9
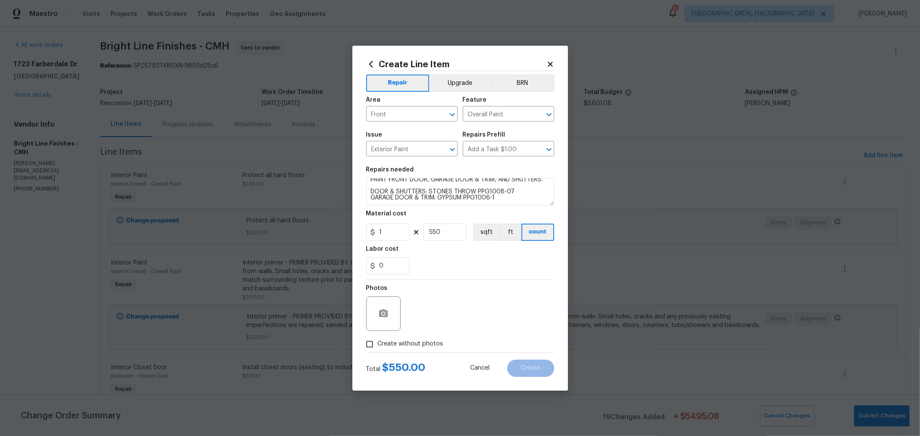
click at [378, 347] on input "Create without photos" at bounding box center [369, 344] width 16 height 16
checkbox input "true"
click at [464, 317] on textarea at bounding box center [480, 314] width 147 height 34
type textarea "H"
click at [492, 251] on div "Labor cost" at bounding box center [460, 251] width 188 height 11
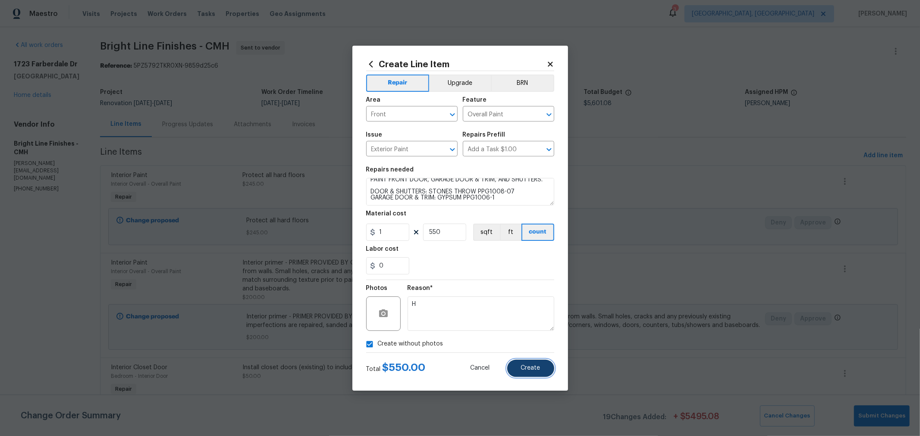
click at [526, 369] on span "Create" at bounding box center [530, 368] width 19 height 6
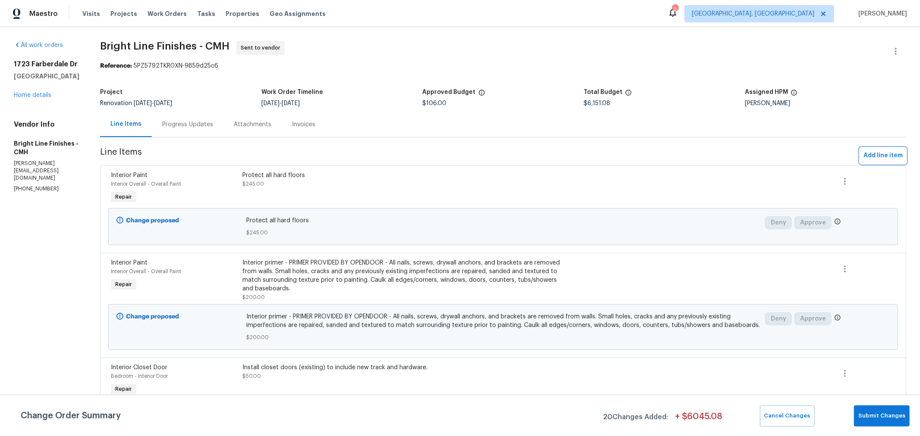
click at [864, 158] on span "Add line item" at bounding box center [882, 155] width 39 height 11
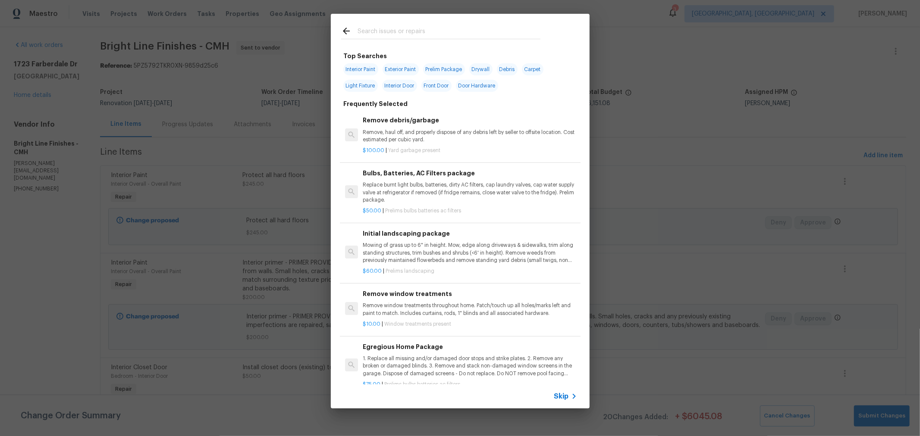
click at [453, 27] on input "text" at bounding box center [448, 32] width 183 height 13
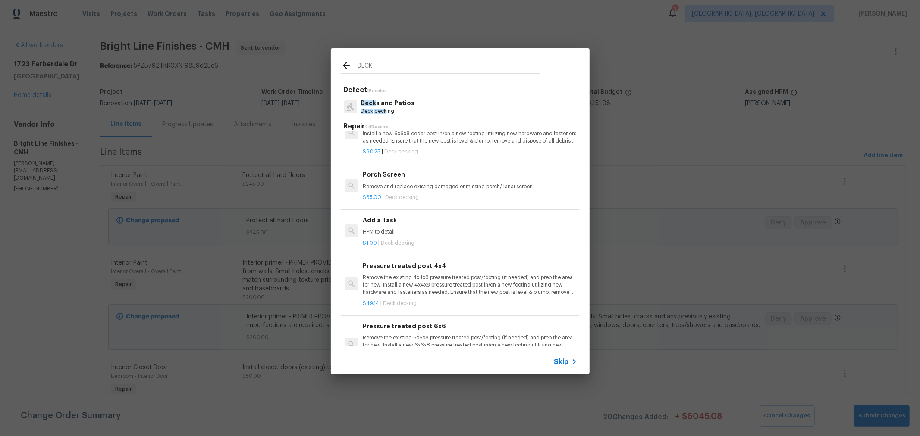
scroll to position [814, 0]
type input "DECK"
click at [376, 228] on p "HPM to detail" at bounding box center [470, 231] width 214 height 7
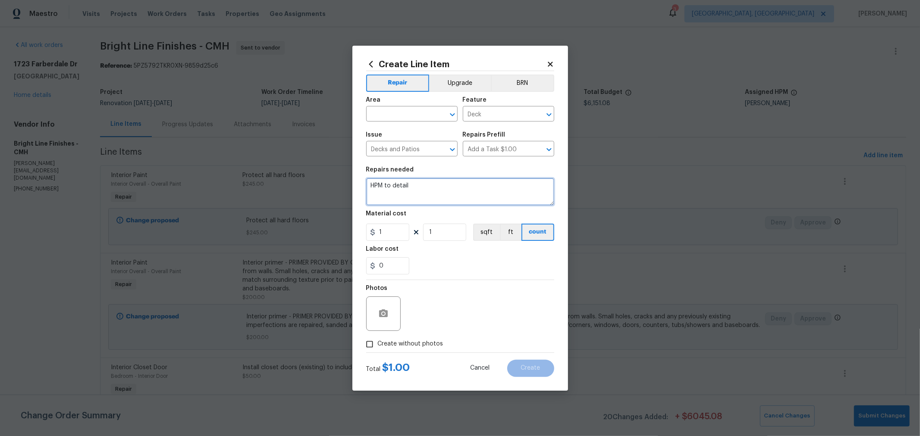
drag, startPoint x: 440, startPoint y: 194, endPoint x: 303, endPoint y: 179, distance: 137.9
click at [302, 179] on div "Create Line Item Repair Upgrade BRN Area ​ Feature Deck ​ Issue Decks and Patio…" at bounding box center [460, 218] width 920 height 436
click at [417, 186] on textarea "PROVIDE QUOTE TO BUILD A DECK AND STAIRS OFF THE BACK SLIDING DOOR." at bounding box center [460, 192] width 188 height 28
type textarea "PROVIDE QUOTE/DESIGN TO BUILD A DECK AND STAIRS OFF THE BACK SLIDING DOOR."
click at [404, 109] on input "text" at bounding box center [399, 114] width 67 height 13
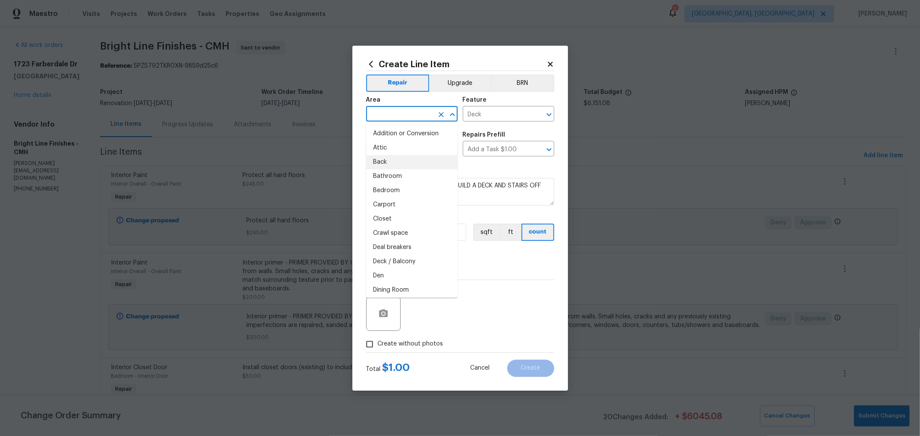
click at [389, 160] on li "Back" at bounding box center [411, 162] width 91 height 14
type input "Back"
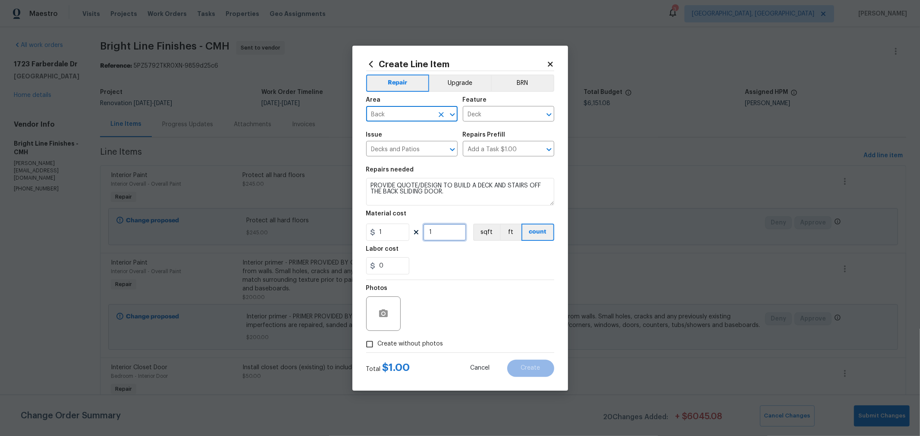
drag, startPoint x: 449, startPoint y: 233, endPoint x: 429, endPoint y: 234, distance: 19.4
click at [430, 234] on input "1" at bounding box center [444, 232] width 43 height 17
drag, startPoint x: 446, startPoint y: 233, endPoint x: 385, endPoint y: 232, distance: 61.2
click at [385, 232] on div "1 1 sqft ft count" at bounding box center [460, 232] width 188 height 17
type input "75"
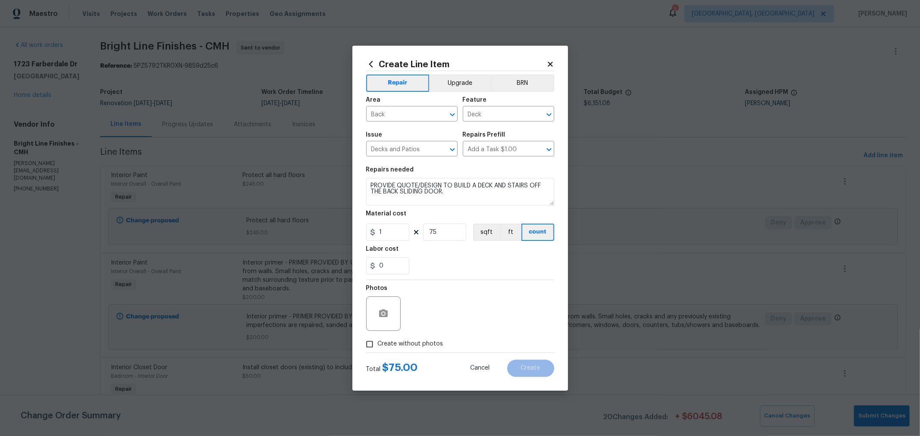
click at [399, 342] on span "Create without photos" at bounding box center [411, 344] width 66 height 9
click at [378, 342] on input "Create without photos" at bounding box center [369, 344] width 16 height 16
checkbox input "true"
drag, startPoint x: 432, startPoint y: 317, endPoint x: 519, endPoint y: 312, distance: 86.4
click at [434, 317] on textarea at bounding box center [480, 314] width 147 height 34
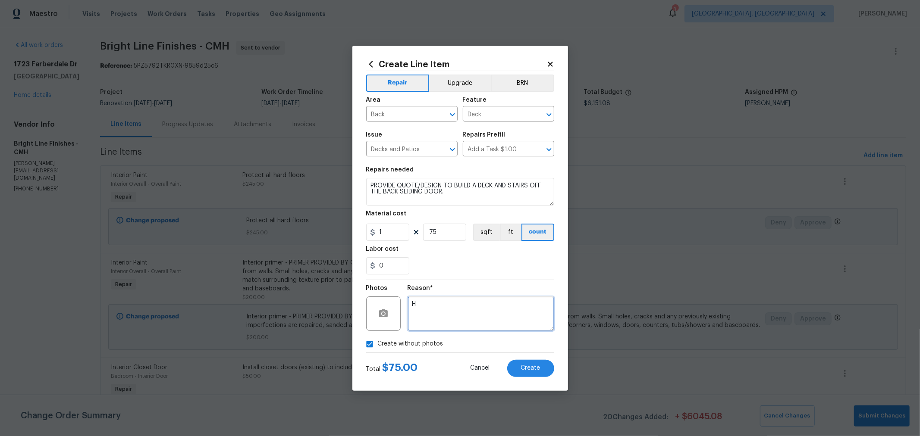
type textarea "H"
click at [505, 269] on div "0" at bounding box center [460, 265] width 188 height 17
click at [533, 369] on span "Create" at bounding box center [530, 368] width 19 height 6
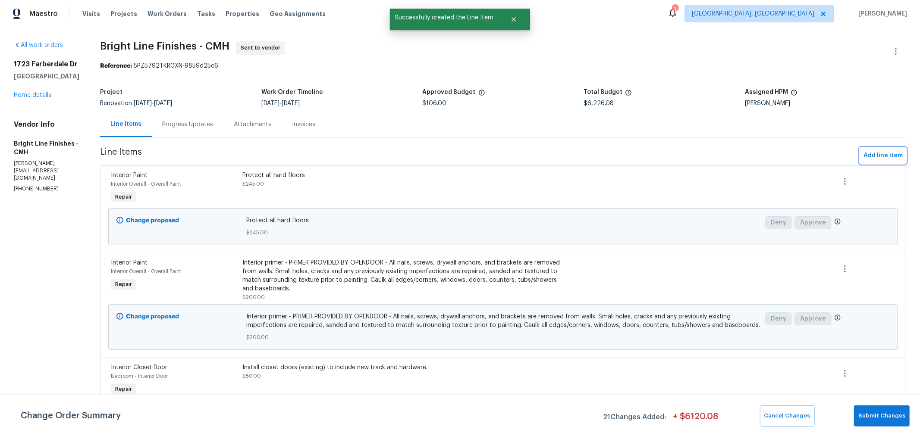
click at [869, 156] on span "Add line item" at bounding box center [882, 155] width 39 height 11
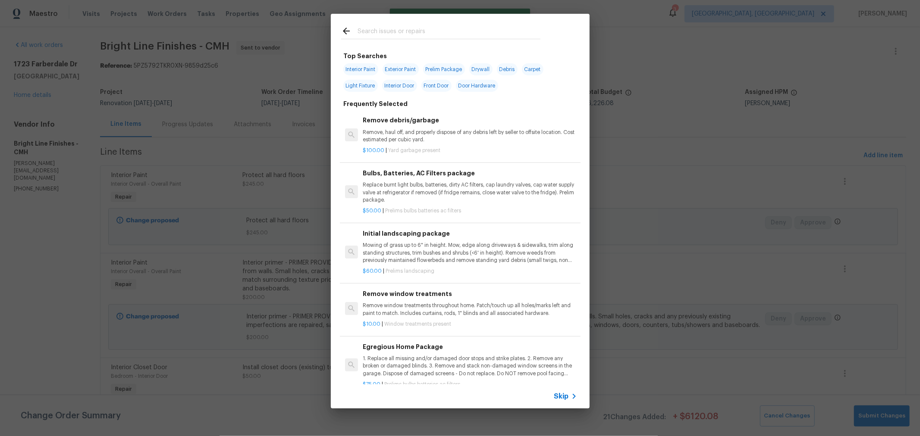
click at [363, 31] on input "text" at bounding box center [448, 32] width 183 height 13
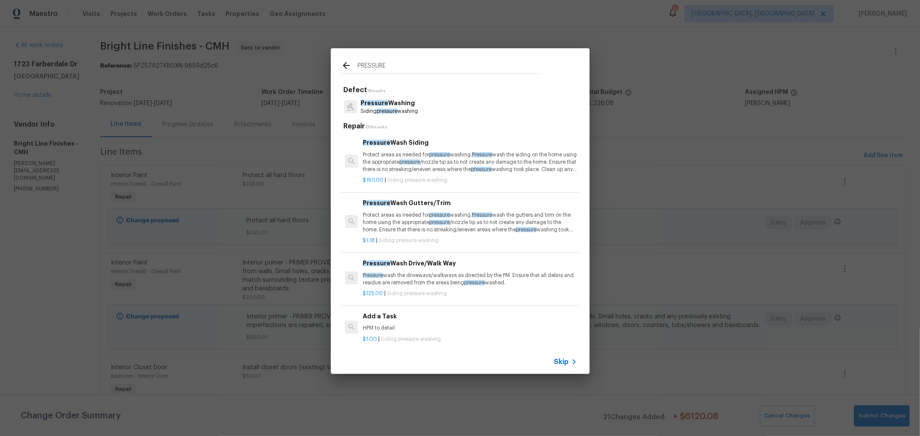
type input "PRESSURE"
click at [394, 110] on span "pressure" at bounding box center [386, 111] width 21 height 5
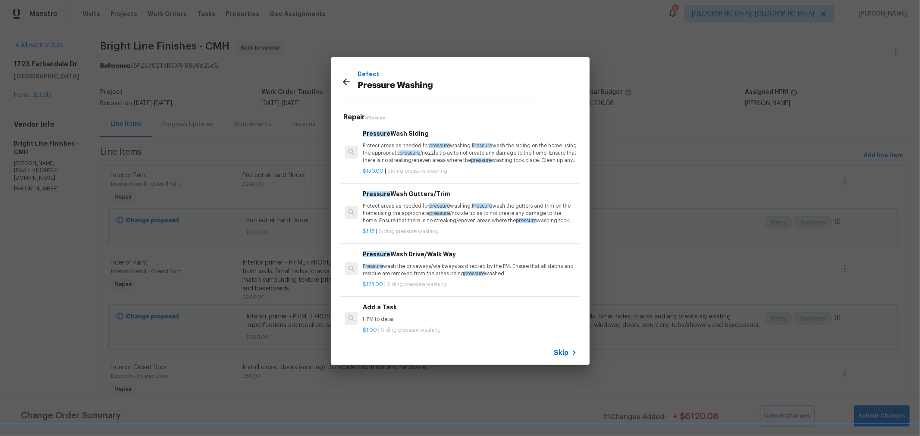
click at [397, 134] on h6 "Pressure Wash Siding" at bounding box center [470, 133] width 214 height 9
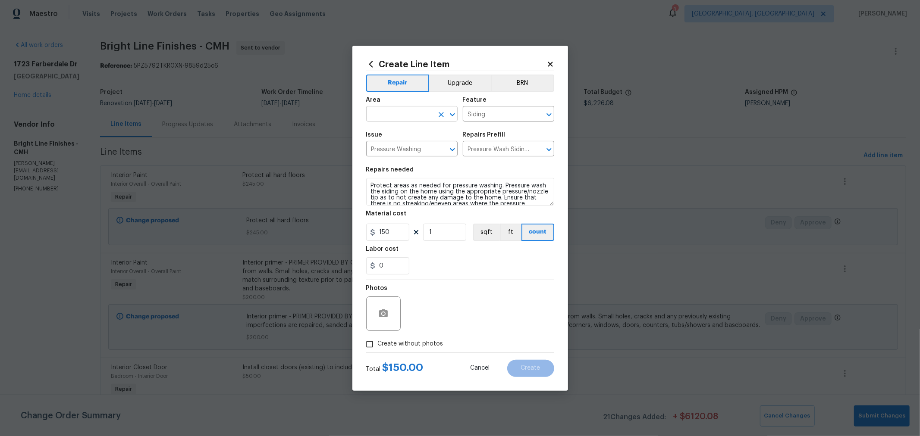
click at [425, 111] on input "text" at bounding box center [399, 114] width 67 height 13
click at [410, 148] on li "Exterior Overall" at bounding box center [411, 148] width 91 height 14
type input "Exterior Overall"
click at [419, 346] on span "Create without photos" at bounding box center [411, 344] width 66 height 9
click at [378, 346] on input "Create without photos" at bounding box center [369, 344] width 16 height 16
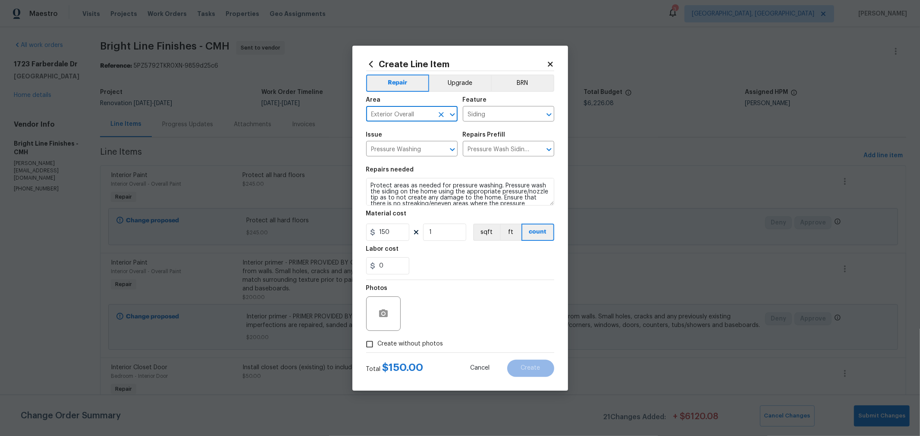
checkbox input "true"
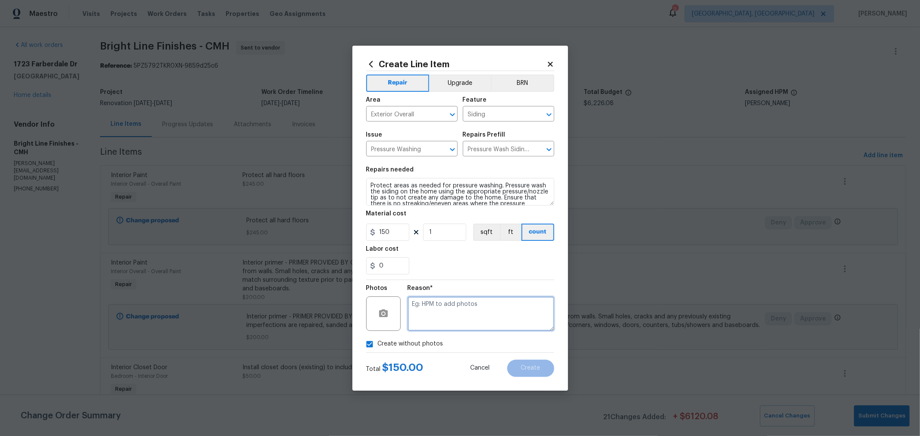
click at [449, 319] on textarea at bounding box center [480, 314] width 147 height 34
type textarea "H"
click at [527, 362] on button "Create" at bounding box center [530, 368] width 47 height 17
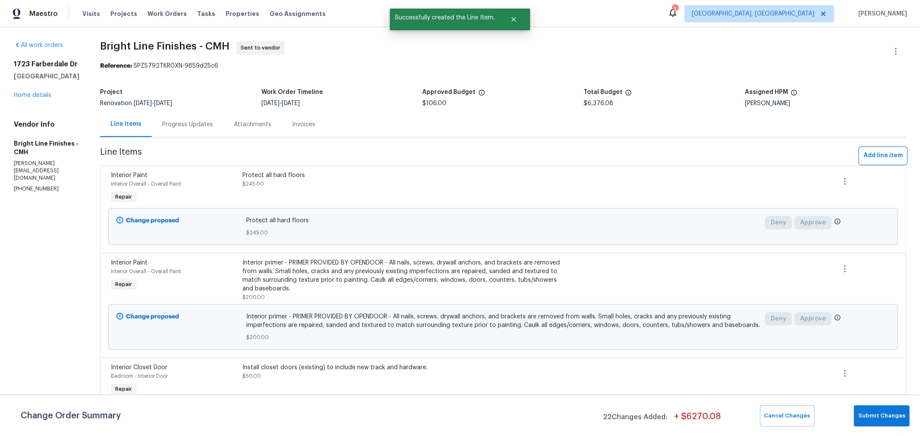
click at [863, 153] on span "Add line item" at bounding box center [882, 155] width 39 height 11
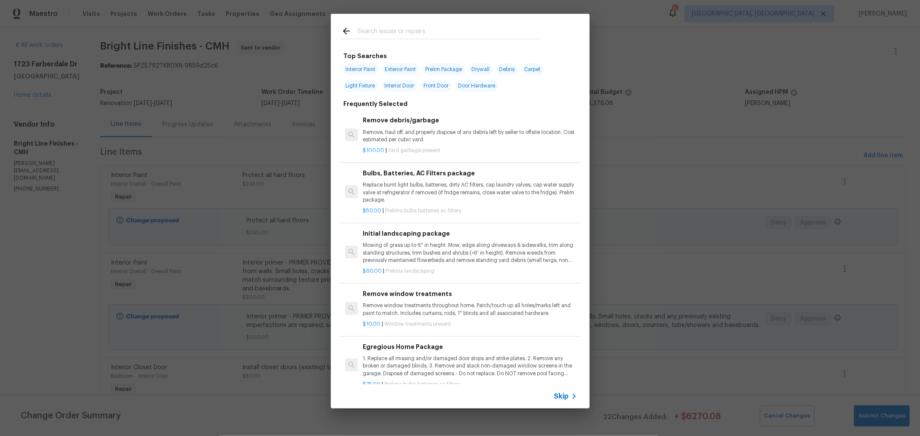
click at [412, 33] on input "text" at bounding box center [448, 32] width 183 height 13
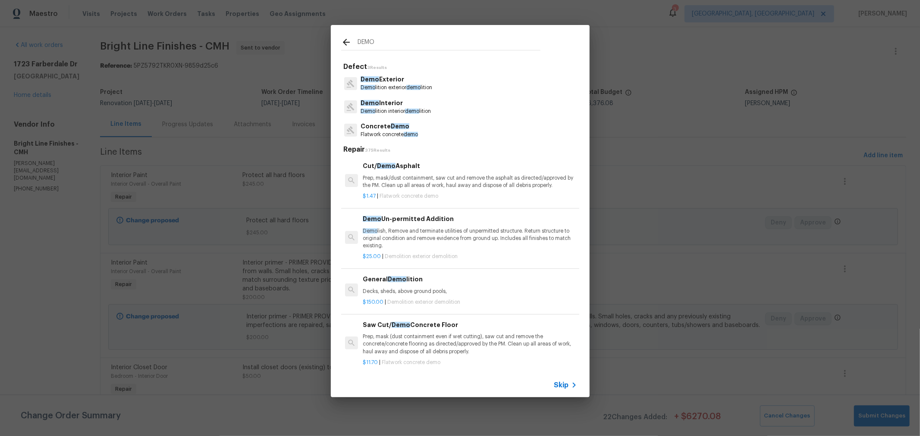
type input "DEMO"
click at [436, 281] on h6 "General Demo lition" at bounding box center [470, 279] width 214 height 9
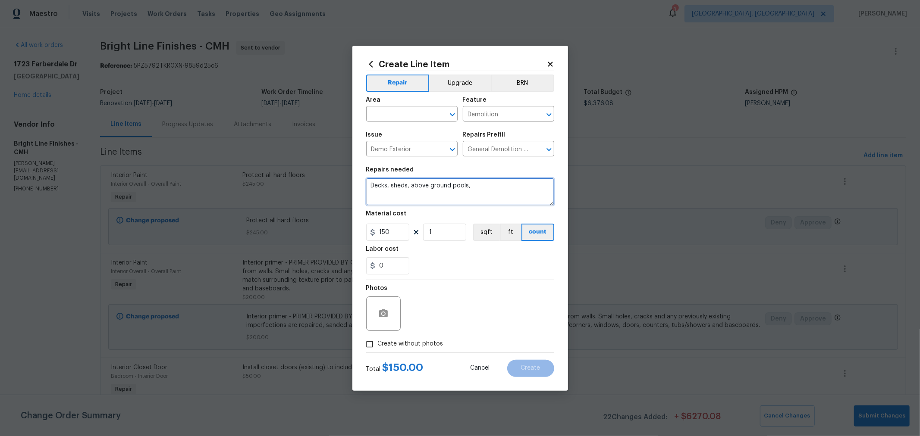
drag, startPoint x: 499, startPoint y: 185, endPoint x: 199, endPoint y: 175, distance: 300.7
click at [199, 175] on div "Create Line Item Repair Upgrade BRN Area ​ Feature Demolition ​ Issue Demo Exte…" at bounding box center [460, 218] width 920 height 436
type textarea "DEMO GARDEN, PLAYSET AND TARP UNDER PLAYSET. HAUL AWAY ALL TRASH AND DEBRIS."
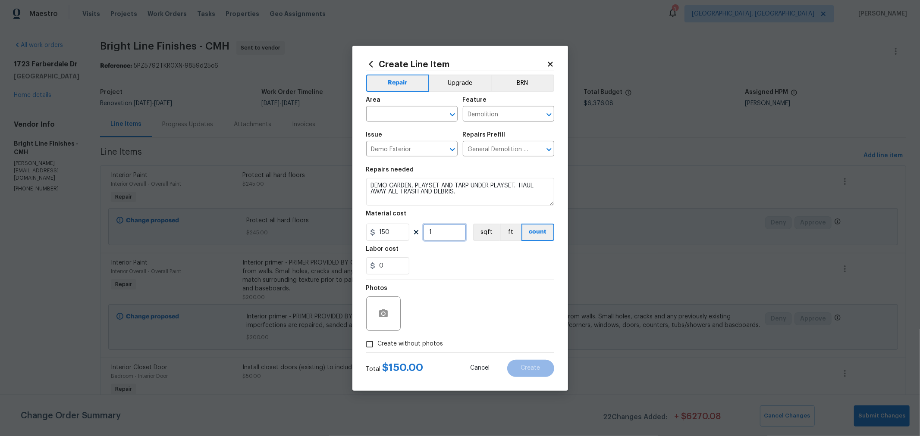
drag, startPoint x: 440, startPoint y: 234, endPoint x: 380, endPoint y: 235, distance: 60.0
click at [380, 235] on div "150 1 sqft ft count" at bounding box center [460, 232] width 188 height 17
type input "4"
click at [445, 287] on div "Photos" at bounding box center [460, 308] width 188 height 56
click at [408, 339] on label "Create without photos" at bounding box center [402, 344] width 82 height 16
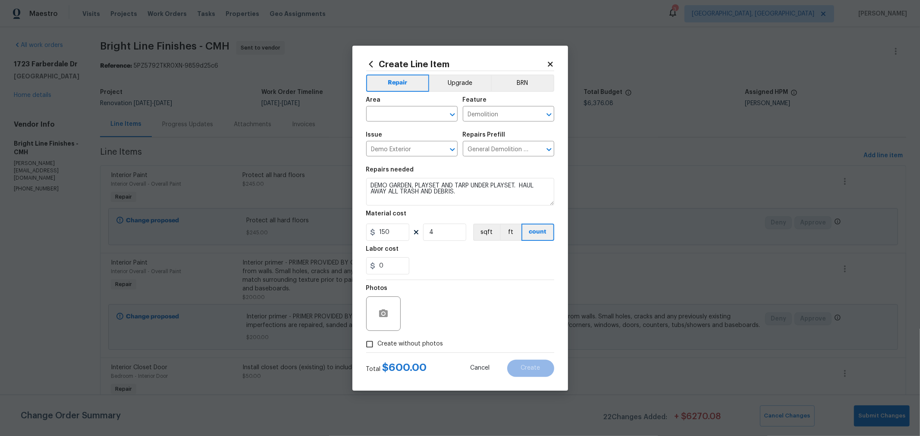
click at [378, 339] on input "Create without photos" at bounding box center [369, 344] width 16 height 16
checkbox input "true"
click at [484, 309] on textarea at bounding box center [480, 314] width 147 height 34
type textarea "HPM"
click at [423, 116] on input "text" at bounding box center [399, 114] width 67 height 13
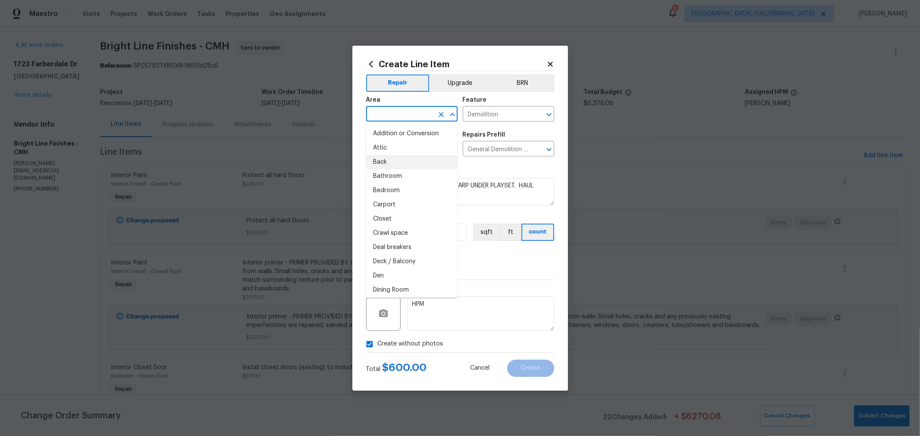
click at [402, 160] on li "Back" at bounding box center [411, 162] width 91 height 14
type input "Back"
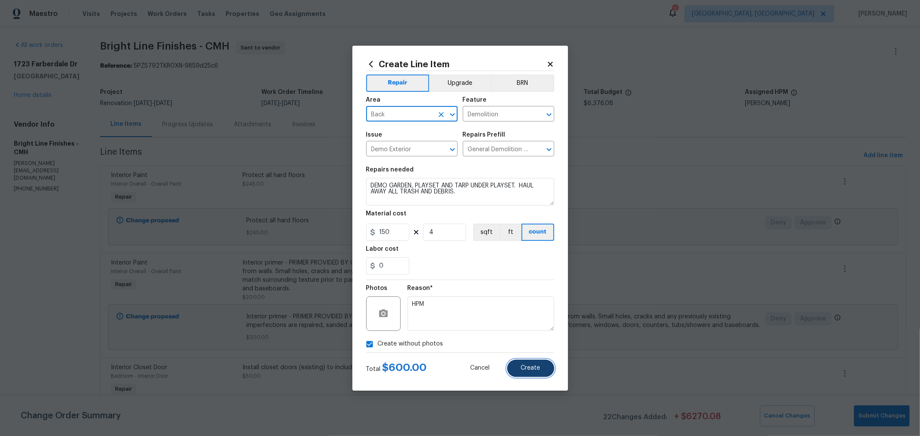
click at [521, 365] on span "Create" at bounding box center [530, 368] width 19 height 6
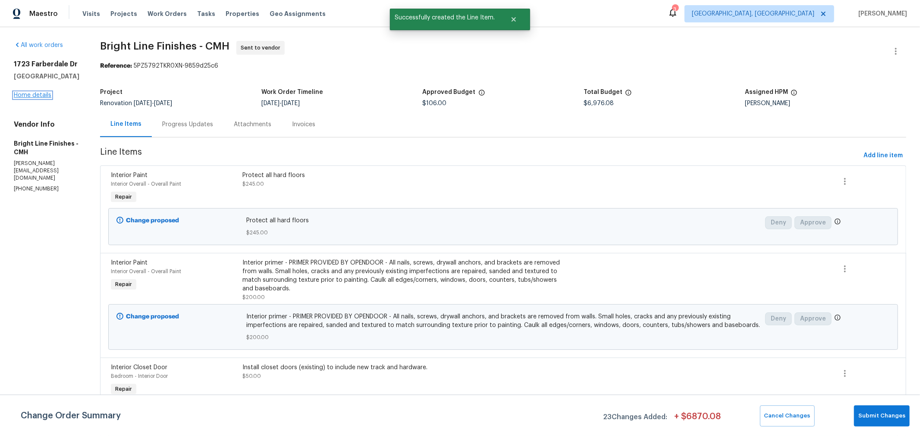
click at [33, 96] on link "Home details" at bounding box center [33, 95] width 38 height 6
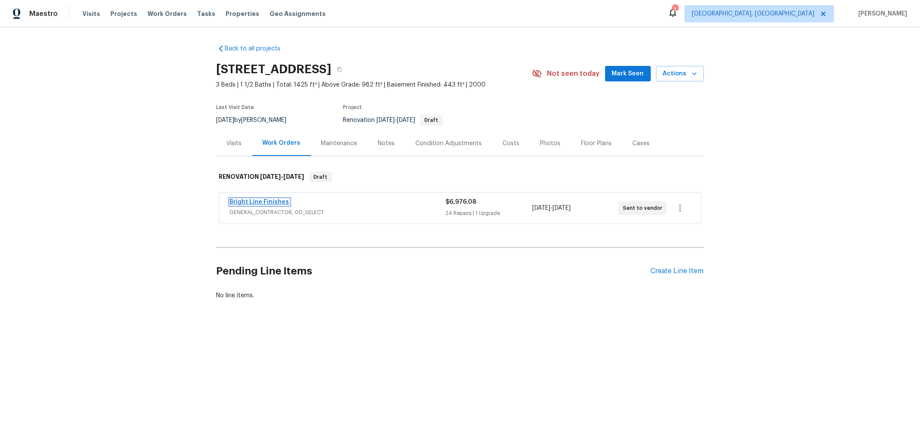
click at [251, 199] on link "Bright Line Finishes" at bounding box center [260, 202] width 60 height 6
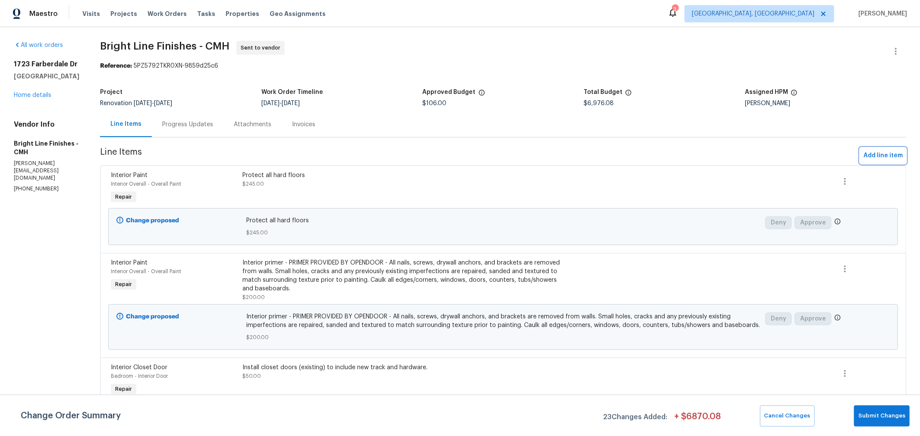
click at [884, 160] on span "Add line item" at bounding box center [882, 155] width 39 height 11
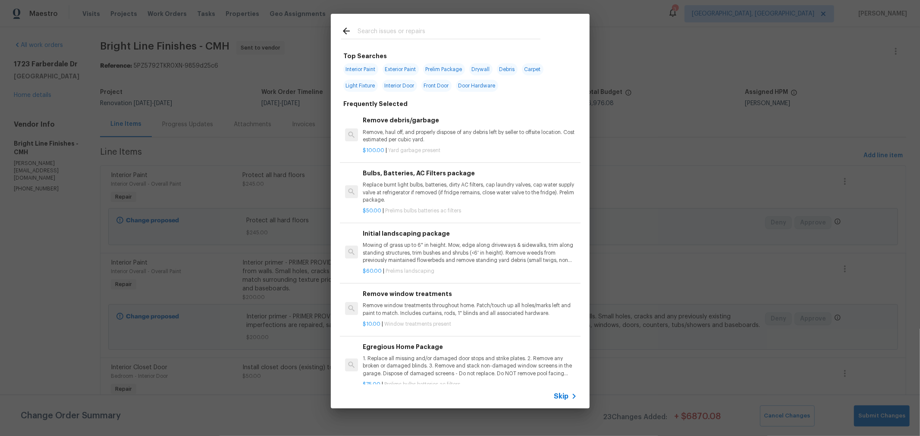
click at [418, 28] on input "text" at bounding box center [448, 32] width 183 height 13
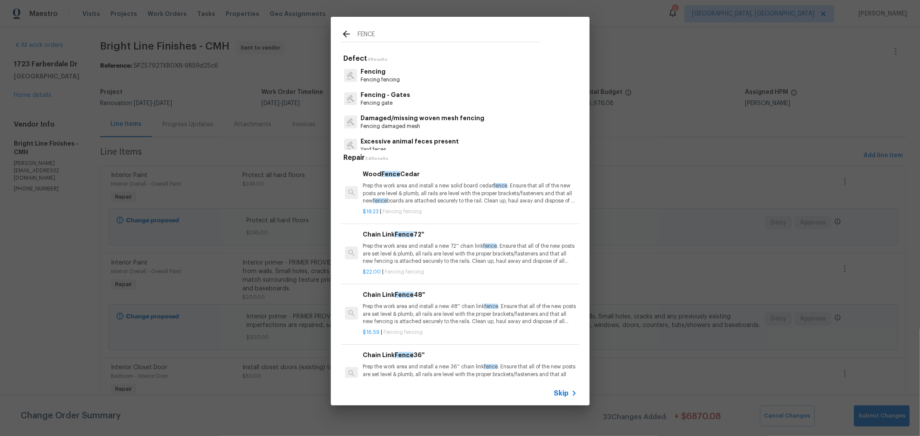
type input "FENCE"
click at [379, 70] on p "Fencing" at bounding box center [379, 71] width 39 height 9
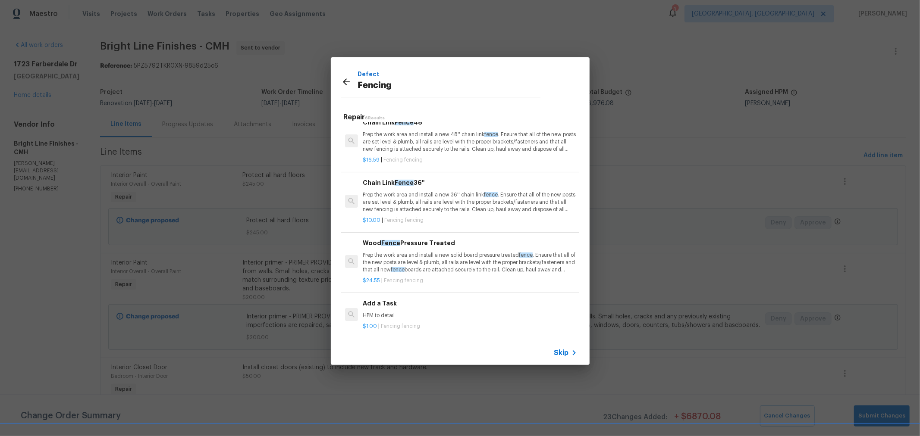
scroll to position [139, 0]
click at [412, 311] on p "HPM to detail" at bounding box center [470, 314] width 214 height 7
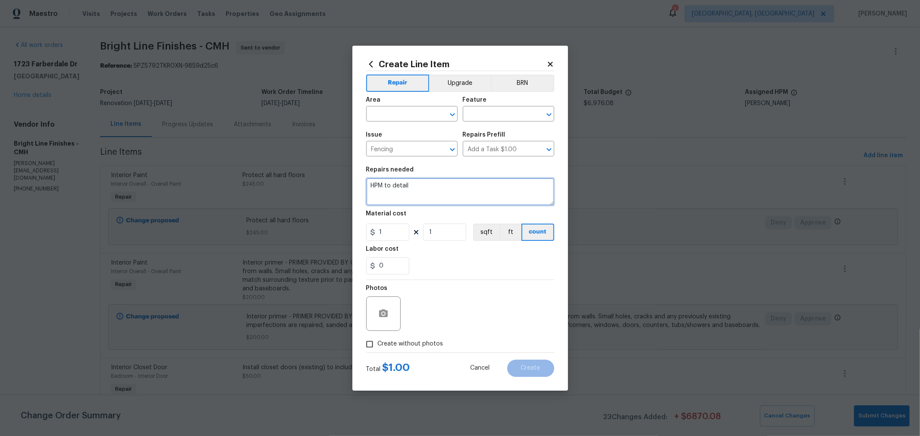
drag, startPoint x: 438, startPoint y: 191, endPoint x: 224, endPoint y: 152, distance: 217.4
click at [224, 152] on div "Create Line Item Repair Upgrade BRN Area ​ Feature ​ Issue Fencing ​ Repairs Pr…" at bounding box center [460, 218] width 920 height 436
type textarea "RIGHT SIDE (OSLI) OF THE FENCE IS FALLING OUTWARD. REMOVE POSTS AND REINSTALL I…"
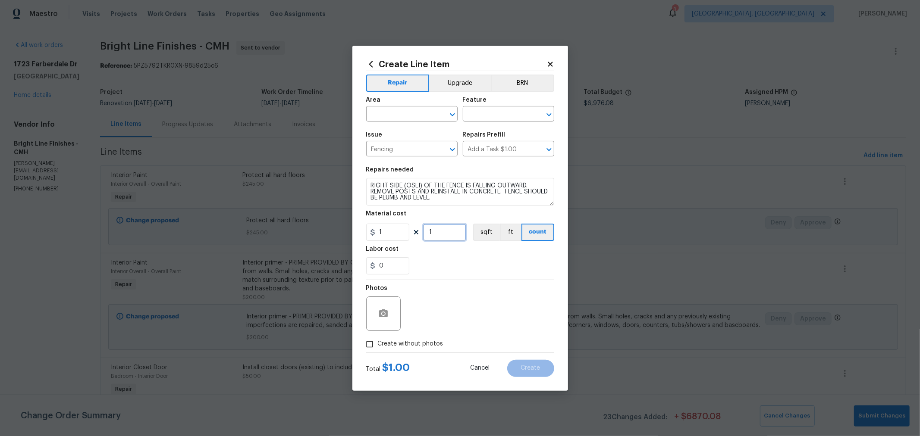
drag, startPoint x: 440, startPoint y: 232, endPoint x: 430, endPoint y: 233, distance: 10.0
click at [430, 233] on input "1" at bounding box center [444, 232] width 43 height 17
type input "300"
drag, startPoint x: 391, startPoint y: 346, endPoint x: 416, endPoint y: 337, distance: 26.5
click at [395, 344] on span "Create without photos" at bounding box center [411, 344] width 66 height 9
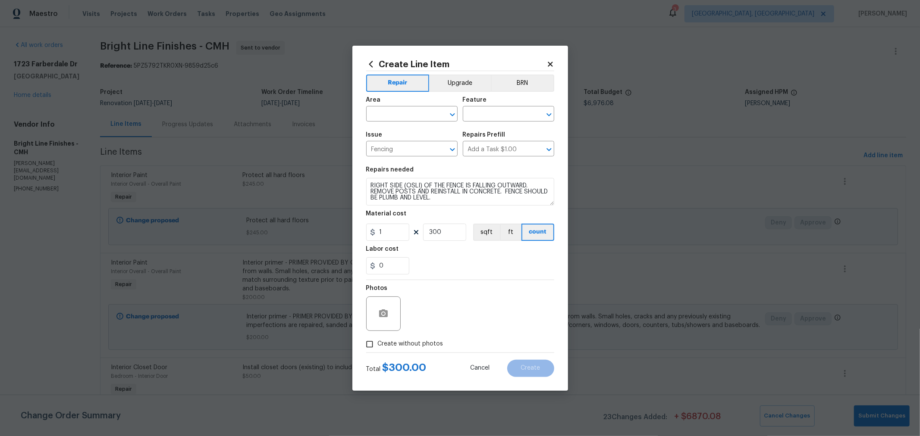
click at [503, 320] on div "Photos" at bounding box center [460, 308] width 188 height 56
drag, startPoint x: 435, startPoint y: 343, endPoint x: 439, endPoint y: 341, distance: 4.4
click at [438, 342] on span "Create without photos" at bounding box center [411, 344] width 66 height 9
click at [369, 344] on input "Create without photos" at bounding box center [369, 344] width 16 height 16
checkbox input "true"
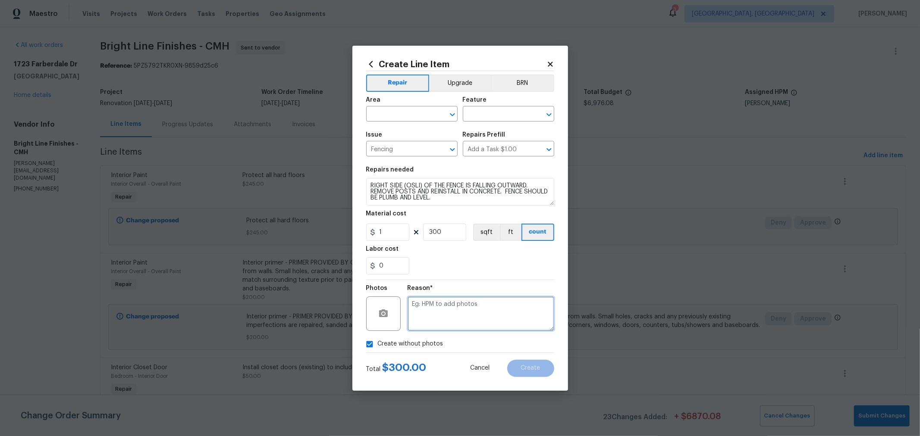
click at [427, 319] on textarea at bounding box center [480, 314] width 147 height 34
type textarea "H"
click at [531, 283] on div "Reason* H" at bounding box center [480, 308] width 147 height 56
click at [408, 119] on input "text" at bounding box center [399, 114] width 67 height 13
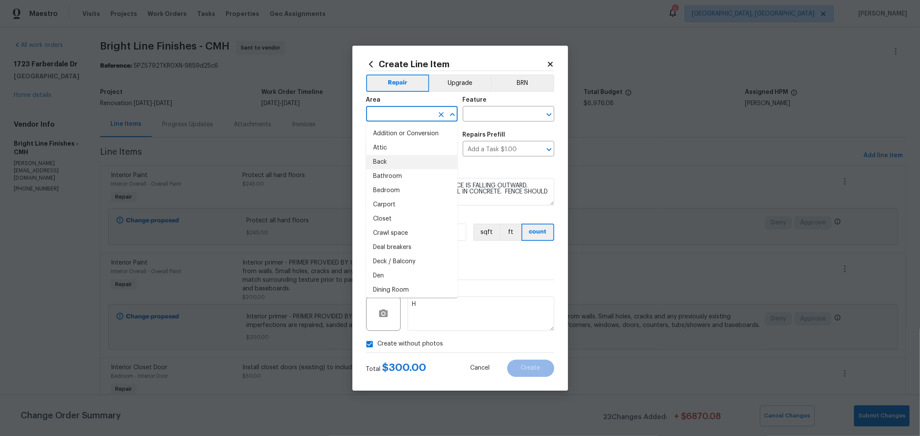
drag, startPoint x: 398, startPoint y: 163, endPoint x: 445, endPoint y: 134, distance: 55.3
click at [398, 163] on li "Back" at bounding box center [411, 162] width 91 height 14
type input "Back"
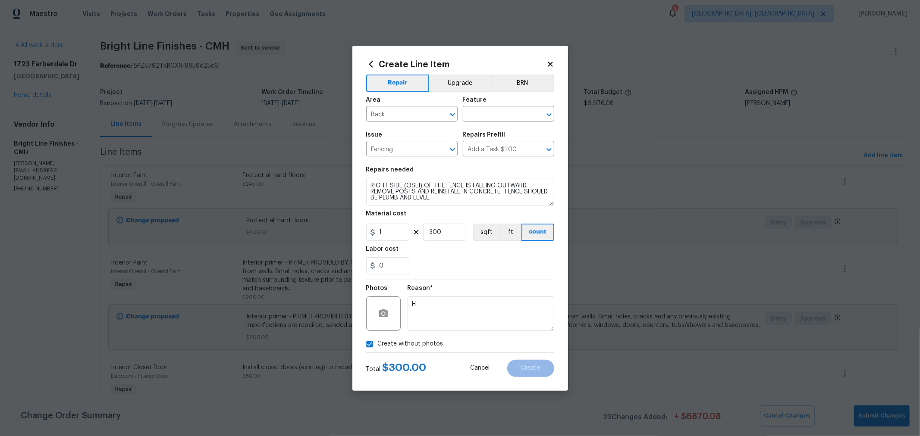
click at [492, 107] on div "Feature" at bounding box center [508, 102] width 91 height 11
click at [490, 117] on input "text" at bounding box center [496, 114] width 67 height 13
click at [484, 157] on li "Fence" at bounding box center [508, 154] width 91 height 14
type input "Fence"
click at [538, 364] on button "Create" at bounding box center [530, 368] width 47 height 17
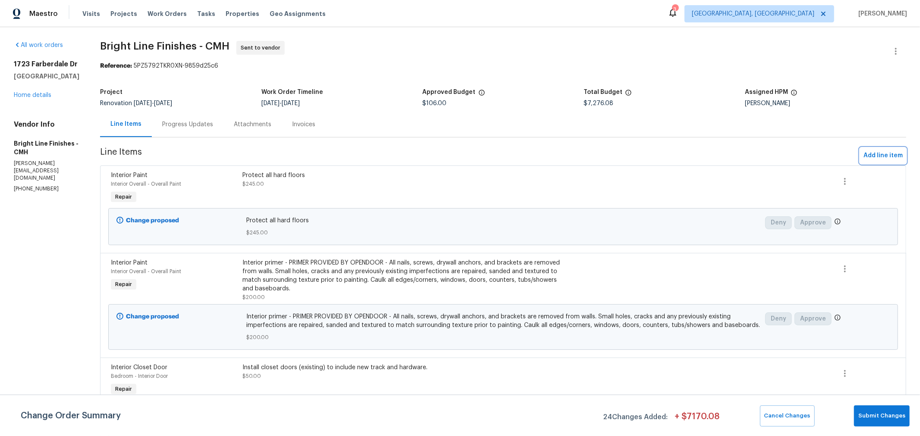
click at [862, 150] on button "Add line item" at bounding box center [883, 156] width 46 height 16
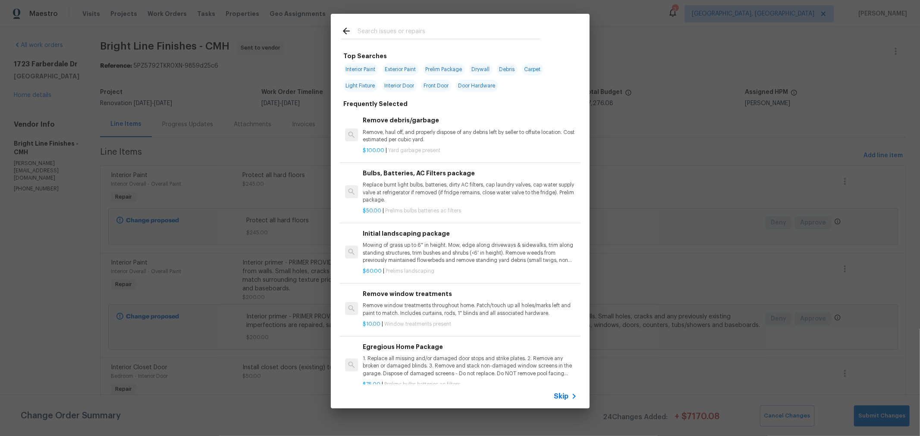
click at [377, 36] on input "text" at bounding box center [448, 32] width 183 height 13
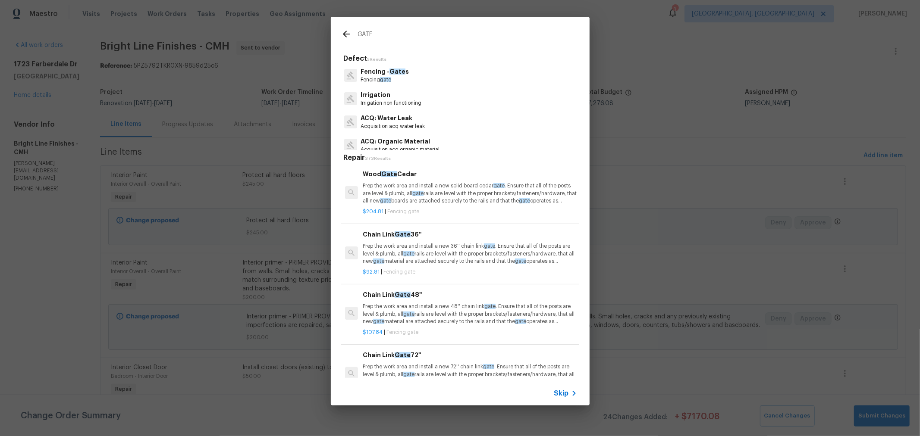
type input "GATE"
click at [402, 75] on p "Fencing - Gate s" at bounding box center [384, 71] width 48 height 9
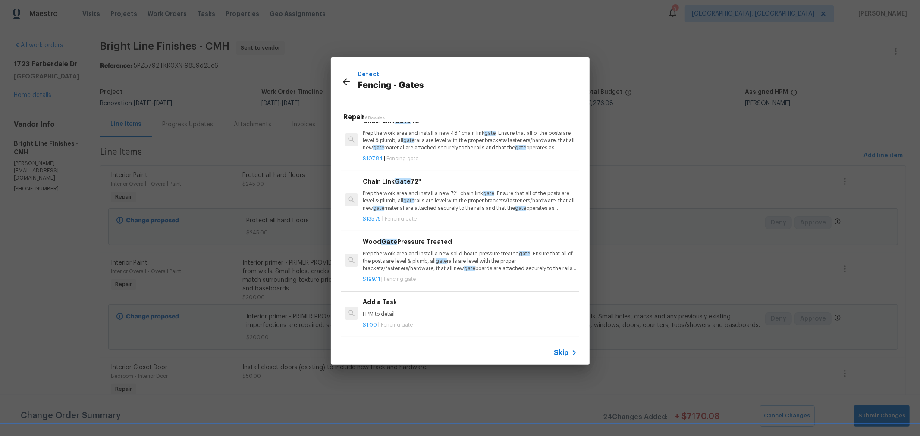
click at [412, 303] on div "Add a Task HPM to detail" at bounding box center [470, 308] width 214 height 21
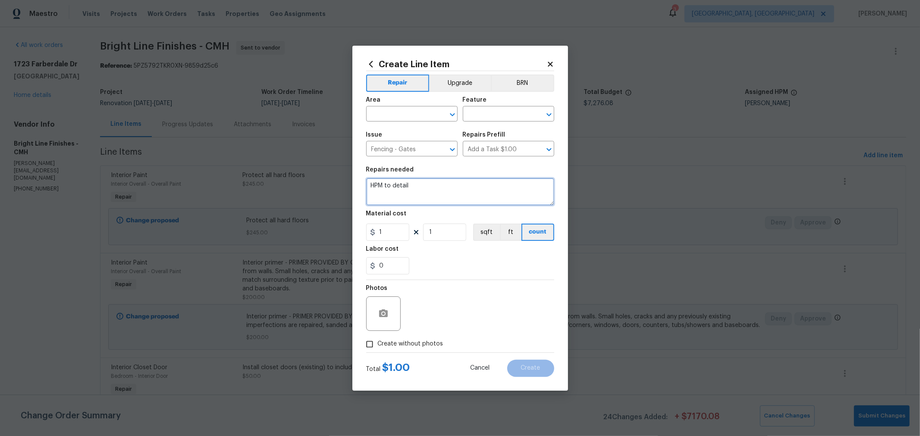
drag, startPoint x: 435, startPoint y: 182, endPoint x: 248, endPoint y: 171, distance: 187.9
click at [248, 171] on div "Create Line Item Repair Upgrade BRN Area ​ Feature ​ Issue Fencing - Gates ​ Re…" at bounding box center [460, 218] width 920 height 436
type textarea "REPAIR FENCE GATE TO CLOSE AND LOCK"
click at [420, 119] on input "text" at bounding box center [399, 114] width 67 height 13
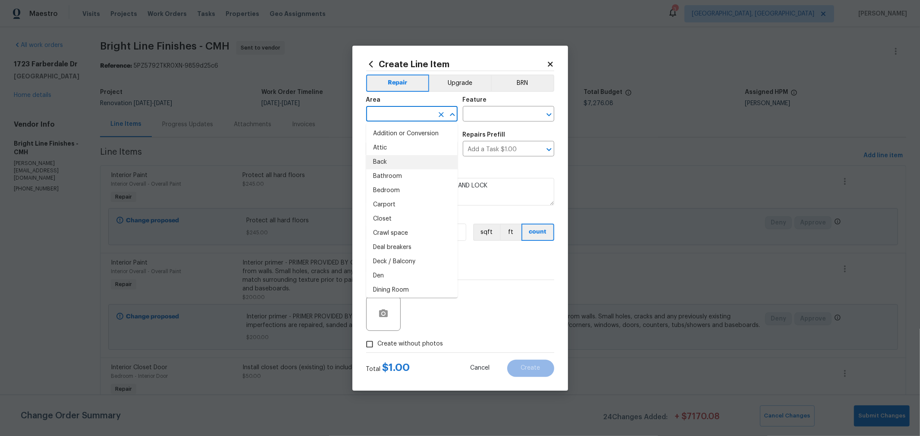
click at [390, 162] on li "Back" at bounding box center [411, 162] width 91 height 14
type input "Back"
click at [516, 109] on input "text" at bounding box center [496, 114] width 67 height 13
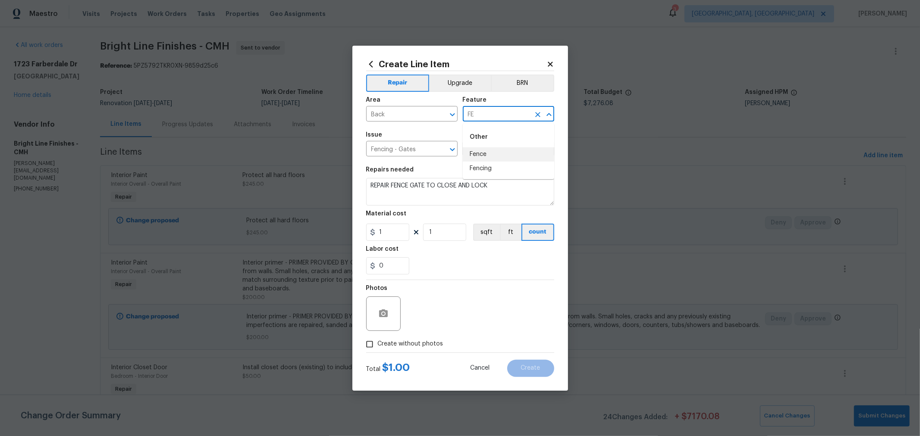
click at [481, 149] on li "Fence" at bounding box center [508, 154] width 91 height 14
type input "Fence"
click at [515, 316] on div "Photos" at bounding box center [460, 308] width 188 height 56
drag, startPoint x: 451, startPoint y: 229, endPoint x: 369, endPoint y: 231, distance: 81.5
click at [373, 231] on div "1 1 sqft ft count" at bounding box center [460, 232] width 188 height 17
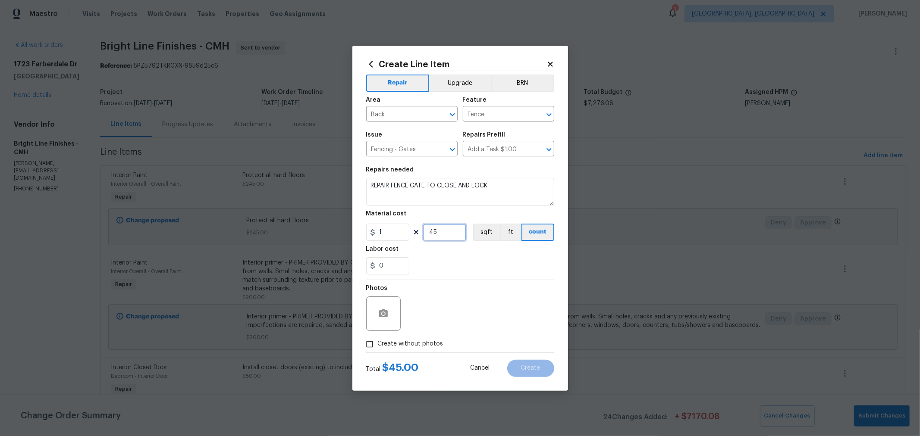
type input "45"
click at [498, 285] on div "Photos" at bounding box center [460, 308] width 188 height 56
click at [398, 343] on span "Create without photos" at bounding box center [411, 344] width 66 height 9
click at [378, 343] on input "Create without photos" at bounding box center [369, 344] width 16 height 16
checkbox input "true"
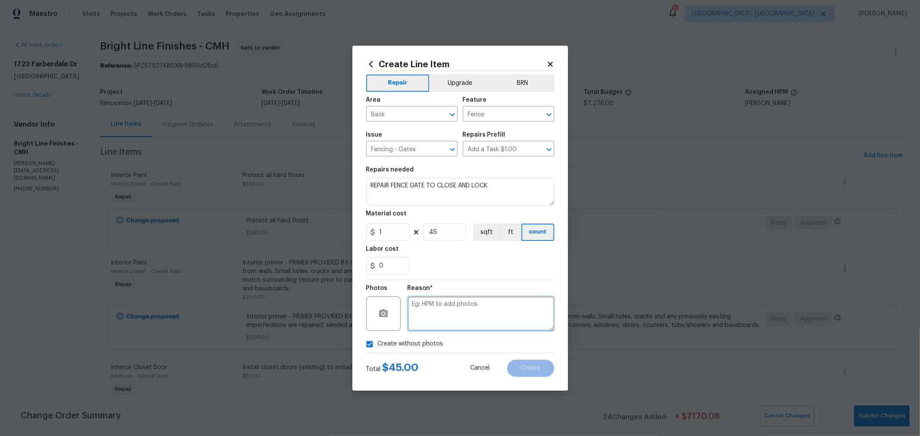
click at [450, 329] on textarea at bounding box center [480, 314] width 147 height 34
type textarea "H"
click at [524, 363] on button "Create" at bounding box center [530, 368] width 47 height 17
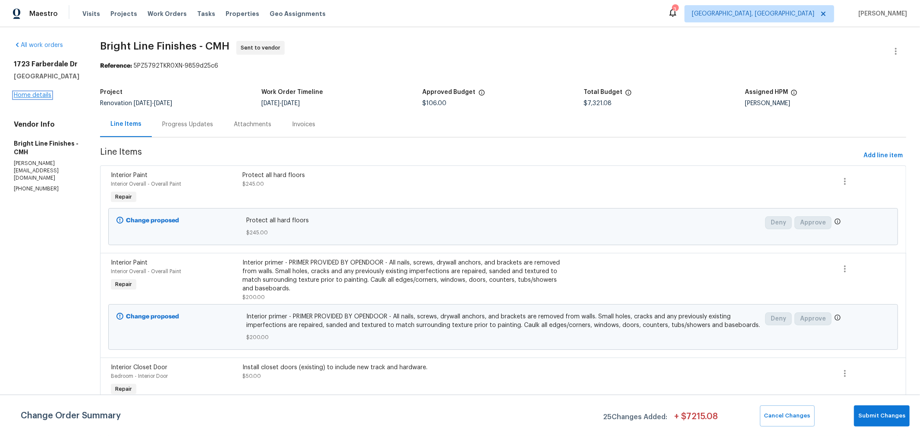
click at [35, 96] on link "Home details" at bounding box center [33, 95] width 38 height 6
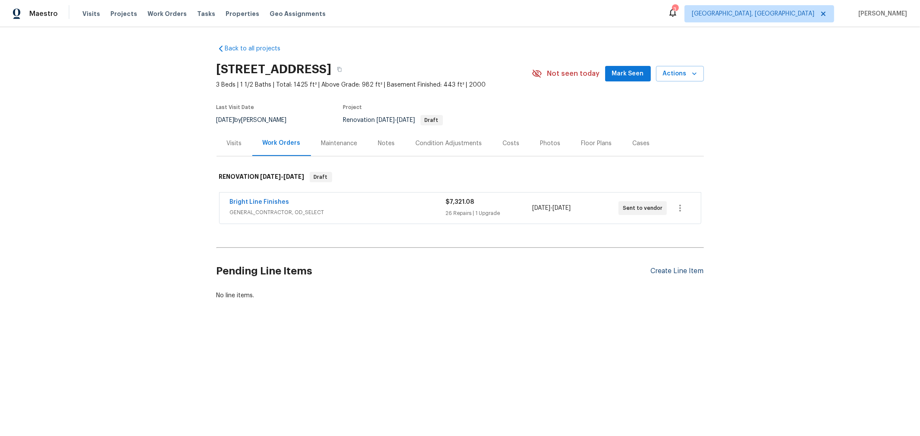
click at [670, 272] on div "Create Line Item" at bounding box center [677, 271] width 53 height 8
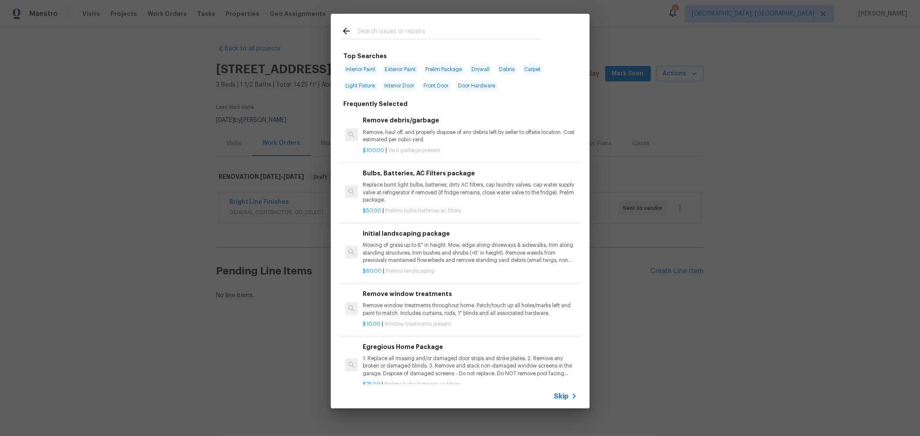
click at [415, 27] on input "text" at bounding box center [448, 32] width 183 height 13
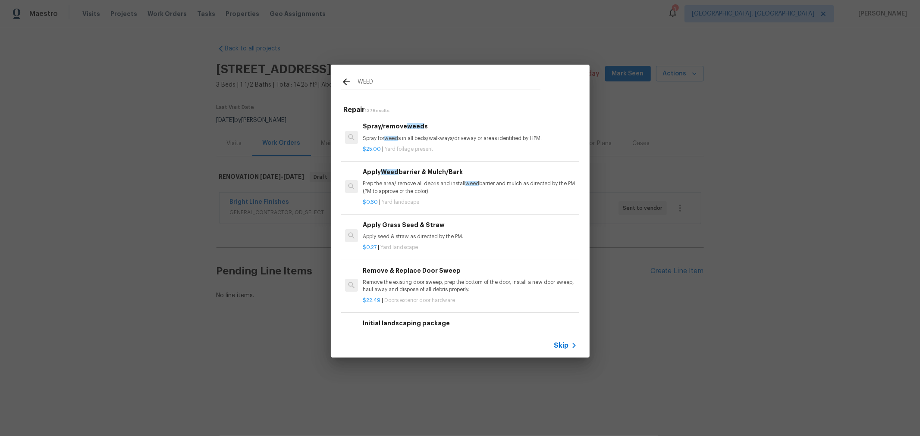
type input "WEED"
click at [420, 134] on div "Spray/remove weed s Spray for weed s in all beds/walkways/driveway or areas ide…" at bounding box center [470, 132] width 214 height 21
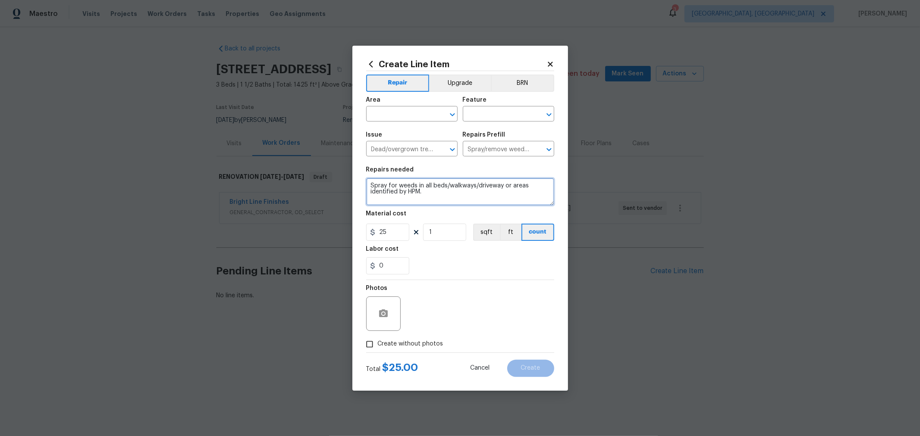
click at [369, 184] on textarea "Spray for weeds in all beds/walkways/driveway or areas identified by HPM." at bounding box center [460, 192] width 188 height 28
click at [408, 186] on textarea "APPLY WEED TREATMENT TO ENTIRE YARD. Spray for weeds in all beds/walkways/drive…" at bounding box center [460, 192] width 188 height 28
click at [406, 186] on textarea "APPLY WEED TREATMENT TO ENTIRE YARD. Spray for weeds in all beds/walkways/drive…" at bounding box center [460, 192] width 188 height 28
click at [429, 197] on textarea "APPLY WEED&FEED TREATMENT TO ENTIRE YARD. Spray for weeds in all beds/walkways/…" at bounding box center [460, 192] width 188 height 28
type textarea "APPLY WEED&FEED TREATMENT TO ENTIRE YARD. Spray for weeds in all beds/walkways/…"
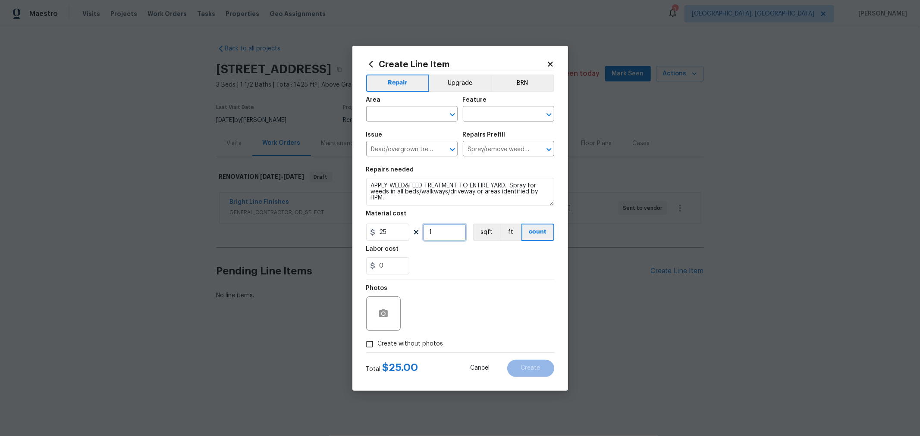
drag, startPoint x: 438, startPoint y: 231, endPoint x: 392, endPoint y: 227, distance: 45.4
click at [392, 227] on div "25 1 sqft ft count" at bounding box center [460, 232] width 188 height 17
type input "5"
click at [424, 338] on label "Create without photos" at bounding box center [402, 344] width 82 height 16
click at [378, 338] on input "Create without photos" at bounding box center [369, 344] width 16 height 16
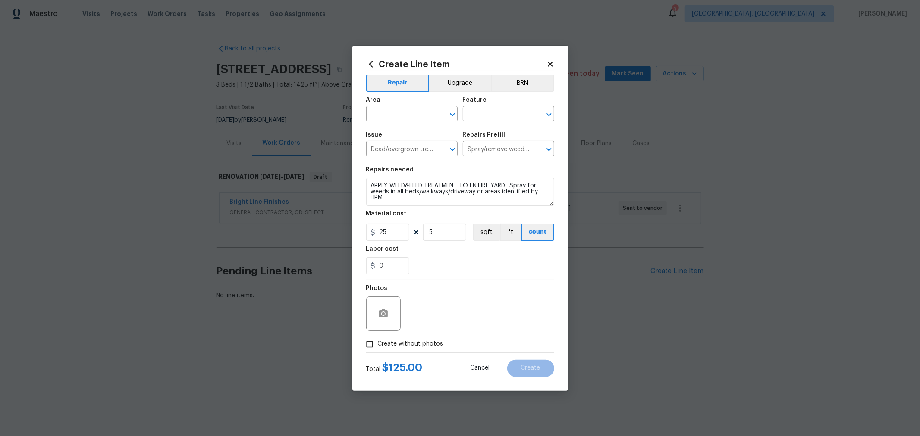
checkbox input "true"
click at [453, 319] on textarea at bounding box center [480, 314] width 147 height 34
type textarea "H"
click at [495, 241] on section "Repairs needed APPLY WEED&FEED TREATMENT TO ENTIRE YARD. Spray for weeds in all…" at bounding box center [460, 221] width 188 height 118
click at [397, 118] on input "text" at bounding box center [399, 114] width 67 height 13
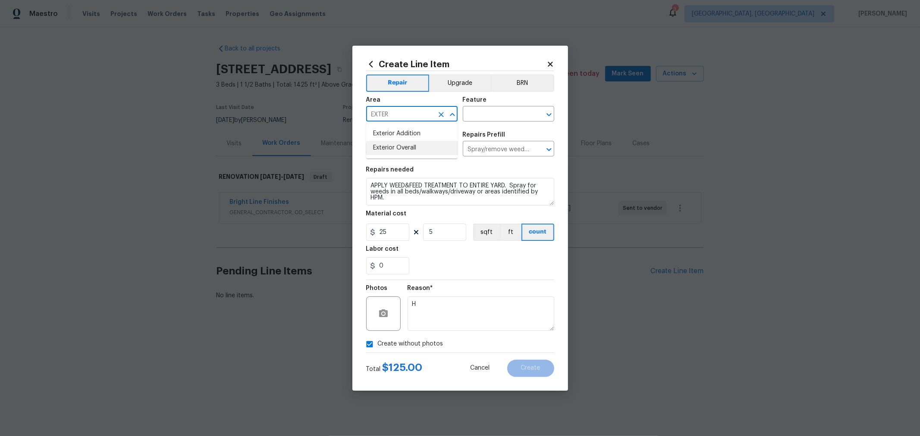
click at [403, 147] on li "Exterior Overall" at bounding box center [411, 148] width 91 height 14
type input "Exterior Overall"
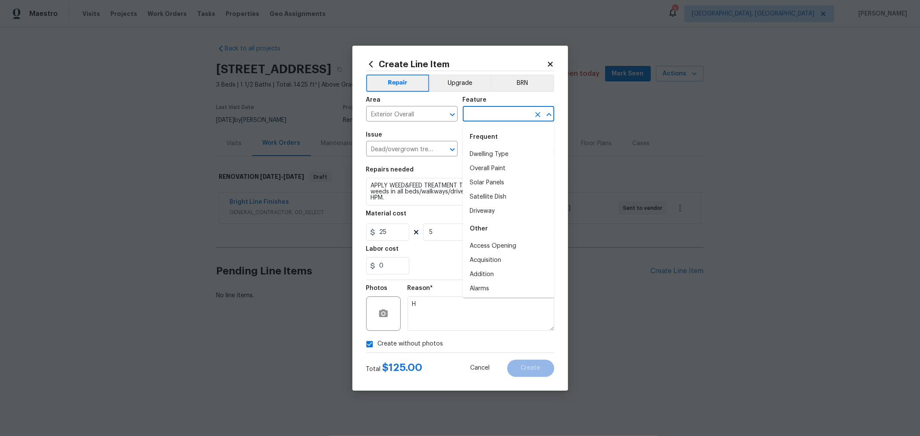
click at [476, 115] on input "text" at bounding box center [496, 114] width 67 height 13
click at [483, 188] on li "Overall" at bounding box center [508, 189] width 91 height 14
type input "Overall"
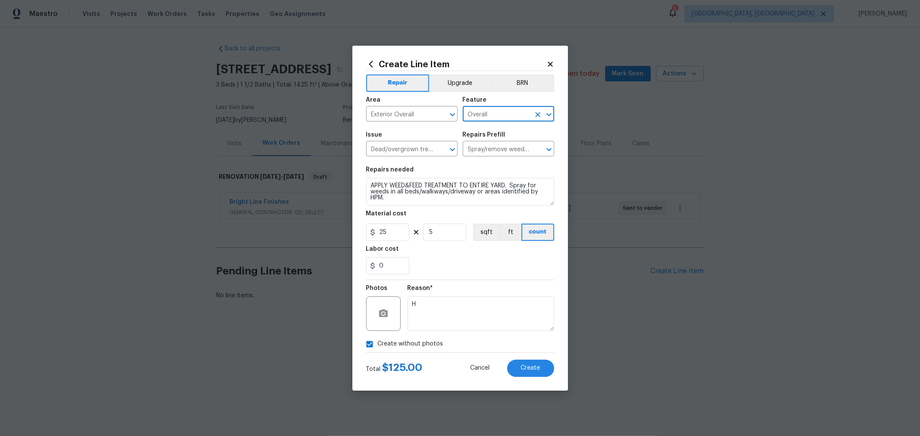
click at [538, 116] on icon "Clear" at bounding box center [537, 114] width 5 height 5
click at [498, 154] on li "Landscaping" at bounding box center [508, 154] width 91 height 14
type input "Landscaping"
click at [522, 271] on div "0" at bounding box center [460, 265] width 188 height 17
click at [518, 369] on button "Create" at bounding box center [530, 368] width 47 height 17
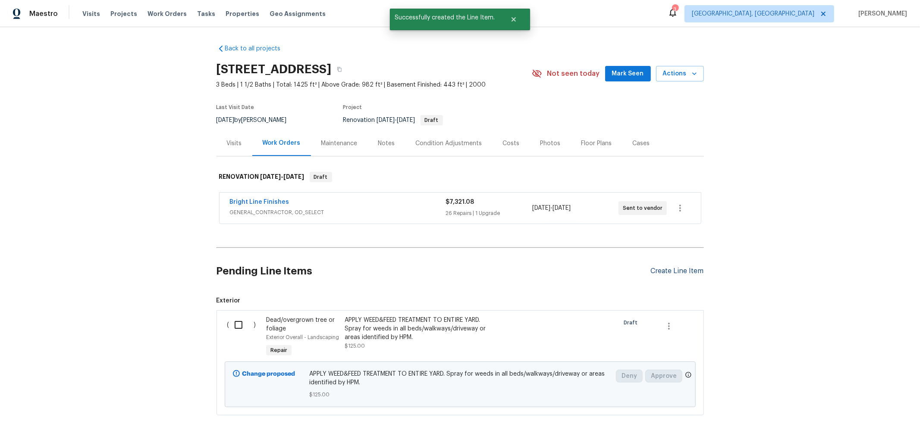
click at [669, 267] on div "Create Line Item" at bounding box center [677, 271] width 53 height 8
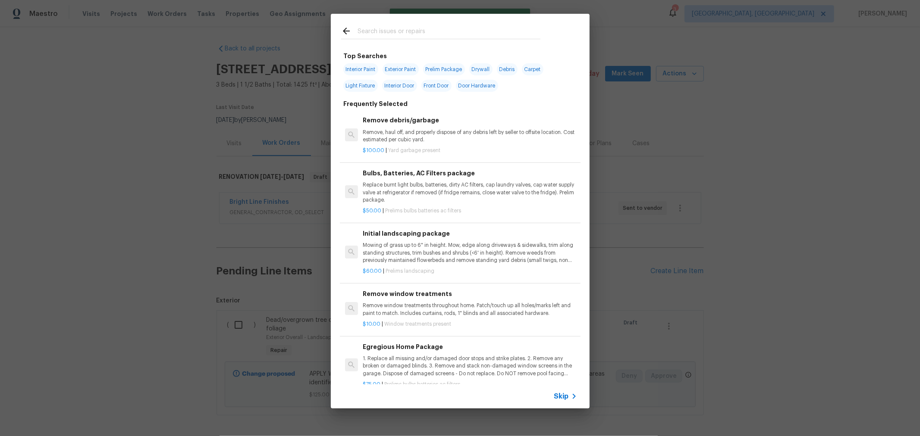
click at [400, 21] on div at bounding box center [441, 31] width 220 height 34
click at [402, 29] on input "text" at bounding box center [448, 32] width 183 height 13
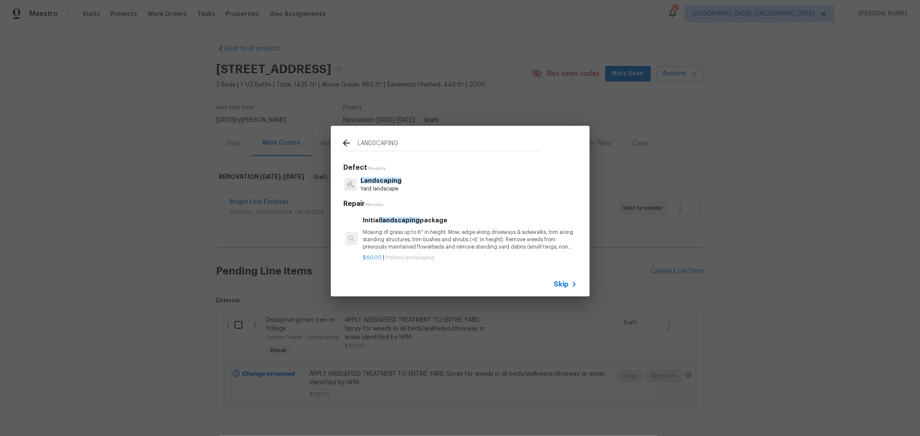
type input "LANDSCAPING"
click at [432, 232] on p "Mowing of grass up to 6" in height. Mow, edge along driveways & sidewalks, trim…" at bounding box center [470, 240] width 214 height 22
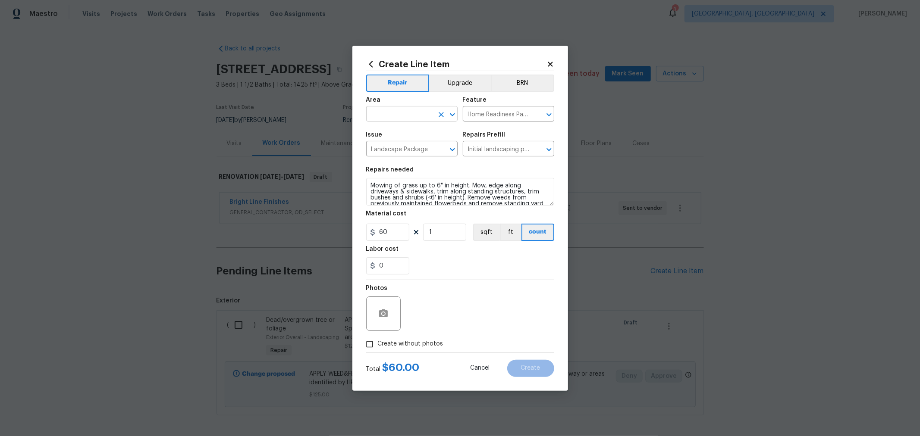
click at [406, 112] on input "text" at bounding box center [399, 114] width 67 height 13
click at [414, 152] on li "Exterior Overall" at bounding box center [411, 148] width 91 height 14
type input "Exterior Overall"
click at [416, 342] on span "Create without photos" at bounding box center [411, 344] width 66 height 9
click at [378, 342] on input "Create without photos" at bounding box center [369, 344] width 16 height 16
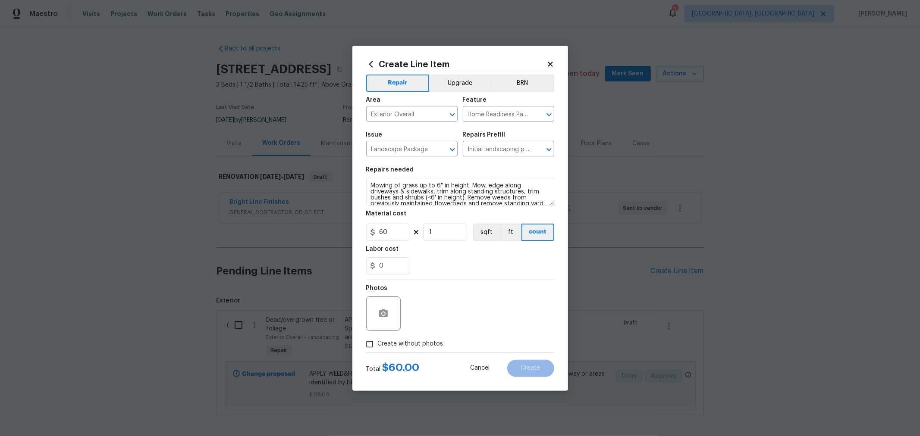
checkbox input "true"
click at [456, 320] on textarea at bounding box center [480, 314] width 147 height 34
type textarea "H"
click at [531, 365] on span "Create" at bounding box center [530, 368] width 19 height 6
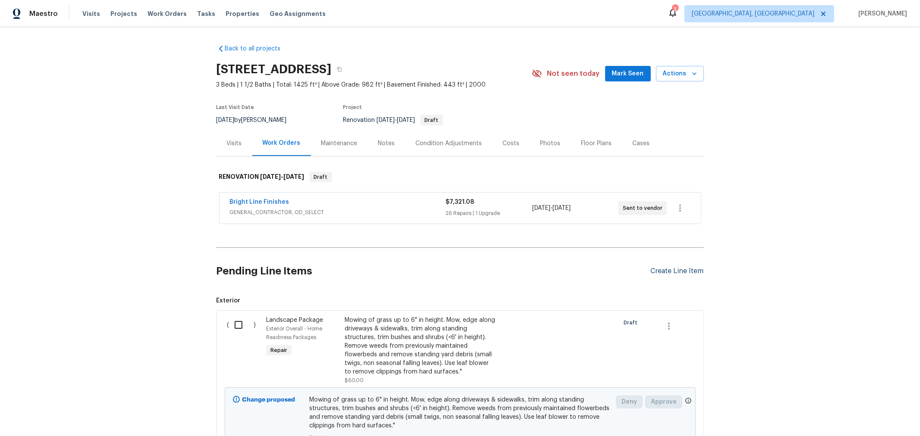
click at [668, 272] on div "Create Line Item" at bounding box center [677, 271] width 53 height 8
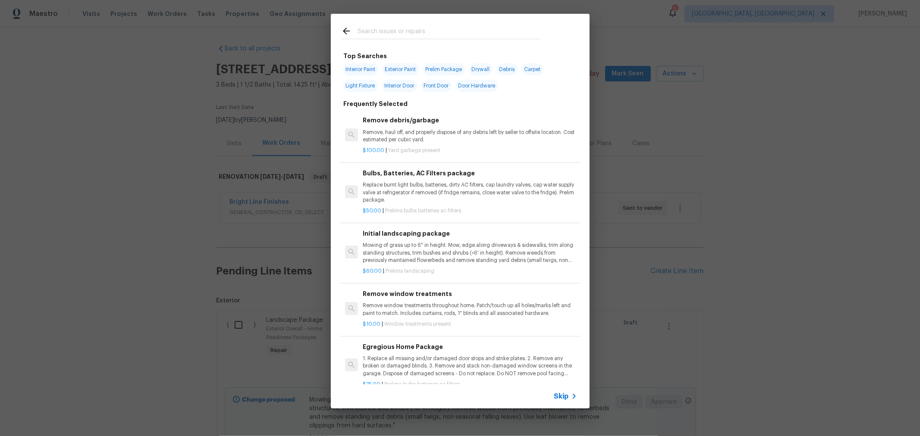
click at [441, 40] on div at bounding box center [441, 31] width 220 height 34
click at [441, 37] on input "text" at bounding box center [448, 32] width 183 height 13
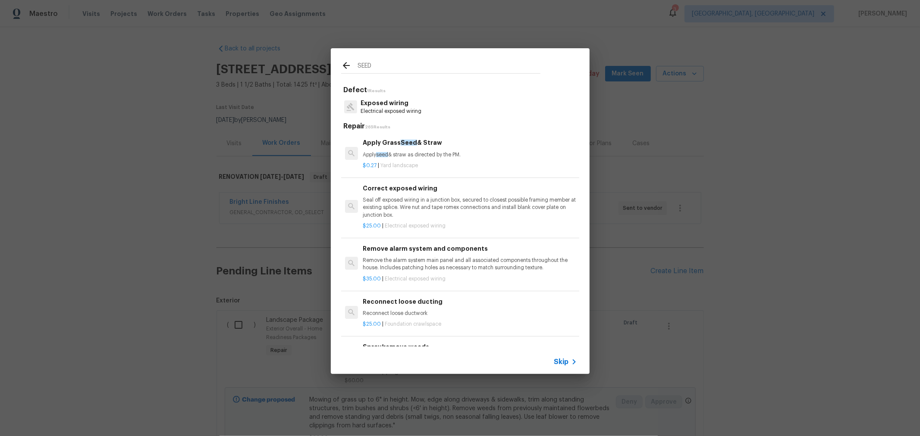
type input "SEED"
click at [420, 149] on div "Apply Grass Seed & Straw Apply seed & straw as directed by the PM." at bounding box center [470, 148] width 214 height 21
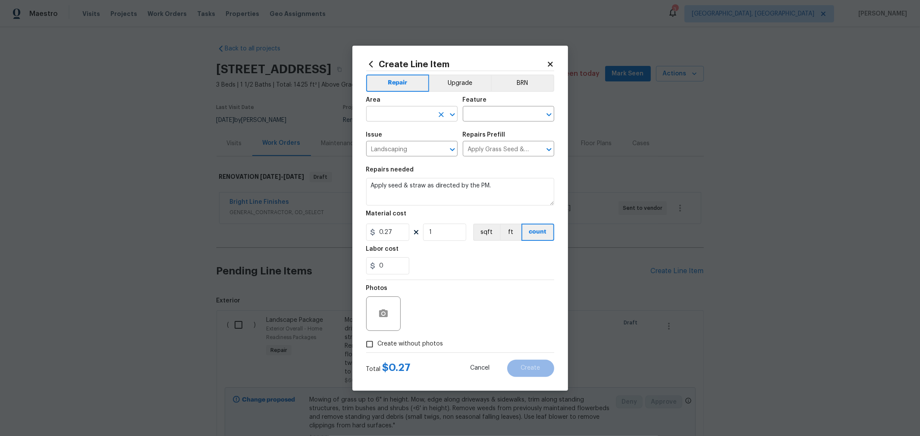
click at [410, 119] on input "text" at bounding box center [399, 114] width 67 height 13
click at [411, 148] on li "Exterior Overall" at bounding box center [411, 148] width 91 height 14
type input "Exterior Overall"
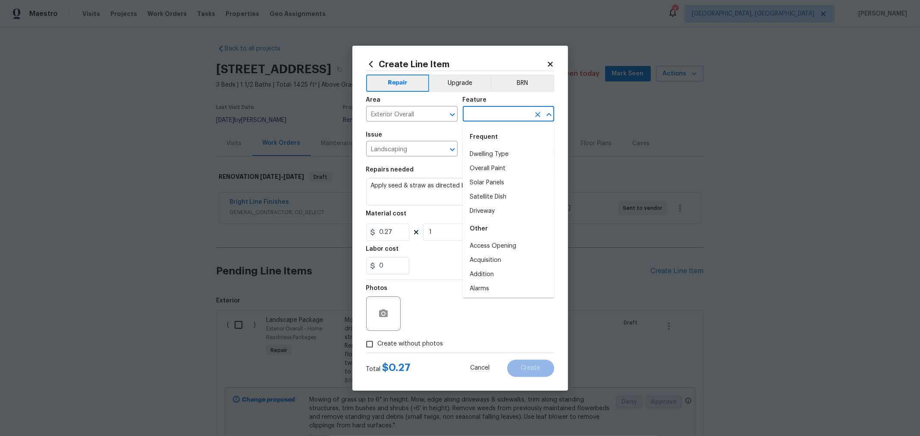
click at [480, 110] on input "text" at bounding box center [496, 114] width 67 height 13
click at [490, 150] on li "Landscaping" at bounding box center [508, 154] width 91 height 14
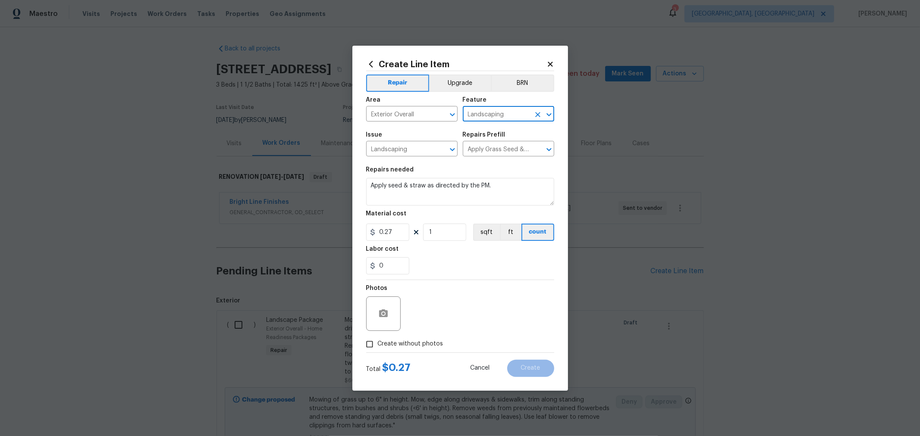
type input "Landscaping"
click at [489, 171] on div "Repairs needed" at bounding box center [460, 172] width 188 height 11
drag, startPoint x: 447, startPoint y: 235, endPoint x: 278, endPoint y: 238, distance: 168.6
click at [283, 238] on div "Create Line Item Repair Upgrade BRN Area Exterior Overall ​ Feature Landscaping…" at bounding box center [460, 218] width 920 height 436
click at [431, 341] on span "Create without photos" at bounding box center [411, 344] width 66 height 9
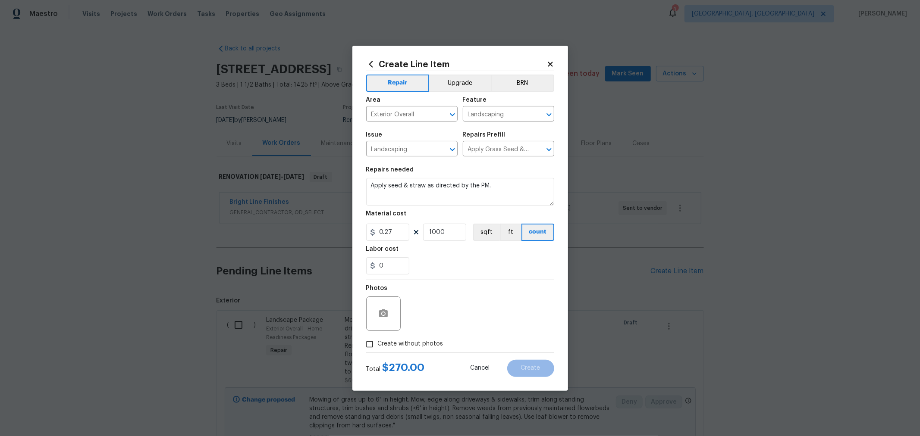
click at [378, 341] on input "Create without photos" at bounding box center [369, 344] width 16 height 16
click at [460, 314] on textarea at bounding box center [480, 314] width 147 height 34
click at [532, 260] on div "0" at bounding box center [460, 265] width 188 height 17
click at [544, 370] on button "Create" at bounding box center [530, 368] width 47 height 17
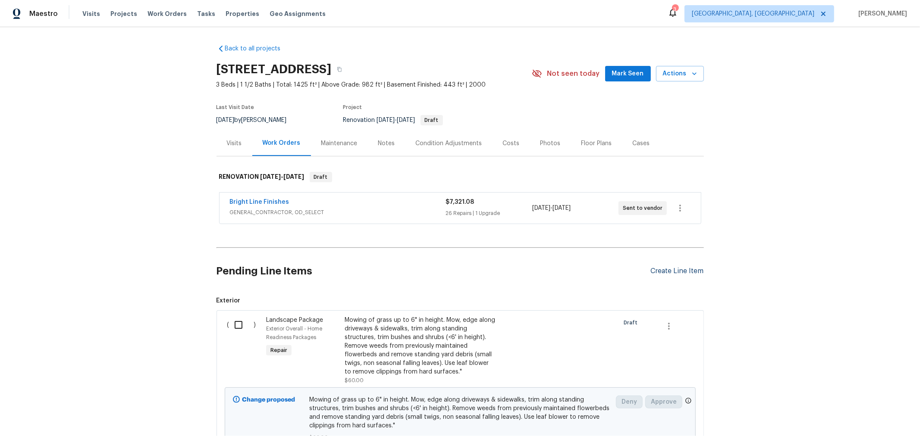
click at [676, 273] on div "Create Line Item" at bounding box center [677, 271] width 53 height 8
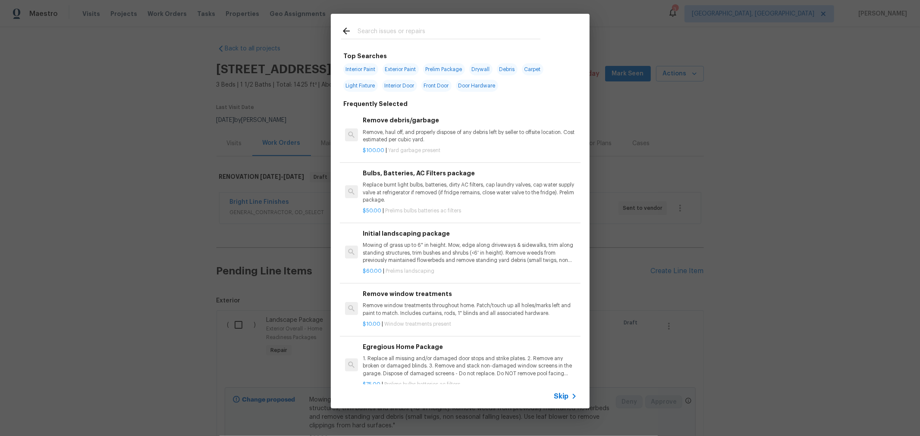
click at [436, 33] on input "text" at bounding box center [448, 32] width 183 height 13
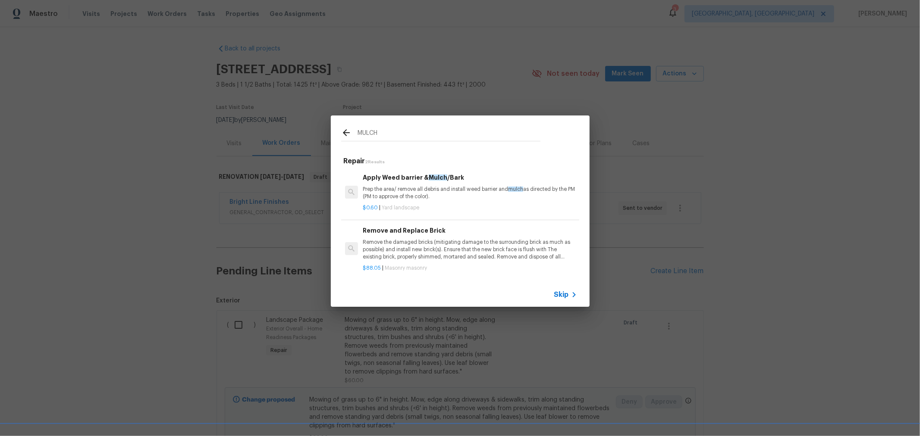
click at [418, 180] on div "Apply Weed barrier & Mulch /Bark Prep the area/ remove all debris and install w…" at bounding box center [470, 187] width 214 height 28
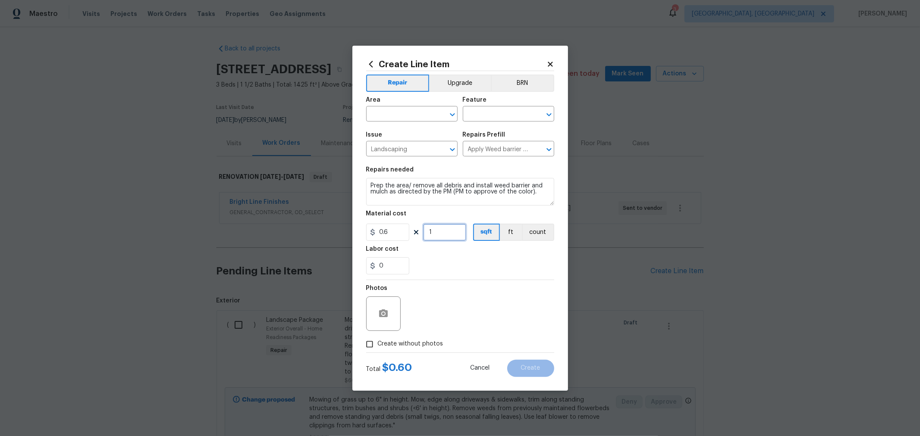
drag, startPoint x: 442, startPoint y: 238, endPoint x: 456, endPoint y: 240, distance: 14.0
click at [411, 234] on div "0.6 1 sqft ft count" at bounding box center [460, 232] width 188 height 17
drag, startPoint x: 449, startPoint y: 238, endPoint x: 244, endPoint y: 227, distance: 205.5
click at [245, 227] on div "Create Line Item Repair Upgrade BRN Area ​ Feature ​ Issue Landscaping ​ Repair…" at bounding box center [460, 218] width 920 height 436
click at [504, 273] on div "0" at bounding box center [460, 265] width 188 height 17
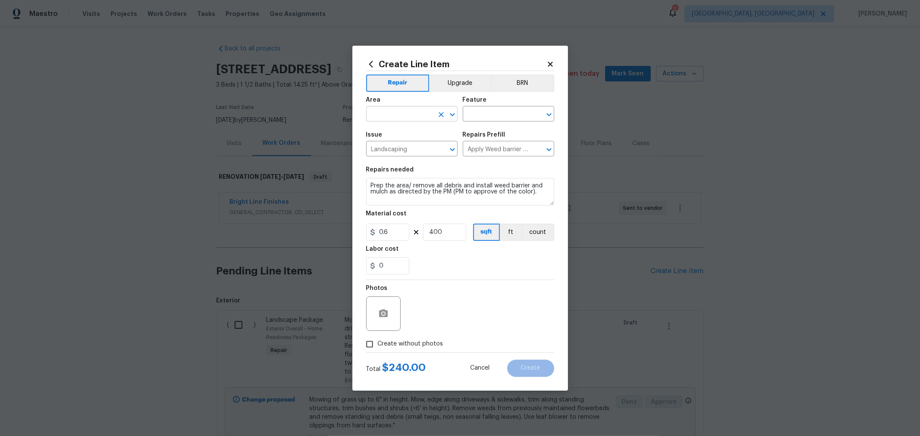
click at [401, 116] on input "text" at bounding box center [399, 114] width 67 height 13
click at [406, 145] on li "Exterior Overall" at bounding box center [411, 148] width 91 height 14
click at [528, 108] on input "text" at bounding box center [496, 114] width 67 height 13
click at [500, 191] on li "Overall" at bounding box center [508, 189] width 91 height 14
click at [477, 315] on div "Photos" at bounding box center [460, 308] width 188 height 56
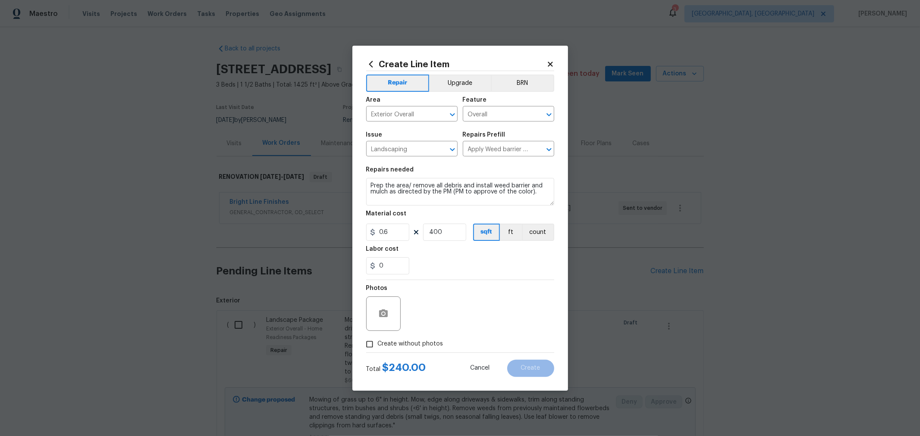
click at [423, 345] on span "Create without photos" at bounding box center [411, 344] width 66 height 9
click at [378, 345] on input "Create without photos" at bounding box center [369, 344] width 16 height 16
click at [478, 295] on div "Reason*" at bounding box center [480, 290] width 147 height 11
click at [477, 309] on textarea at bounding box center [480, 314] width 147 height 34
click at [525, 364] on button "Create" at bounding box center [530, 368] width 47 height 17
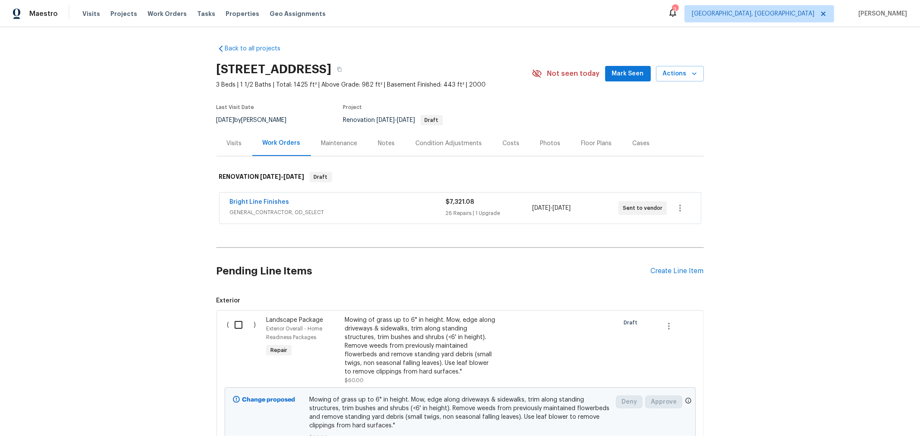
drag, startPoint x: 661, startPoint y: 277, endPoint x: 660, endPoint y: 271, distance: 6.5
click at [661, 277] on div "Pending Line Items Create Line Item" at bounding box center [459, 271] width 487 height 40
click at [660, 270] on div "Create Line Item" at bounding box center [677, 271] width 53 height 8
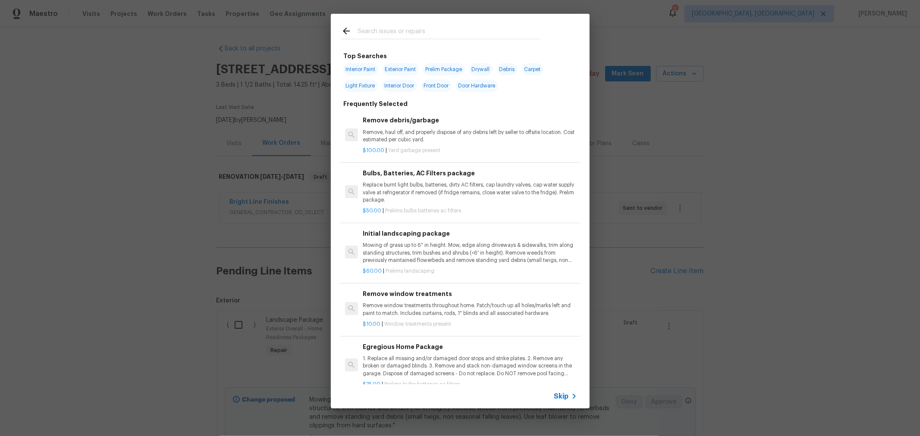
click at [436, 34] on input "text" at bounding box center [448, 32] width 183 height 13
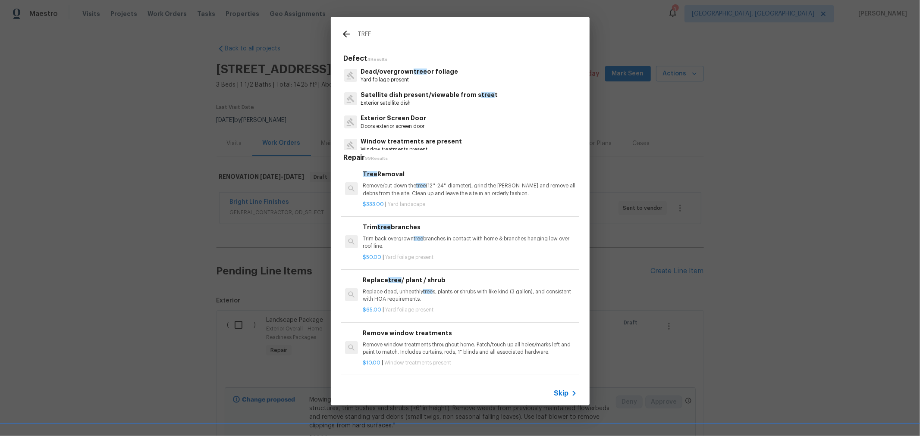
click at [425, 182] on div "Tree Removal Remove/cut down the tree (12''-24'' diameter), grind the stump and…" at bounding box center [470, 183] width 214 height 28
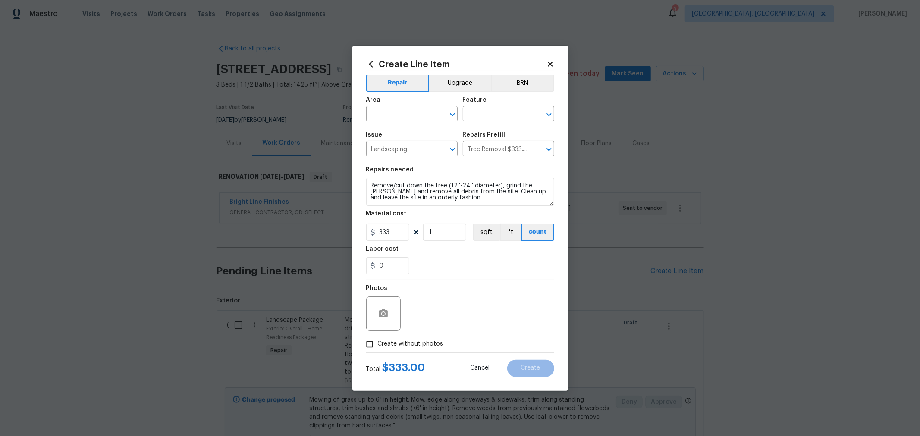
click at [546, 65] on icon at bounding box center [550, 64] width 8 height 8
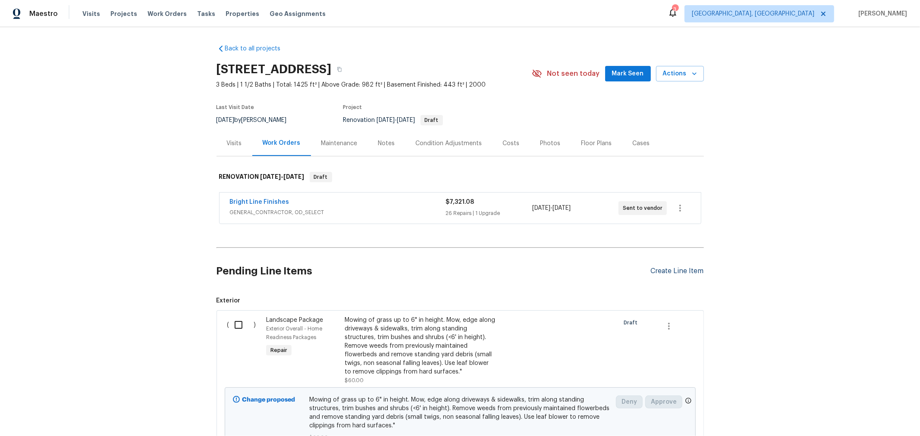
click at [695, 269] on div "Create Line Item" at bounding box center [677, 271] width 53 height 8
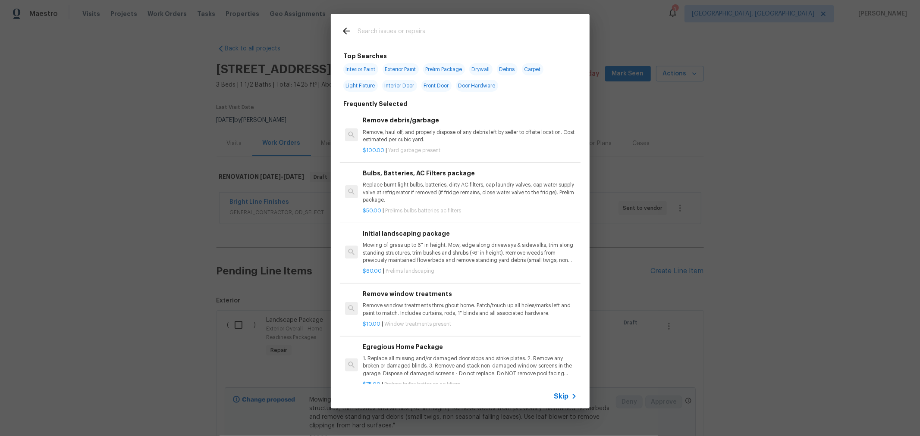
click at [412, 33] on input "text" at bounding box center [448, 32] width 183 height 13
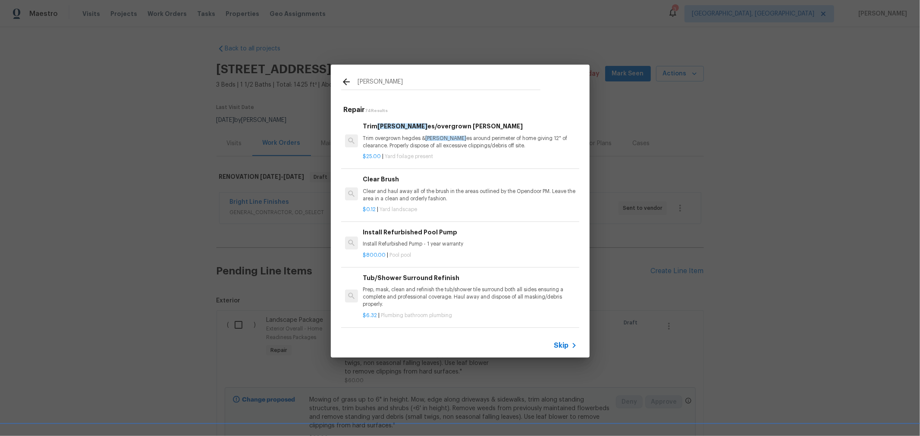
click at [503, 141] on p "Trim overgrown hegdes & bush es around perimeter of home giving 12" of clearanc…" at bounding box center [470, 142] width 214 height 15
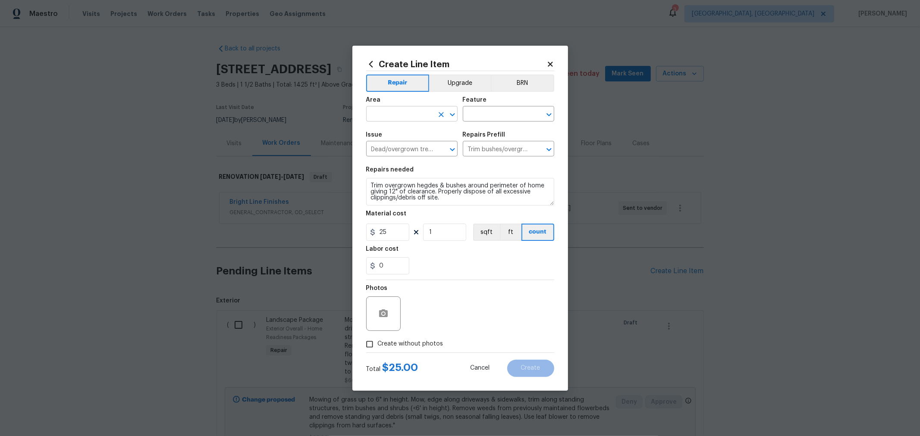
click at [414, 116] on input "text" at bounding box center [399, 114] width 67 height 13
click at [386, 133] on li "Front" at bounding box center [411, 134] width 91 height 14
click at [467, 116] on input "text" at bounding box center [496, 114] width 67 height 13
click at [494, 152] on li "Curb appeal" at bounding box center [508, 154] width 91 height 14
click at [375, 337] on input "Create without photos" at bounding box center [369, 344] width 16 height 16
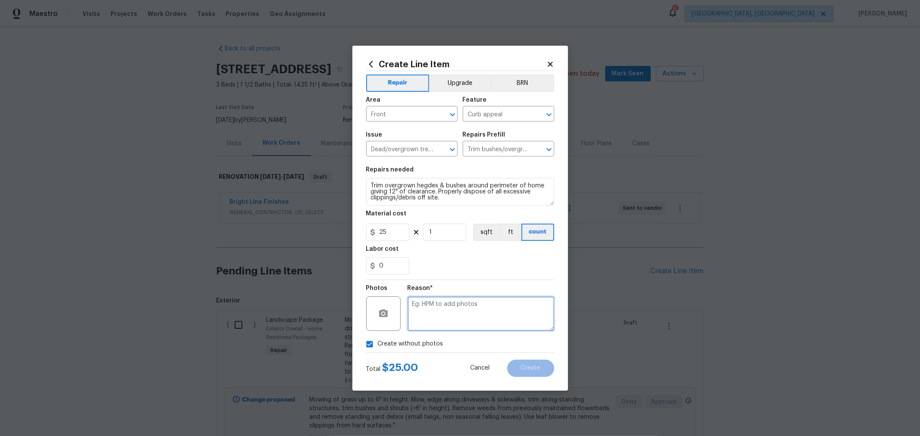
click at [433, 318] on textarea at bounding box center [480, 314] width 147 height 34
click at [532, 366] on span "Create" at bounding box center [530, 368] width 19 height 6
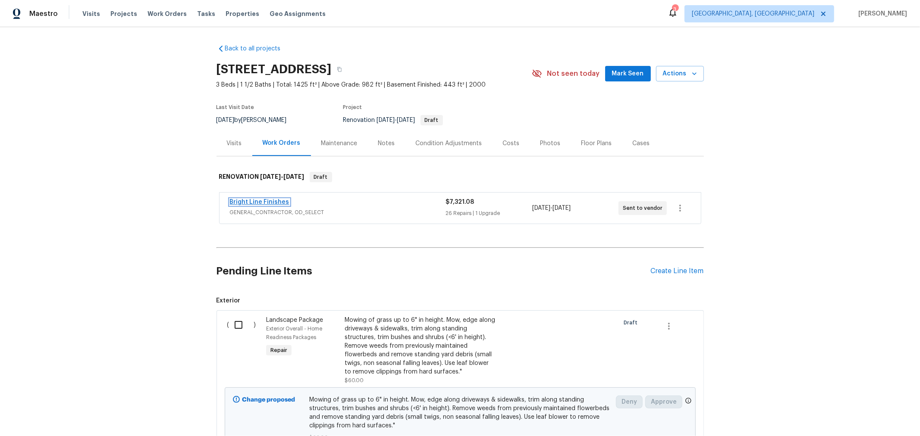
click at [244, 201] on link "Bright Line Finishes" at bounding box center [260, 202] width 60 height 6
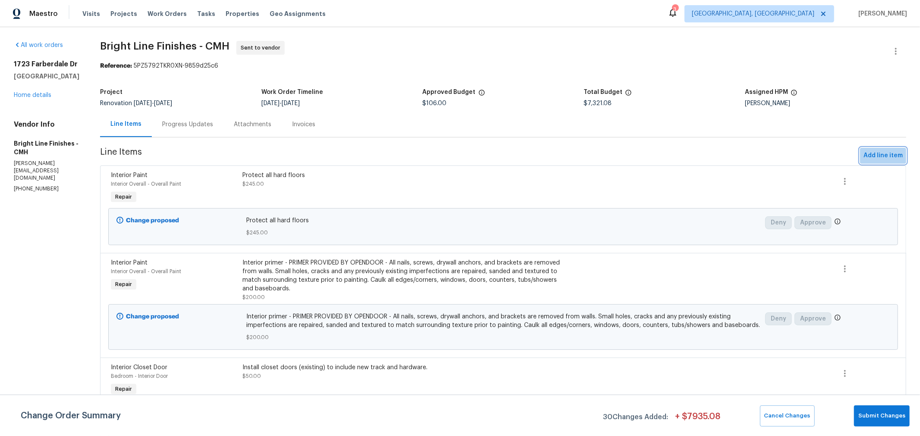
click at [877, 152] on span "Add line item" at bounding box center [882, 155] width 39 height 11
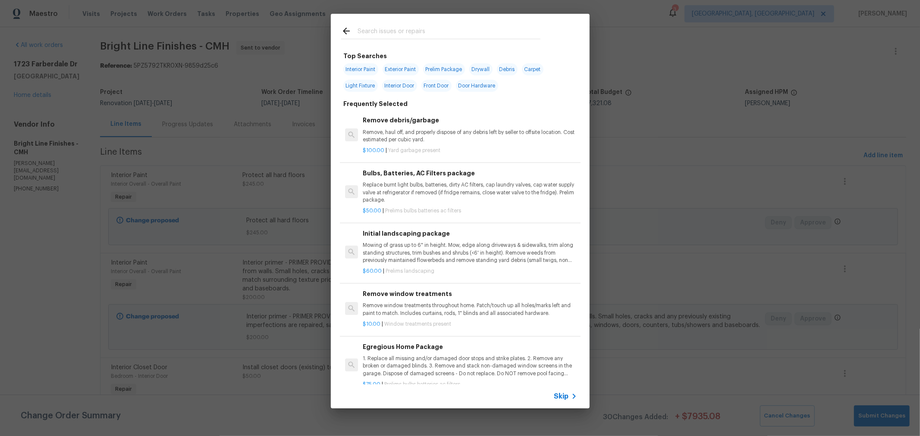
click at [406, 34] on input "text" at bounding box center [448, 32] width 183 height 13
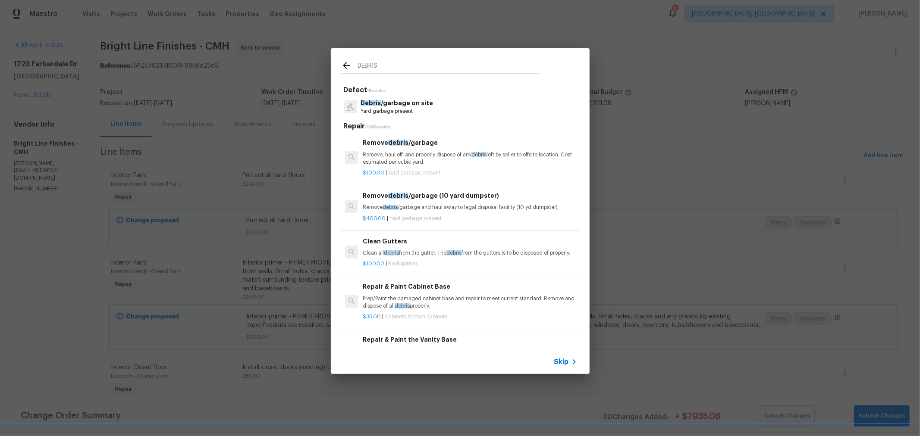
click at [414, 160] on p "Remove, haul off, and properly dispose of any debris left by seller to offsite …" at bounding box center [470, 158] width 214 height 15
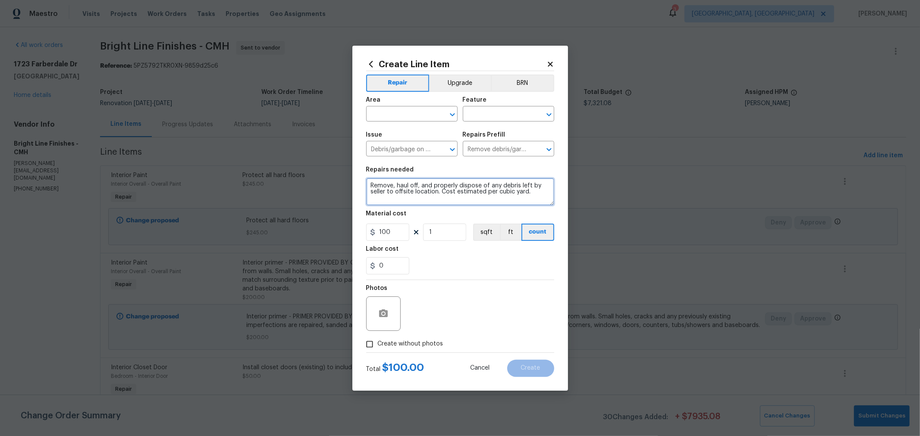
click at [368, 184] on textarea "Remove, haul off, and properly dispose of any debris left by seller to offsite …" at bounding box center [460, 192] width 188 height 28
click at [414, 345] on span "Create without photos" at bounding box center [411, 344] width 66 height 9
click at [378, 345] on input "Create without photos" at bounding box center [369, 344] width 16 height 16
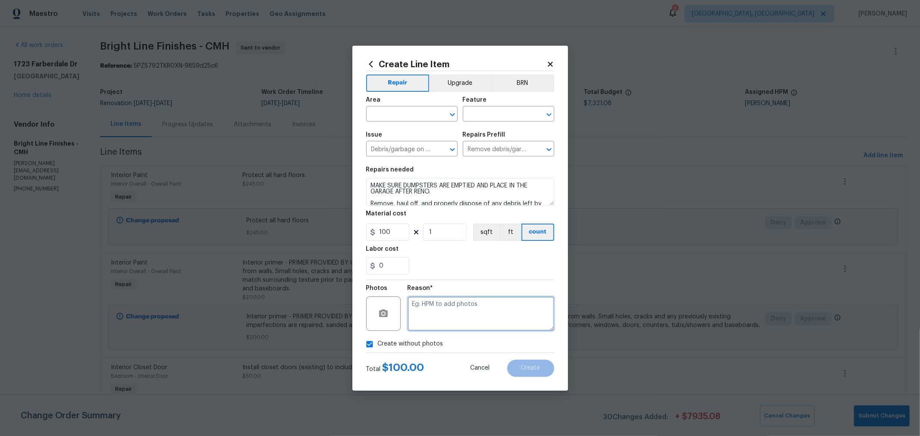
click at [455, 297] on textarea at bounding box center [480, 314] width 147 height 34
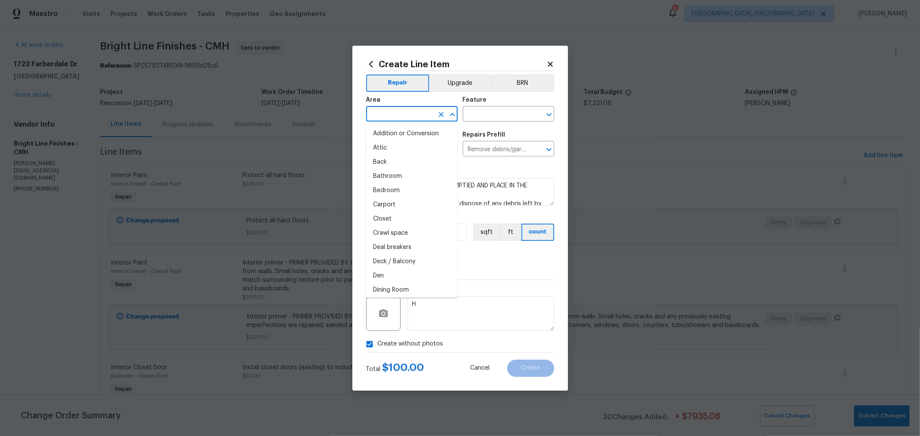
click at [419, 112] on input "text" at bounding box center [399, 114] width 67 height 13
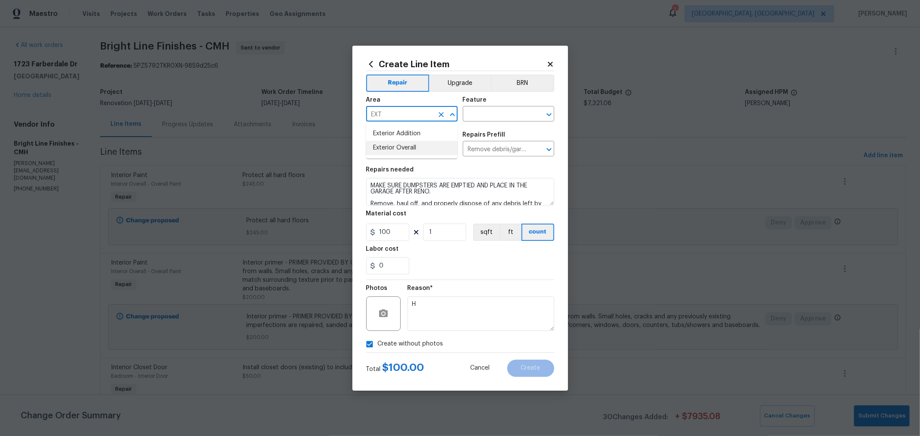
click at [417, 149] on li "Exterior Overall" at bounding box center [411, 148] width 91 height 14
click at [474, 119] on input "text" at bounding box center [496, 114] width 67 height 13
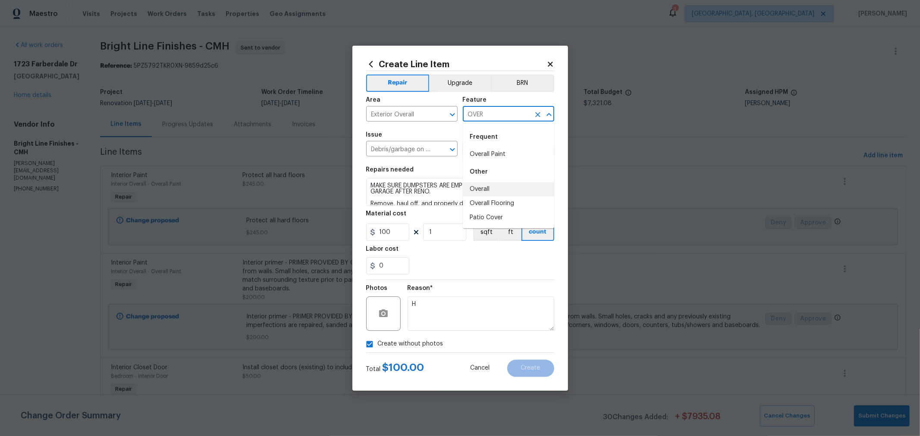
click at [481, 184] on li "Overall" at bounding box center [508, 189] width 91 height 14
click at [523, 366] on span "Create" at bounding box center [530, 368] width 19 height 6
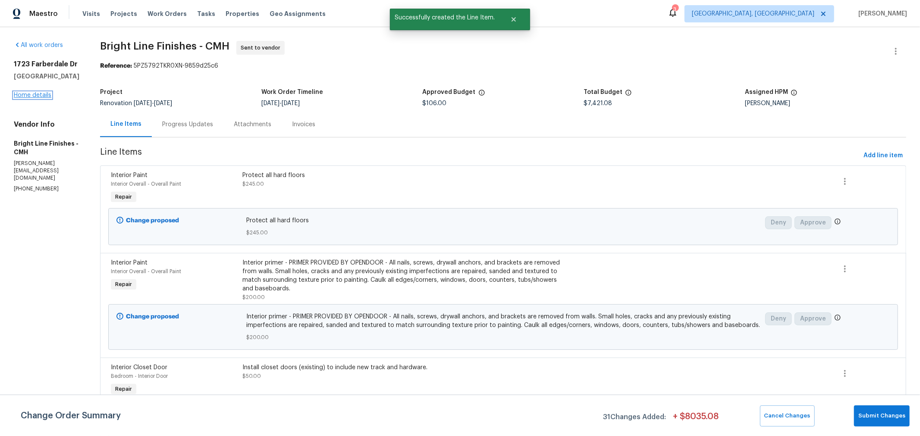
click at [35, 94] on link "Home details" at bounding box center [33, 95] width 38 height 6
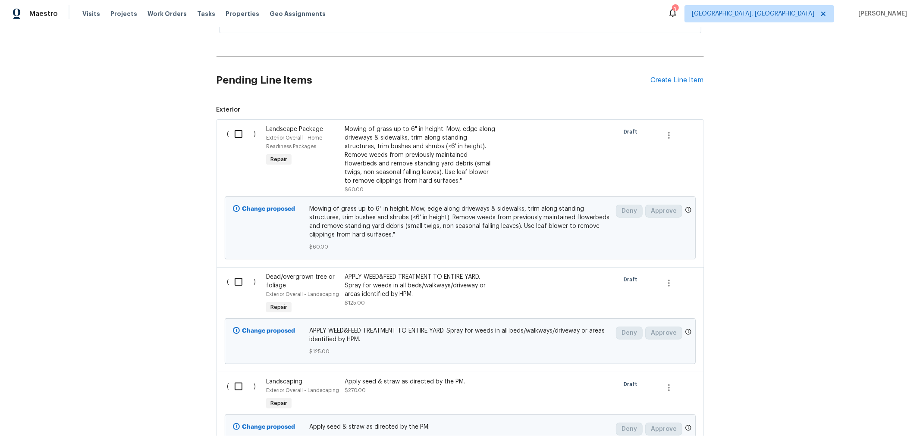
scroll to position [191, 0]
click at [231, 132] on input "checkbox" at bounding box center [241, 134] width 25 height 18
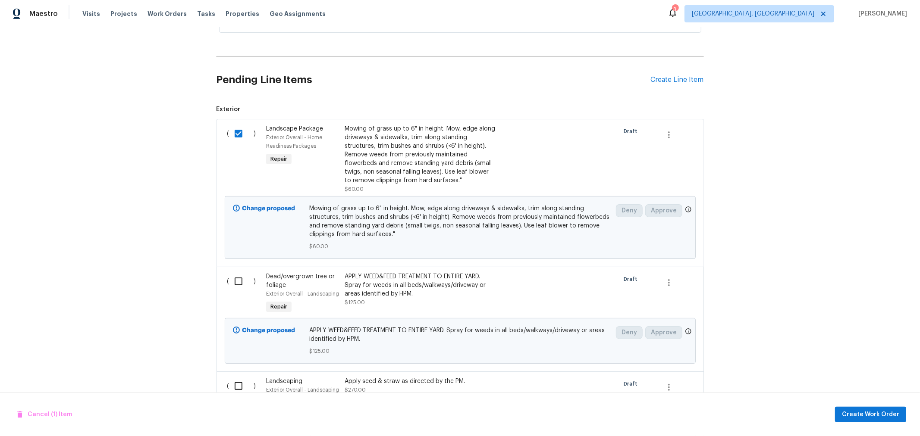
drag, startPoint x: 231, startPoint y: 290, endPoint x: 233, endPoint y: 283, distance: 6.8
click at [232, 286] on div "( )" at bounding box center [244, 294] width 39 height 48
click at [233, 282] on input "checkbox" at bounding box center [241, 282] width 25 height 18
click at [229, 385] on input "checkbox" at bounding box center [241, 386] width 25 height 18
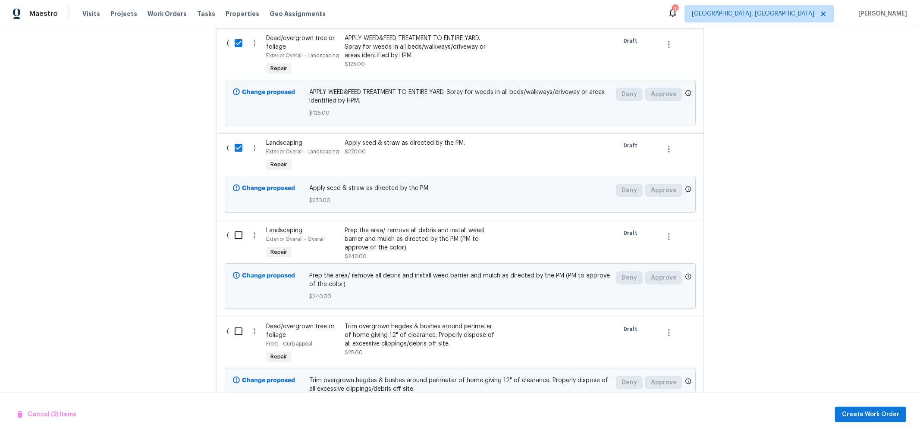
scroll to position [430, 0]
click at [235, 232] on input "checkbox" at bounding box center [241, 235] width 25 height 18
click at [229, 326] on input "checkbox" at bounding box center [241, 331] width 25 height 18
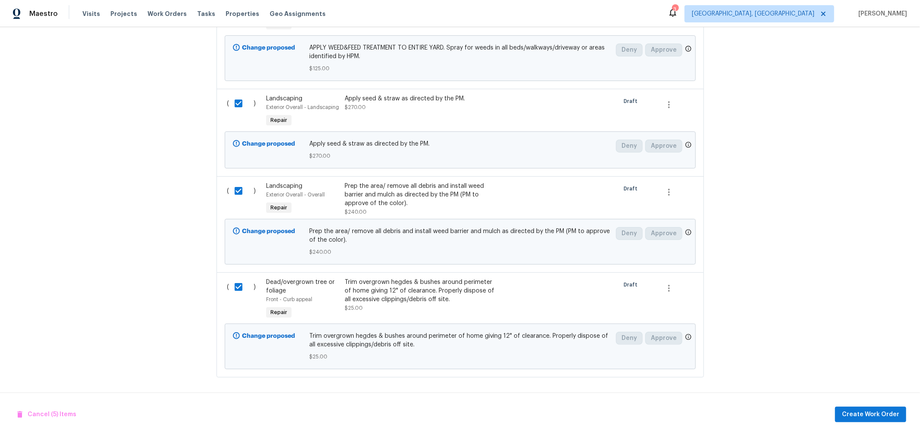
scroll to position [478, 0]
click at [844, 422] on button "Create Work Order" at bounding box center [870, 415] width 71 height 16
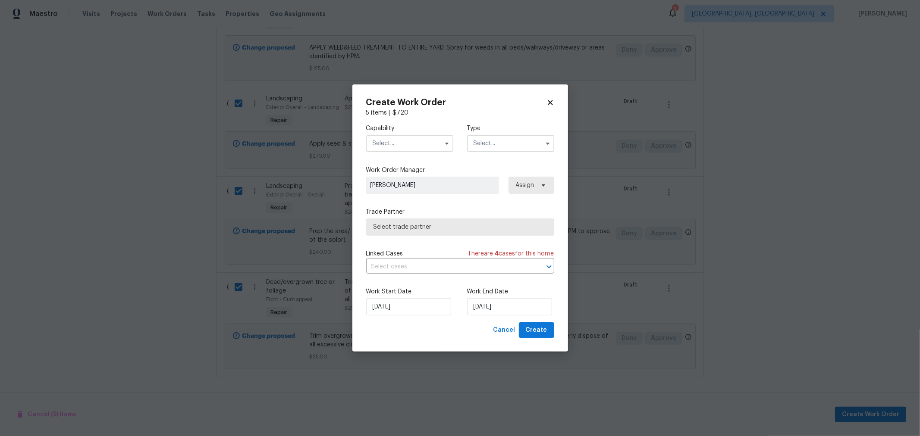
click at [412, 147] on input "text" at bounding box center [409, 143] width 87 height 17
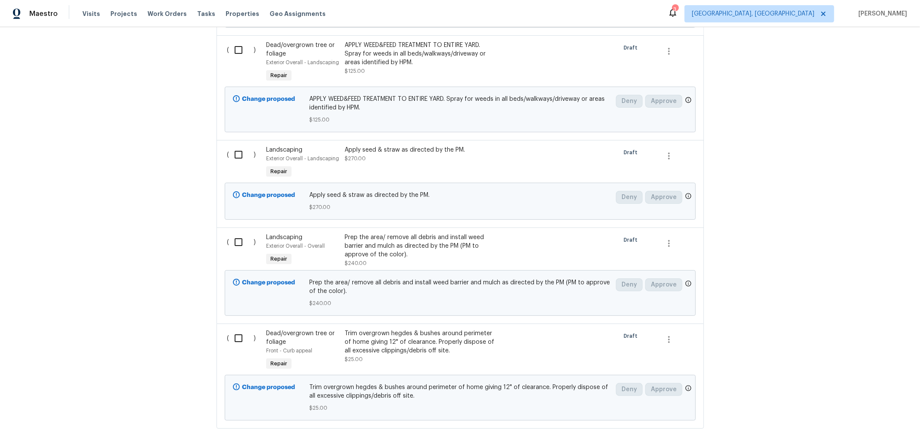
scroll to position [423, 0]
click at [381, 163] on div "Apply seed & straw as directed by the PM. $270.00" at bounding box center [420, 164] width 157 height 40
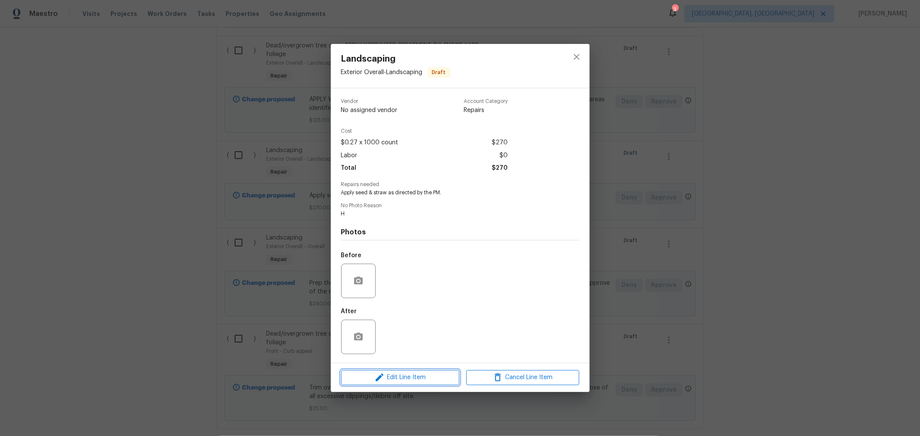
click at [413, 378] on span "Edit Line Item" at bounding box center [400, 378] width 113 height 11
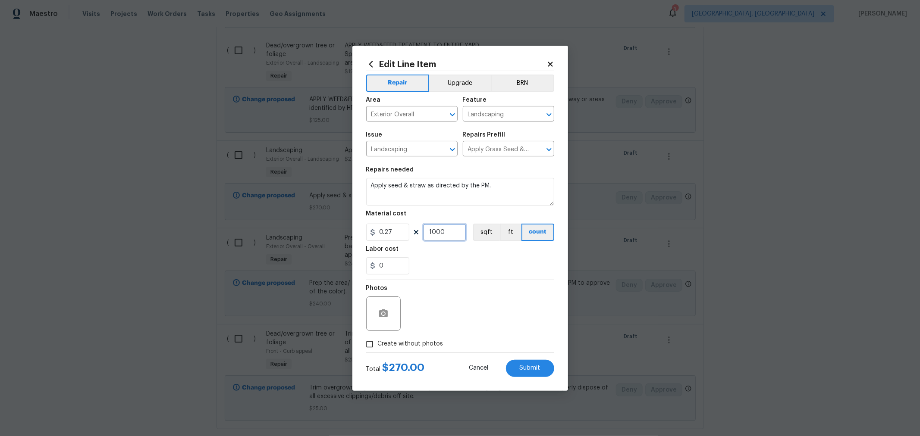
drag, startPoint x: 446, startPoint y: 232, endPoint x: 395, endPoint y: 214, distance: 53.7
click at [367, 229] on div "0.27 1000 sqft ft count" at bounding box center [460, 232] width 188 height 17
click at [431, 296] on div "Photos" at bounding box center [460, 308] width 188 height 56
click at [417, 339] on label "Create without photos" at bounding box center [402, 344] width 82 height 16
click at [378, 339] on input "Create without photos" at bounding box center [369, 344] width 16 height 16
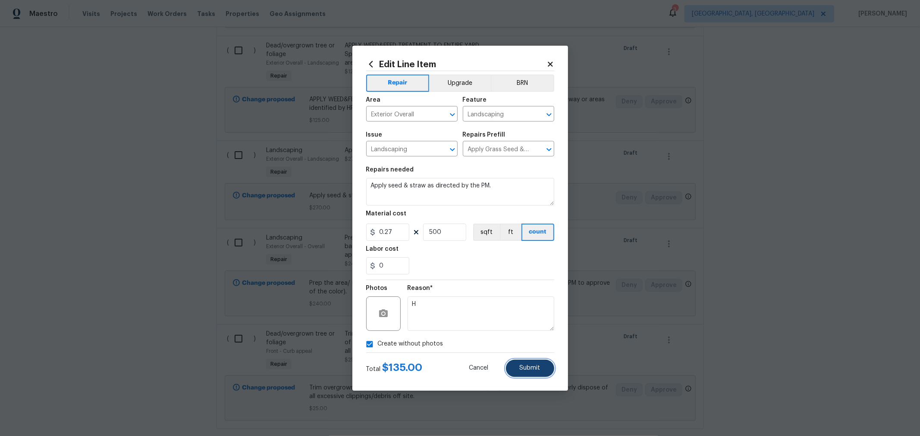
click at [542, 372] on button "Submit" at bounding box center [530, 368] width 48 height 17
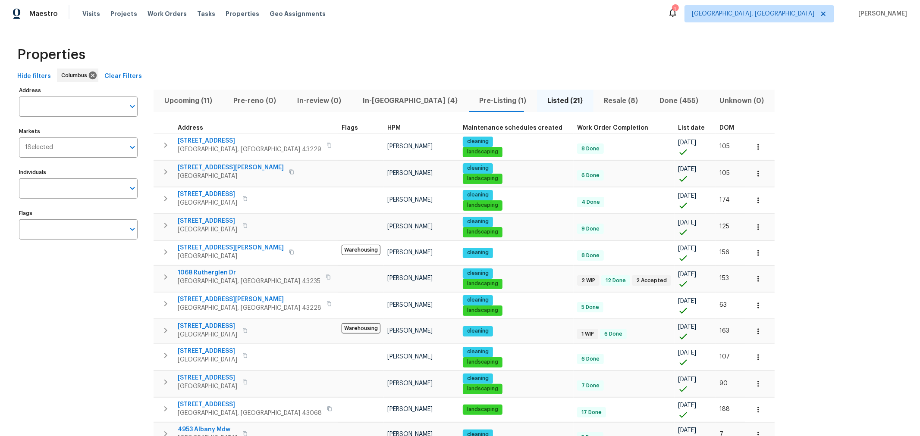
click at [375, 100] on span "In-reno (4)" at bounding box center [410, 101] width 106 height 12
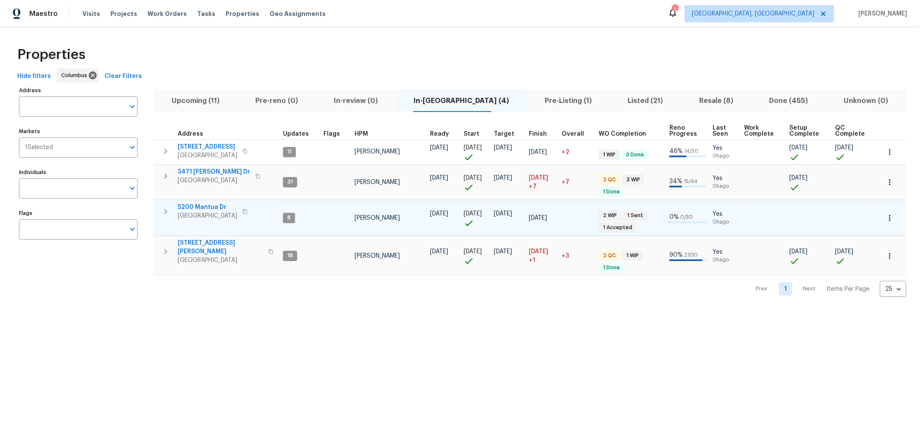
click at [205, 205] on span "5200 Mantua Dr" at bounding box center [208, 207] width 60 height 9
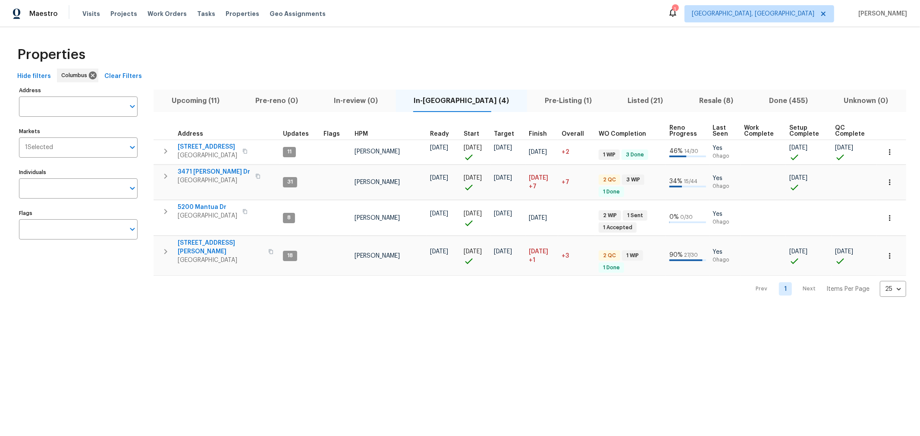
click at [210, 102] on span "Upcoming (11)" at bounding box center [195, 101] width 73 height 12
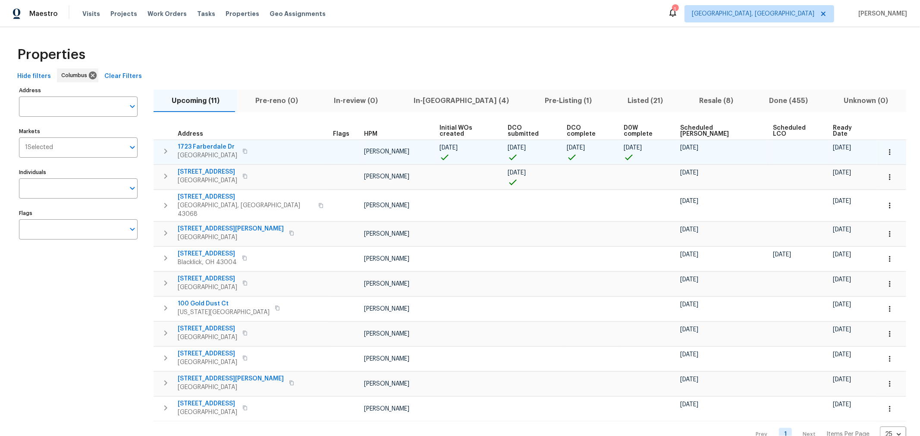
click at [207, 143] on span "1723 Farberdale Dr" at bounding box center [208, 147] width 60 height 9
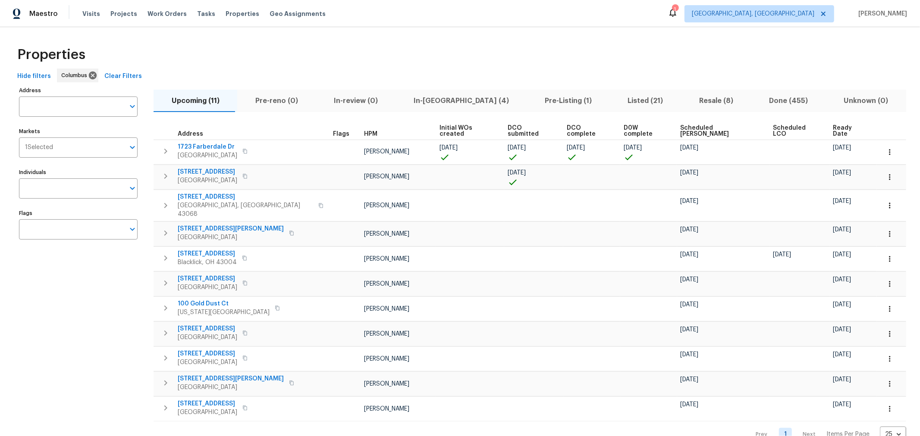
click at [424, 98] on span "In-reno (4)" at bounding box center [461, 101] width 121 height 12
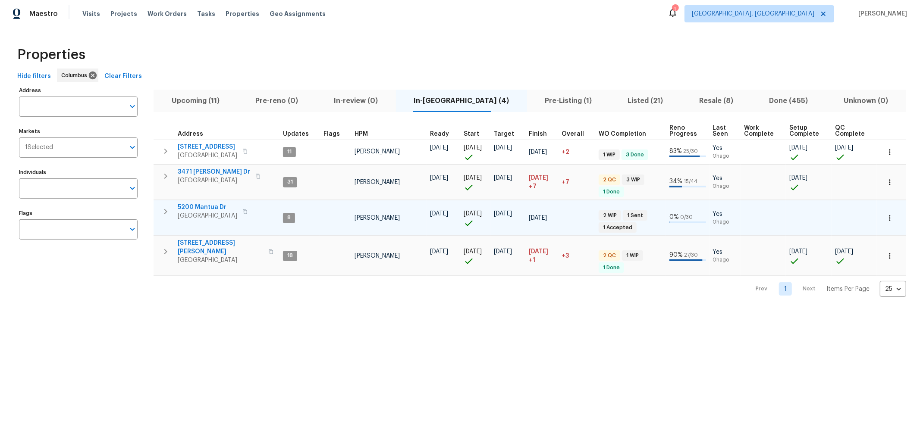
click at [199, 207] on span "5200 Mantua Dr" at bounding box center [208, 207] width 60 height 9
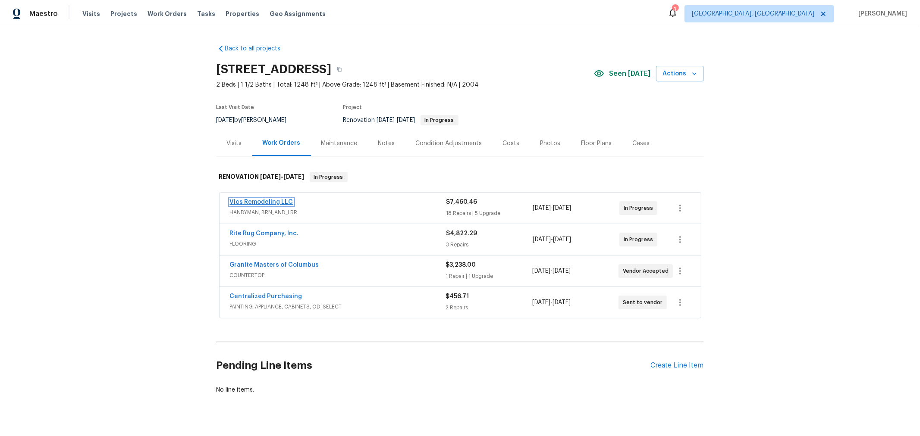
click at [247, 199] on link "Vics Remodeling LLC" at bounding box center [261, 202] width 63 height 6
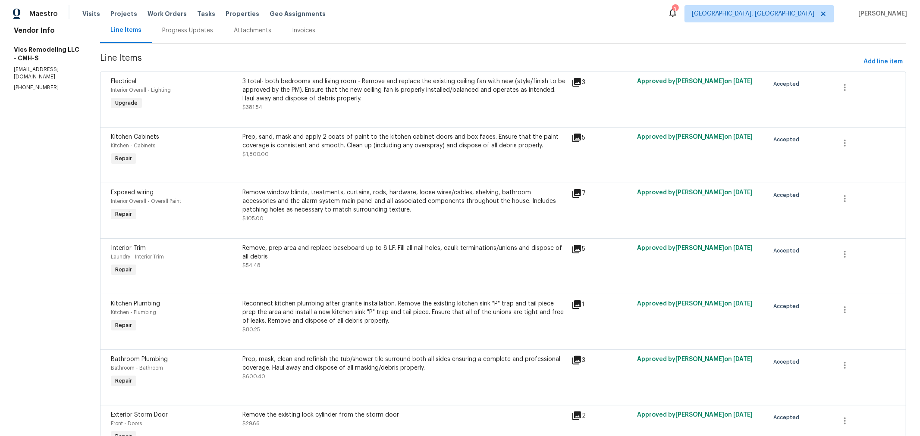
click at [329, 210] on div "Remove window blinds, treatments, curtains, rods, hardware, loose wires/cables,…" at bounding box center [404, 201] width 324 height 26
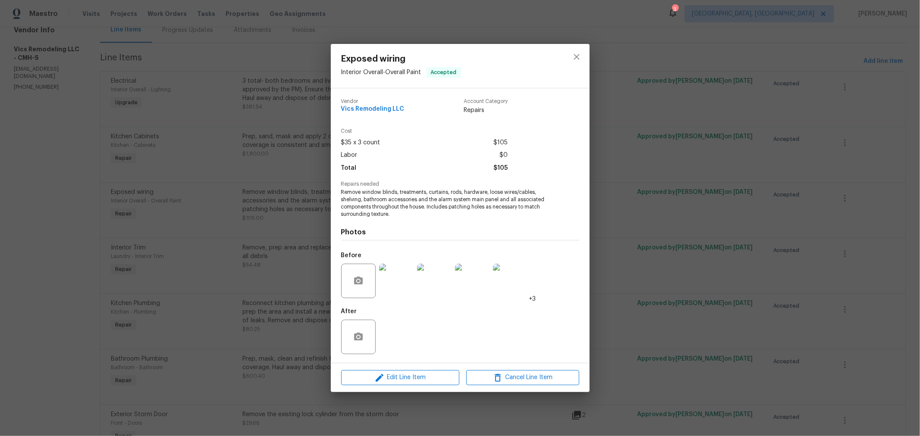
click at [386, 191] on span "Remove window blinds, treatments, curtains, rods, hardware, loose wires/cables,…" at bounding box center [448, 203] width 214 height 29
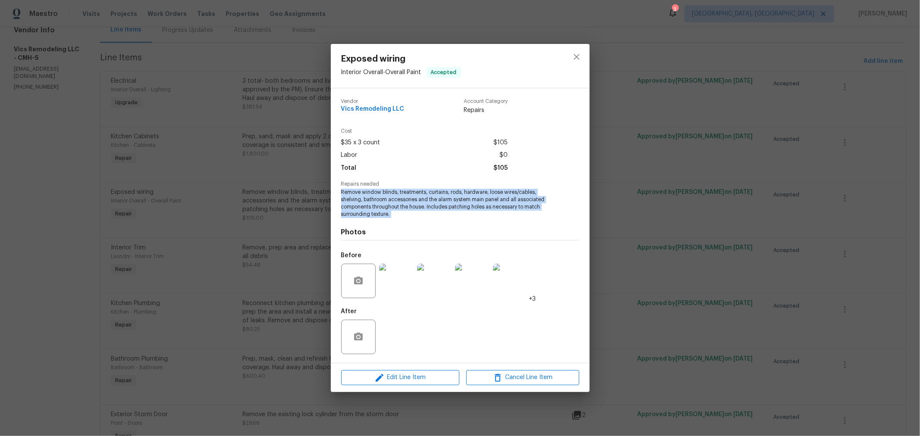
click at [386, 191] on span "Remove window blinds, treatments, curtains, rods, hardware, loose wires/cables,…" at bounding box center [448, 203] width 214 height 29
copy span "Remove window blinds, treatments, curtains, rods, hardware, loose wires/cables,…"
click at [578, 55] on icon "close" at bounding box center [576, 57] width 10 height 10
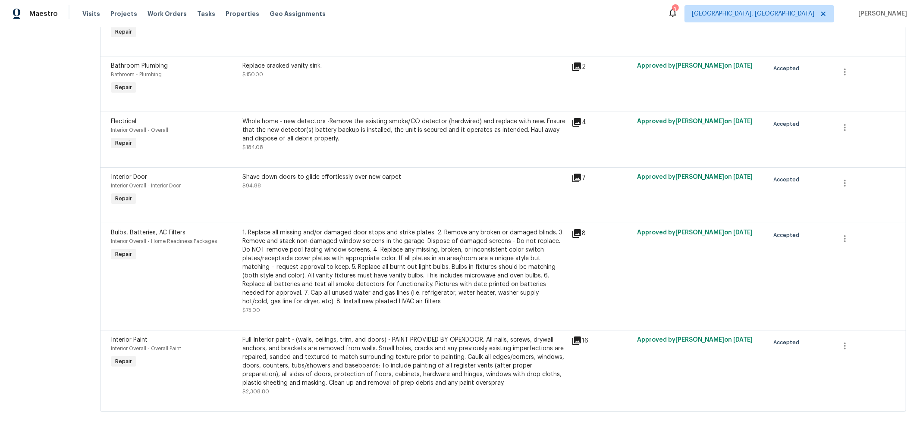
scroll to position [1127, 0]
click at [340, 129] on div "Whole home - new detectors -Remove the existing smoke/CO detector (hardwired) a…" at bounding box center [404, 130] width 324 height 26
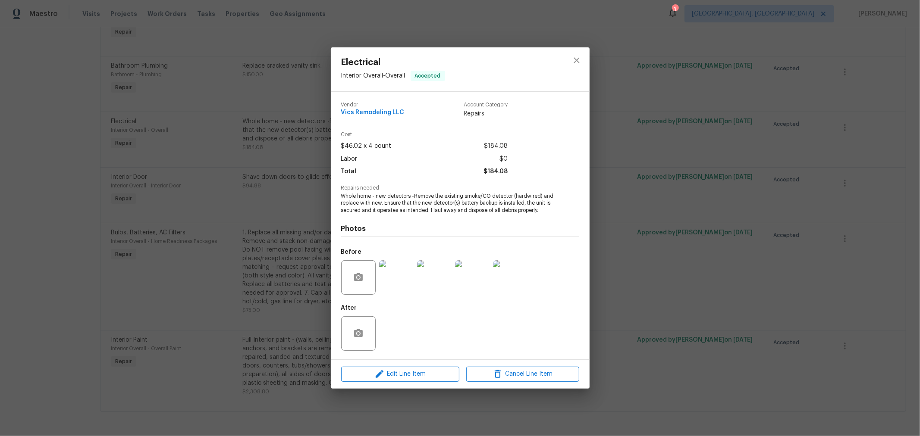
click at [423, 206] on span "Whole home - new detectors -Remove the existing smoke/CO detector (hardwired) a…" at bounding box center [448, 204] width 214 height 22
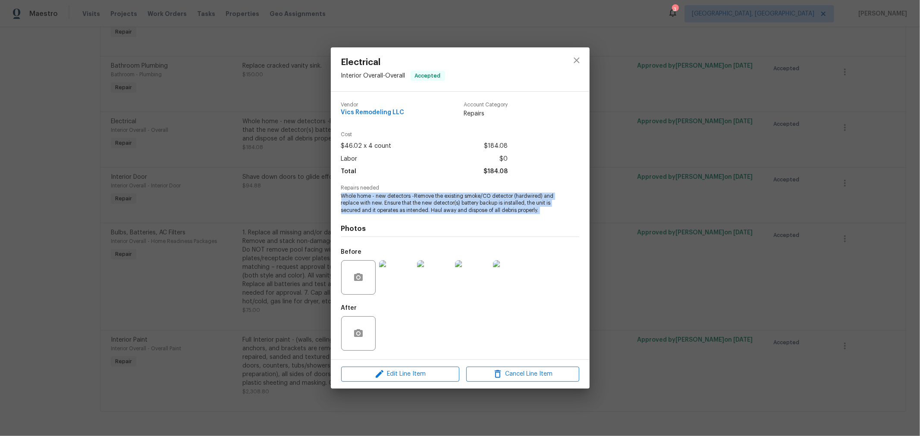
click at [423, 206] on span "Whole home - new detectors -Remove the existing smoke/CO detector (hardwired) a…" at bounding box center [448, 204] width 214 height 22
copy span "Whole home - new detectors -Remove the existing smoke/CO detector (hardwired) a…"
click at [575, 60] on icon "close" at bounding box center [576, 60] width 10 height 10
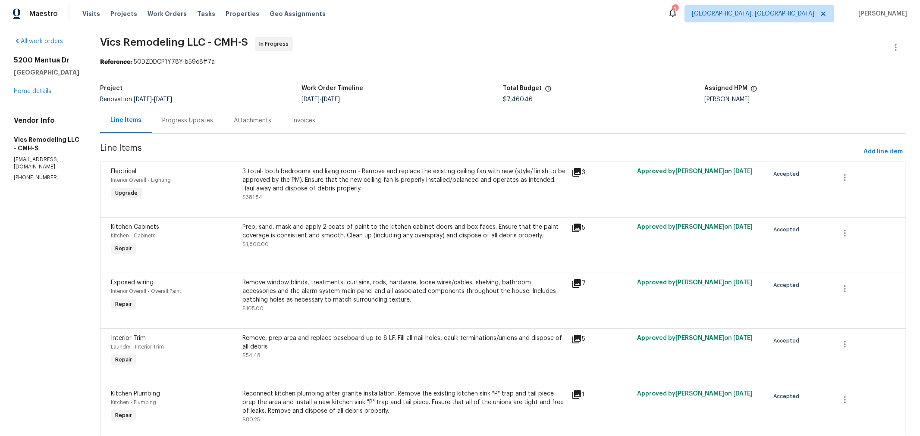
scroll to position [0, 0]
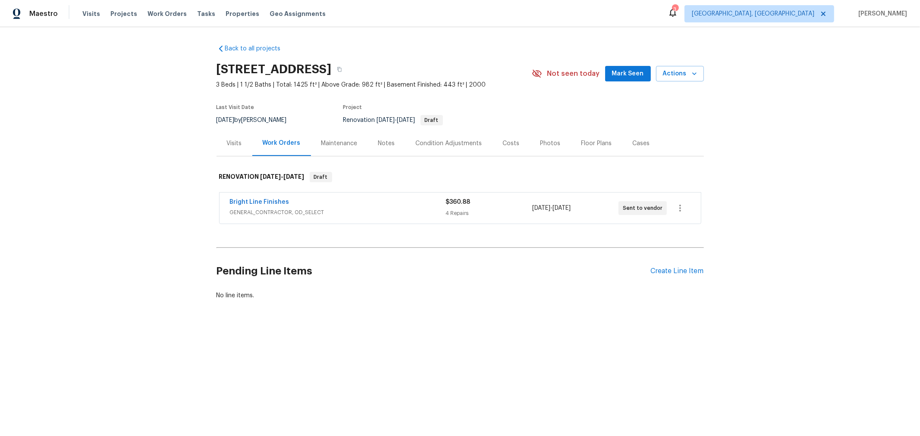
click at [581, 142] on div "Floor Plans" at bounding box center [596, 143] width 31 height 9
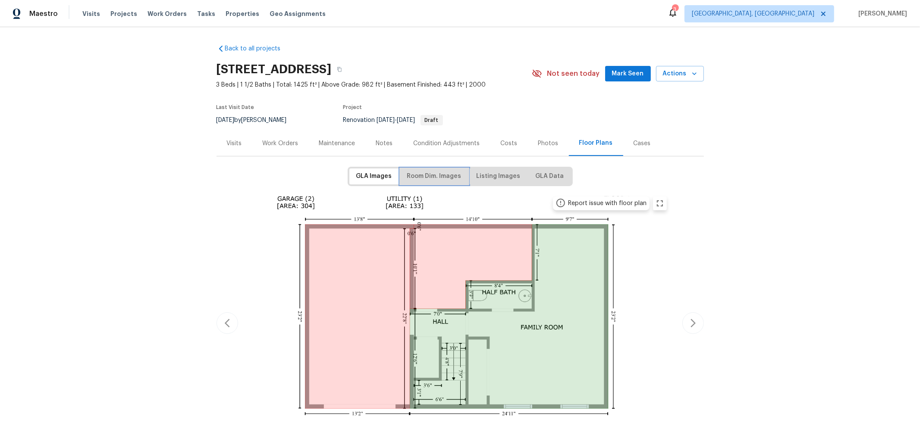
click at [434, 179] on span "Room Dim. Images" at bounding box center [434, 176] width 54 height 11
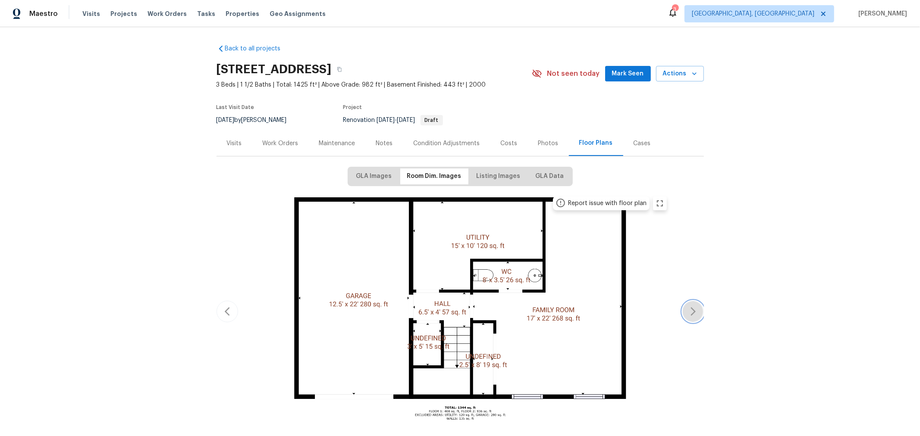
click at [694, 315] on icon "button" at bounding box center [693, 312] width 10 height 10
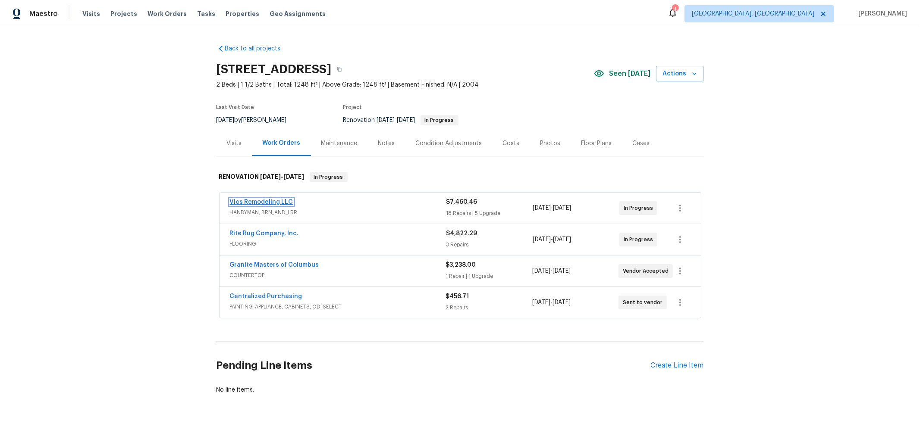
click at [265, 203] on link "Vics Remodeling LLC" at bounding box center [261, 202] width 63 height 6
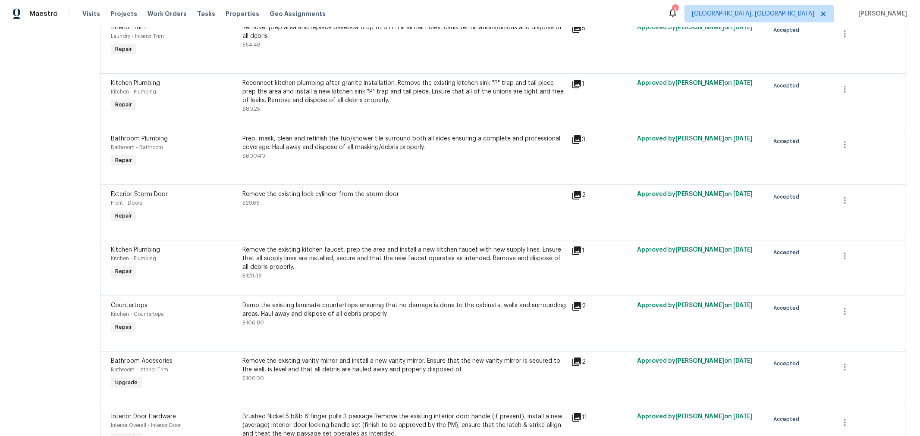
scroll to position [317, 0]
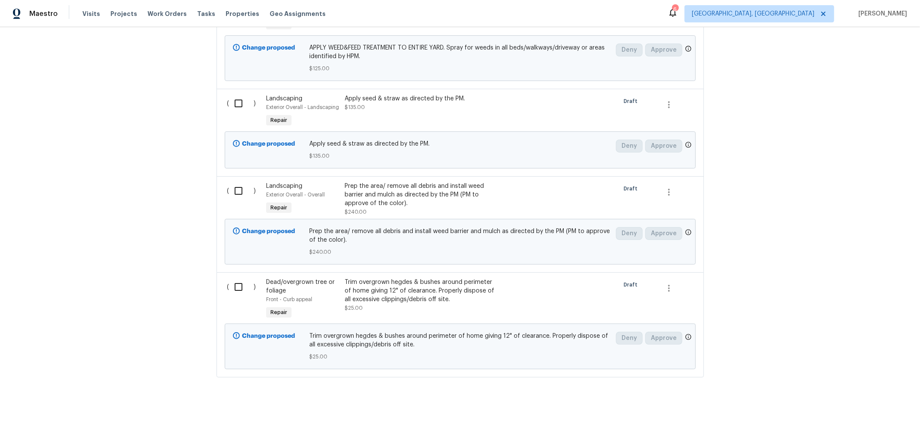
scroll to position [478, 0]
click input "checkbox"
checkbox input "true"
click input "checkbox"
checkbox input "true"
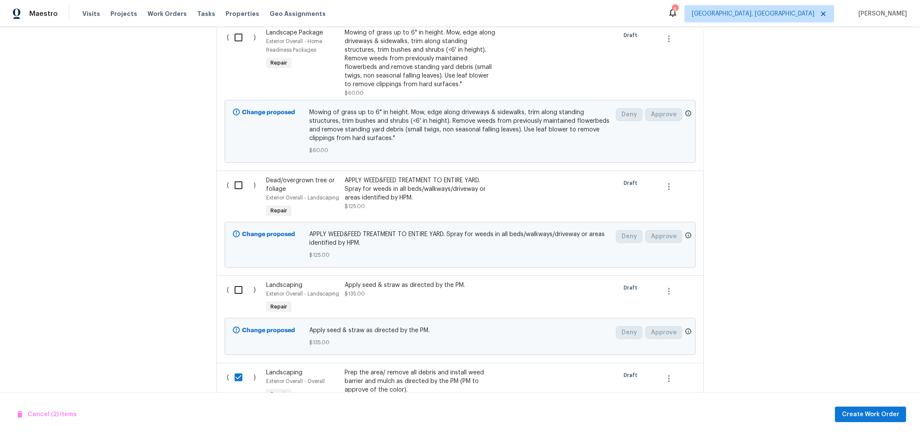
click input "checkbox"
checkbox input "true"
click input "checkbox"
checkbox input "true"
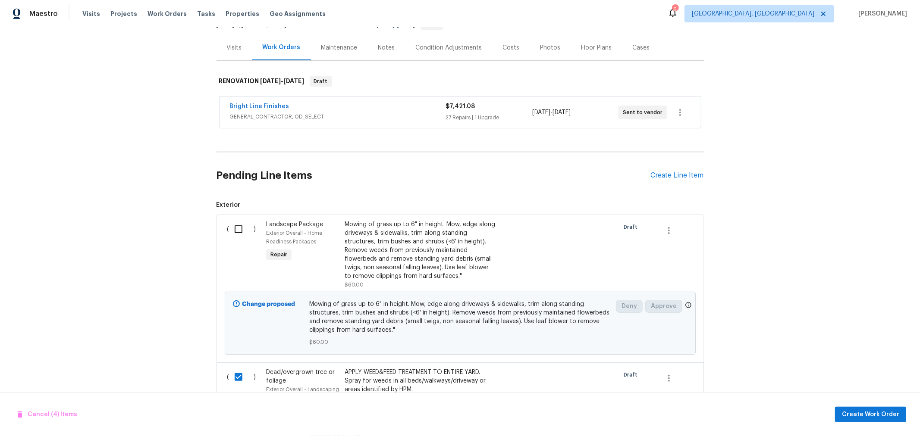
scroll to position [96, 0]
click input "checkbox"
checkbox input "true"
click span "Create Work Order"
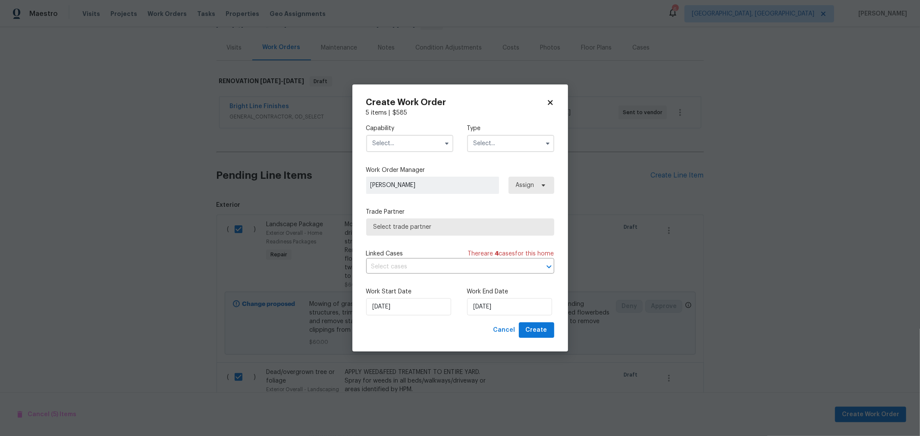
click input "text"
click span "Hardscape Landscape"
type input "Hardscape Landscape"
click input "text"
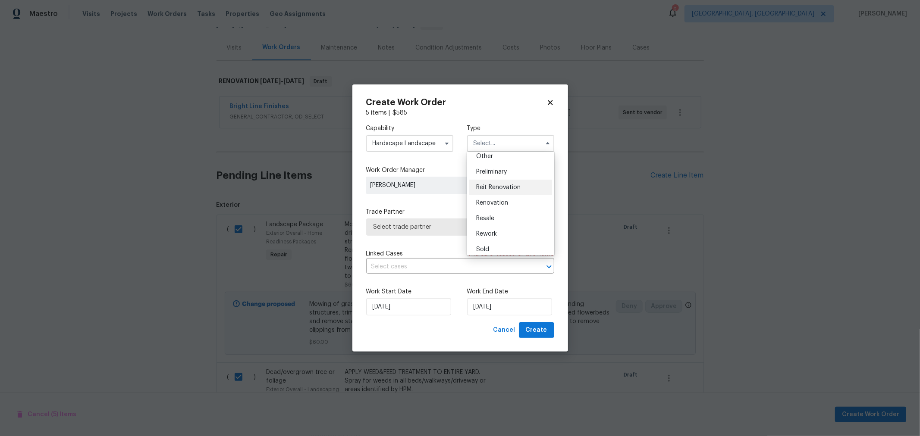
click ul "Feedback Hoa Violation Holding Incident Insured Lender Required Listed Lite Lwo…"
click div "Renovation"
type input "Renovation"
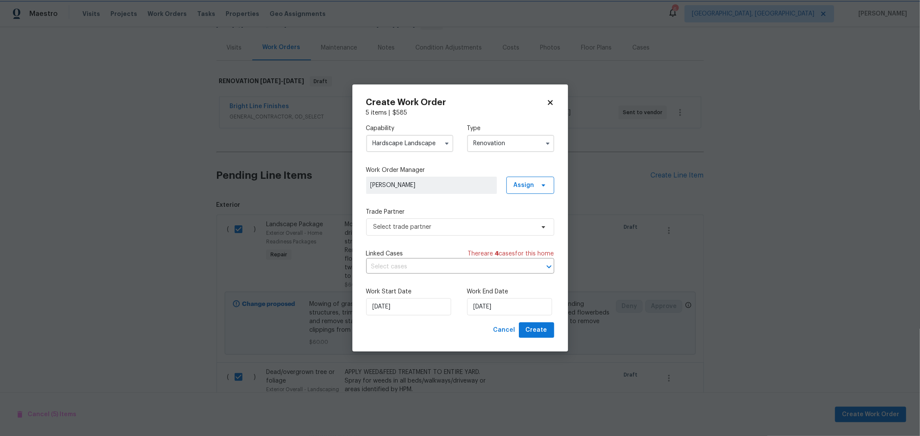
scroll to position [1, 0]
click span "Select trade partner"
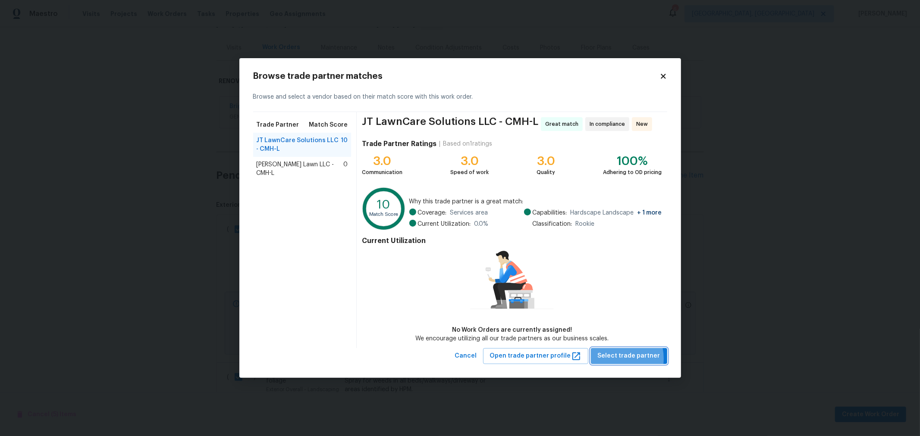
click span "Select trade partner"
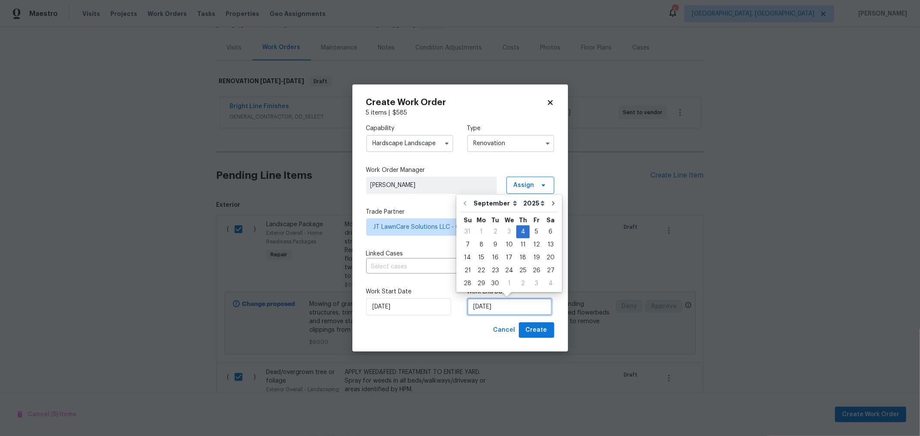
click input "[DATE]"
click div "14"
type input "[DATE]"
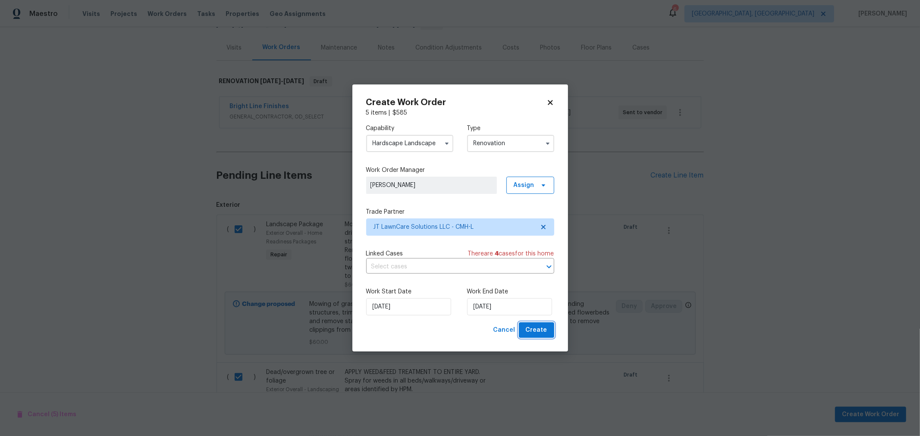
click span "Create"
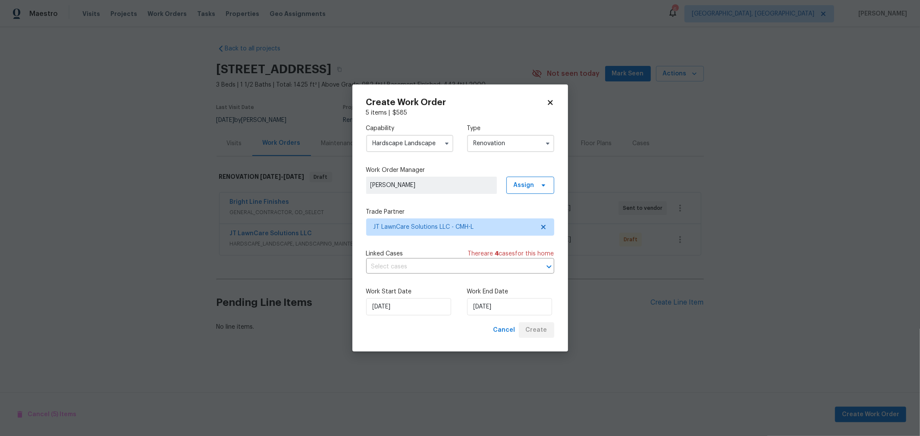
scroll to position [0, 0]
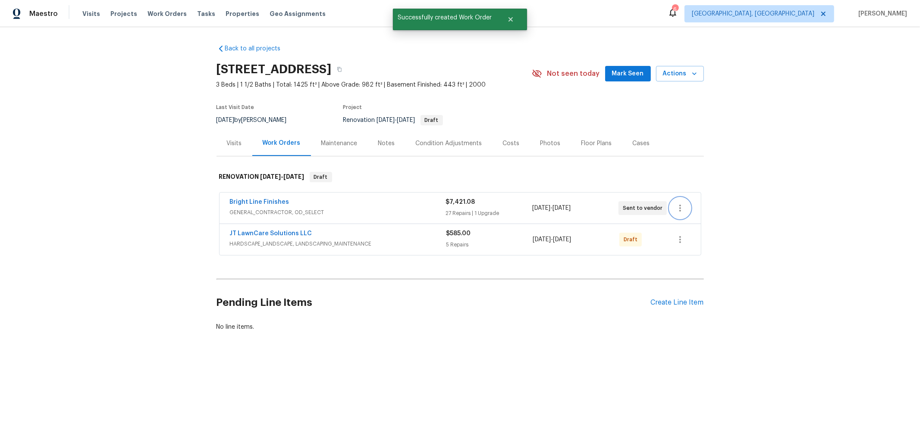
click icon "button"
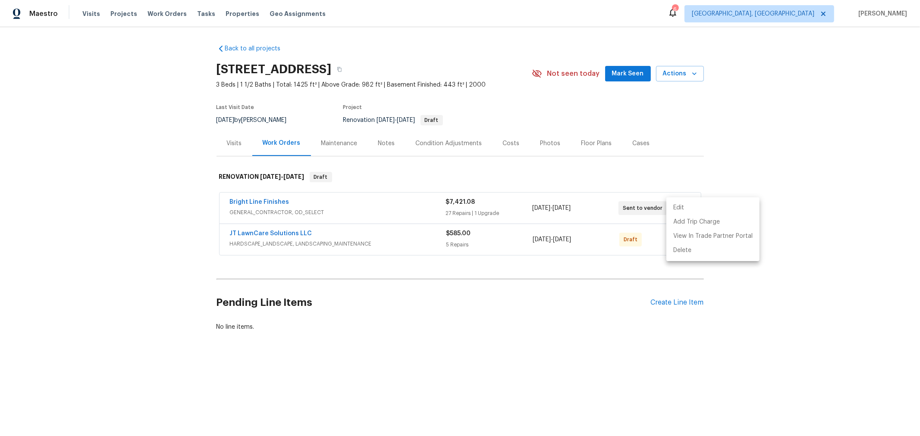
click li "Edit"
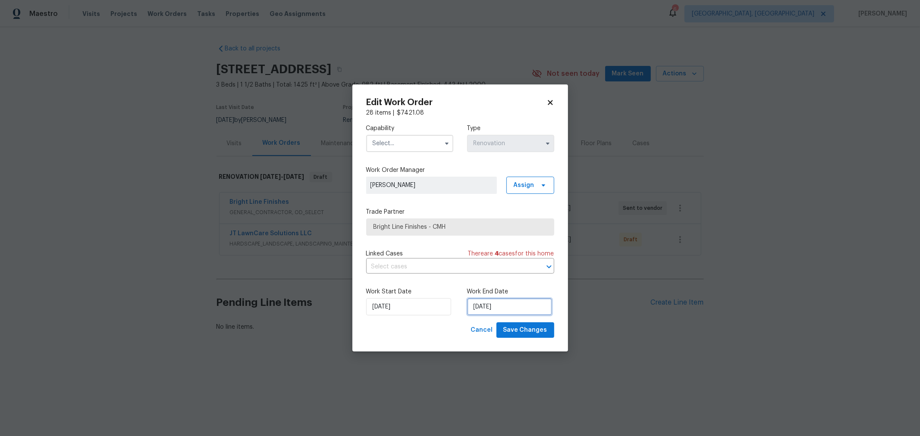
click input "[DATE]"
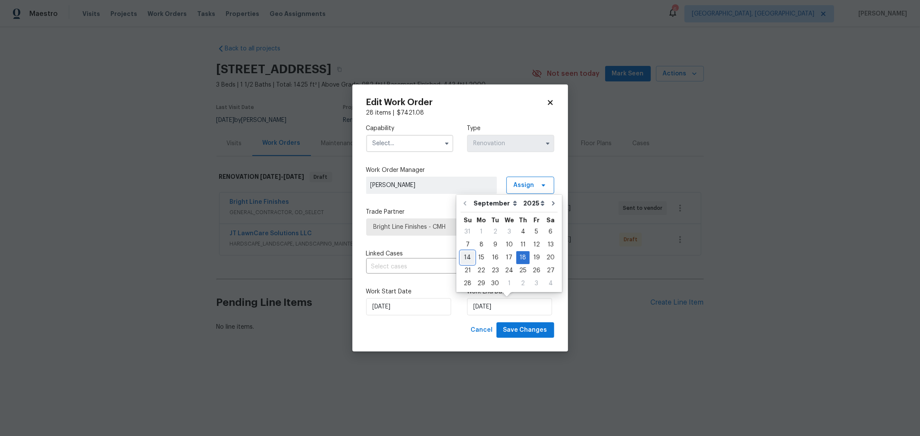
click div "14"
type input "[DATE]"
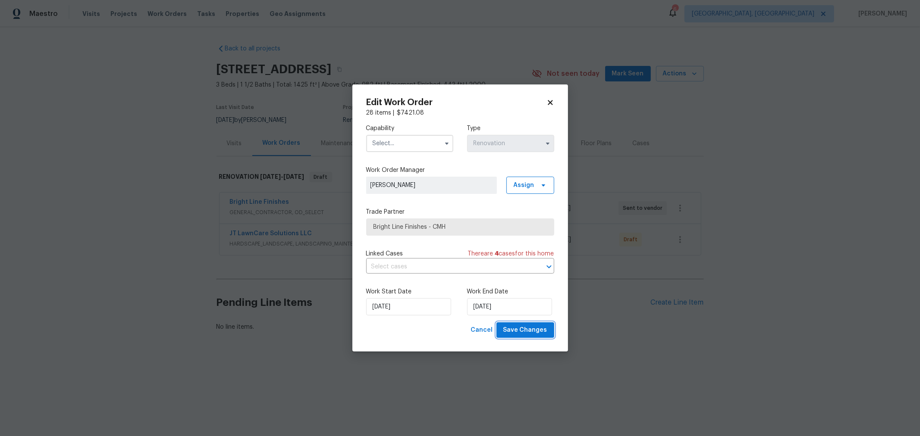
click span "Save Changes"
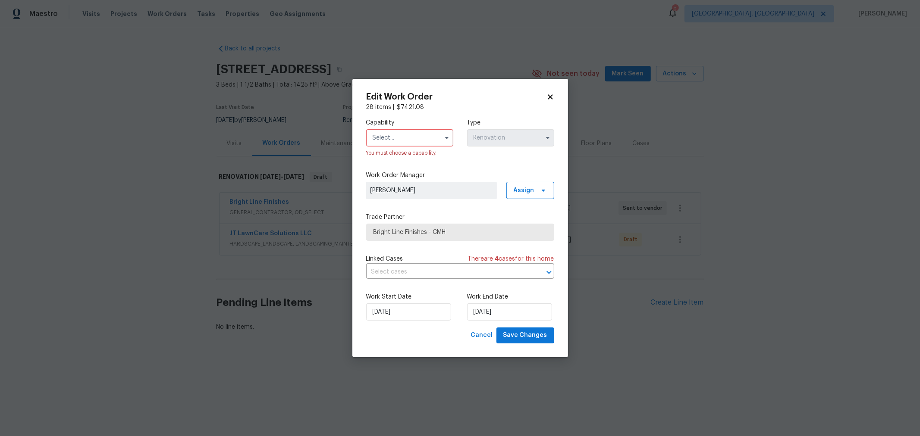
click input "text"
click span "General Contractor"
type input "General Contractor"
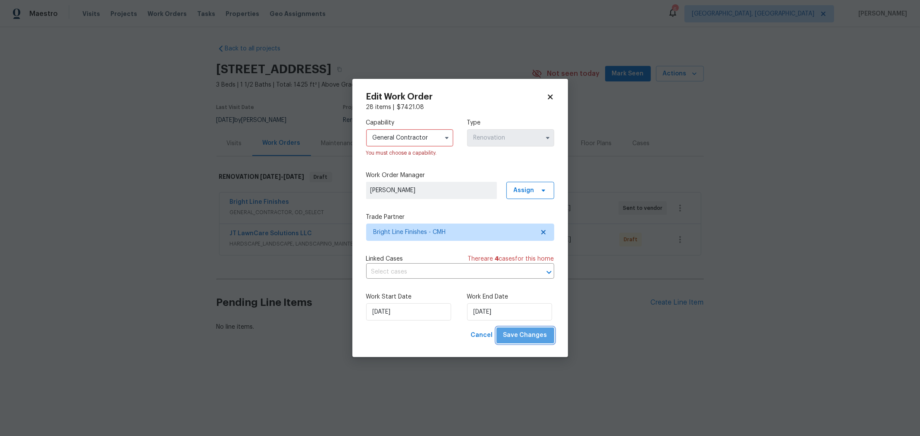
click span "Save Changes"
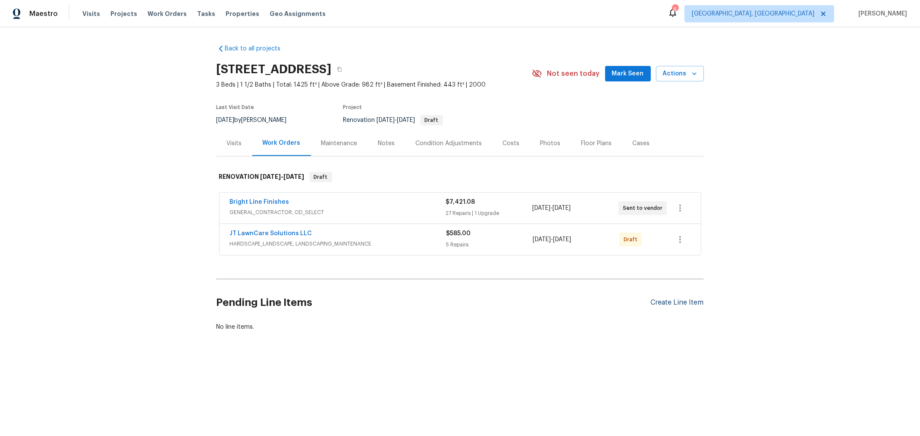
click at [674, 300] on div "Create Line Item" at bounding box center [677, 303] width 53 height 8
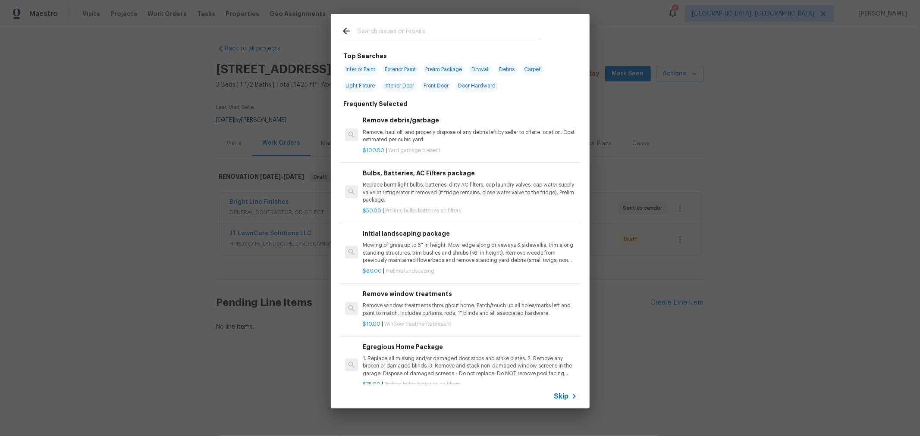
click at [408, 32] on input "text" at bounding box center [448, 32] width 183 height 13
type input "F"
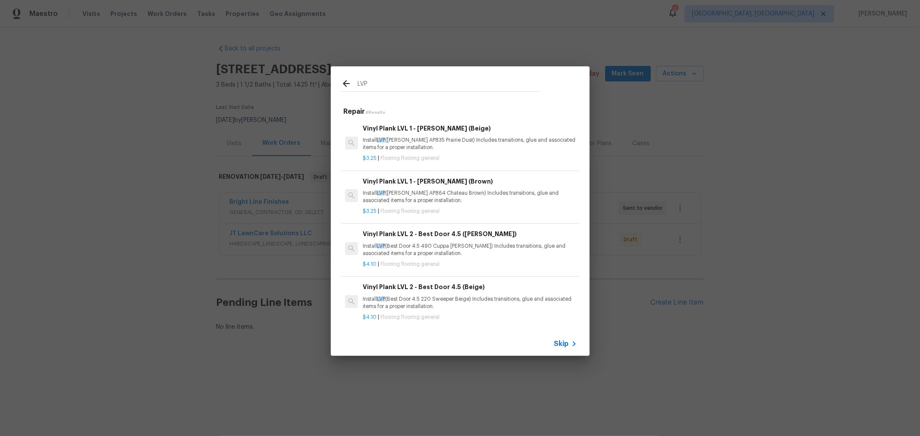
scroll to position [3, 0]
type input "LVP"
click at [486, 296] on p "Install LVP (Best Door 4.5 220 Sweeper Beige) Includes transitions, glue and as…" at bounding box center [470, 302] width 214 height 15
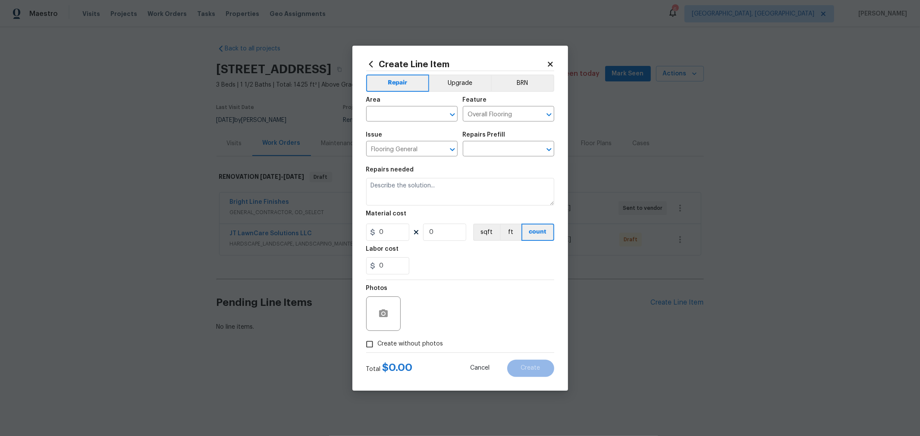
type input "Vinyl Plank LVL 2 - Best Door 4.5 (Beige) $4.10"
type textarea "Install LVP (Best Door 4.5 220 Sweeper Beige) Includes transitions, glue and as…"
type input "4.1"
type input "1"
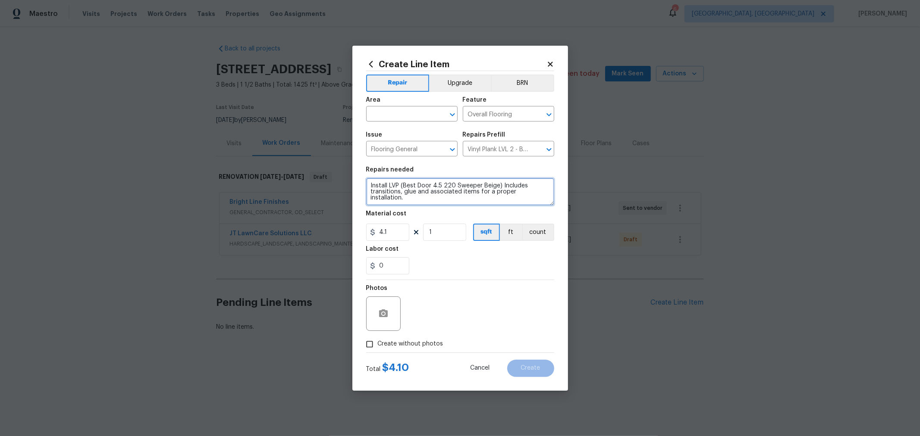
click at [369, 183] on textarea "Install LVP (Best Door 4.5 220 Sweeper Beige) Includes transitions, glue and as…" at bounding box center [460, 192] width 188 height 28
type textarea "KITCHEN ONLY - TILE LOOK Install LVP (Best Door 4.5 220 Sweeper Beige) Includes…"
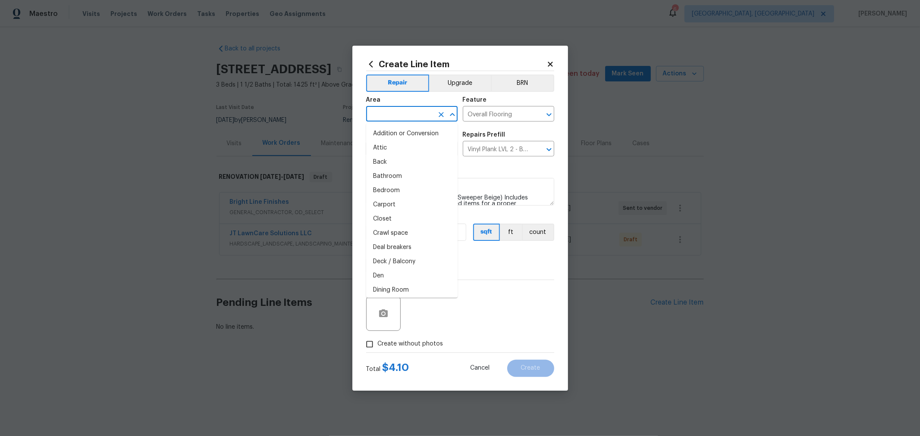
click at [407, 115] on input "text" at bounding box center [399, 114] width 67 height 13
click at [389, 280] on li "Kitchen" at bounding box center [411, 279] width 91 height 14
type input "Kitchen"
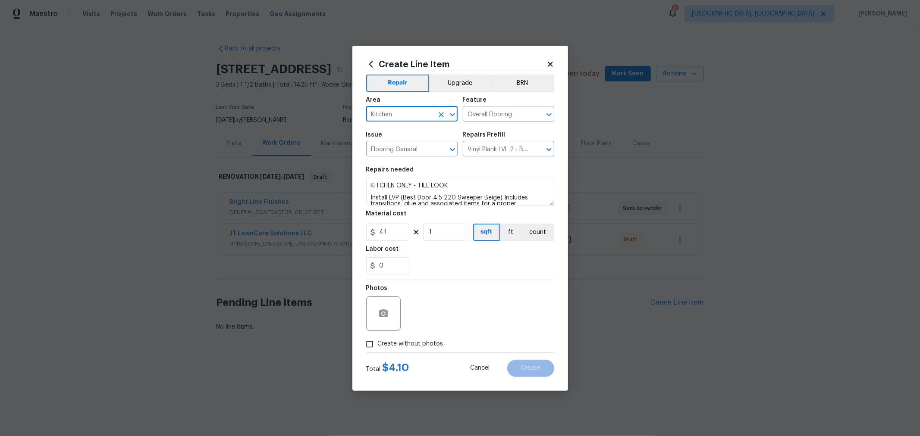
click at [527, 297] on div "Photos" at bounding box center [460, 308] width 188 height 56
drag, startPoint x: 445, startPoint y: 231, endPoint x: 400, endPoint y: 235, distance: 46.0
click at [400, 235] on div "4.1 1 sqft ft count" at bounding box center [460, 232] width 188 height 17
type input "165"
click at [445, 327] on div "Photos" at bounding box center [460, 308] width 188 height 56
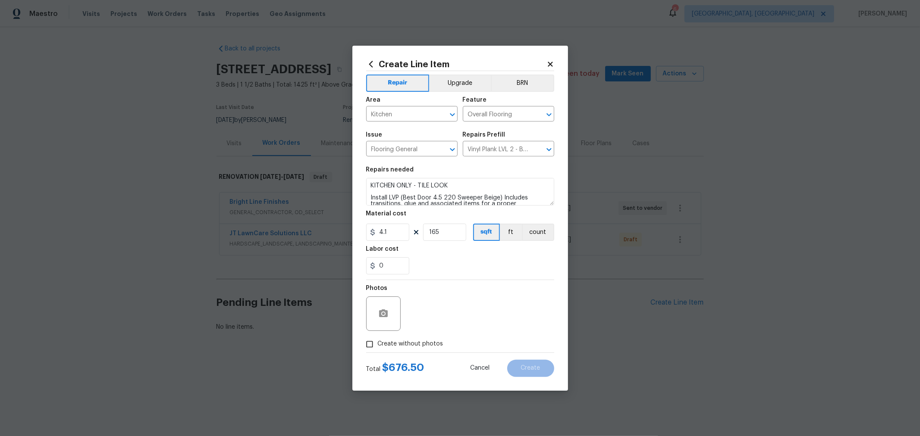
click at [397, 346] on span "Create without photos" at bounding box center [411, 344] width 66 height 9
click at [378, 346] on input "Create without photos" at bounding box center [369, 344] width 16 height 16
checkbox input "true"
click at [453, 321] on textarea at bounding box center [480, 314] width 147 height 34
type textarea "H"
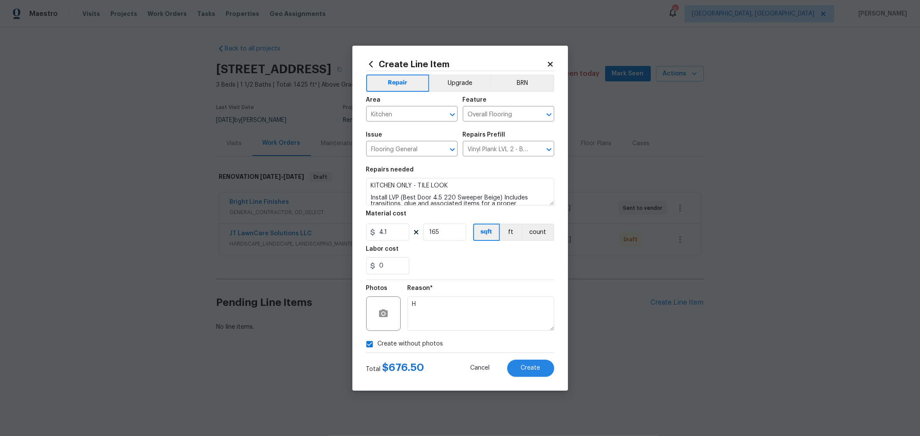
click at [469, 279] on section "Repairs needed KITCHEN ONLY - TILE LOOK Install LVP (Best Door 4.5 220 Sweeper …" at bounding box center [460, 221] width 188 height 118
click at [520, 370] on button "Create" at bounding box center [530, 368] width 47 height 17
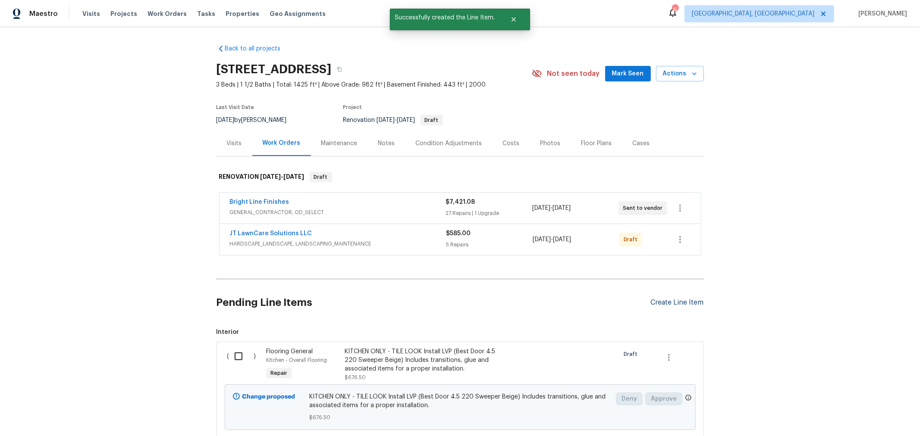
click at [682, 303] on div "Create Line Item" at bounding box center [677, 303] width 53 height 8
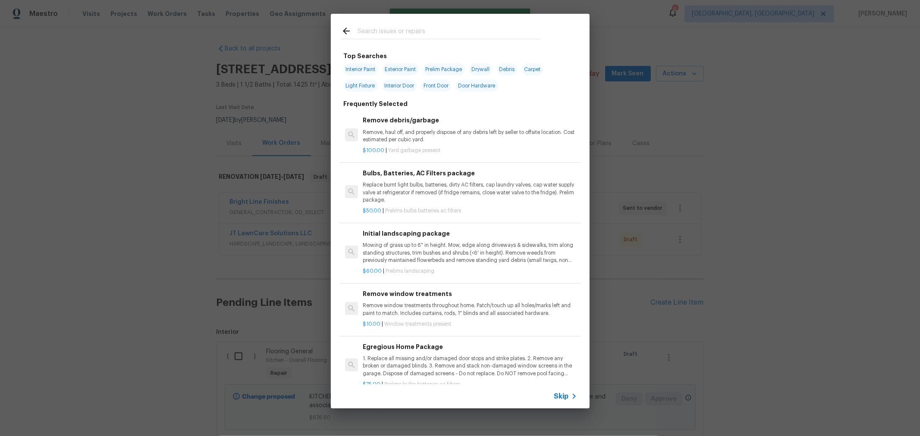
click at [458, 34] on input "text" at bounding box center [448, 32] width 183 height 13
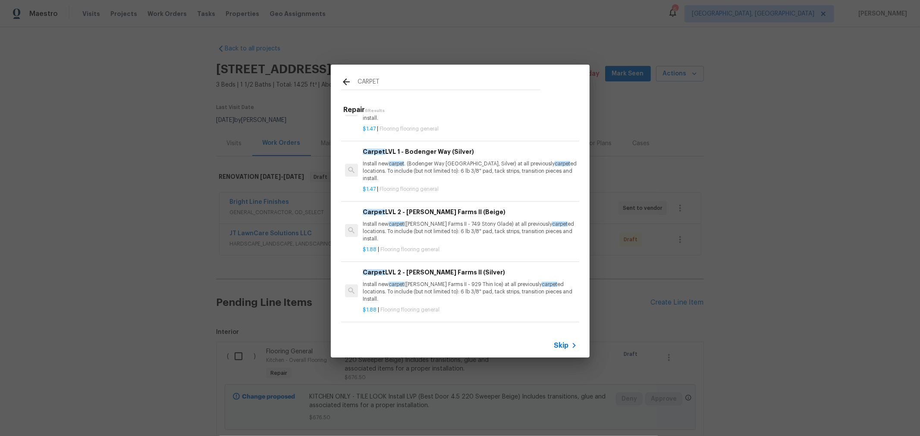
scroll to position [96, 0]
type input "CARPET"
click at [475, 227] on p "Install new carpet (Abshire Farms II - 749 Stony Glade) at all previously carpe…" at bounding box center [470, 231] width 214 height 22
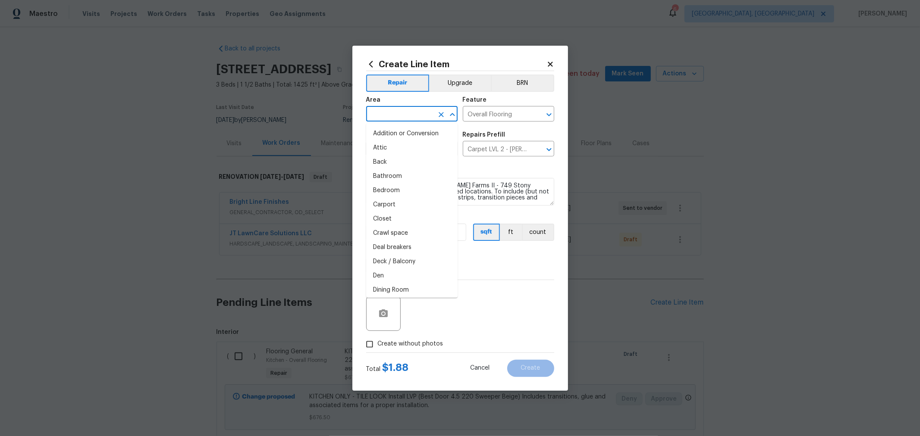
click at [413, 113] on input "text" at bounding box center [399, 114] width 67 height 13
click at [399, 157] on li "Hallway" at bounding box center [411, 162] width 91 height 14
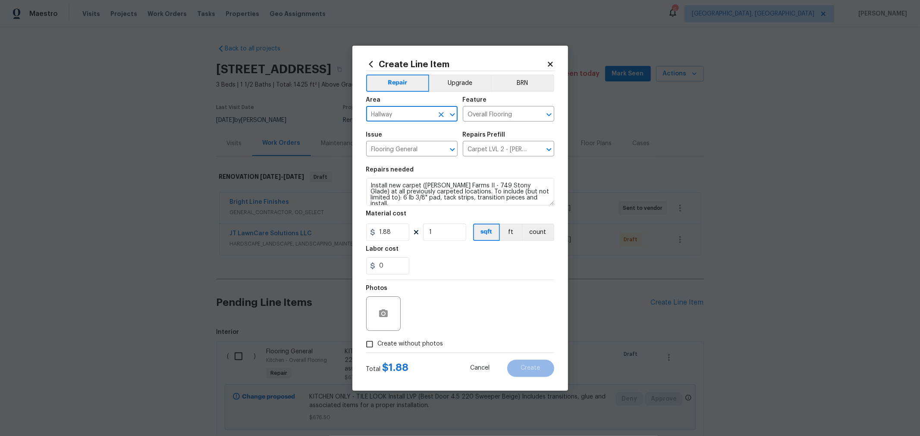
type input "Hallway"
click at [368, 182] on textarea "Install new carpet (Abshire Farms II - 749 Stony Glade) at all previously carpe…" at bounding box center [460, 192] width 188 height 28
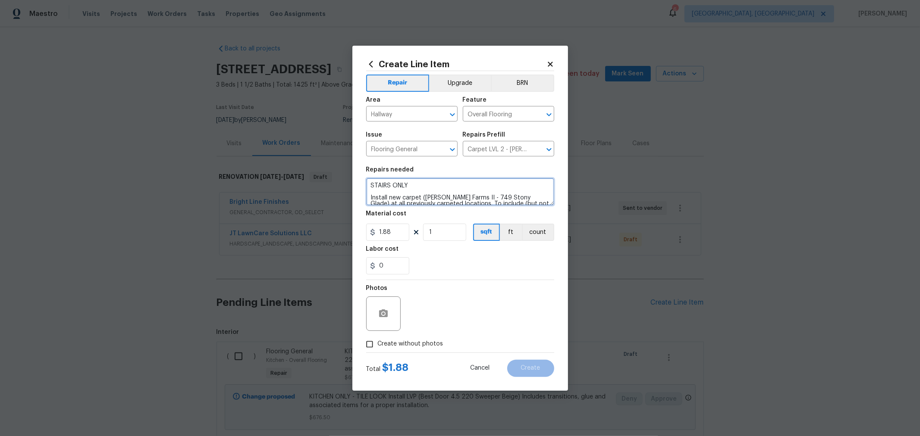
type textarea "STAIRS ONLY Install new carpet (Abshire Farms II - 749 Stony Glade) at all prev…"
drag, startPoint x: 454, startPoint y: 238, endPoint x: 432, endPoint y: 235, distance: 21.2
click at [434, 235] on input "1" at bounding box center [444, 232] width 43 height 17
type input "125"
click at [402, 343] on span "Create without photos" at bounding box center [411, 344] width 66 height 9
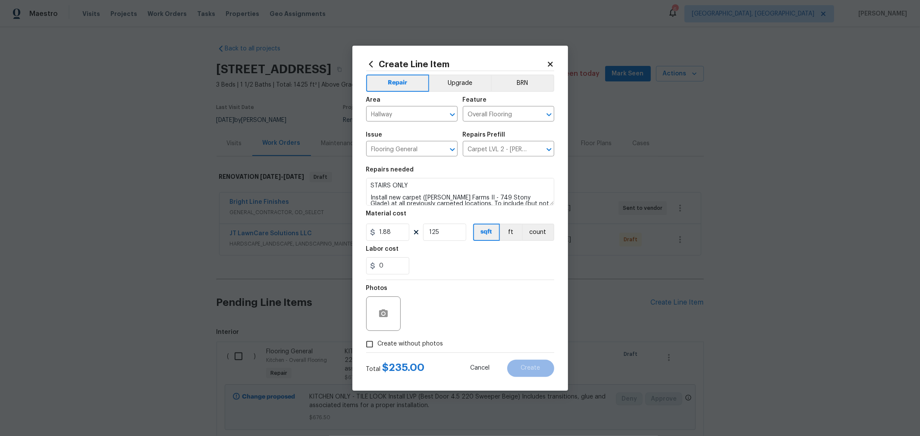
click at [378, 343] on input "Create without photos" at bounding box center [369, 344] width 16 height 16
checkbox input "true"
click at [458, 303] on textarea at bounding box center [480, 314] width 147 height 34
type textarea "H"
click at [488, 271] on div "0" at bounding box center [460, 265] width 188 height 17
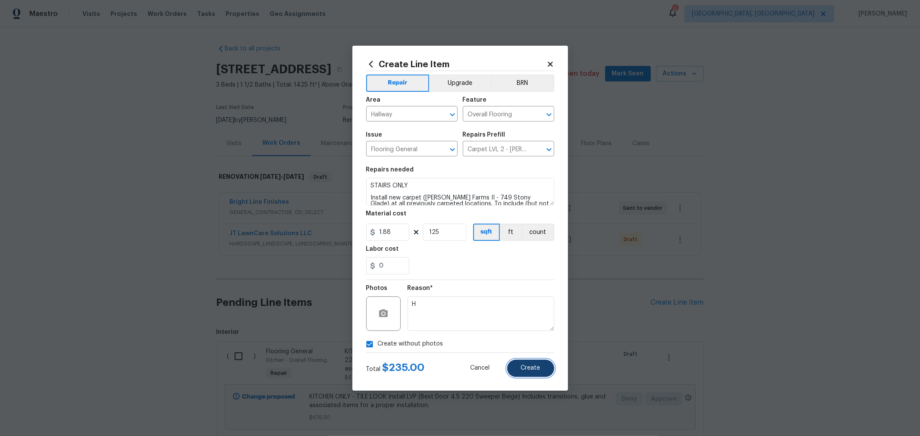
click at [533, 360] on button "Create" at bounding box center [530, 368] width 47 height 17
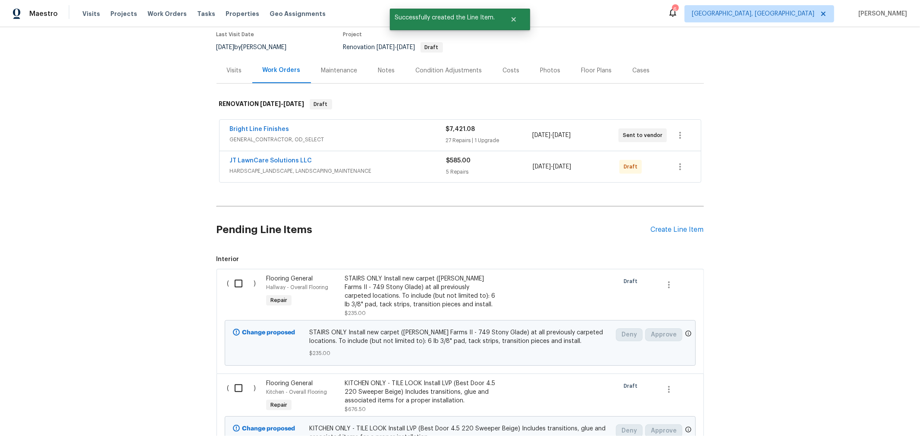
scroll to position [74, 0]
click at [670, 226] on div "Create Line Item" at bounding box center [677, 229] width 53 height 8
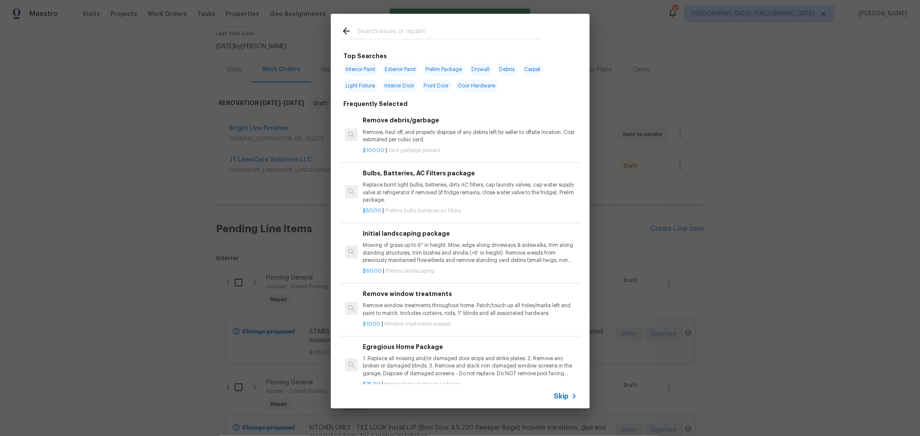
click at [407, 38] on input "text" at bounding box center [448, 32] width 183 height 13
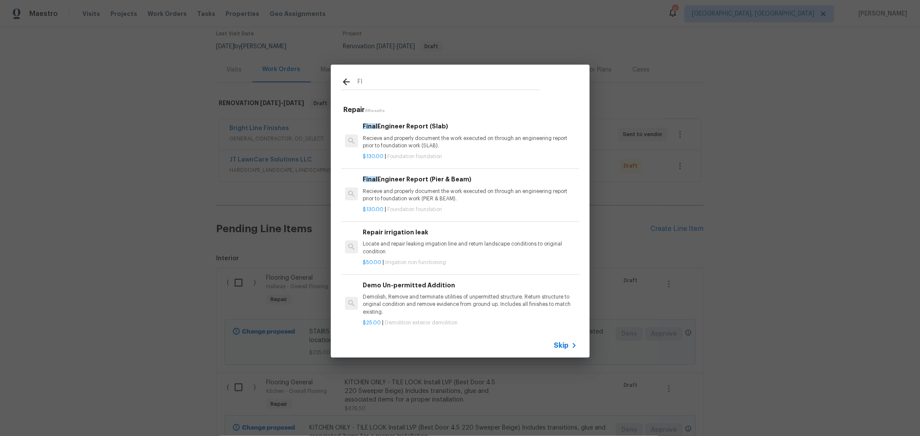
type input "F"
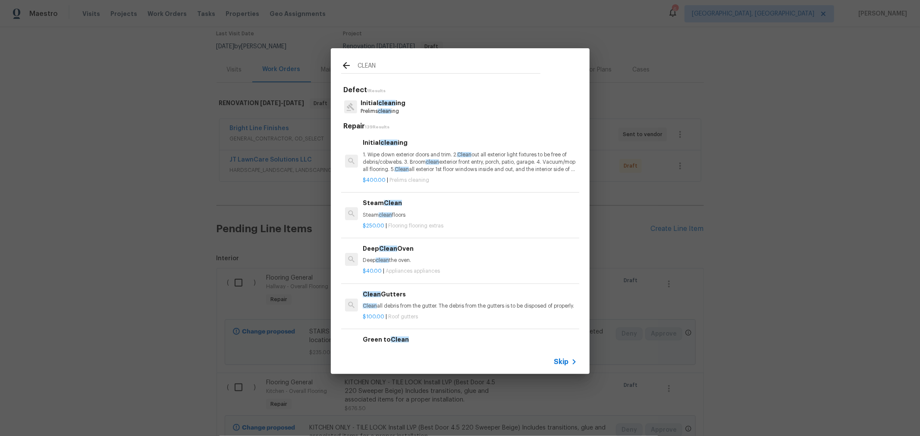
type input "CLEAN"
click at [401, 169] on p "1. Wipe down exterior doors and trim. 2. Clean out all exterior light fixtures …" at bounding box center [470, 162] width 214 height 22
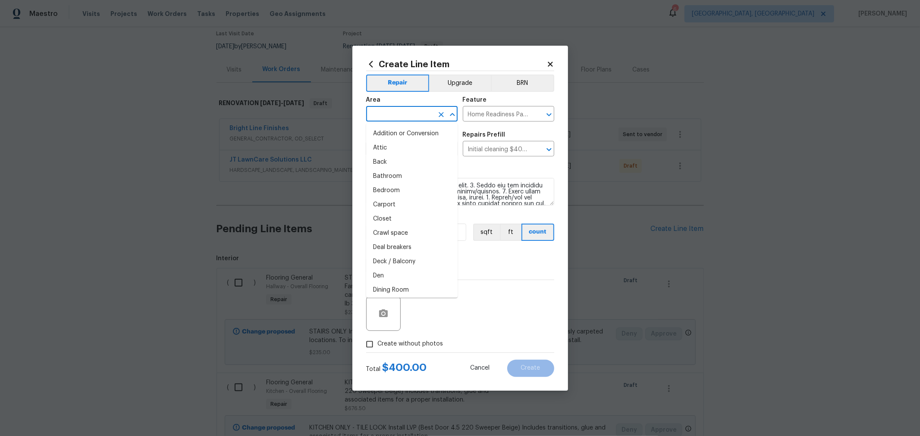
click at [411, 113] on input "text" at bounding box center [399, 114] width 67 height 13
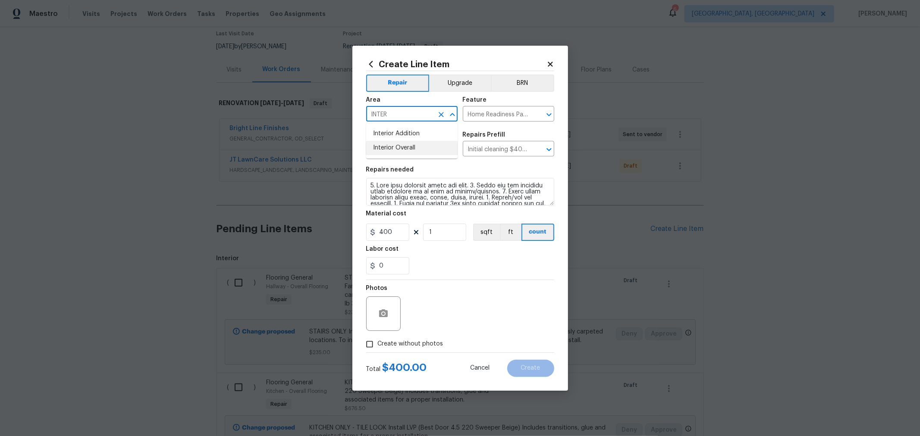
click at [409, 144] on li "Interior Overall" at bounding box center [411, 148] width 91 height 14
type input "Interior Overall"
click at [423, 338] on label "Create without photos" at bounding box center [402, 344] width 82 height 16
click at [378, 338] on input "Create without photos" at bounding box center [369, 344] width 16 height 16
checkbox input "true"
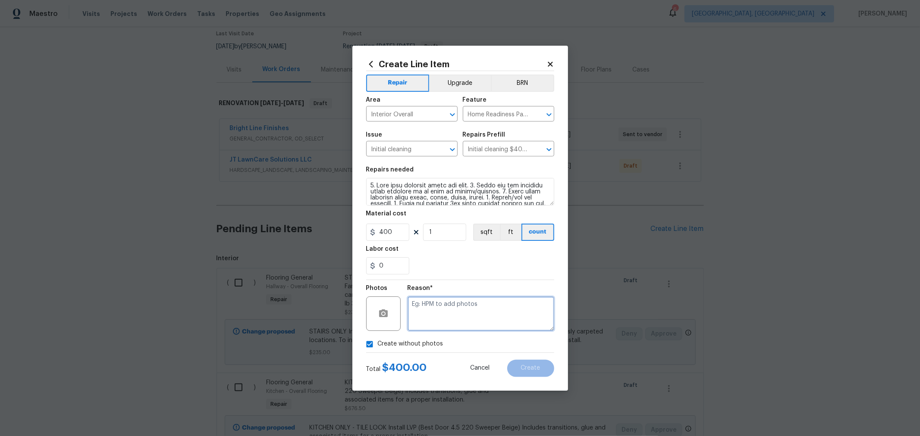
click at [492, 309] on textarea at bounding box center [480, 314] width 147 height 34
type textarea "H"
click at [464, 249] on div "Labor cost" at bounding box center [460, 251] width 188 height 11
click at [531, 367] on span "Create" at bounding box center [530, 368] width 19 height 6
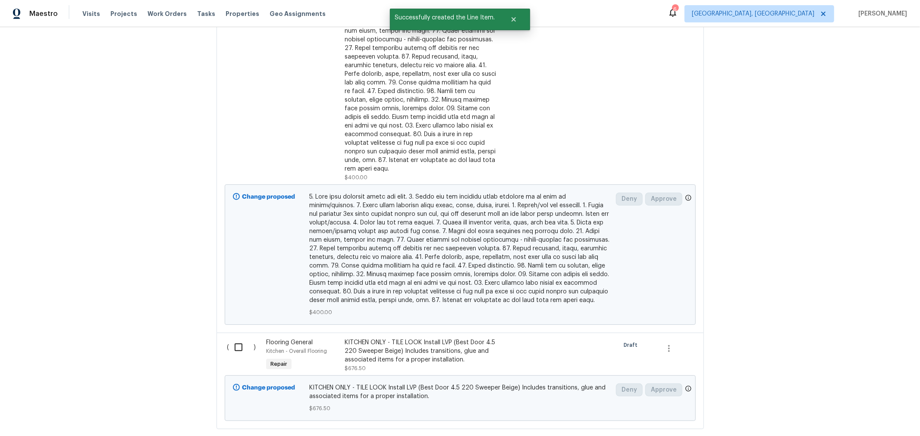
scroll to position [559, 0]
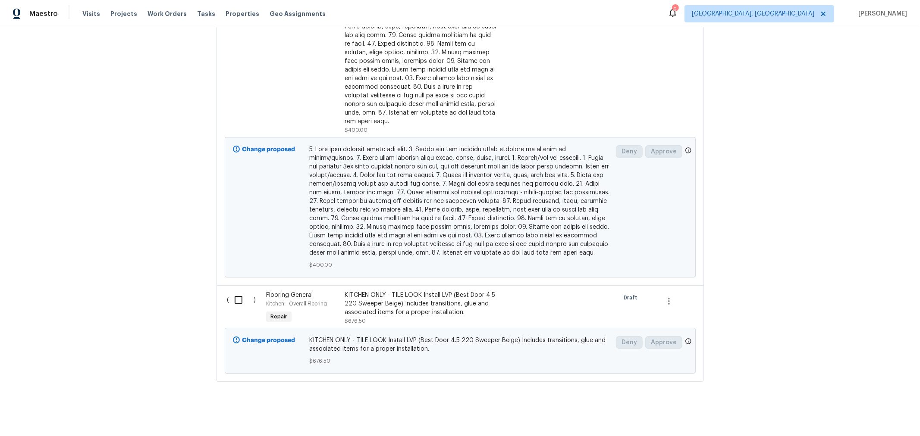
click at [235, 293] on input "checkbox" at bounding box center [241, 300] width 25 height 18
checkbox input "true"
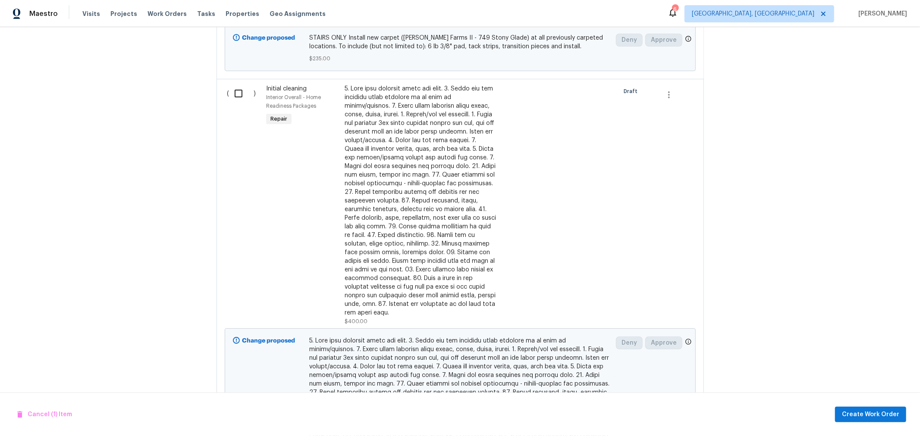
click at [234, 91] on input "checkbox" at bounding box center [241, 94] width 25 height 18
checkbox input "true"
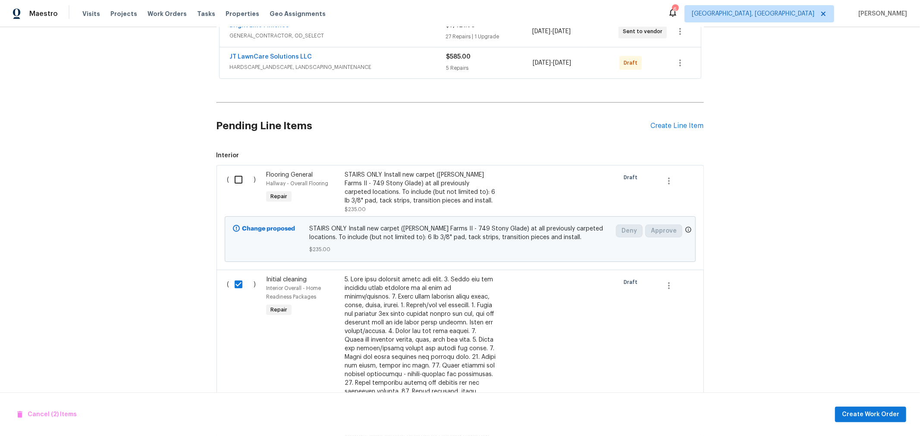
scroll to position [176, 0]
click at [239, 179] on input "checkbox" at bounding box center [241, 180] width 25 height 18
checkbox input "true"
click at [862, 412] on span "Create Work Order" at bounding box center [870, 415] width 57 height 11
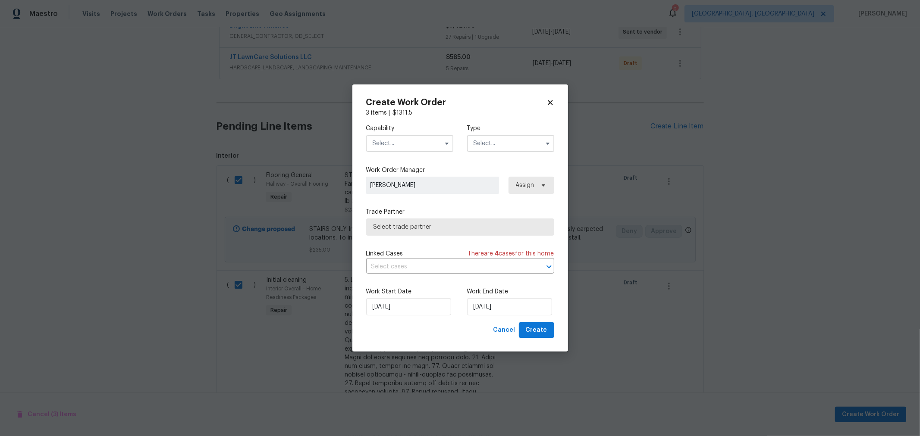
click at [417, 146] on input "text" at bounding box center [409, 143] width 87 height 17
click at [408, 221] on div "Flooring" at bounding box center [409, 213] width 83 height 16
type input "Flooring"
click at [504, 146] on input "text" at bounding box center [510, 143] width 87 height 17
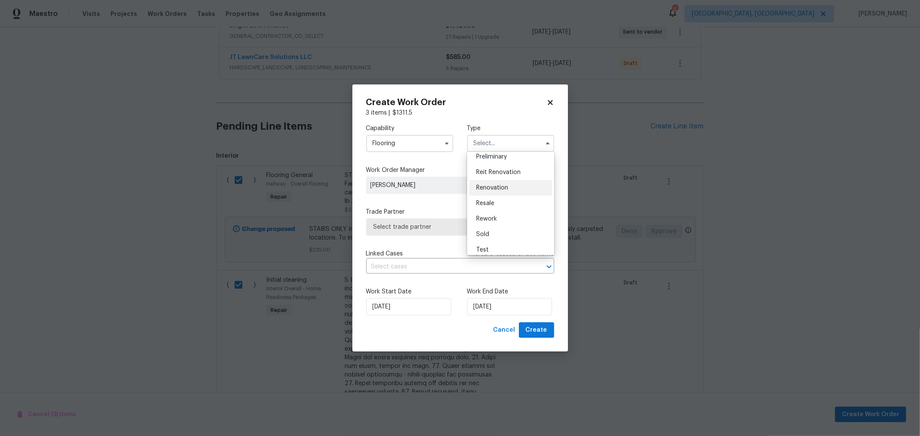
scroll to position [191, 0]
click at [500, 185] on span "Renovation" at bounding box center [492, 188] width 32 height 6
type input "Renovation"
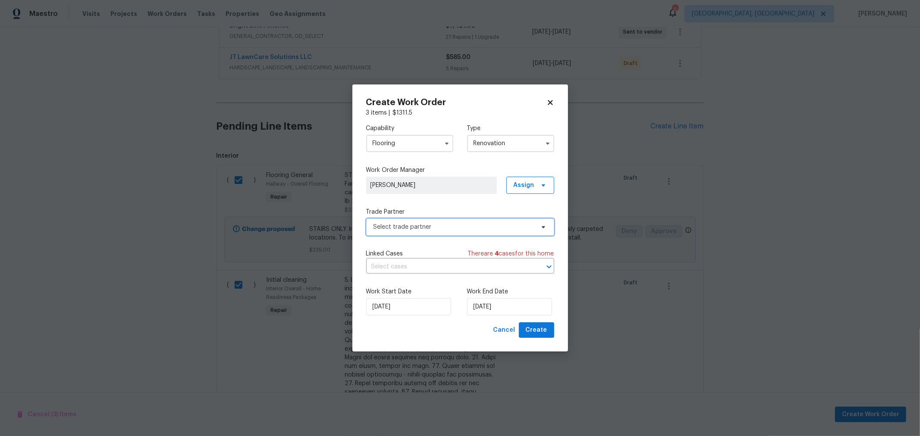
click at [454, 226] on span "Select trade partner" at bounding box center [453, 227] width 161 height 9
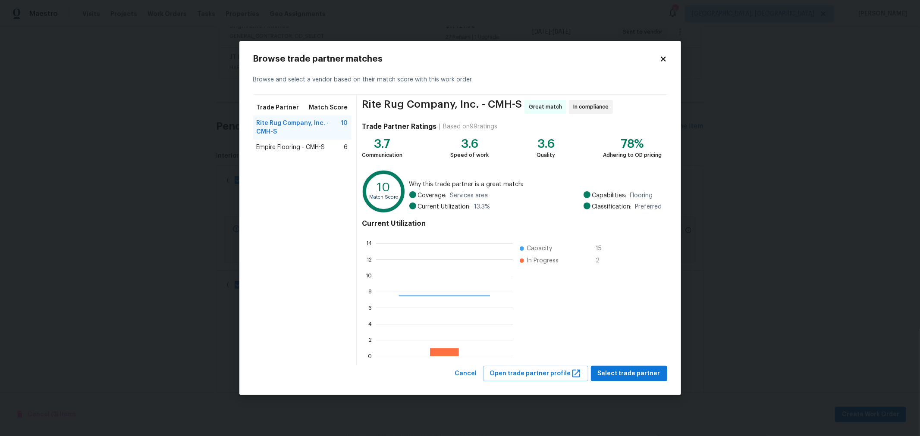
scroll to position [113, 129]
click at [616, 366] on button "Select trade partner" at bounding box center [629, 374] width 76 height 16
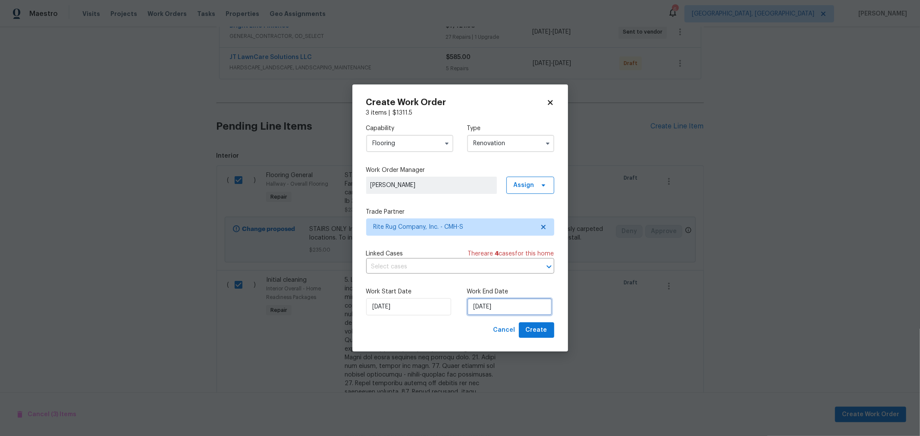
click at [514, 309] on input "[DATE]" at bounding box center [509, 306] width 85 height 17
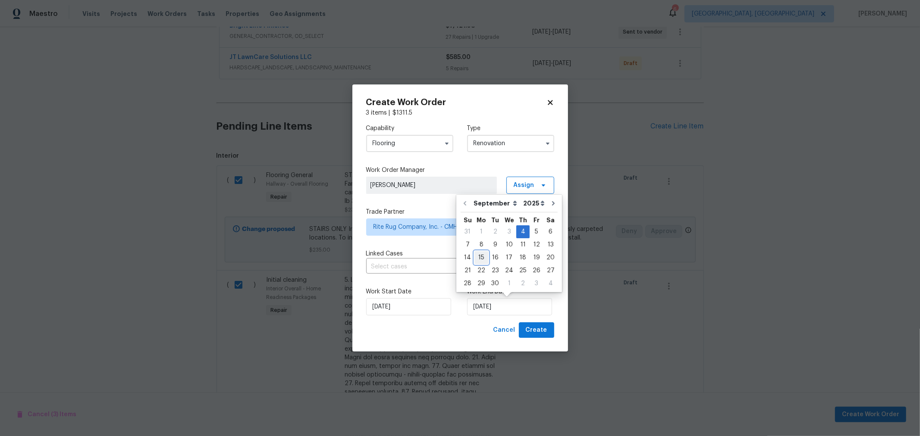
click at [477, 256] on div "15" at bounding box center [481, 258] width 14 height 12
type input "[DATE]"
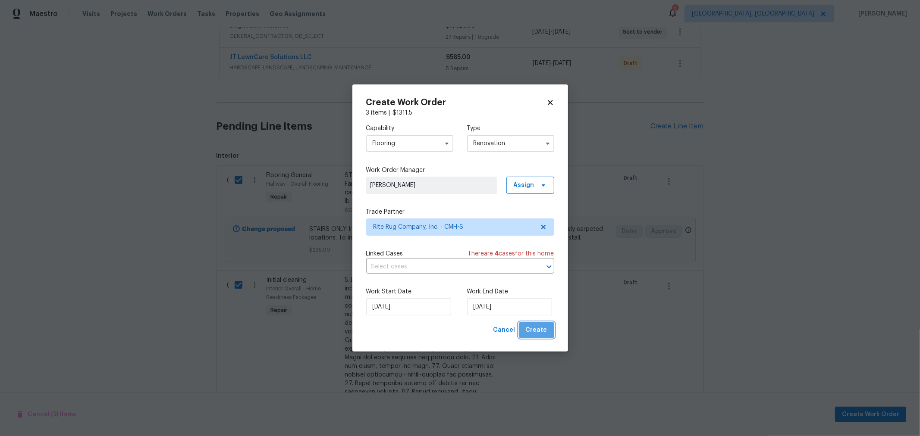
click at [544, 338] on button "Create" at bounding box center [536, 331] width 35 height 16
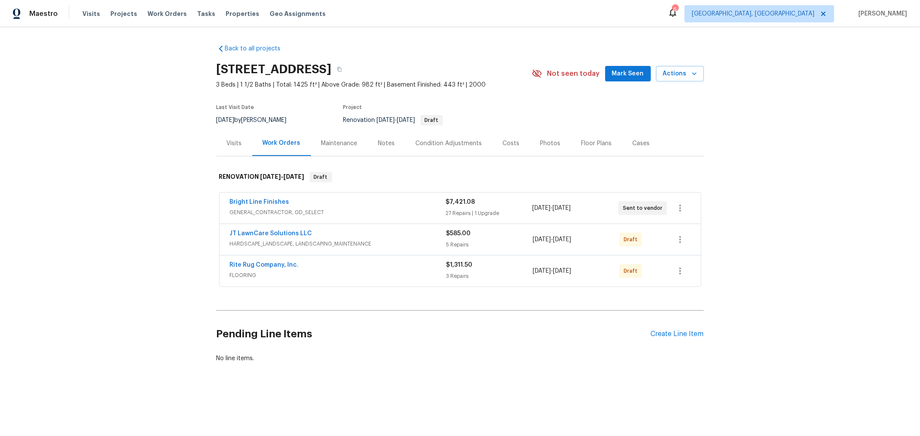
click at [503, 142] on div "Costs" at bounding box center [511, 143] width 17 height 9
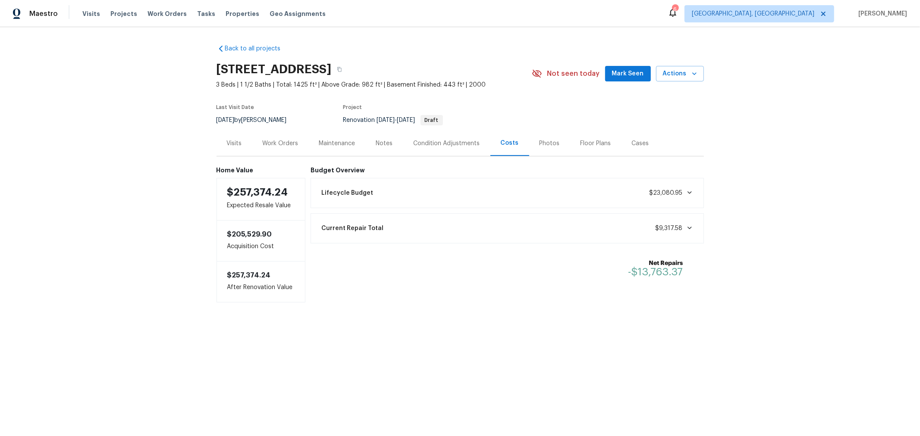
click at [282, 136] on div "Work Orders" at bounding box center [280, 143] width 56 height 25
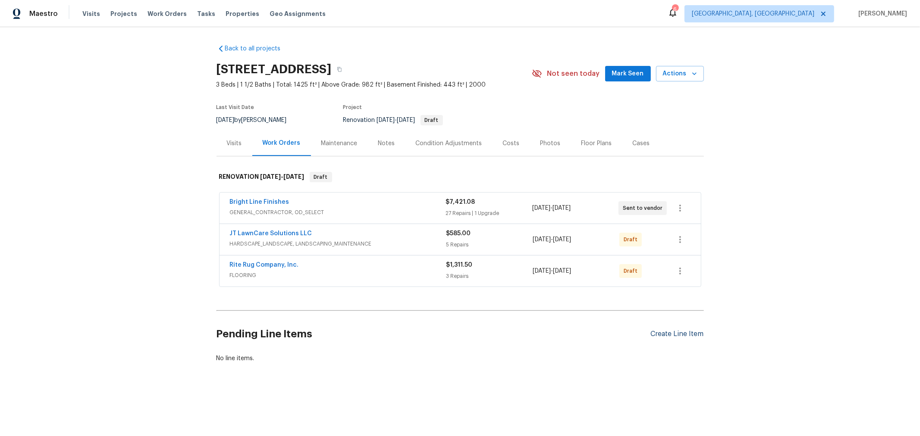
click at [664, 335] on div "Create Line Item" at bounding box center [677, 334] width 53 height 8
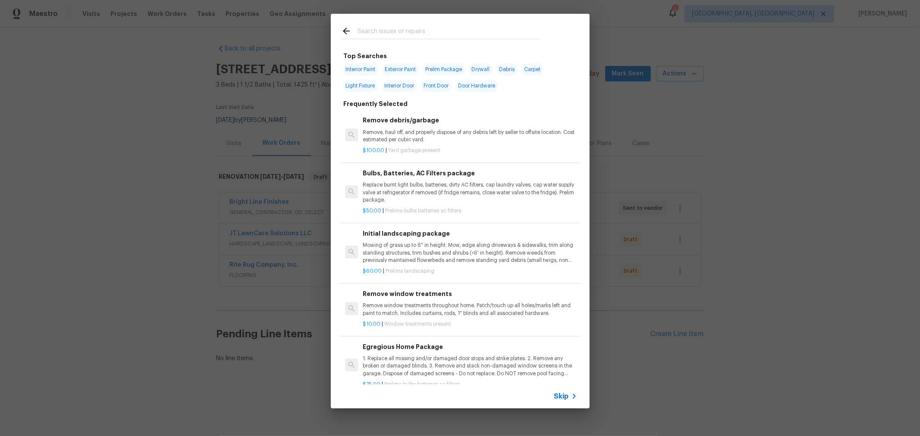
click at [427, 33] on input "text" at bounding box center [448, 32] width 183 height 13
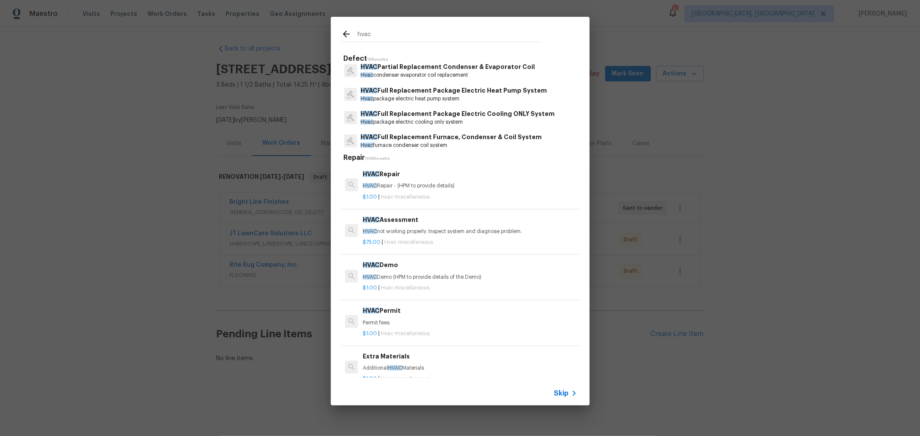
scroll to position [264, 0]
type input "hvac"
click at [473, 135] on p "HVAC Full Replacement Furnace, Condenser & Coil System" at bounding box center [450, 134] width 181 height 9
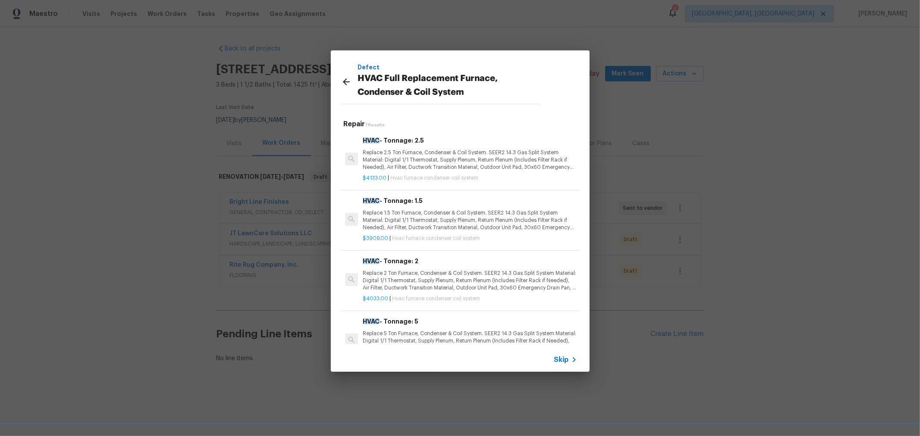
click at [464, 162] on p "Replace 2.5 Ton Furnace, Condenser & Coil System. SEER2 14.3 Gas Split System M…" at bounding box center [470, 160] width 214 height 22
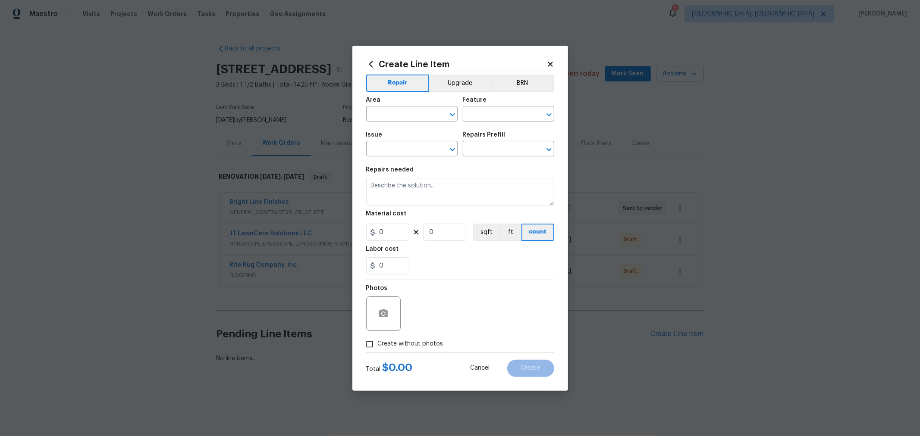
type input "HVAC"
type input "HVAC Full Replacement Furnace, Condenser & Coil System"
type input "HVAC - Tonnage: 2.5 $4,133.00"
type textarea "Replace 2.5 Ton Furnace, Condenser & Coil System. SEER2 14.3 Gas Split System M…"
type input "4133"
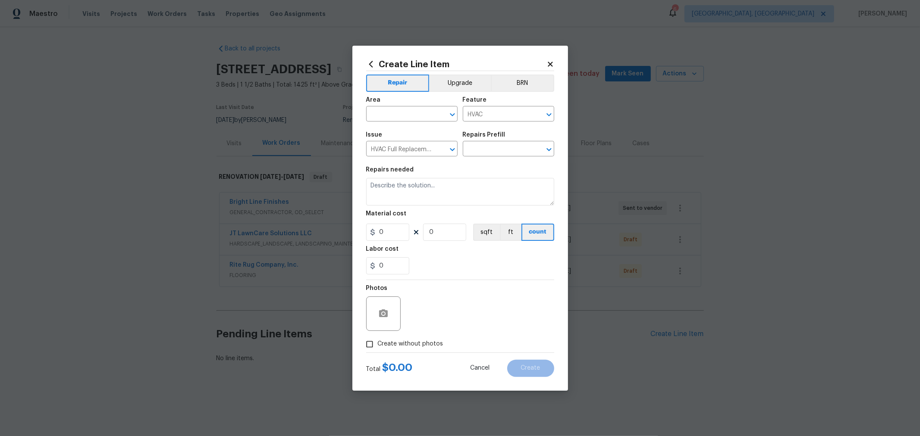
type input "1"
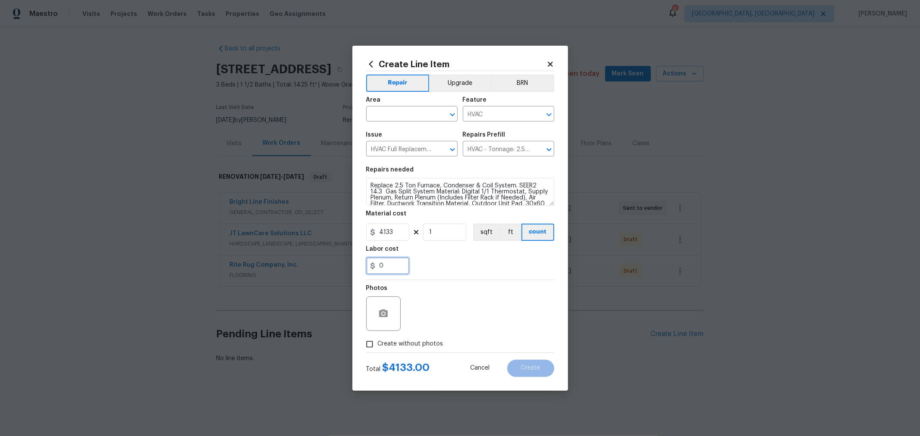
drag, startPoint x: 391, startPoint y: 266, endPoint x: 347, endPoint y: 265, distance: 44.4
click at [350, 265] on div "Create Line Item Repair Upgrade BRN Area ​ Feature HVAC ​ Issue HVAC Full Repla…" at bounding box center [460, 218] width 920 height 436
type input "600"
click at [451, 338] on div "Create without photos" at bounding box center [460, 344] width 188 height 16
click at [373, 345] on input "Create without photos" at bounding box center [369, 344] width 16 height 16
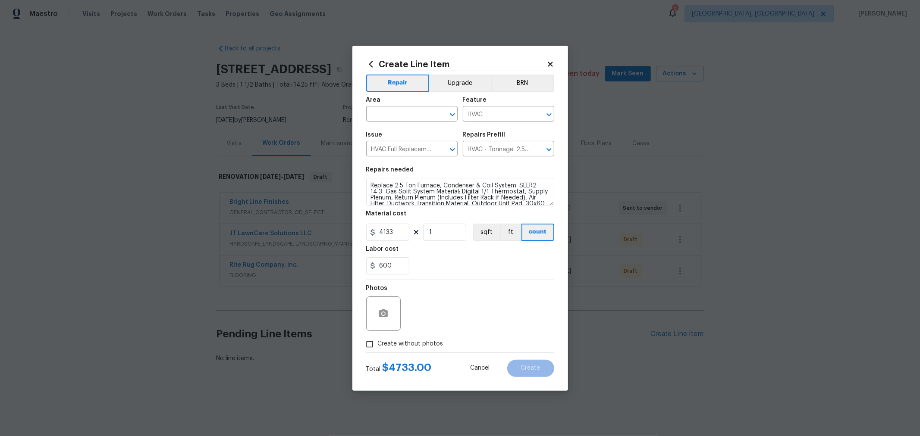
checkbox input "true"
click at [445, 315] on textarea at bounding box center [480, 314] width 147 height 34
type textarea "H"
click at [451, 268] on div "600" at bounding box center [460, 265] width 188 height 17
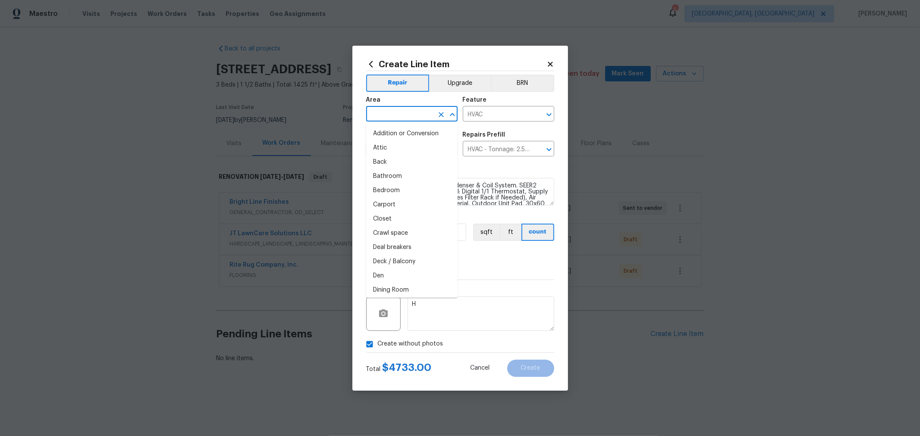
click at [420, 110] on input "text" at bounding box center [399, 114] width 67 height 13
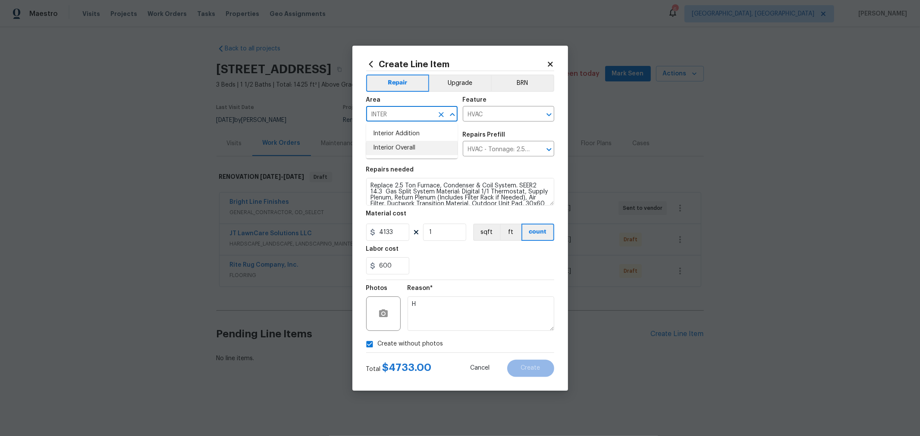
click at [407, 144] on li "Interior Overall" at bounding box center [411, 148] width 91 height 14
type input "Interior Overall"
click at [533, 370] on span "Create" at bounding box center [530, 368] width 19 height 6
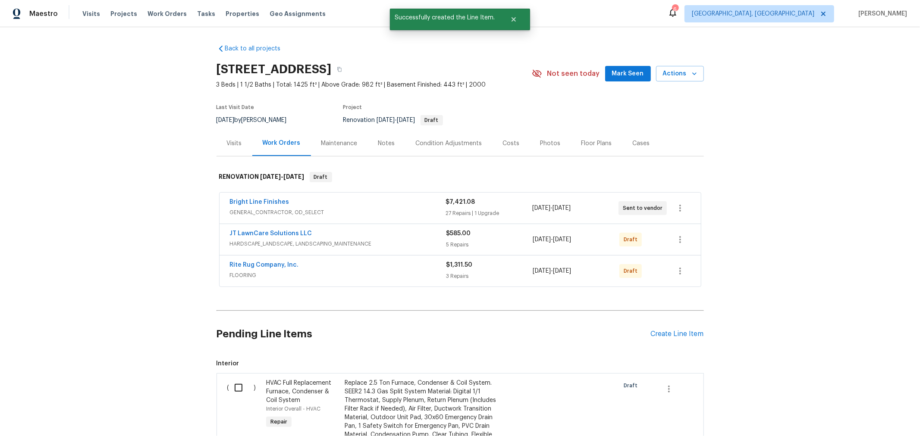
click at [236, 384] on input "checkbox" at bounding box center [241, 388] width 25 height 18
checkbox input "true"
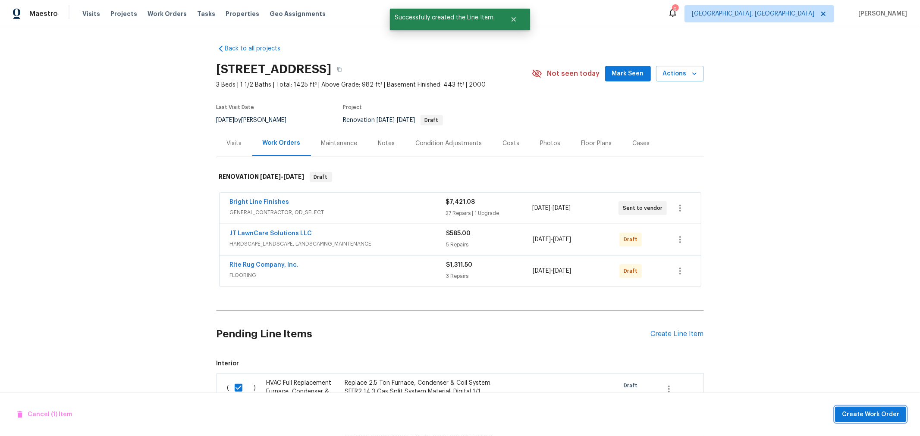
click at [865, 410] on span "Create Work Order" at bounding box center [870, 415] width 57 height 11
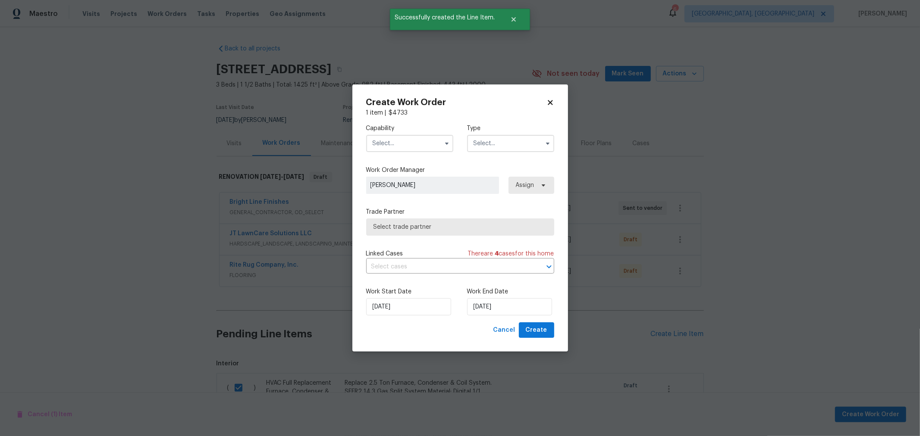
click at [417, 142] on input "text" at bounding box center [409, 143] width 87 height 17
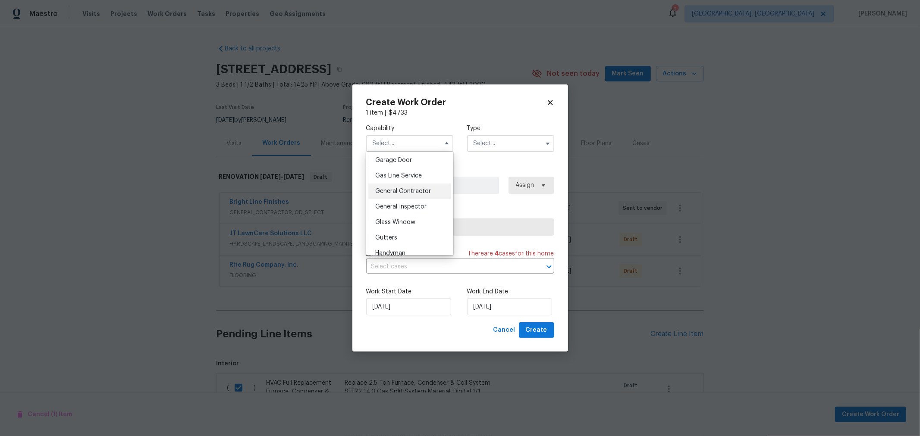
click at [400, 194] on span "General Contractor" at bounding box center [403, 191] width 56 height 6
type input "General Contractor"
click at [486, 148] on input "text" at bounding box center [510, 143] width 87 height 17
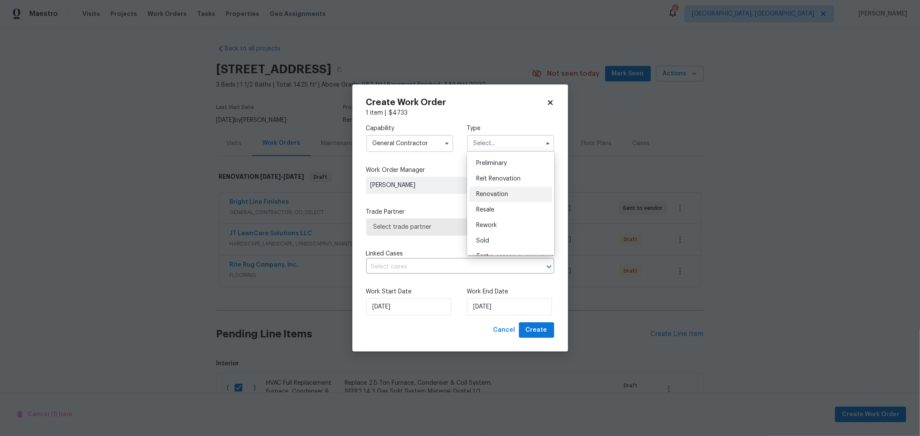
scroll to position [186, 0]
click at [496, 190] on span "Renovation" at bounding box center [492, 193] width 32 height 6
type input "Renovation"
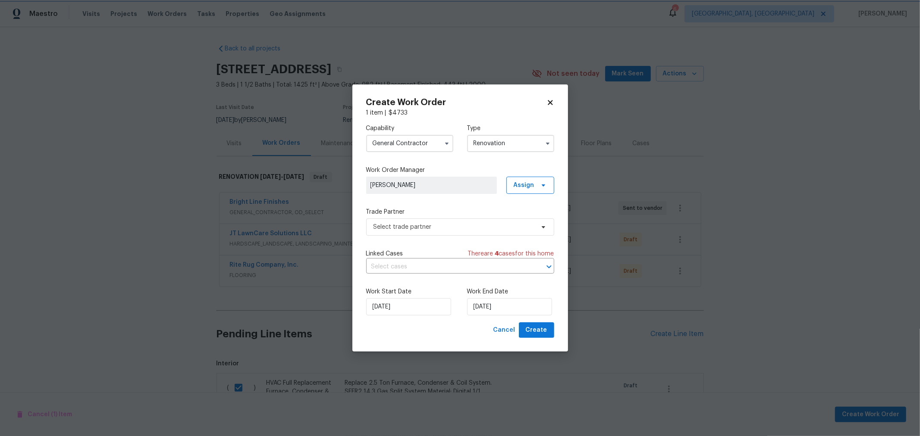
scroll to position [2, 0]
click at [451, 220] on span "Select trade partner" at bounding box center [460, 227] width 188 height 17
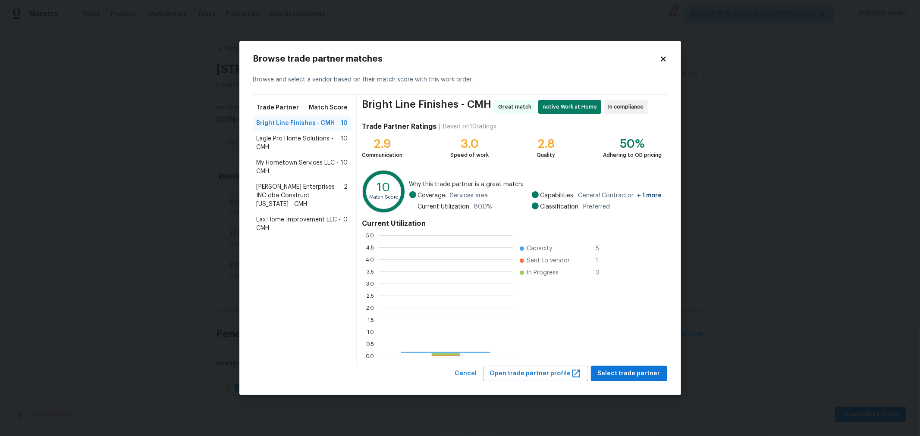
scroll to position [113, 127]
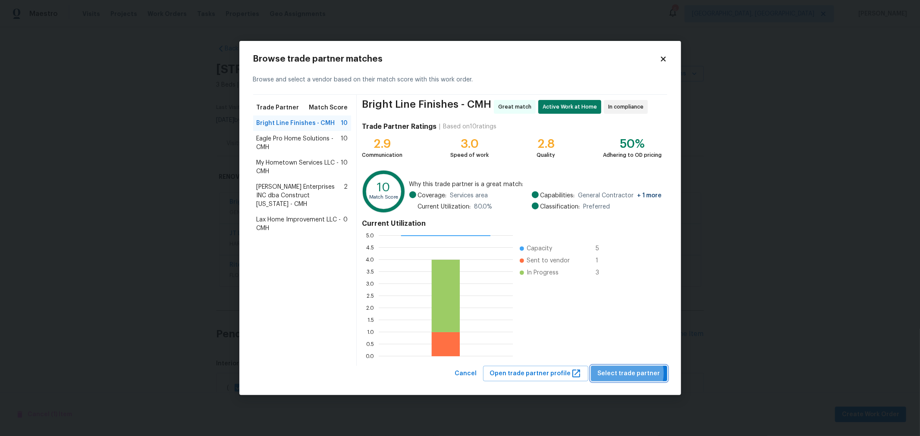
click at [629, 373] on span "Select trade partner" at bounding box center [629, 374] width 63 height 11
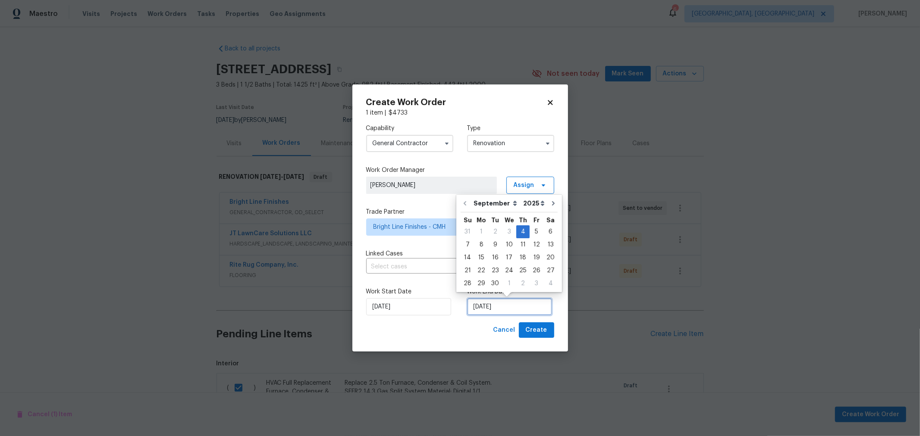
click at [512, 307] on input "9/4/2025" at bounding box center [509, 306] width 85 height 17
click at [464, 260] on div "14" at bounding box center [468, 258] width 14 height 12
type input "9/14/2025"
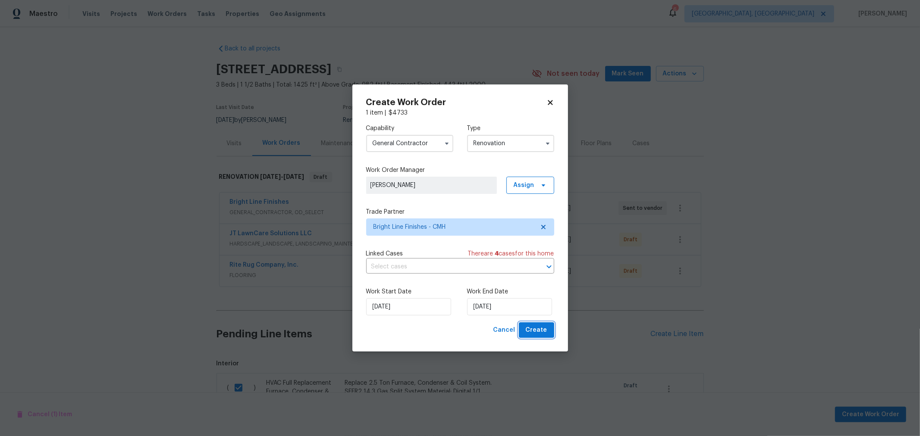
click at [541, 333] on span "Create" at bounding box center [537, 330] width 22 height 11
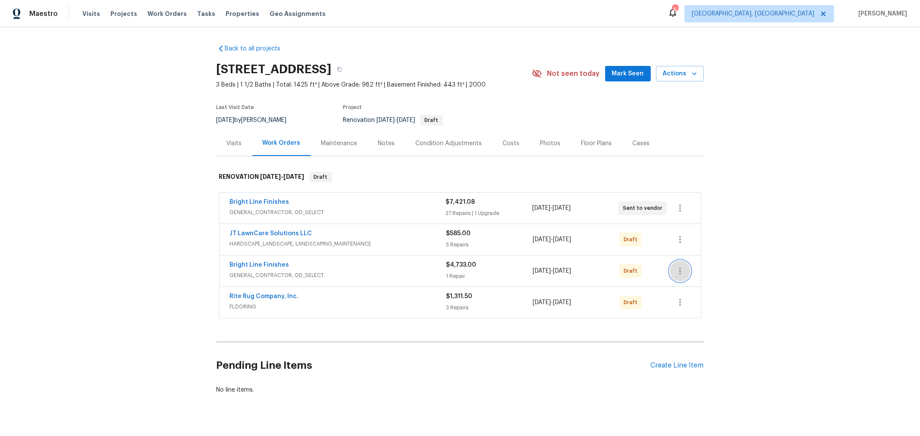
click at [675, 272] on icon "button" at bounding box center [680, 271] width 10 height 10
click at [775, 193] on div at bounding box center [460, 218] width 920 height 436
click at [690, 76] on icon "button" at bounding box center [694, 73] width 9 height 9
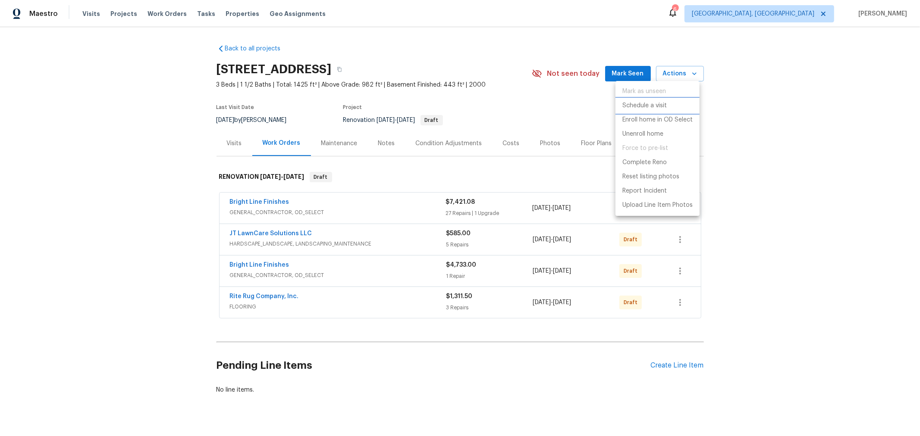
click at [662, 105] on p "Schedule a visit" at bounding box center [644, 105] width 44 height 9
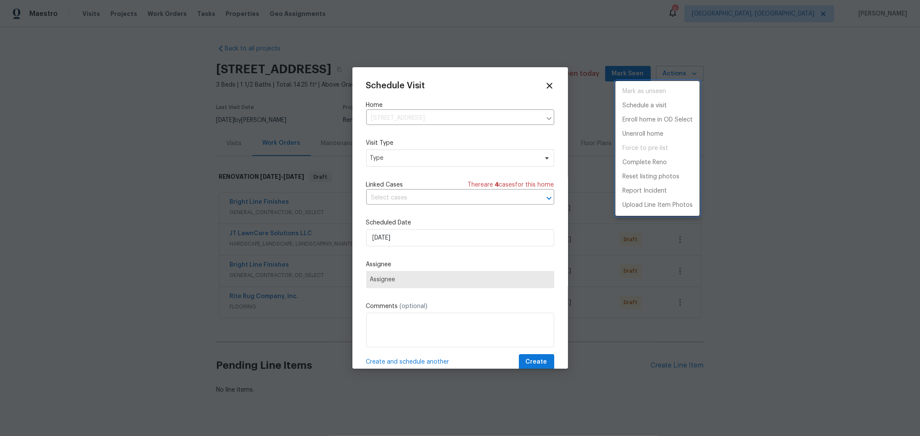
click at [465, 154] on div at bounding box center [460, 218] width 920 height 436
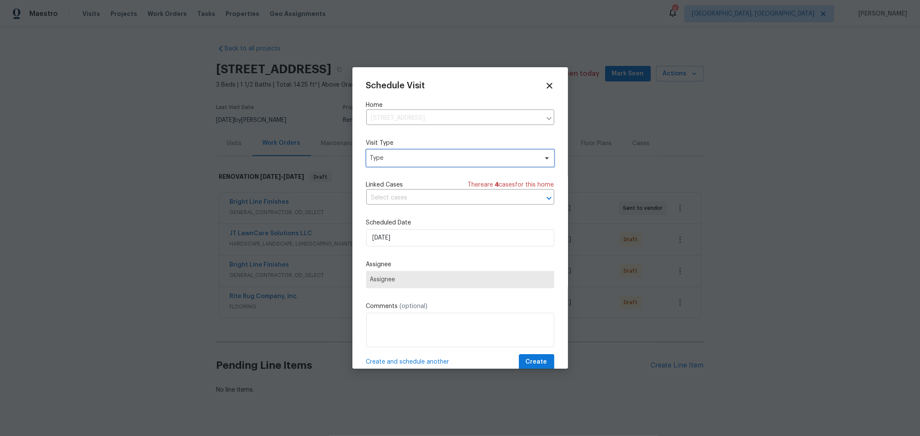
click at [460, 162] on span "Type" at bounding box center [454, 158] width 168 height 9
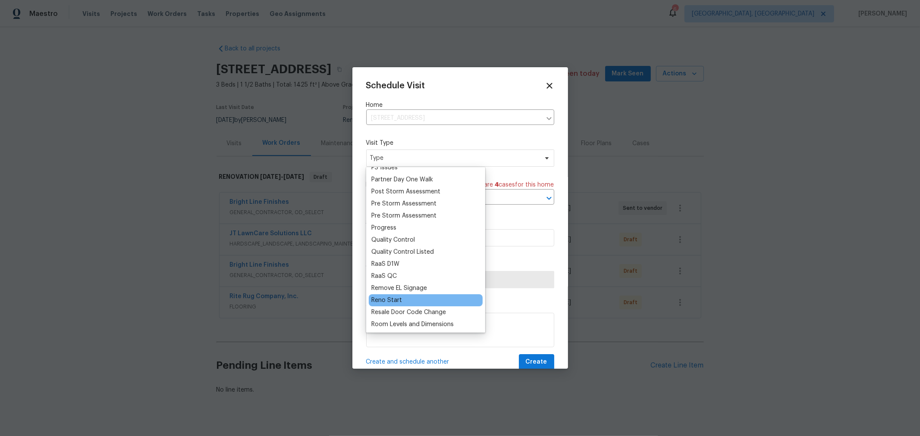
scroll to position [527, 0]
click at [395, 301] on div "Reno Start" at bounding box center [386, 300] width 31 height 9
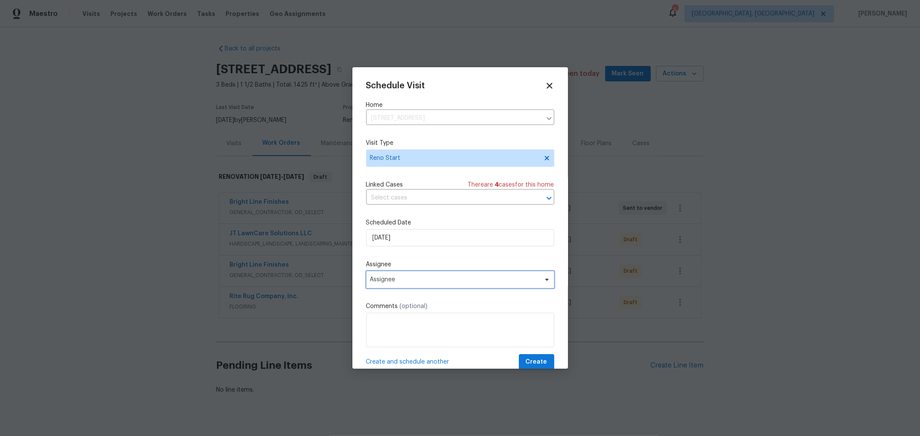
click at [421, 280] on span "Assignee" at bounding box center [454, 279] width 169 height 7
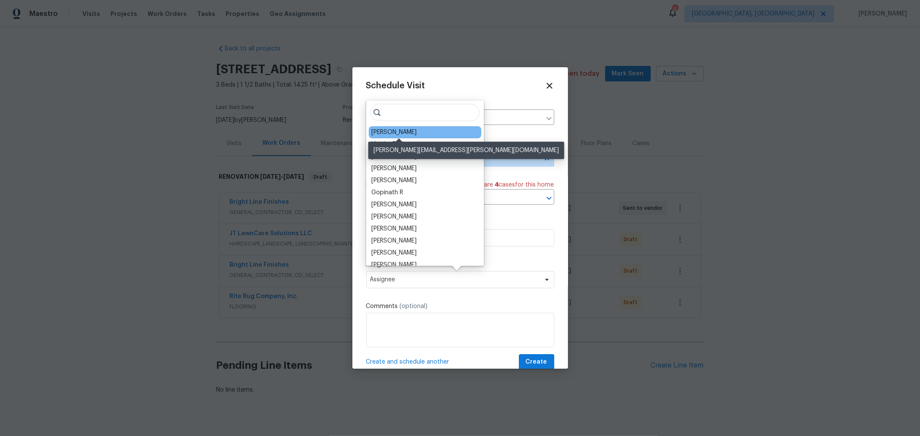
click at [414, 135] on div "[PERSON_NAME]" at bounding box center [393, 132] width 45 height 9
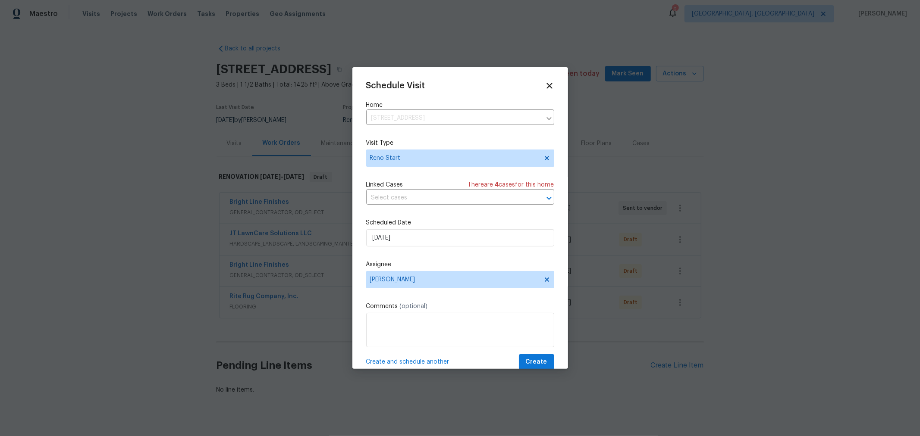
click at [537, 354] on div "Schedule Visit Home [STREET_ADDRESS] ​ Visit Type Reno Start Linked Cases There…" at bounding box center [460, 225] width 188 height 289
click at [536, 359] on span "Create" at bounding box center [537, 362] width 22 height 11
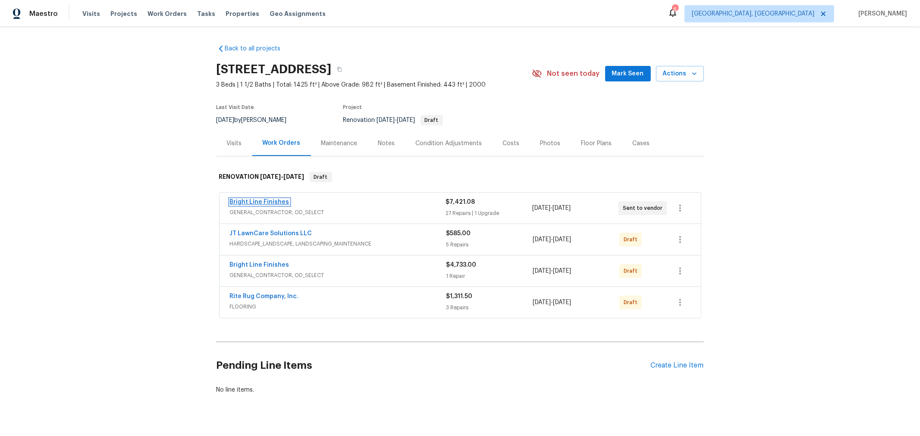
click at [274, 200] on link "Bright Line Finishes" at bounding box center [260, 202] width 60 height 6
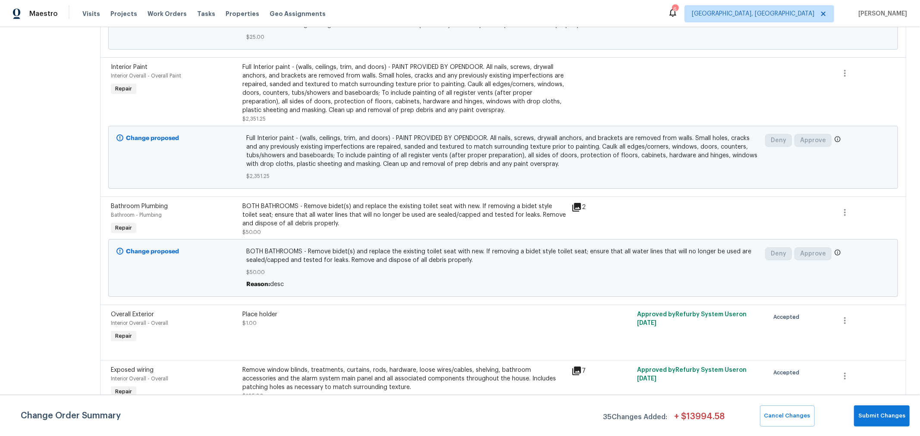
scroll to position [2404, 0]
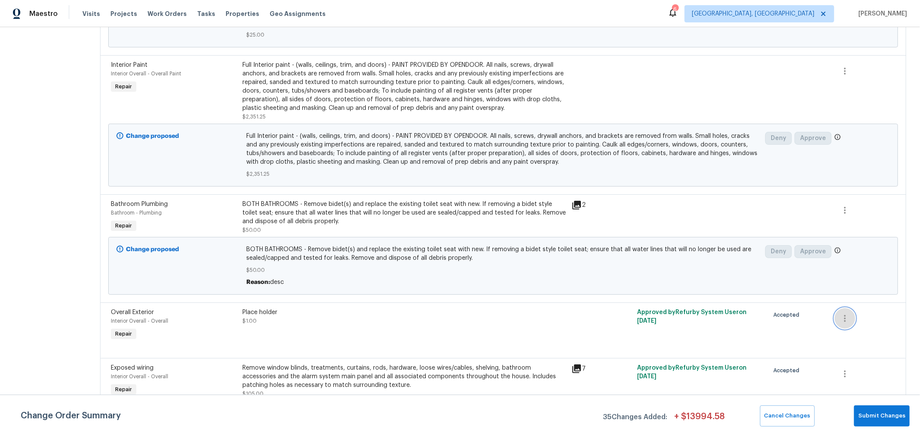
click at [840, 313] on icon "button" at bounding box center [845, 318] width 10 height 10
click at [840, 310] on li "Cancel" at bounding box center [844, 309] width 33 height 14
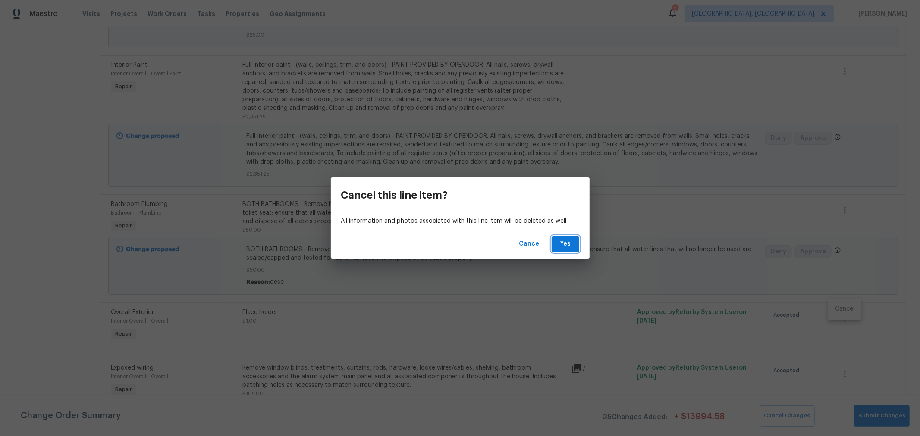
click at [569, 243] on span "Yes" at bounding box center [565, 244] width 14 height 11
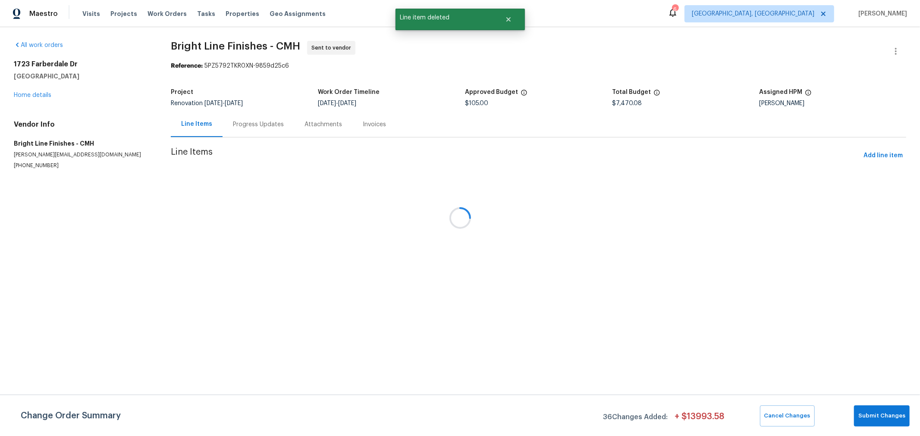
scroll to position [0, 0]
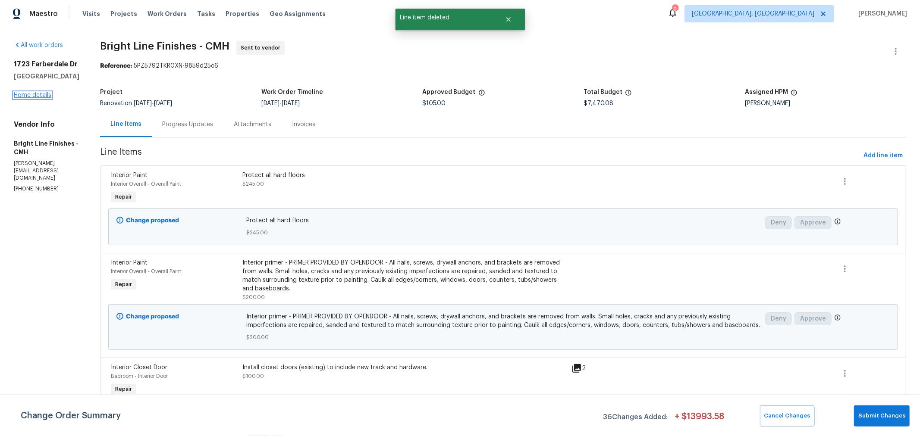
click at [40, 95] on link "Home details" at bounding box center [33, 95] width 38 height 6
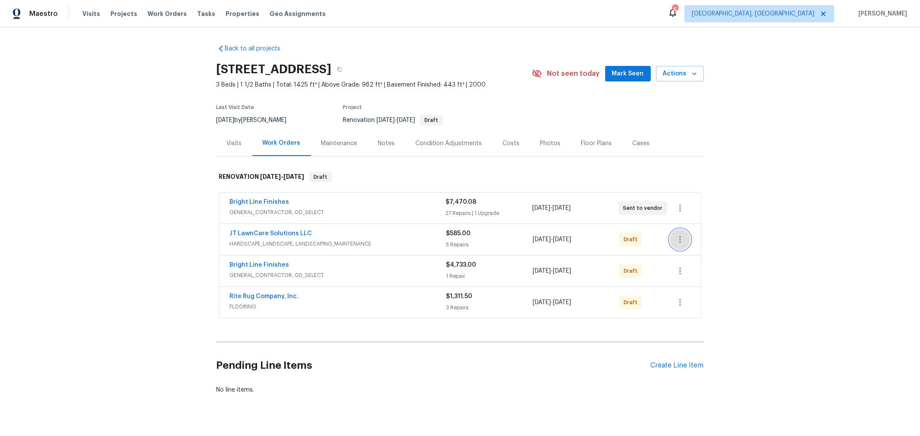
click at [677, 238] on icon "button" at bounding box center [680, 240] width 10 height 10
click at [691, 241] on li "Send to Vendor" at bounding box center [712, 239] width 93 height 14
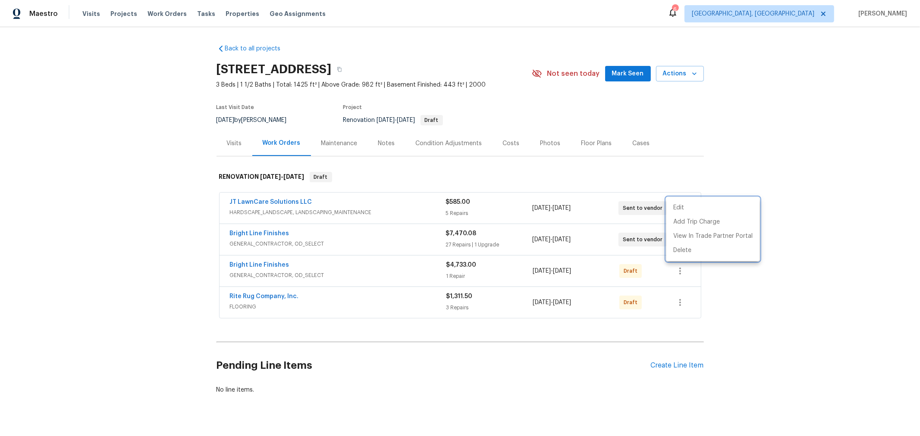
drag, startPoint x: 867, startPoint y: 219, endPoint x: 834, endPoint y: 237, distance: 37.6
click at [865, 221] on div at bounding box center [460, 218] width 920 height 436
click at [676, 269] on icon "button" at bounding box center [680, 271] width 10 height 10
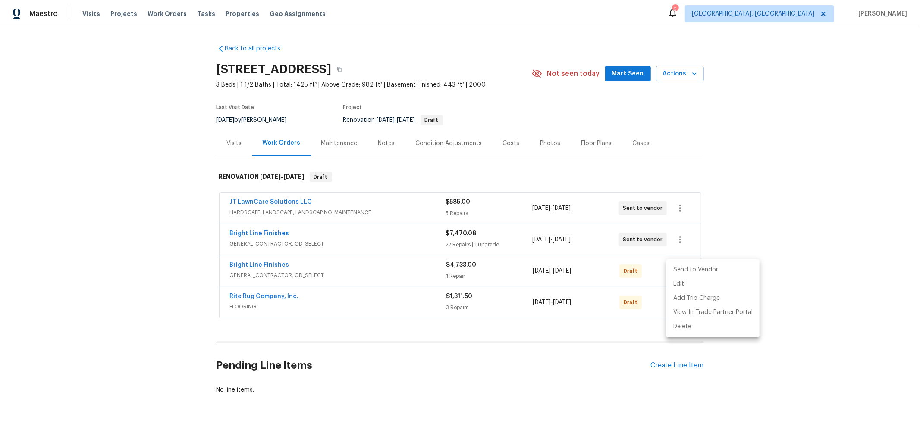
click at [679, 271] on li "Send to Vendor" at bounding box center [712, 270] width 93 height 14
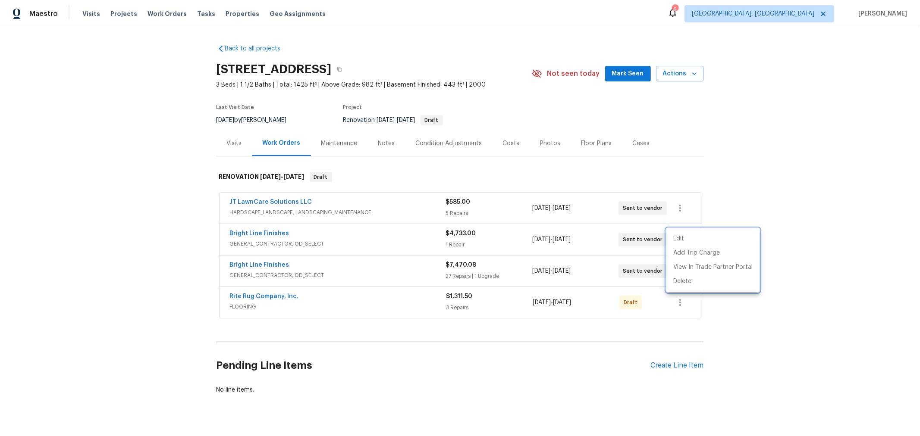
drag, startPoint x: 783, startPoint y: 268, endPoint x: 733, endPoint y: 289, distance: 53.9
click at [782, 268] on div at bounding box center [460, 218] width 920 height 436
click at [684, 301] on button "button" at bounding box center [680, 302] width 21 height 21
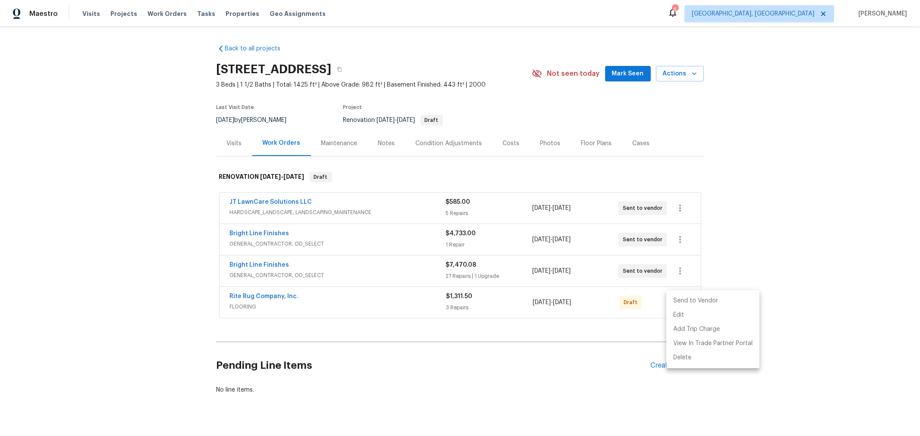
click at [686, 300] on li "Send to Vendor" at bounding box center [712, 301] width 93 height 14
click at [803, 258] on div at bounding box center [460, 218] width 920 height 436
click at [263, 264] on link "Bright Line Finishes" at bounding box center [260, 265] width 60 height 6
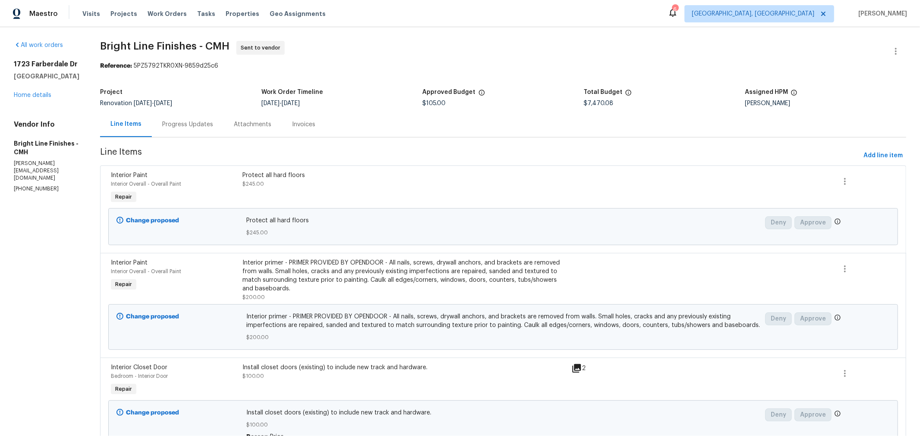
click at [187, 124] on div "Progress Updates" at bounding box center [187, 124] width 51 height 9
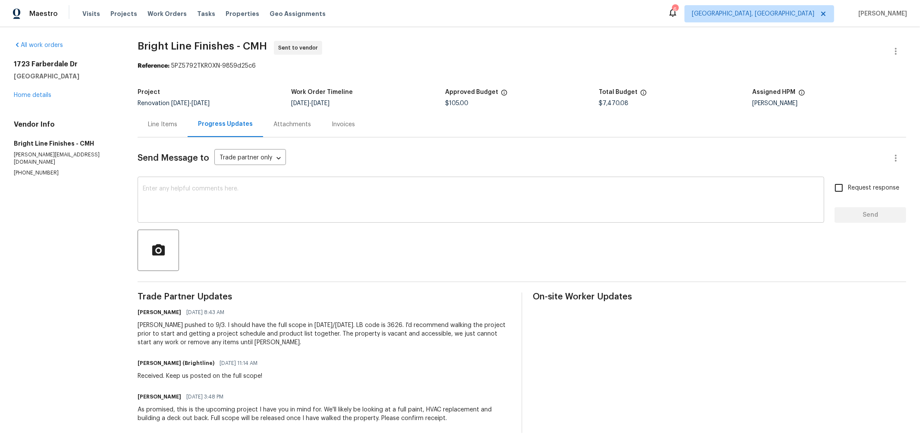
click at [303, 190] on textarea at bounding box center [481, 201] width 676 height 30
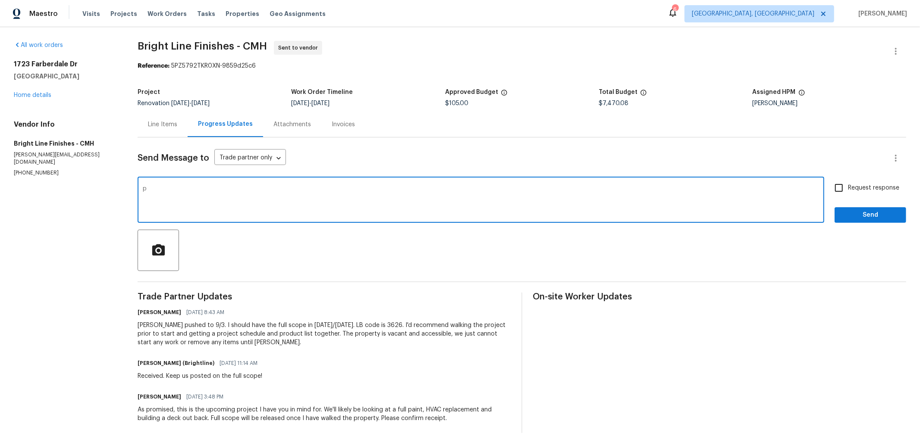
type textarea "p"
type textarea "c"
type textarea "s"
type textarea "c"
type textarea "Scope completed. I'll be sending you the link to order paint. Please do not ord…"
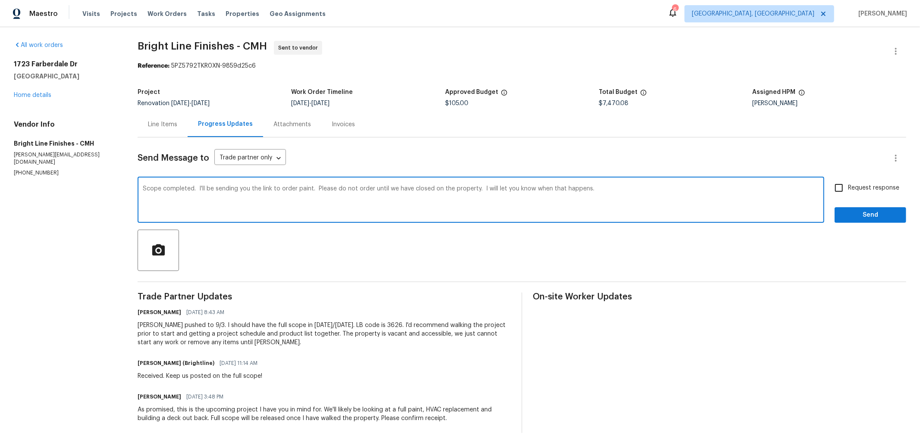
click at [840, 186] on input "Request response" at bounding box center [839, 188] width 18 height 18
checkbox input "true"
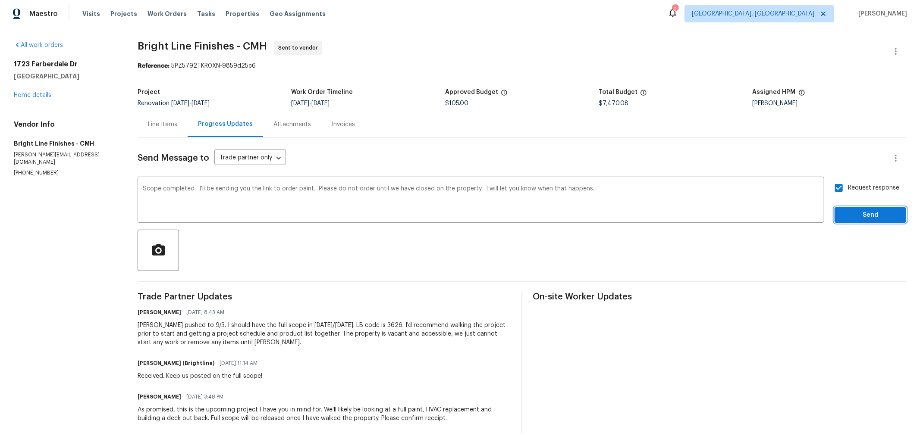
click at [852, 210] on span "Send" at bounding box center [870, 215] width 58 height 11
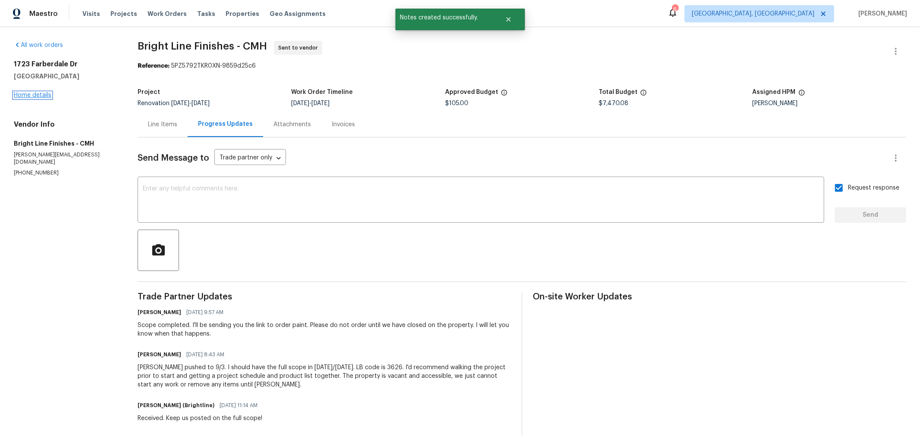
click at [40, 97] on link "Home details" at bounding box center [33, 95] width 38 height 6
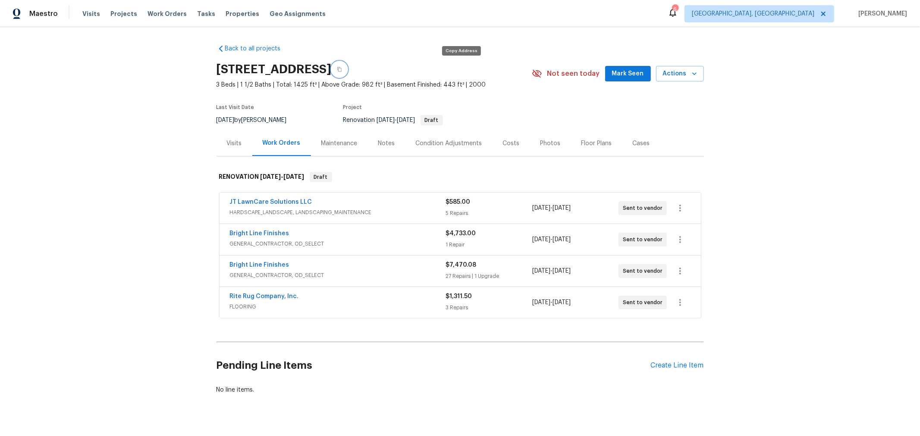
click at [342, 69] on icon "button" at bounding box center [339, 69] width 4 height 5
click at [505, 147] on div "Costs" at bounding box center [511, 143] width 17 height 9
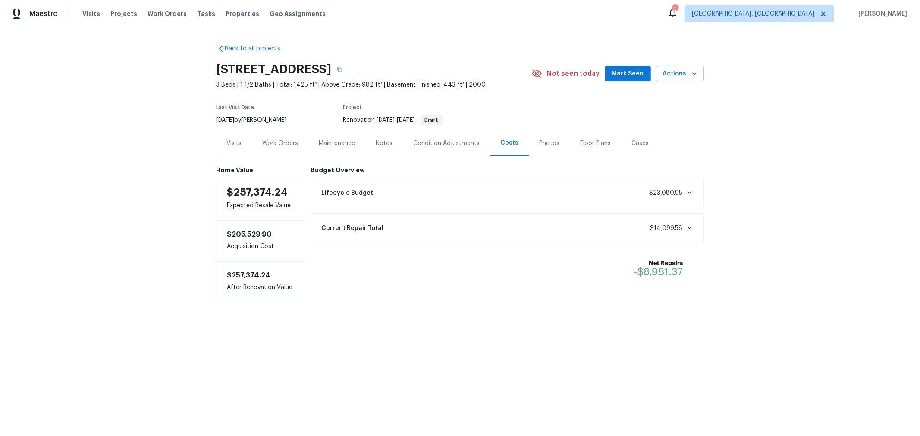
click at [440, 144] on div "Condition Adjustments" at bounding box center [447, 143] width 66 height 9
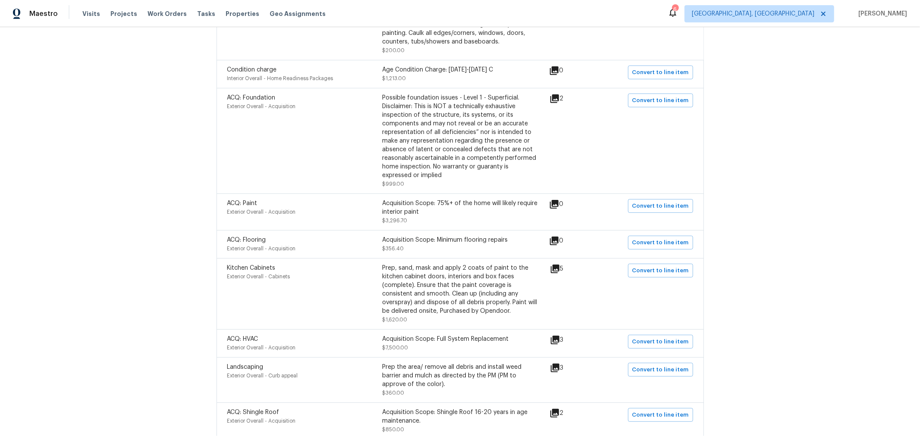
scroll to position [239, 0]
click at [557, 100] on icon at bounding box center [554, 98] width 9 height 9
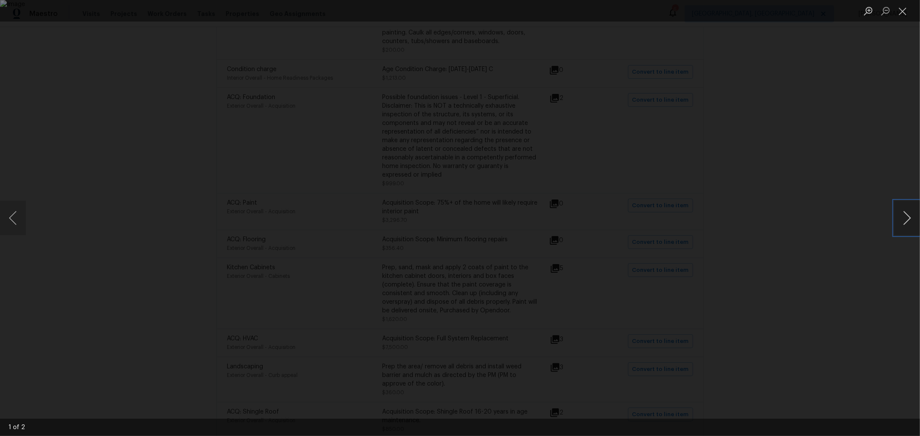
click at [905, 220] on button "Next image" at bounding box center [907, 218] width 26 height 34
click at [901, 11] on button "Close lightbox" at bounding box center [902, 10] width 17 height 15
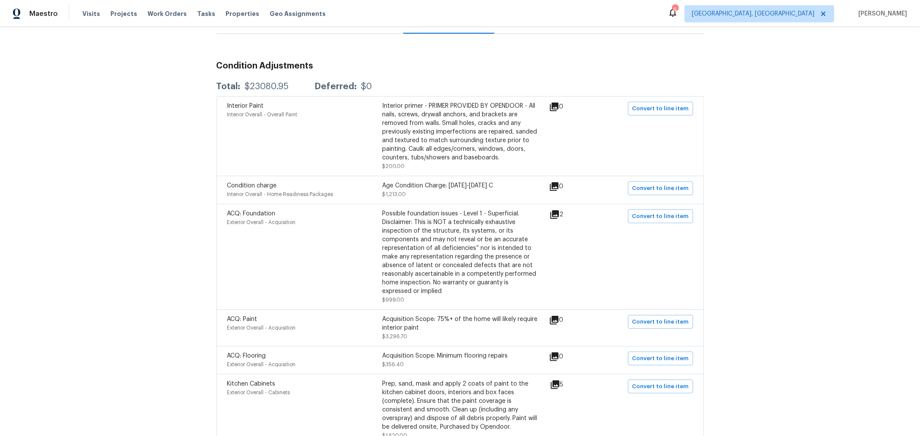
scroll to position [0, 0]
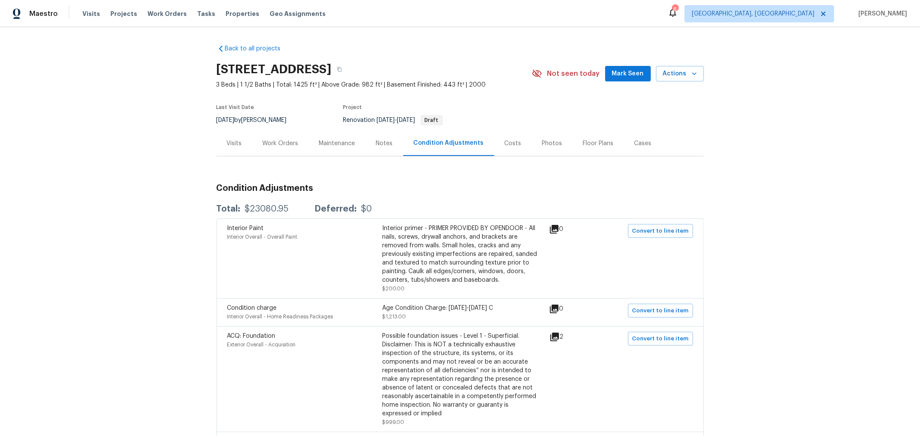
click at [504, 147] on div "Costs" at bounding box center [512, 143] width 17 height 9
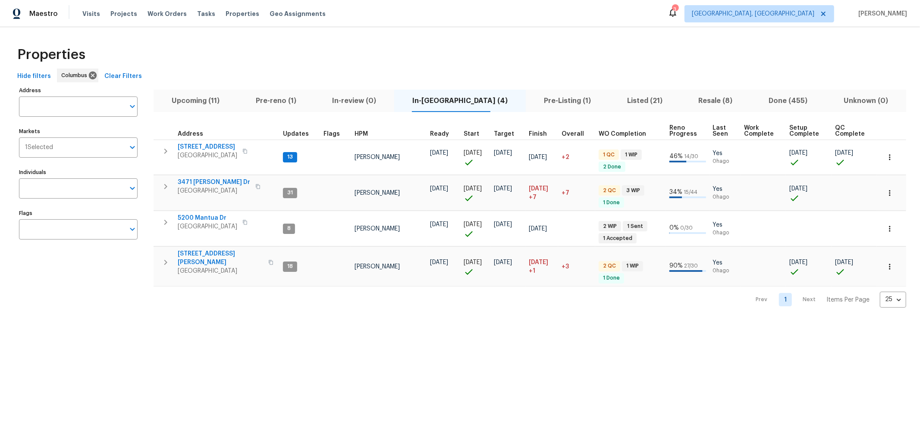
click at [190, 103] on span "Upcoming (11)" at bounding box center [196, 101] width 74 height 12
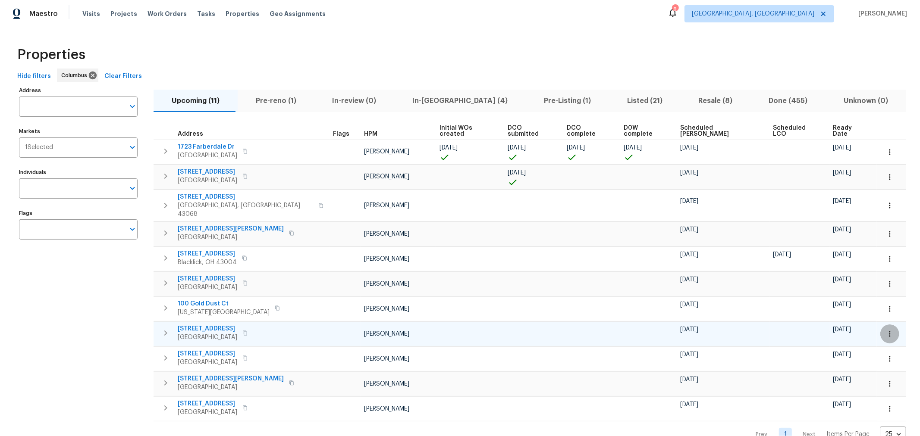
click at [885, 330] on icon "button" at bounding box center [889, 334] width 9 height 9
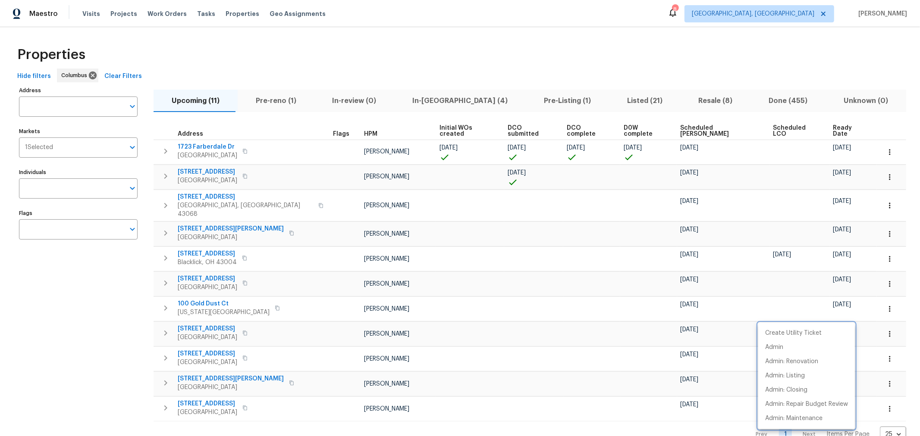
click at [859, 264] on div at bounding box center [460, 218] width 920 height 436
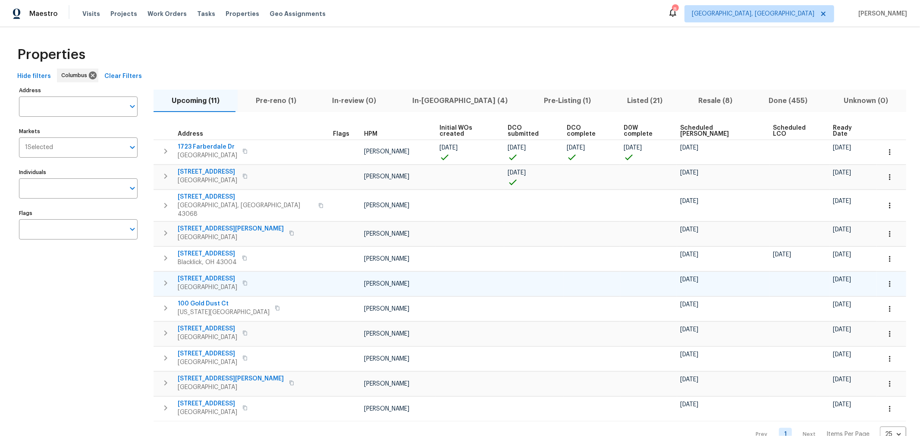
scroll to position [9, 0]
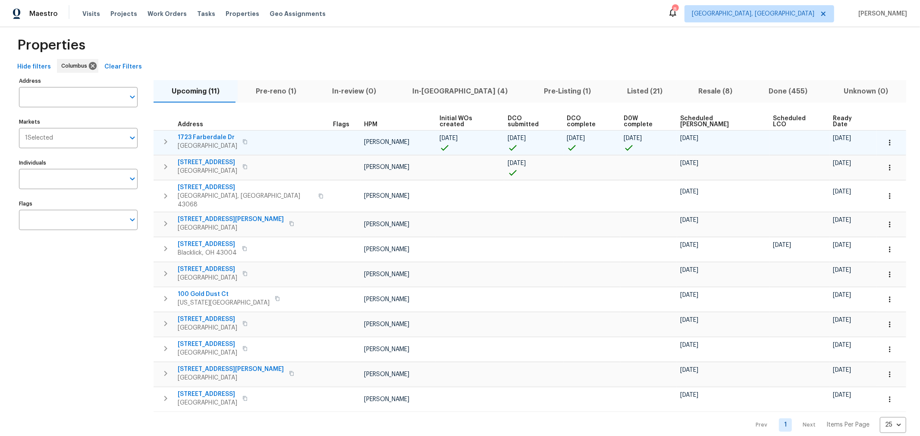
click at [208, 133] on span "1723 Farberdale Dr" at bounding box center [208, 137] width 60 height 9
click at [164, 139] on icon "button" at bounding box center [165, 141] width 3 height 5
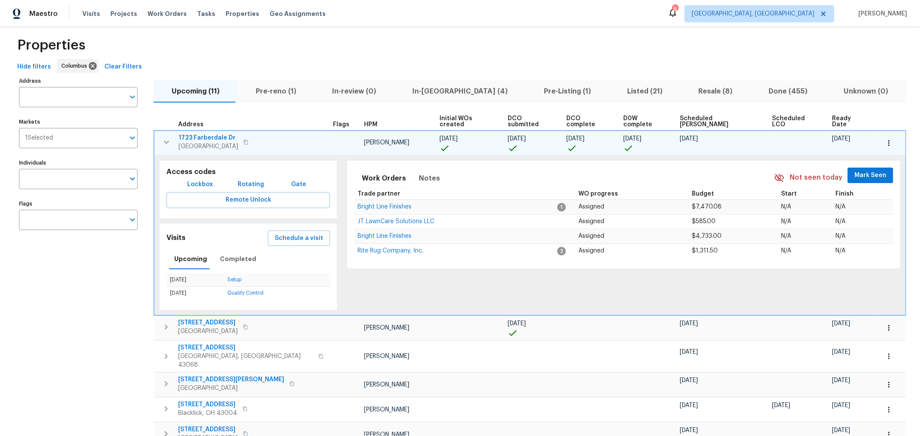
click at [194, 179] on span "Lockbox" at bounding box center [201, 184] width 26 height 11
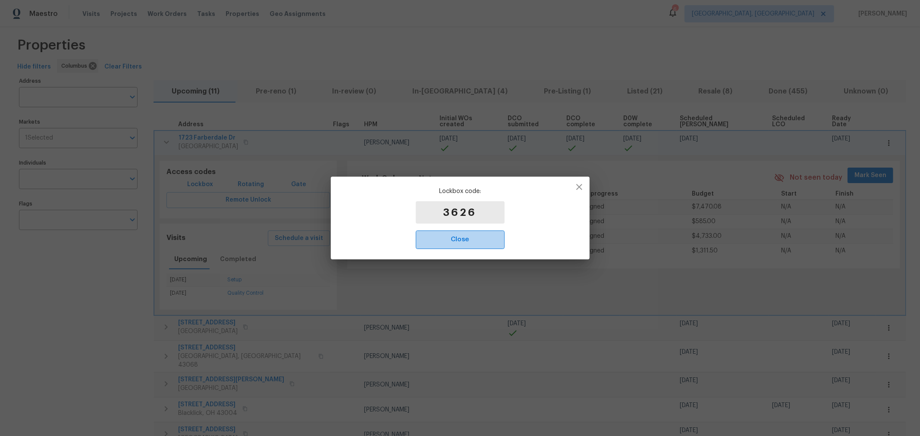
click at [430, 241] on span "Close" at bounding box center [460, 239] width 70 height 11
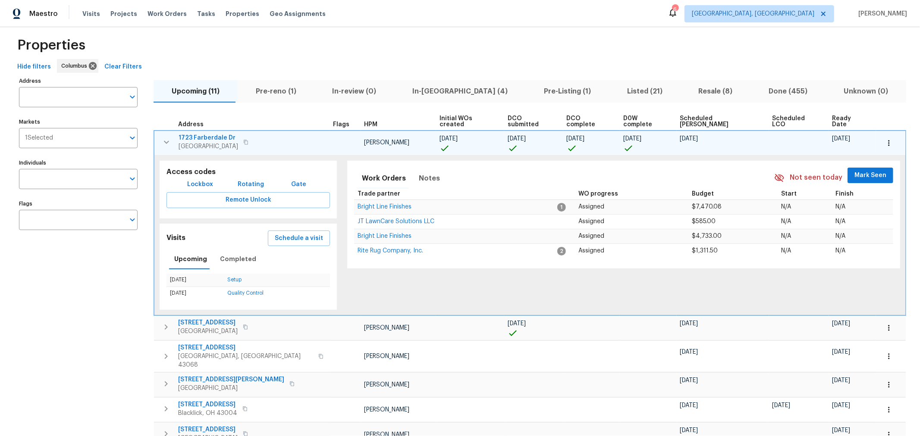
click at [164, 137] on icon "button" at bounding box center [166, 142] width 10 height 10
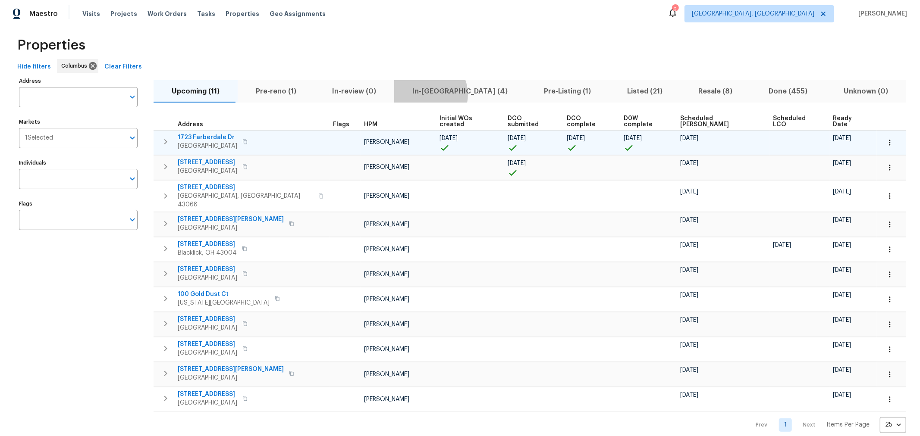
click at [417, 94] on span "In-[GEOGRAPHIC_DATA] (4)" at bounding box center [459, 91] width 121 height 12
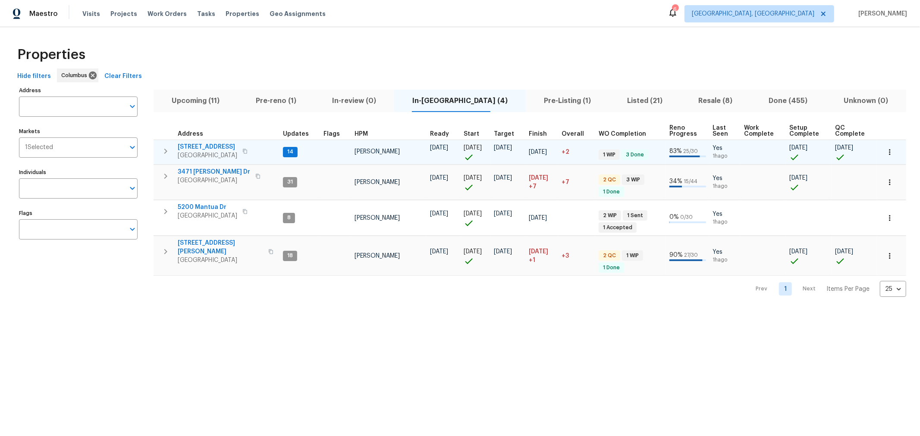
click at [189, 143] on span "[STREET_ADDRESS]" at bounding box center [208, 147] width 60 height 9
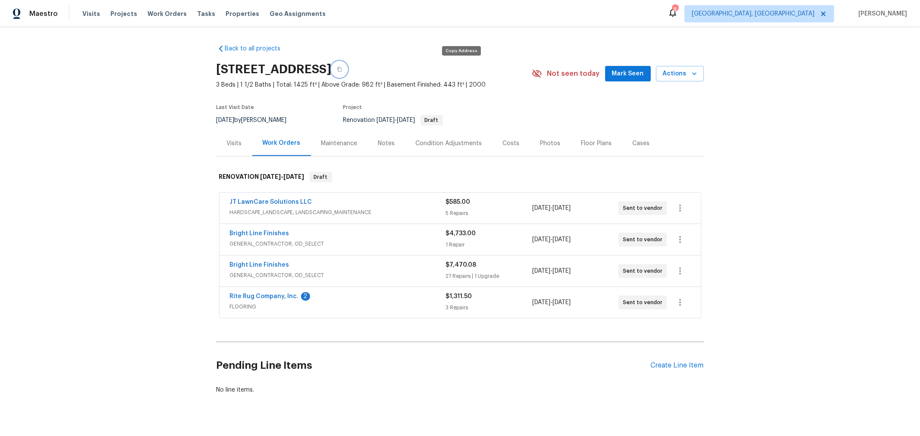
click at [347, 68] on button "button" at bounding box center [340, 70] width 16 height 16
click at [272, 295] on link "Rite Rug Company, Inc." at bounding box center [264, 297] width 69 height 6
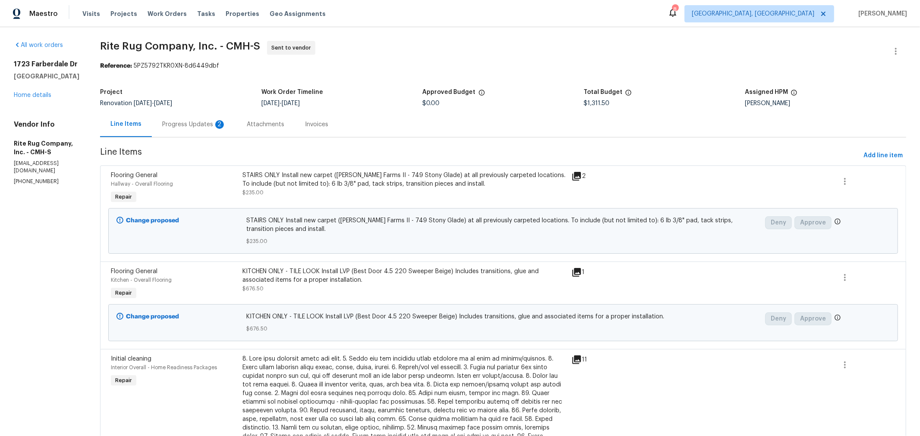
click at [215, 130] on div "Progress Updates 2" at bounding box center [194, 124] width 85 height 25
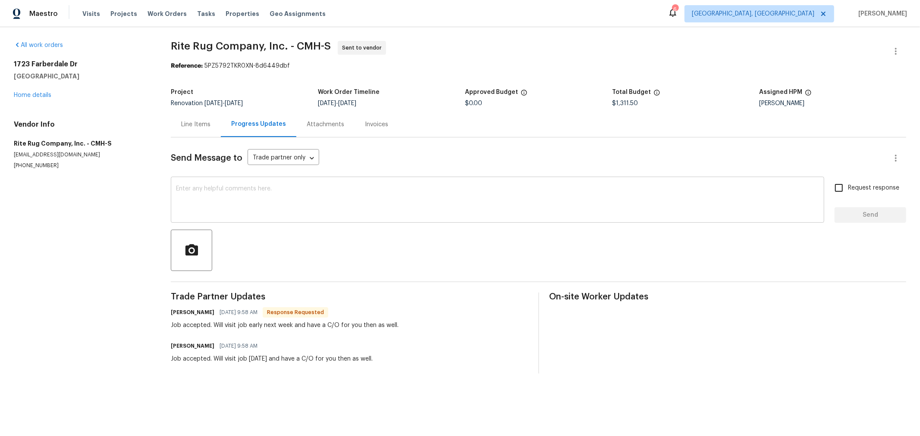
click at [372, 183] on div "x ​" at bounding box center [497, 201] width 653 height 44
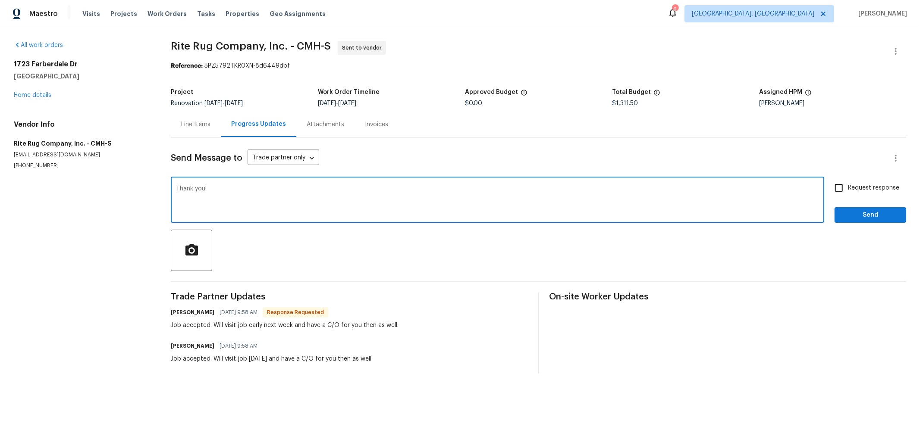
click at [294, 197] on textarea "Thank you!" at bounding box center [497, 201] width 643 height 30
type textarea "Thank you! LB code is 3626 if you feel the need to measure sooner. No rush, nex…"
click at [841, 215] on span "Send" at bounding box center [870, 215] width 58 height 11
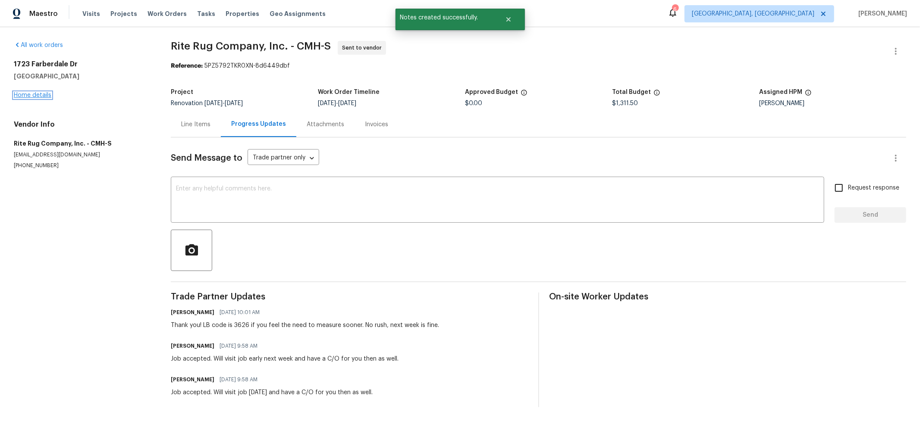
click at [46, 97] on link "Home details" at bounding box center [33, 95] width 38 height 6
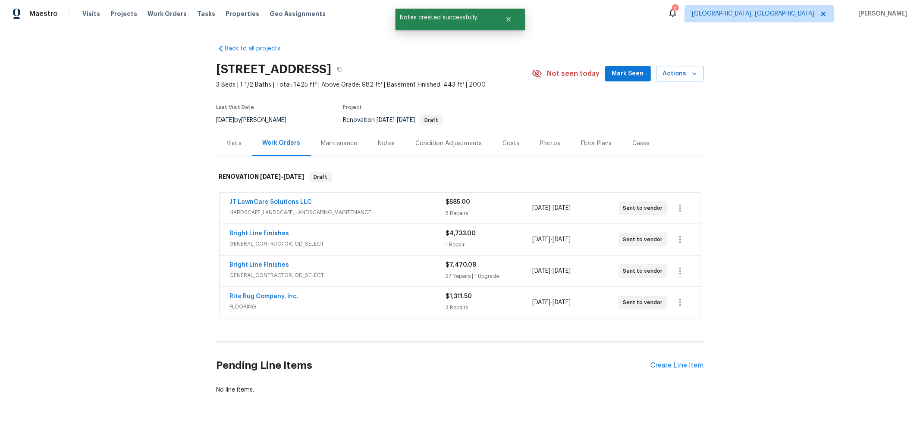
click at [787, 122] on div "Back to all projects [STREET_ADDRESS] 3 Beds | 1 1/2 Baths | Total: 1425 ft² | …" at bounding box center [460, 231] width 920 height 409
click at [410, 339] on div "Back to all projects [STREET_ADDRESS] 3 Beds | 1 1/2 Baths | Total: 1425 ft² | …" at bounding box center [459, 220] width 487 height 364
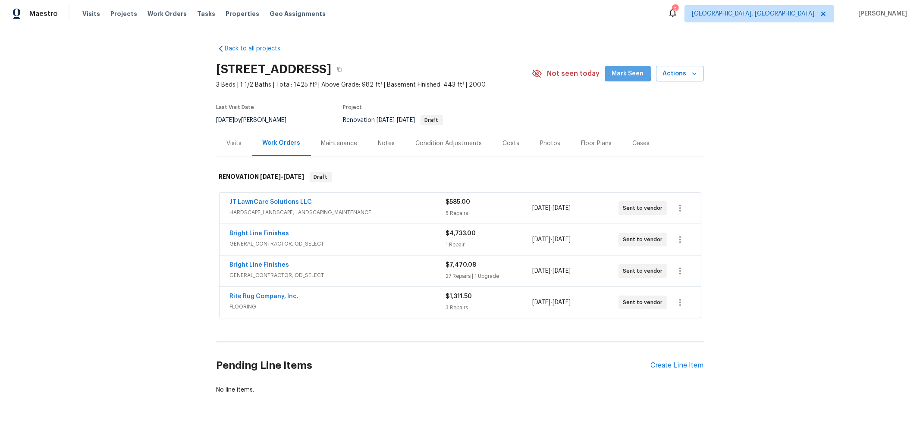
click at [617, 69] on span "Mark Seen" at bounding box center [628, 74] width 32 height 11
click at [342, 68] on icon "button" at bounding box center [339, 69] width 4 height 5
click at [503, 139] on div "Costs" at bounding box center [511, 143] width 17 height 9
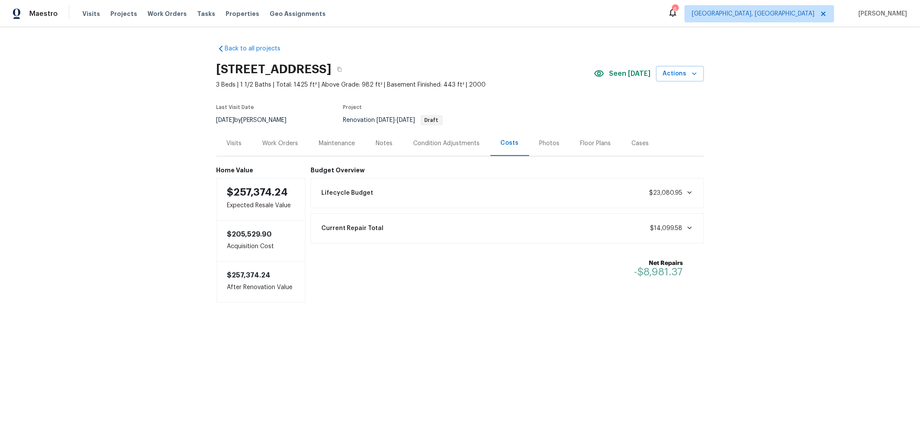
click at [387, 147] on div "Notes" at bounding box center [385, 143] width 38 height 25
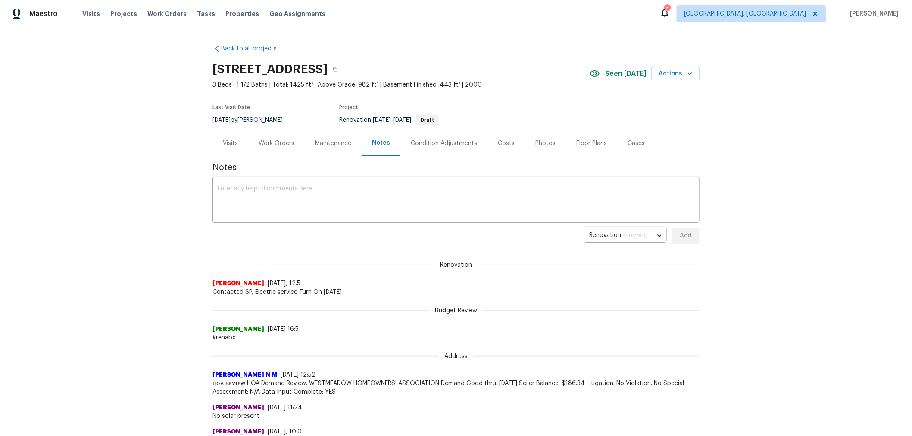
click at [276, 150] on div "Work Orders" at bounding box center [276, 143] width 56 height 25
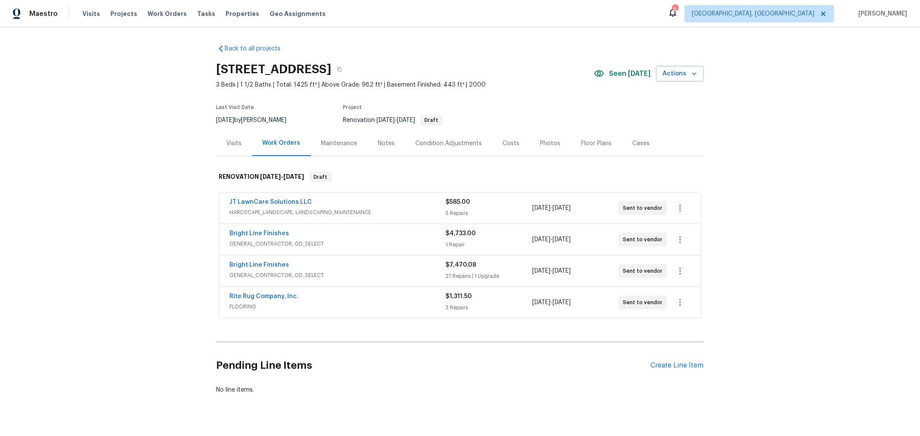
click at [451, 150] on div "Condition Adjustments" at bounding box center [448, 143] width 87 height 25
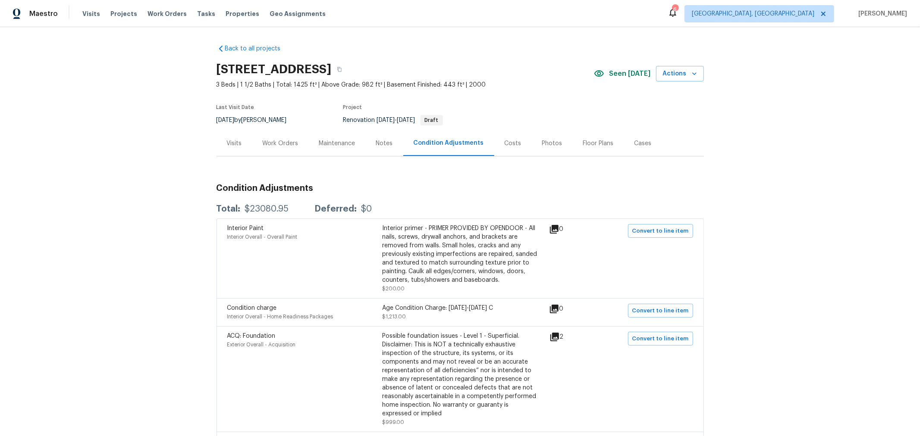
click at [279, 141] on div "Work Orders" at bounding box center [281, 143] width 36 height 9
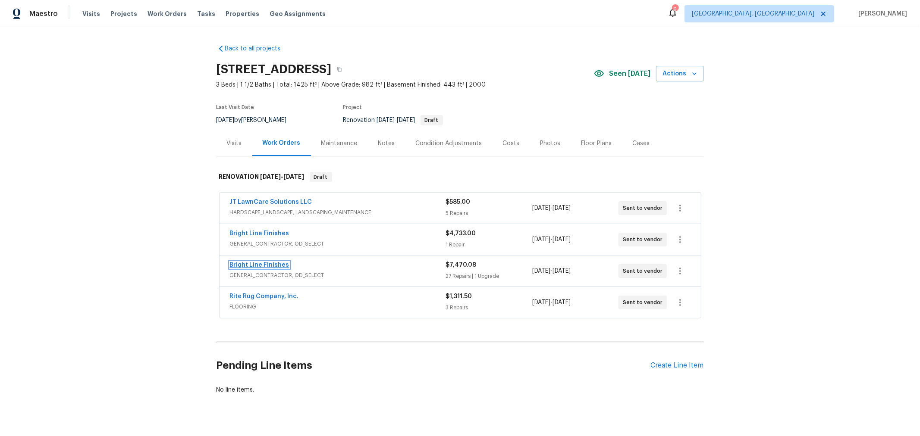
click at [261, 263] on link "Bright Line Finishes" at bounding box center [260, 265] width 60 height 6
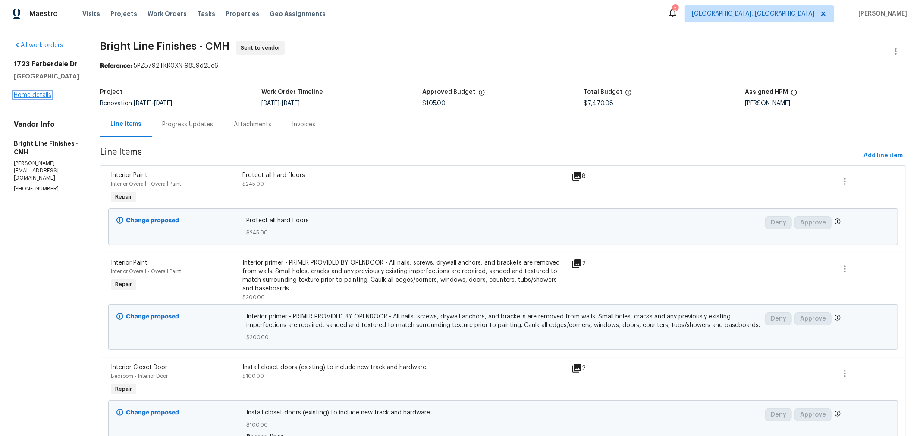
click at [40, 95] on link "Home details" at bounding box center [33, 95] width 38 height 6
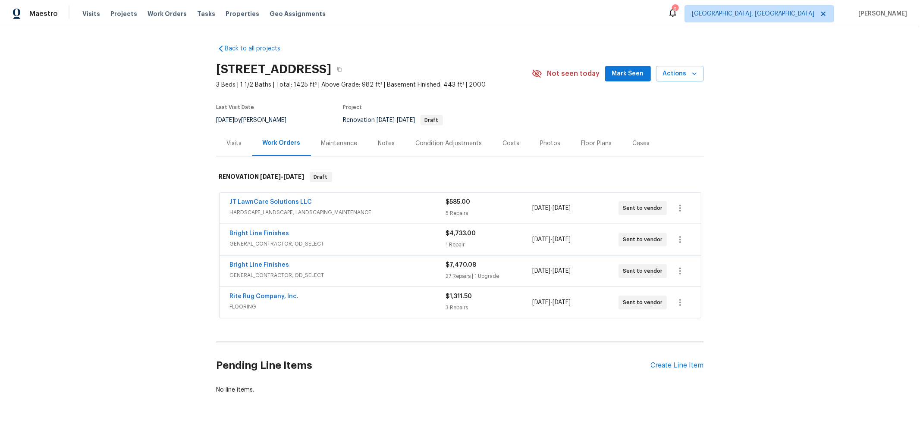
click at [509, 141] on div "Costs" at bounding box center [511, 143] width 17 height 9
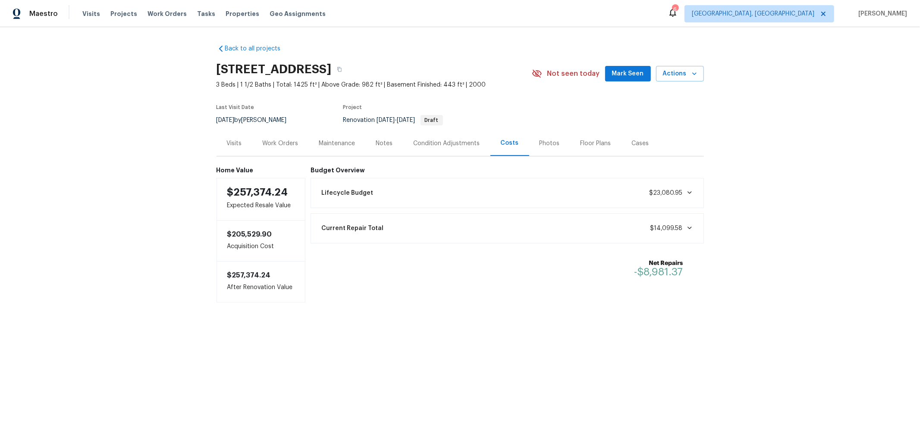
click at [424, 143] on div "Condition Adjustments" at bounding box center [447, 143] width 66 height 9
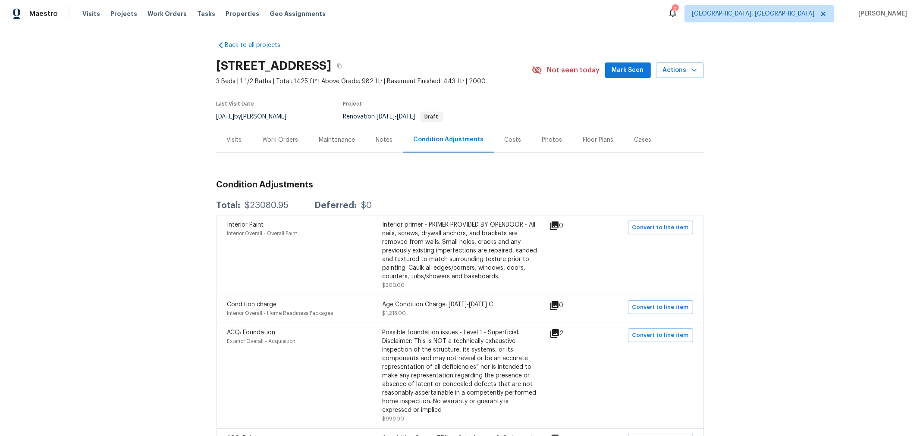
scroll to position [0, 0]
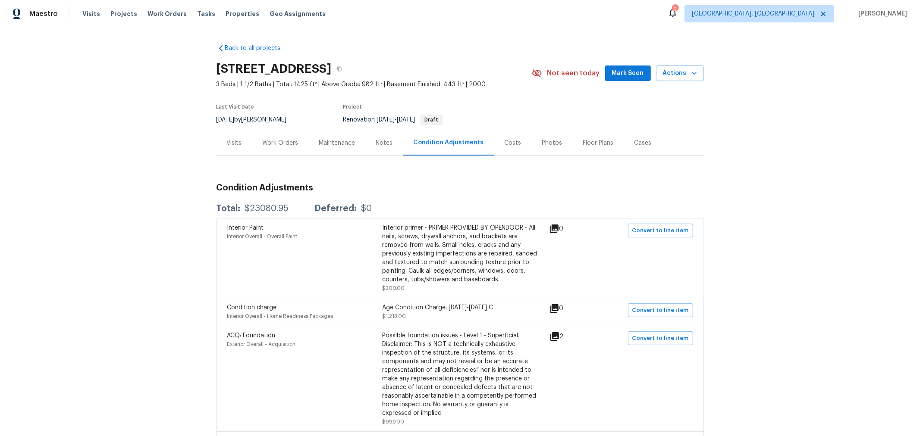
click at [507, 144] on div "Costs" at bounding box center [512, 143] width 17 height 9
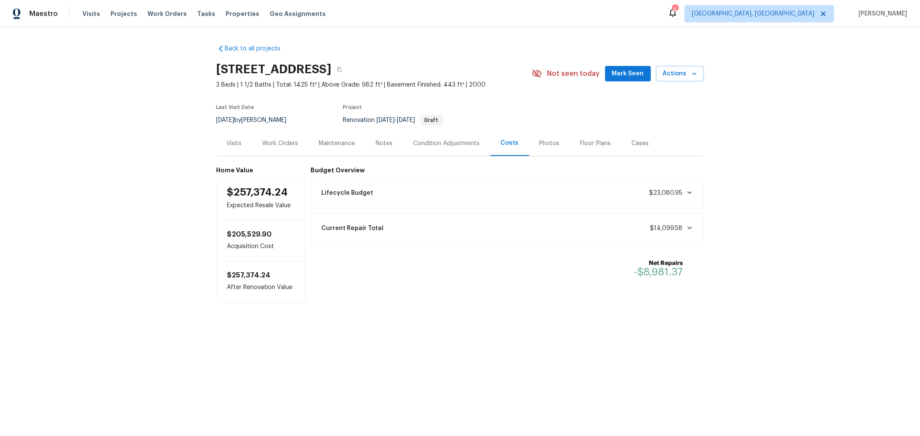
click at [288, 138] on div "Work Orders" at bounding box center [280, 143] width 56 height 25
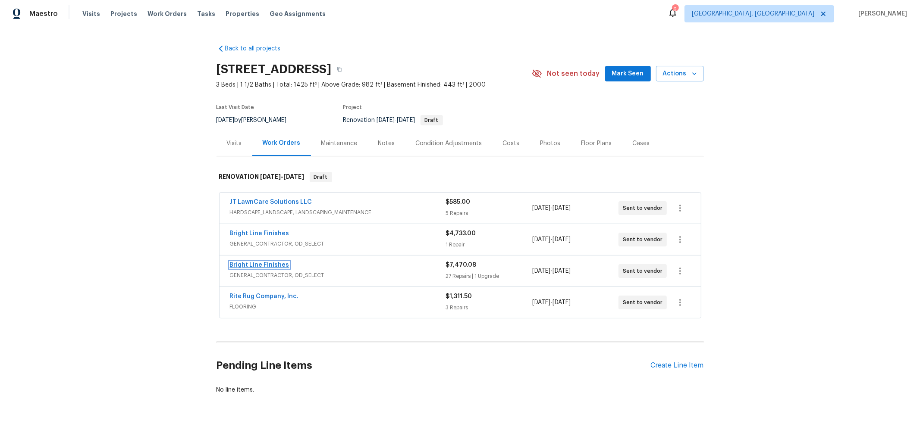
click at [245, 262] on link "Bright Line Finishes" at bounding box center [260, 265] width 60 height 6
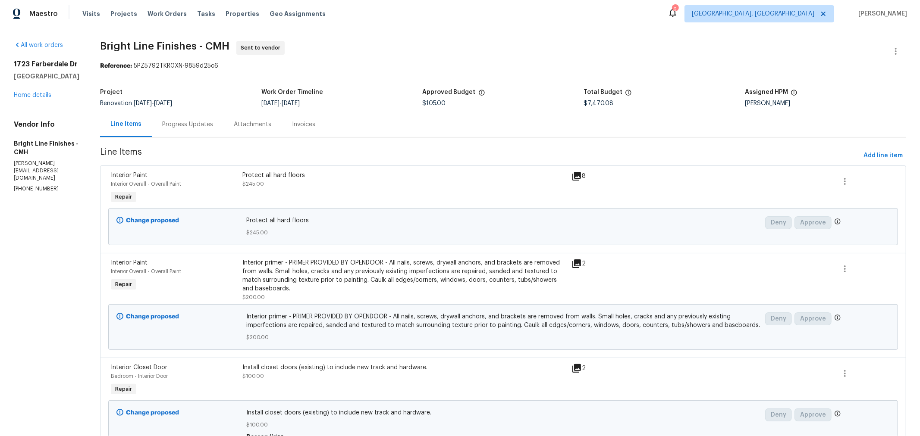
click at [185, 128] on div "Progress Updates" at bounding box center [187, 124] width 51 height 9
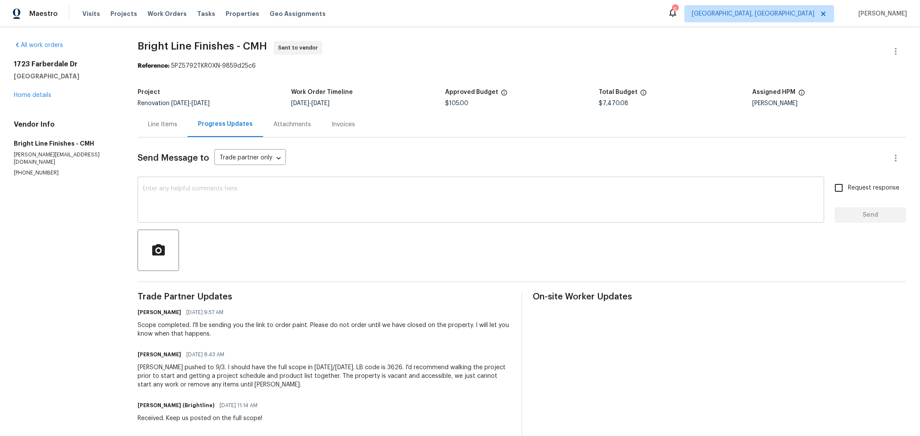
click at [227, 200] on textarea at bounding box center [481, 201] width 676 height 30
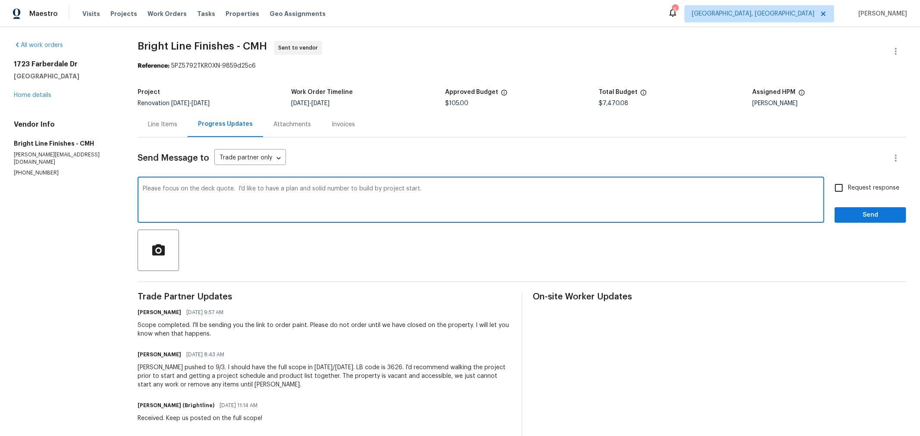
type textarea "Please focus on the deck quote. I'd like to have a plan and solid number to bui…"
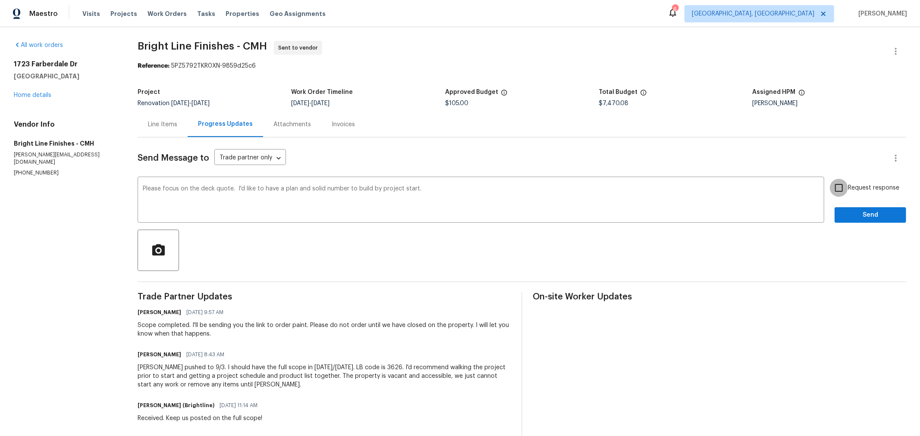
click at [831, 183] on input "Request response" at bounding box center [839, 188] width 18 height 18
checkbox input "true"
click at [843, 210] on span "Send" at bounding box center [870, 215] width 58 height 11
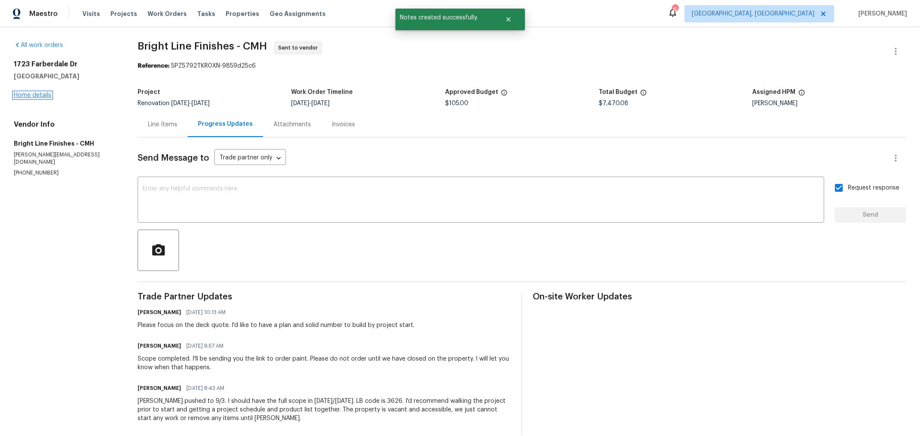
click at [40, 95] on link "Home details" at bounding box center [33, 95] width 38 height 6
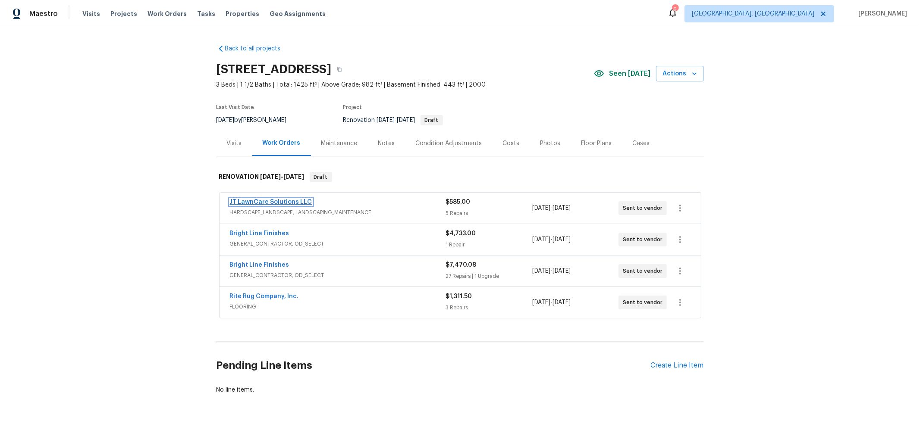
click at [284, 203] on link "JT LawnCare Solutions LLC" at bounding box center [271, 202] width 82 height 6
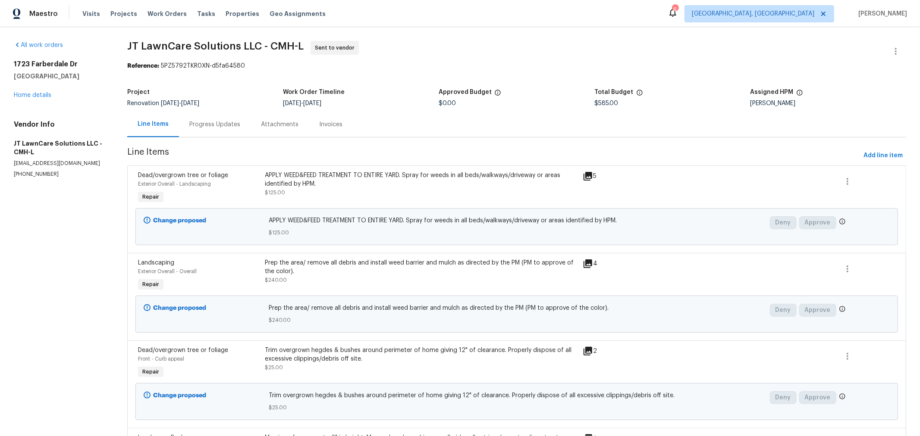
click at [216, 127] on div "Progress Updates" at bounding box center [214, 124] width 51 height 9
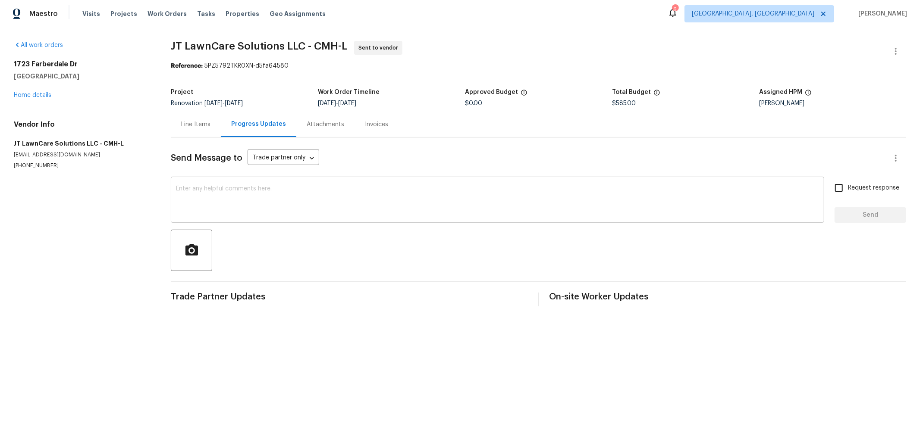
click at [219, 192] on textarea at bounding box center [497, 201] width 643 height 30
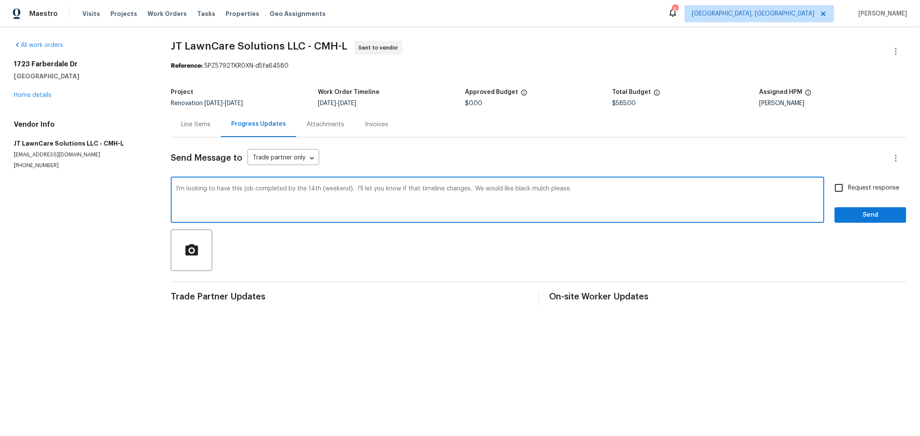
type textarea "I'm looking to have this job completed by the 14th (weekend). I'll let you know…"
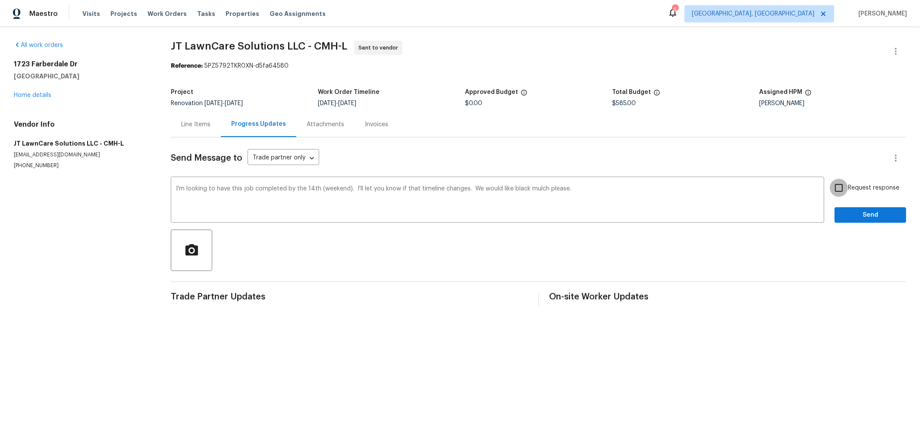
click at [833, 181] on input "Request response" at bounding box center [839, 188] width 18 height 18
checkbox input "true"
click at [852, 226] on div "Send Message to Trade partner only Trade partner only ​ I'm looking to have thi…" at bounding box center [538, 222] width 735 height 169
click at [849, 217] on span "Send" at bounding box center [870, 215] width 58 height 11
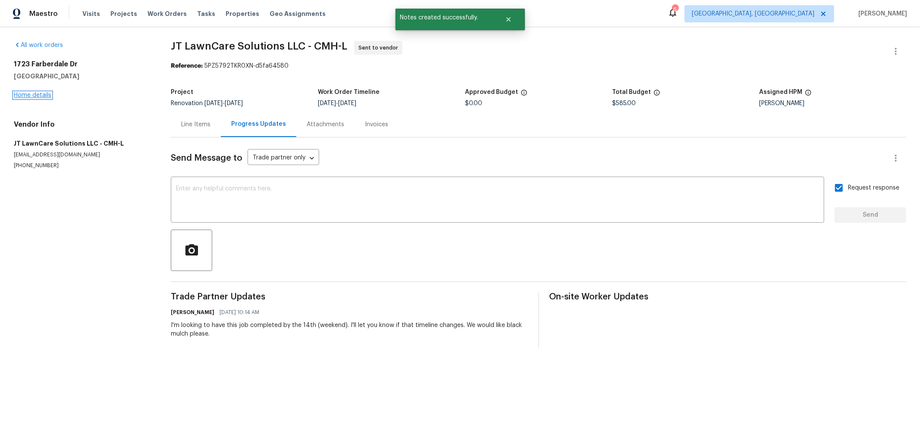
click at [37, 92] on link "Home details" at bounding box center [33, 95] width 38 height 6
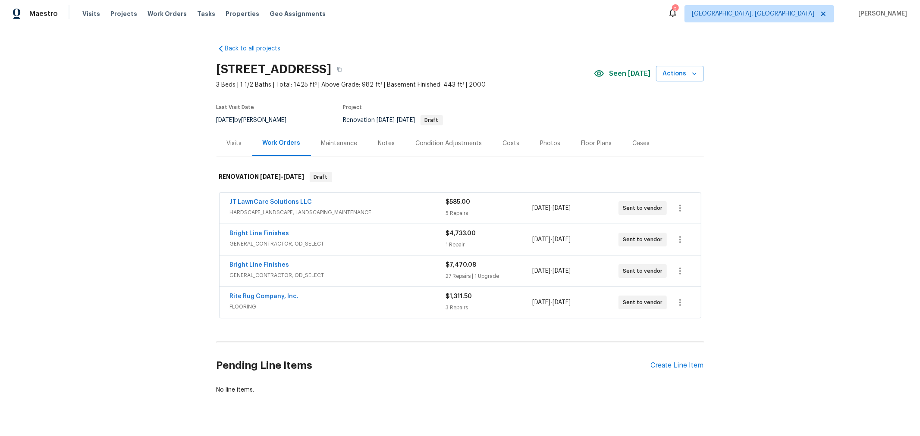
click at [618, 273] on div "Sent to vendor" at bounding box center [642, 271] width 48 height 14
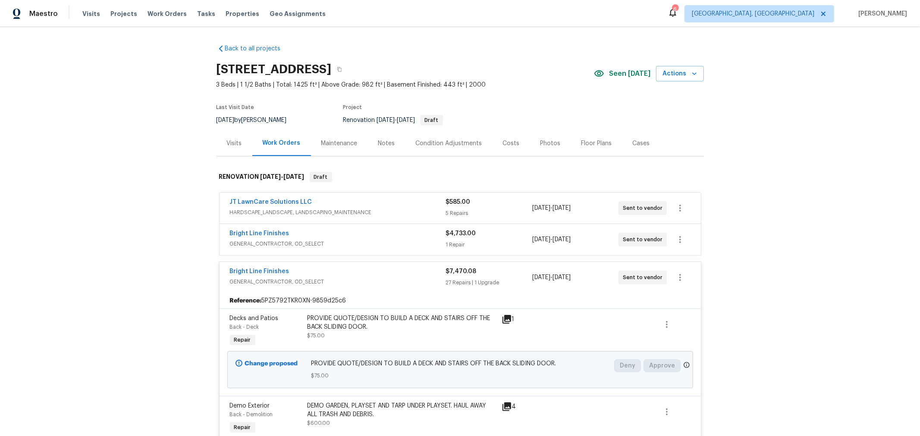
click at [745, 274] on div "Back to all projects [STREET_ADDRESS] 3 Beds | 1 1/2 Baths | Total: 1425 ft² | …" at bounding box center [460, 231] width 920 height 409
click at [396, 286] on div "Bright Line Finishes GENERAL_CONTRACTOR, OD_SELECT" at bounding box center [338, 277] width 216 height 21
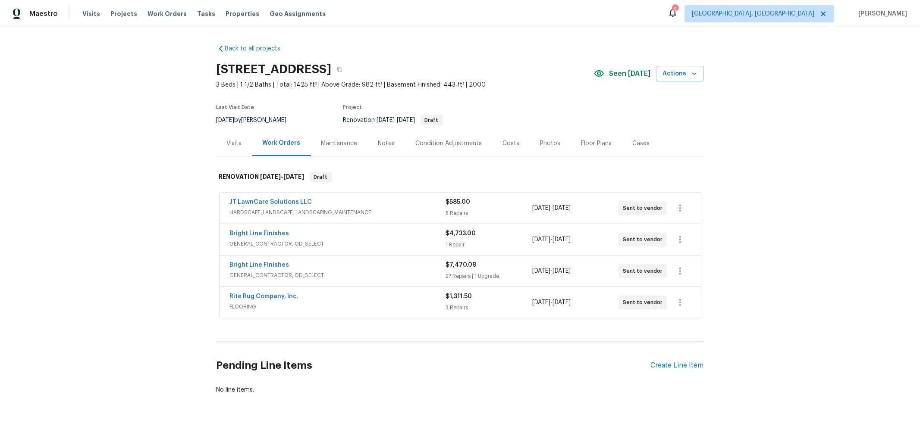
click at [820, 160] on div "Back to all projects [STREET_ADDRESS] 3 Beds | 1 1/2 Baths | Total: 1425 ft² | …" at bounding box center [460, 231] width 920 height 409
click at [551, 108] on section "[STREET_ADDRESS] 3 Beds | 1 1/2 Baths | Total: 1425 ft² | Above Grade: 982 ft² …" at bounding box center [459, 94] width 487 height 72
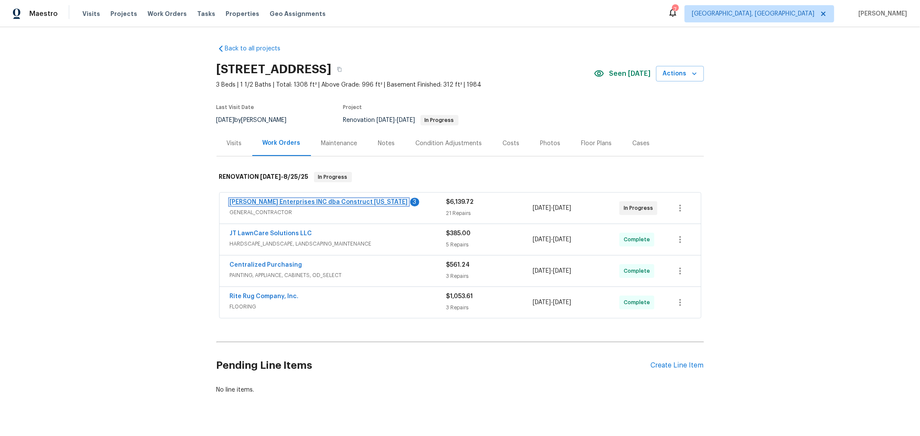
click at [297, 202] on link "Strick Enterprises INC dba Construct Ohio" at bounding box center [319, 202] width 178 height 6
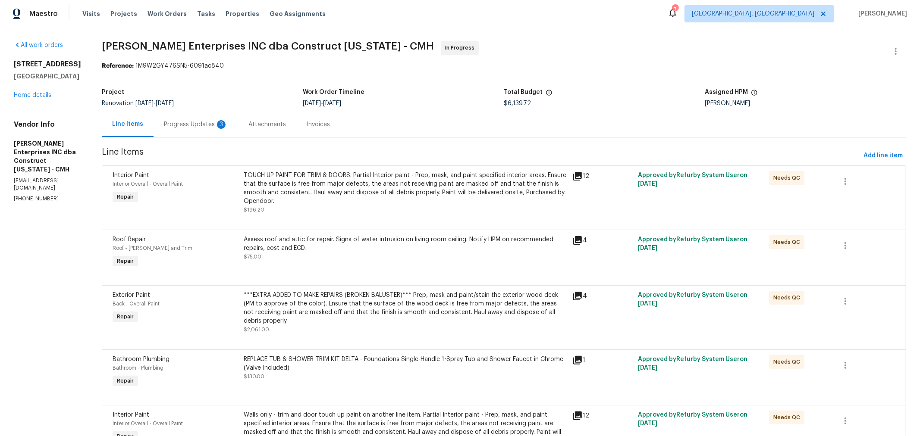
click at [199, 127] on div "Progress Updates 3" at bounding box center [196, 124] width 64 height 9
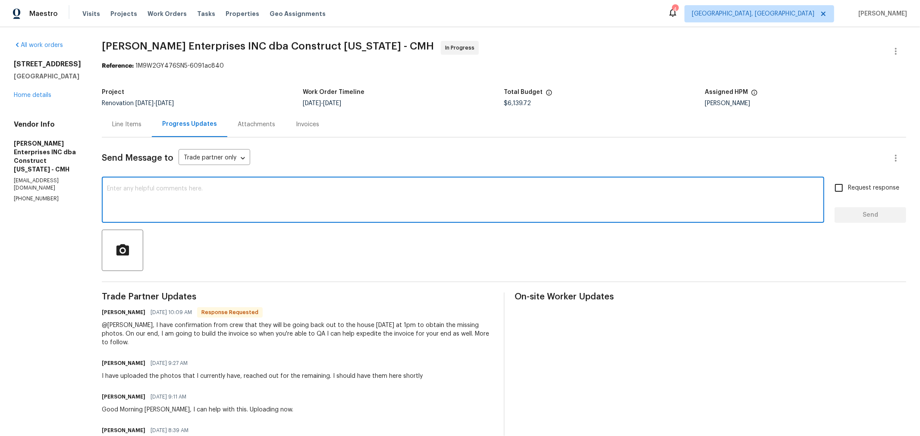
click at [330, 186] on textarea at bounding box center [463, 201] width 712 height 30
type textarea "Thank you!"
drag, startPoint x: 841, startPoint y: 217, endPoint x: 699, endPoint y: 229, distance: 143.3
click at [841, 217] on span "Send" at bounding box center [870, 215] width 58 height 11
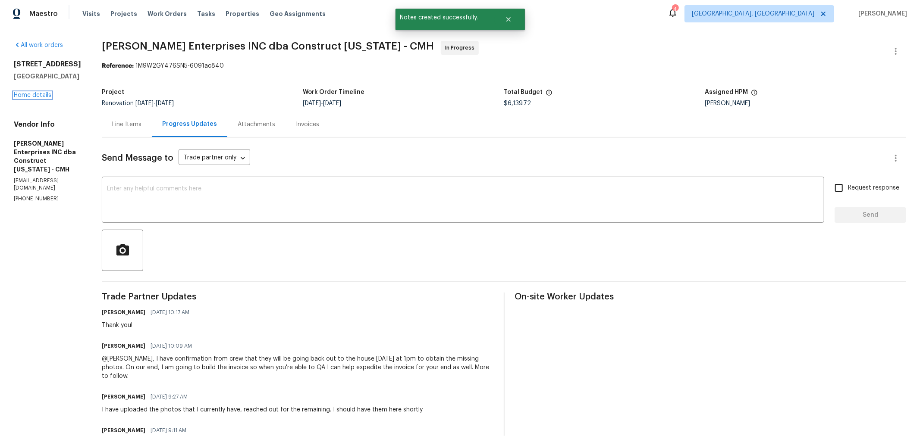
click at [38, 91] on div "2698 Moonlight Ln Columbus, OH 43207 Home details" at bounding box center [47, 80] width 67 height 40
click at [41, 98] on div "2698 Moonlight Ln Columbus, OH 43207 Home details" at bounding box center [47, 80] width 67 height 40
click at [41, 97] on link "Home details" at bounding box center [33, 95] width 38 height 6
